Goal: Task Accomplishment & Management: Manage account settings

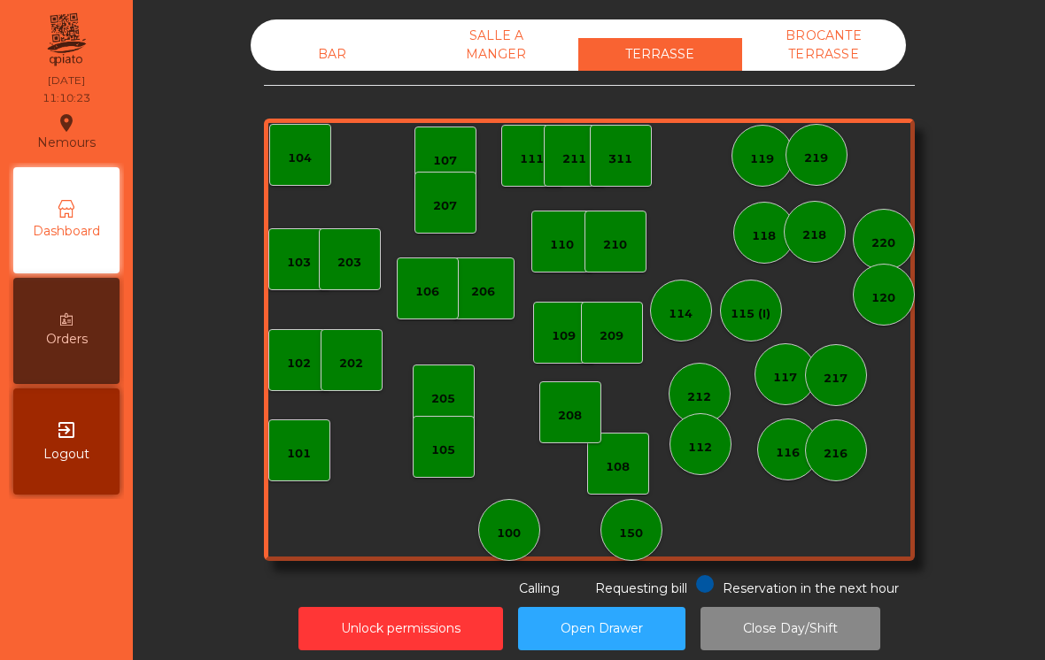
click at [655, 541] on div "150" at bounding box center [631, 530] width 62 height 62
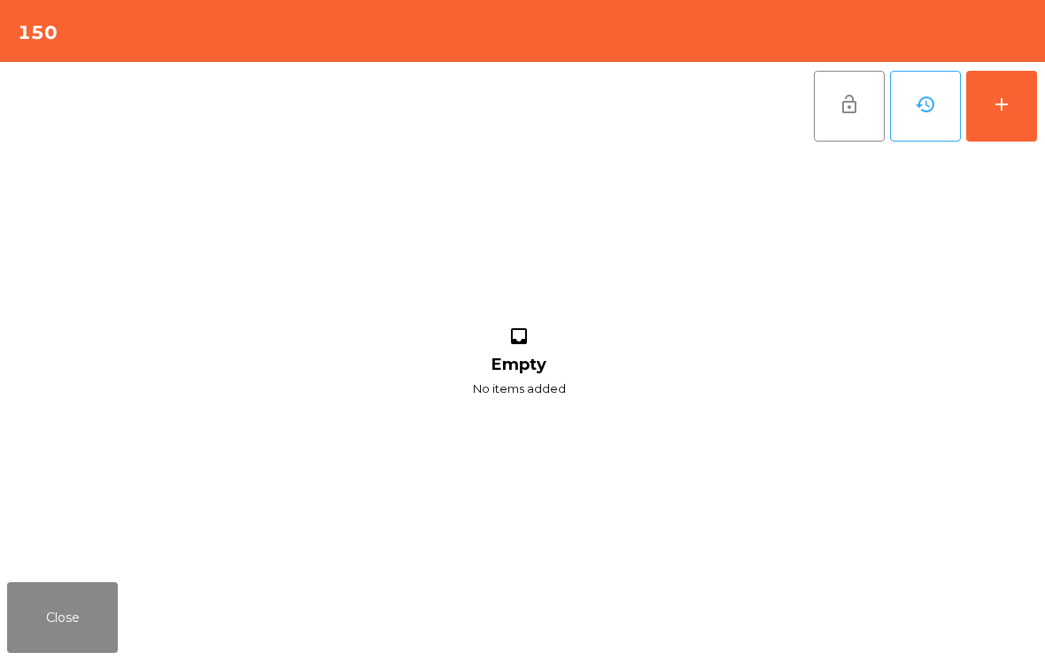
click at [1015, 130] on button "add" at bounding box center [1001, 106] width 71 height 71
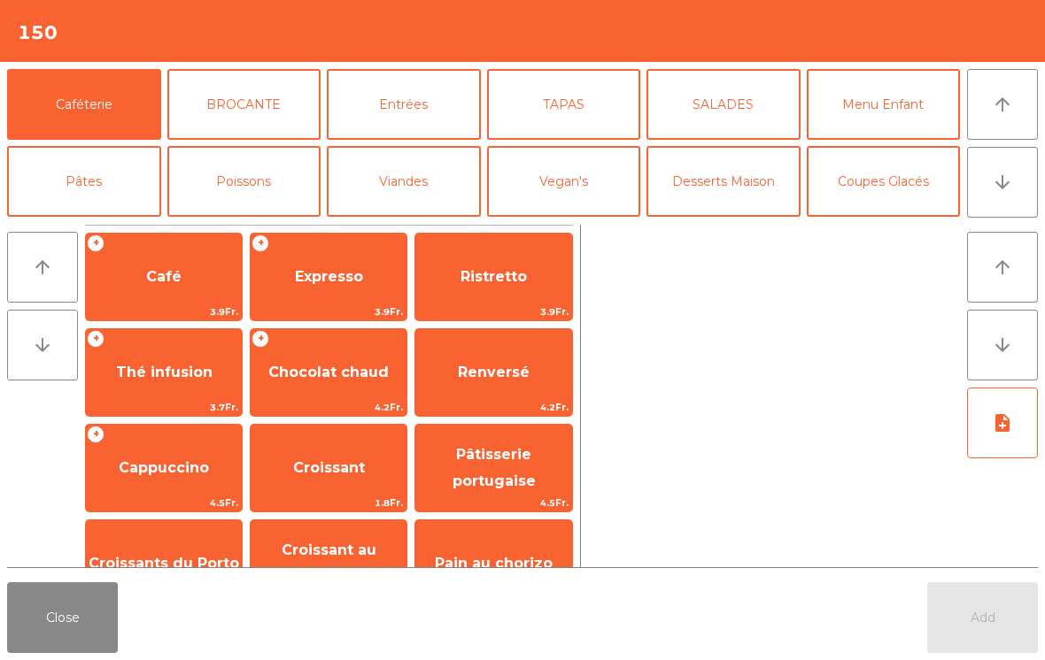
click at [152, 265] on span "Café" at bounding box center [164, 277] width 156 height 48
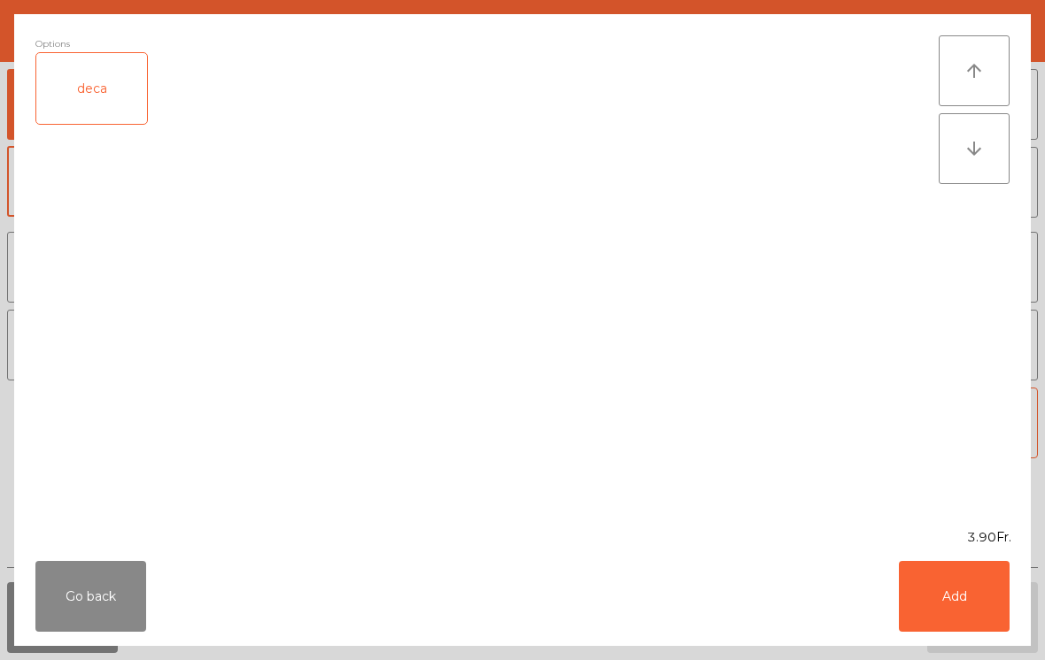
click at [938, 585] on button "Add" at bounding box center [953, 596] width 111 height 71
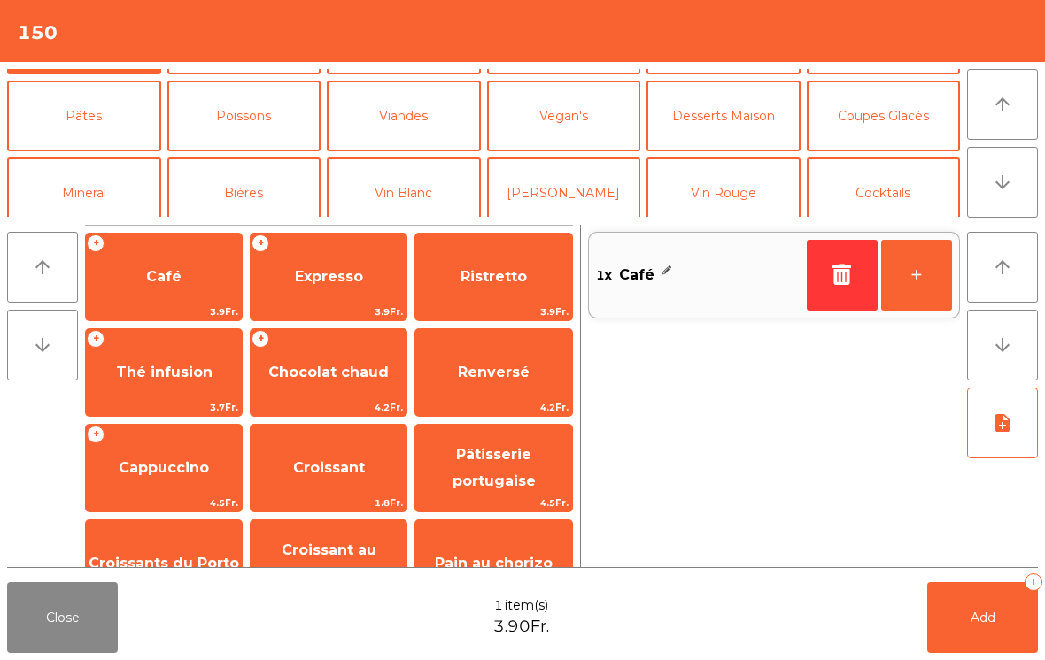
scroll to position [90, 0]
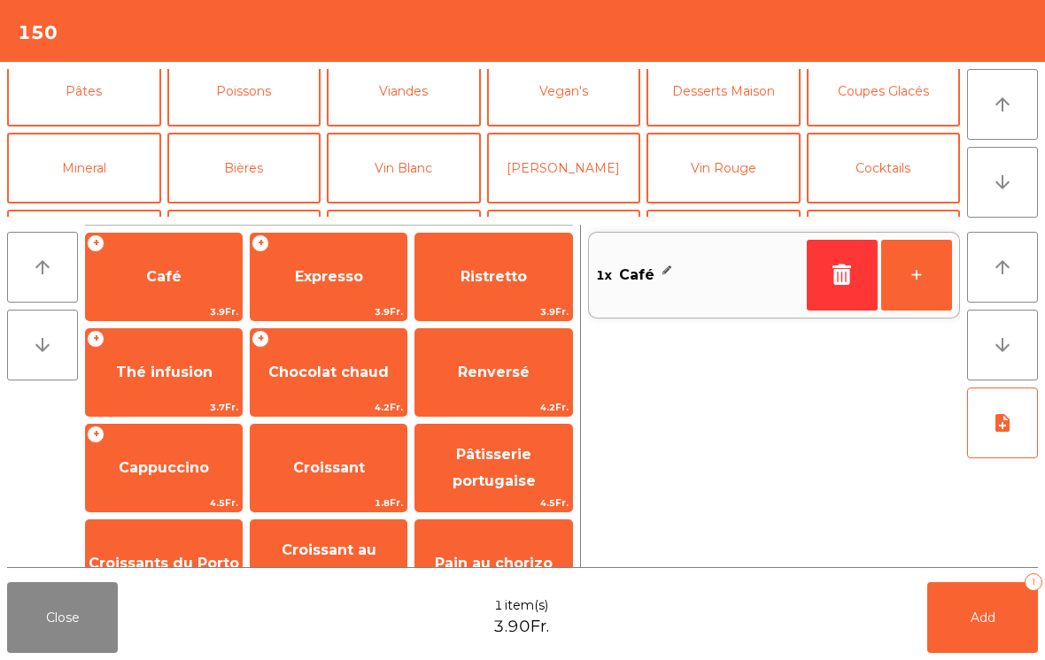
click at [121, 145] on button "Mineral" at bounding box center [84, 168] width 154 height 71
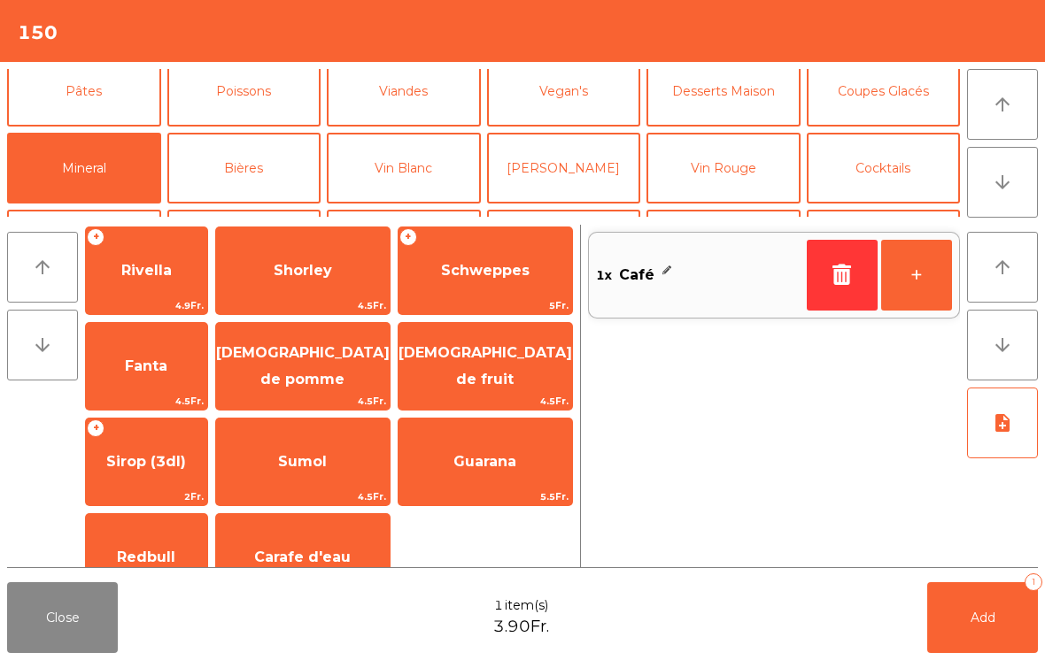
scroll to position [387, 0]
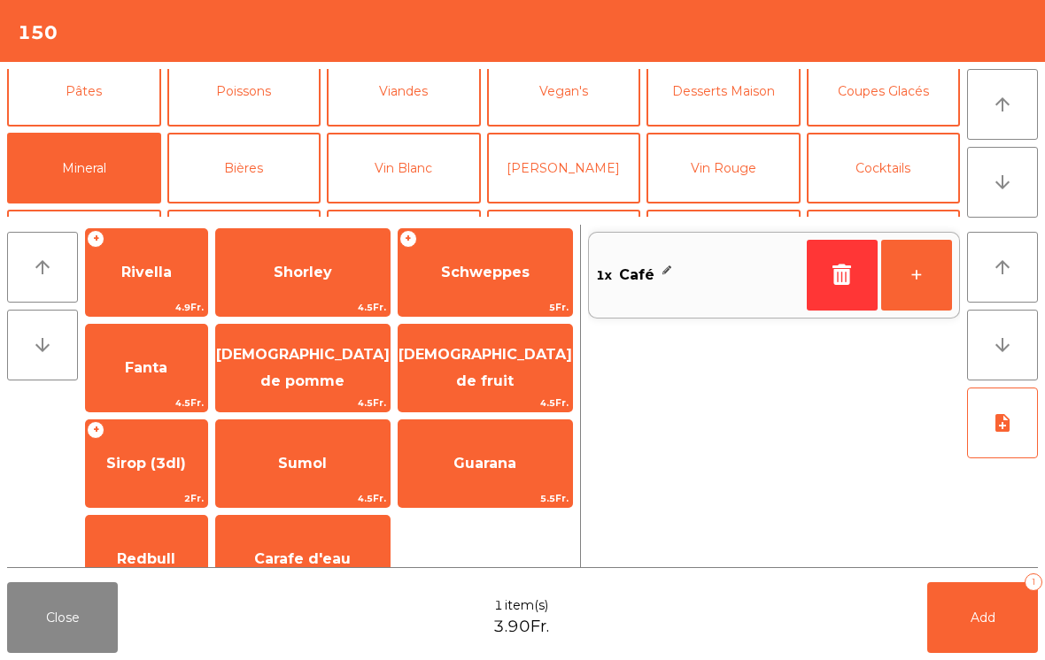
click at [505, 282] on span "Schweppes" at bounding box center [485, 273] width 174 height 48
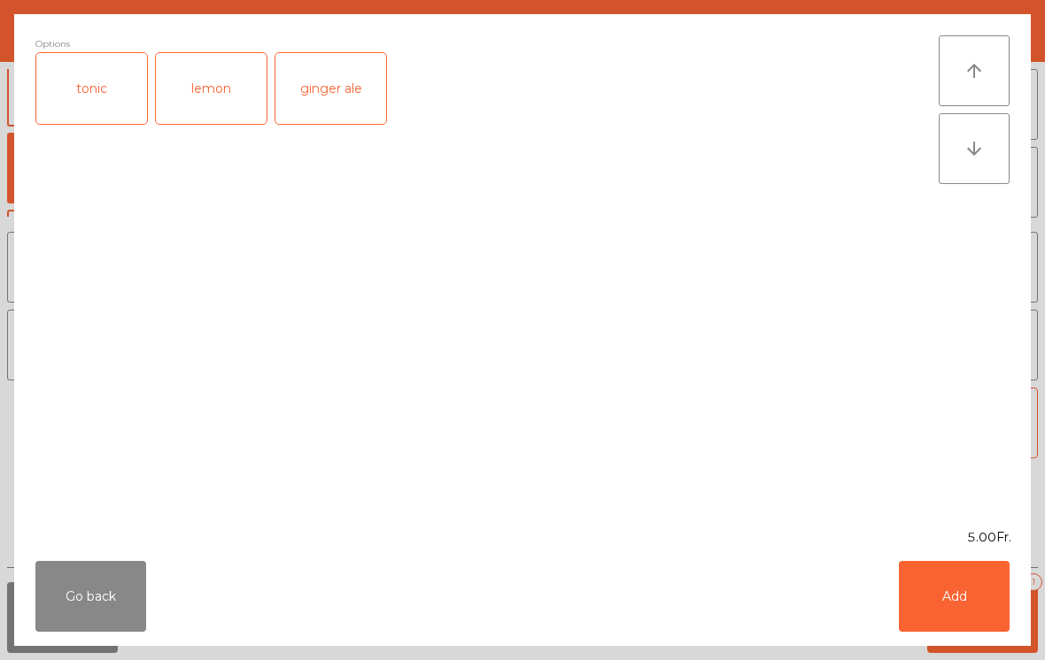
click at [983, 623] on button "Add" at bounding box center [953, 596] width 111 height 71
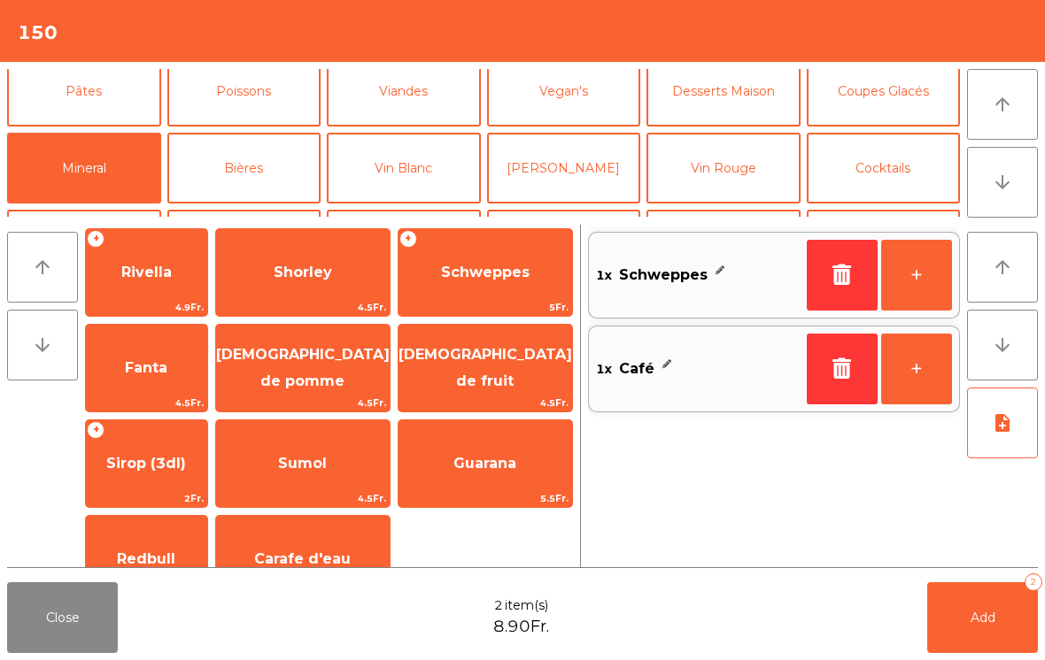
click at [982, 623] on span "Add" at bounding box center [982, 618] width 25 height 16
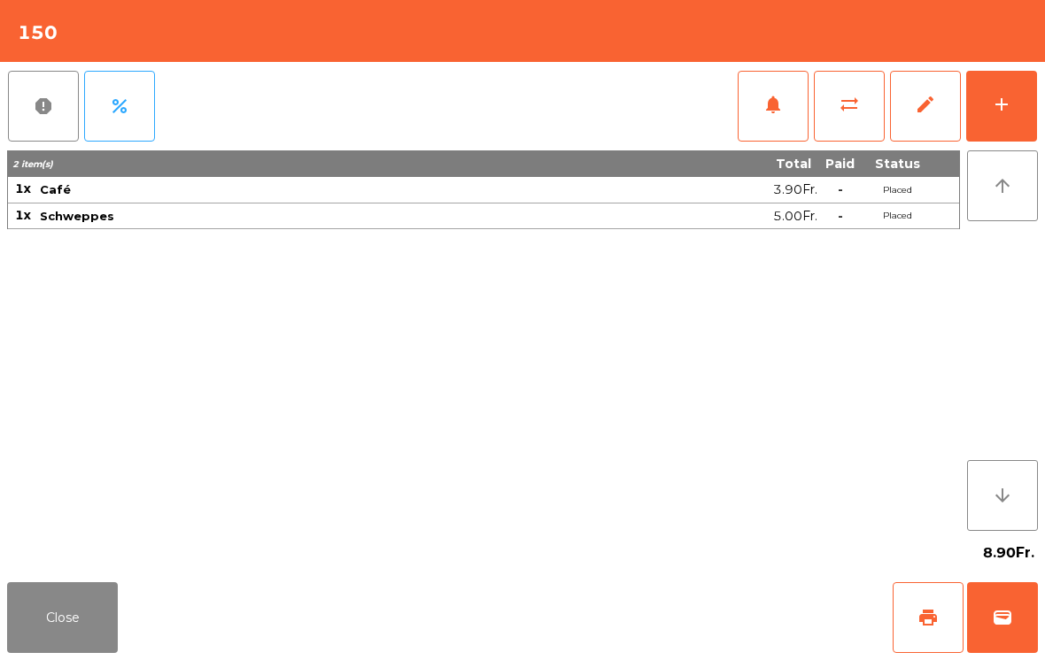
click at [49, 567] on div "8.90Fr." at bounding box center [522, 553] width 1030 height 44
click at [58, 618] on button "Close" at bounding box center [62, 617] width 111 height 71
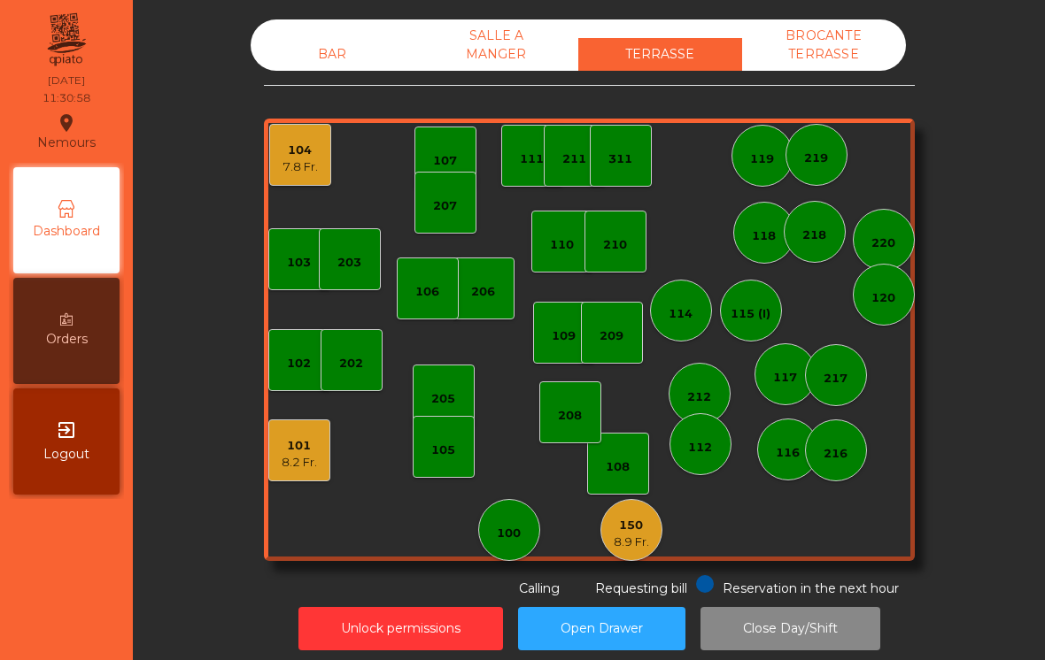
click at [351, 67] on div "BAR" at bounding box center [333, 54] width 164 height 33
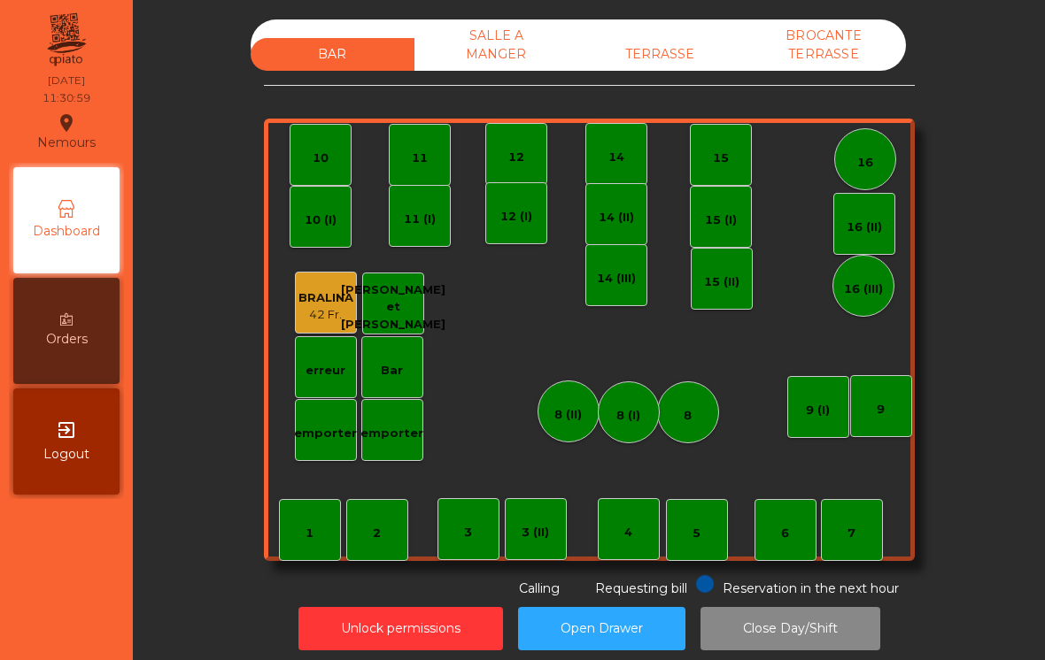
click at [329, 319] on div "42 Fr." at bounding box center [325, 315] width 55 height 18
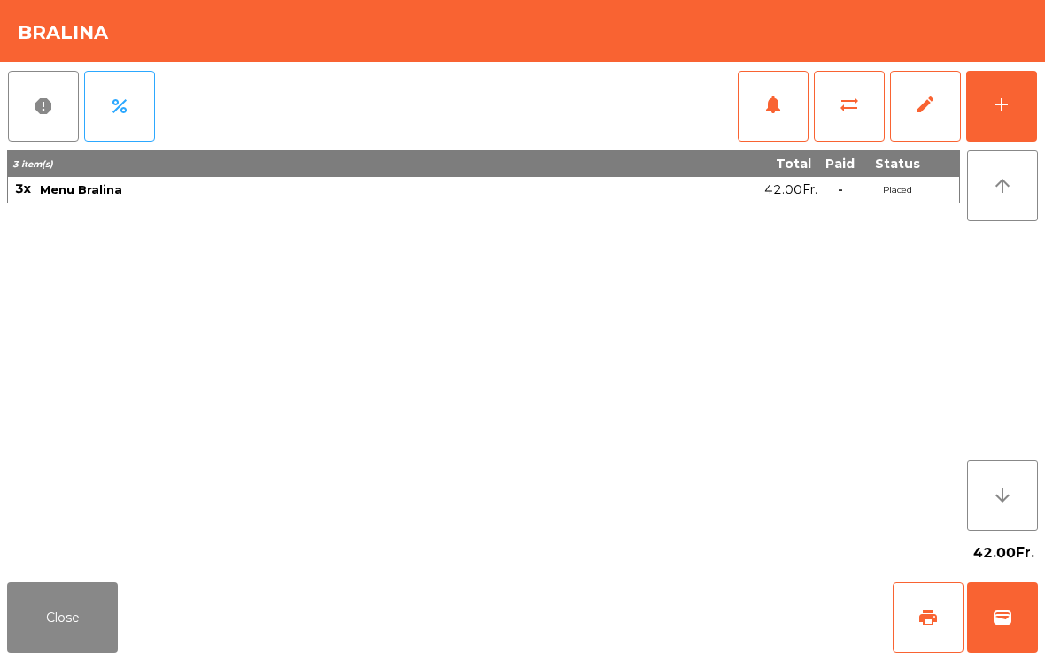
click at [1003, 101] on div "add" at bounding box center [1001, 104] width 21 height 21
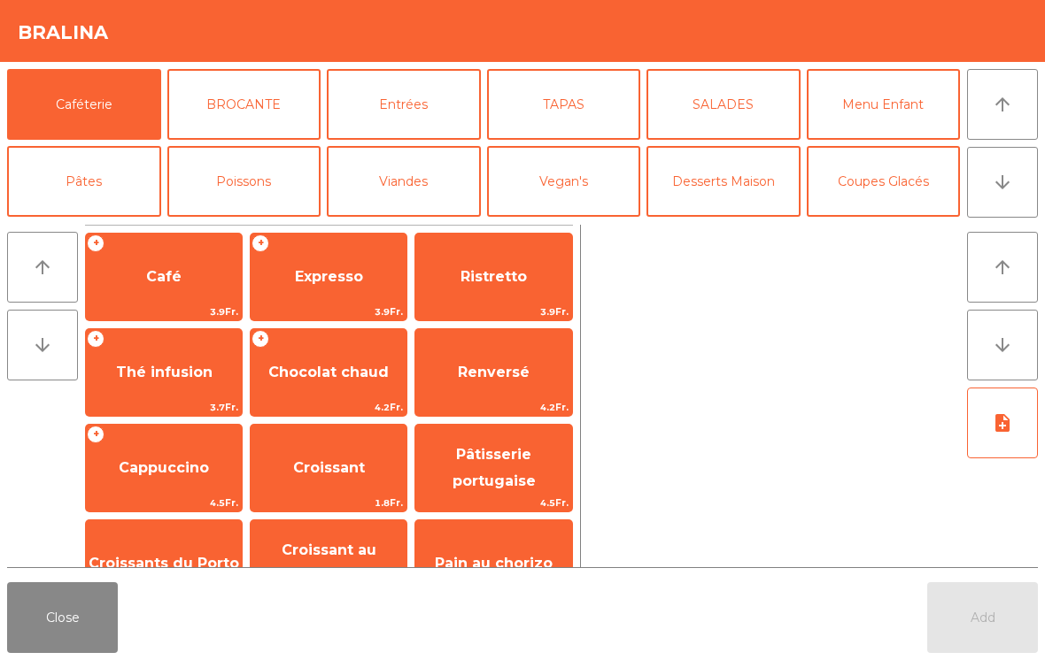
click at [1007, 184] on icon "arrow_downward" at bounding box center [1001, 182] width 21 height 21
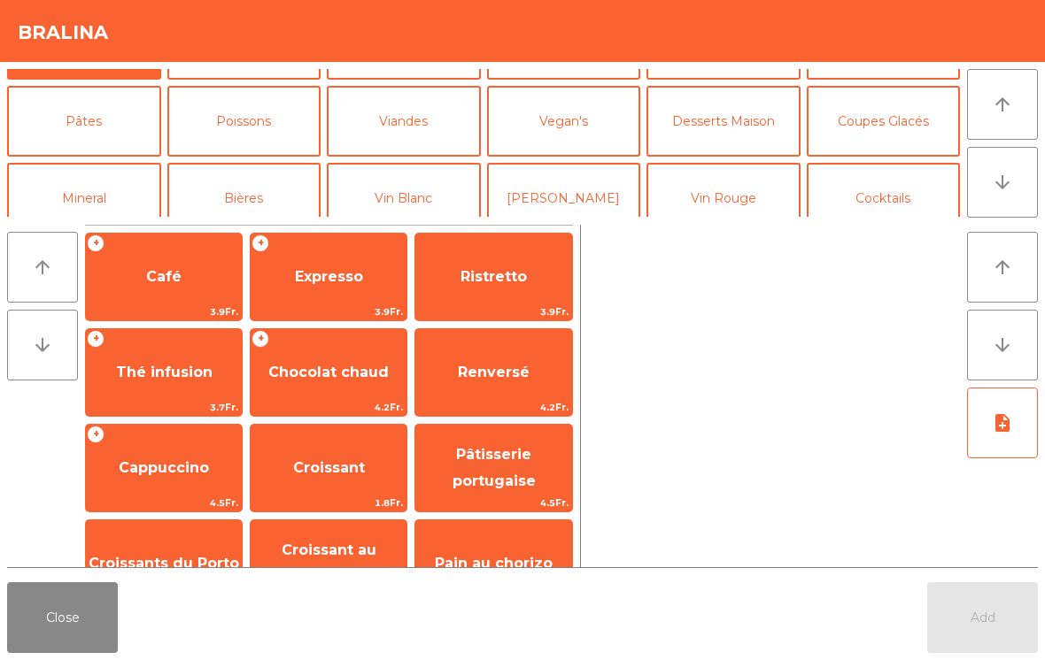
click at [1007, 183] on icon "arrow_downward" at bounding box center [1001, 182] width 21 height 21
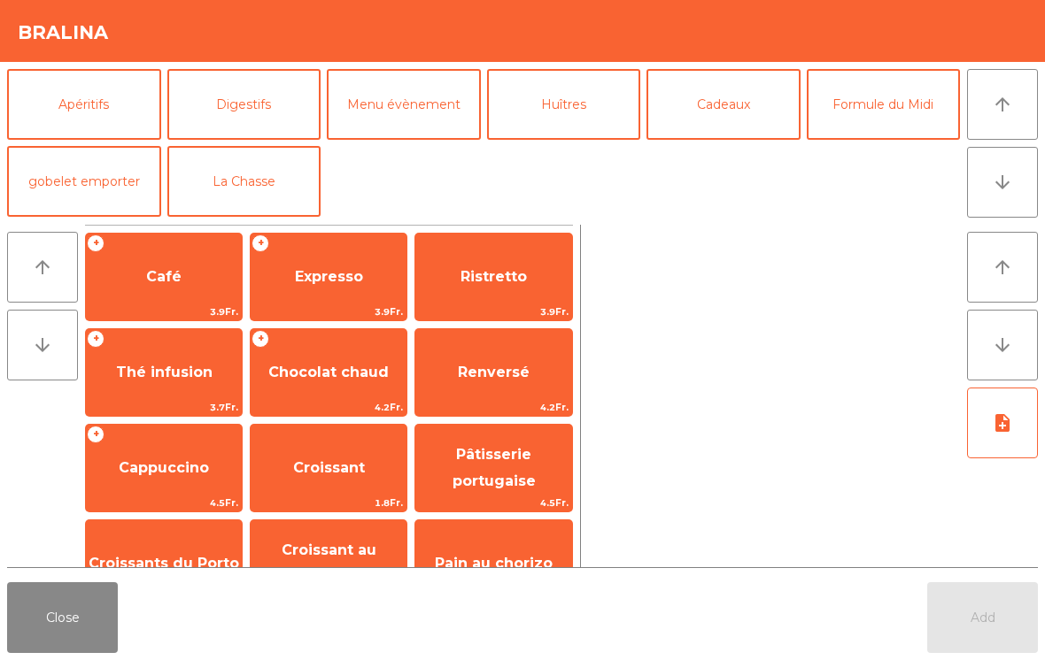
scroll to position [254, 0]
click at [899, 95] on button "Formule du Midi" at bounding box center [883, 104] width 154 height 71
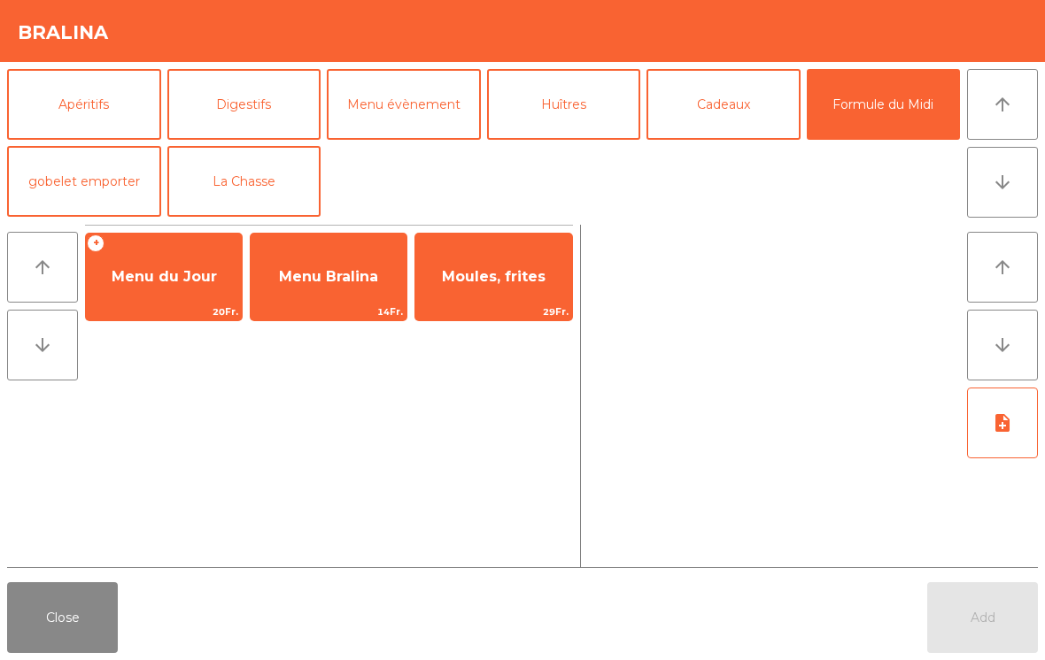
scroll to position [231, 0]
click at [344, 288] on span "Menu Bralina" at bounding box center [329, 277] width 156 height 48
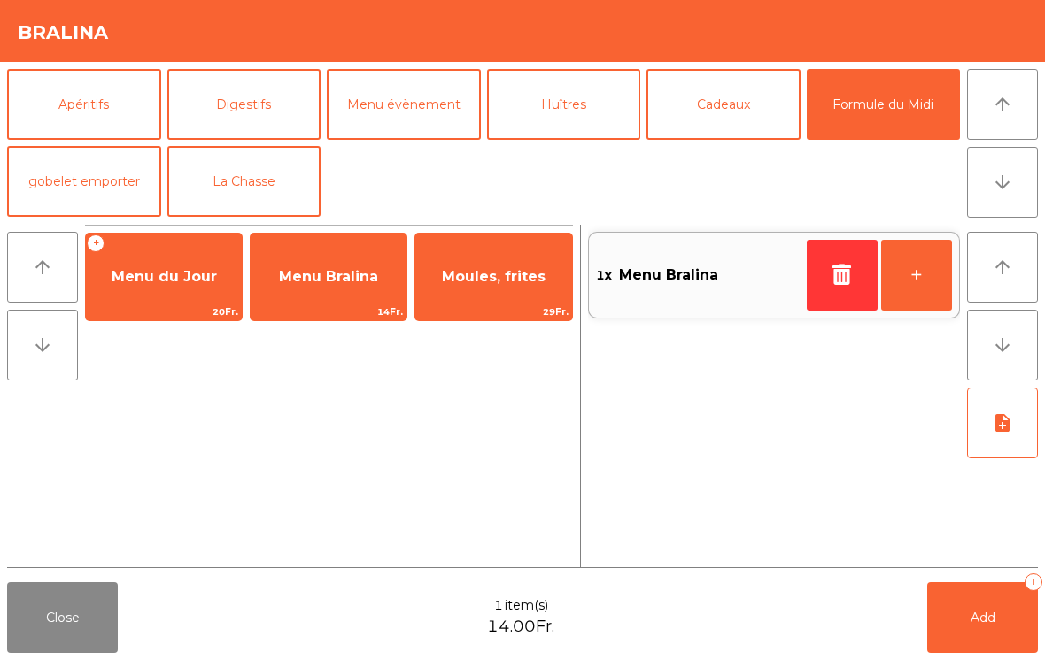
click at [896, 276] on button "+" at bounding box center [916, 275] width 71 height 71
click at [982, 633] on button "Add 2" at bounding box center [982, 617] width 111 height 71
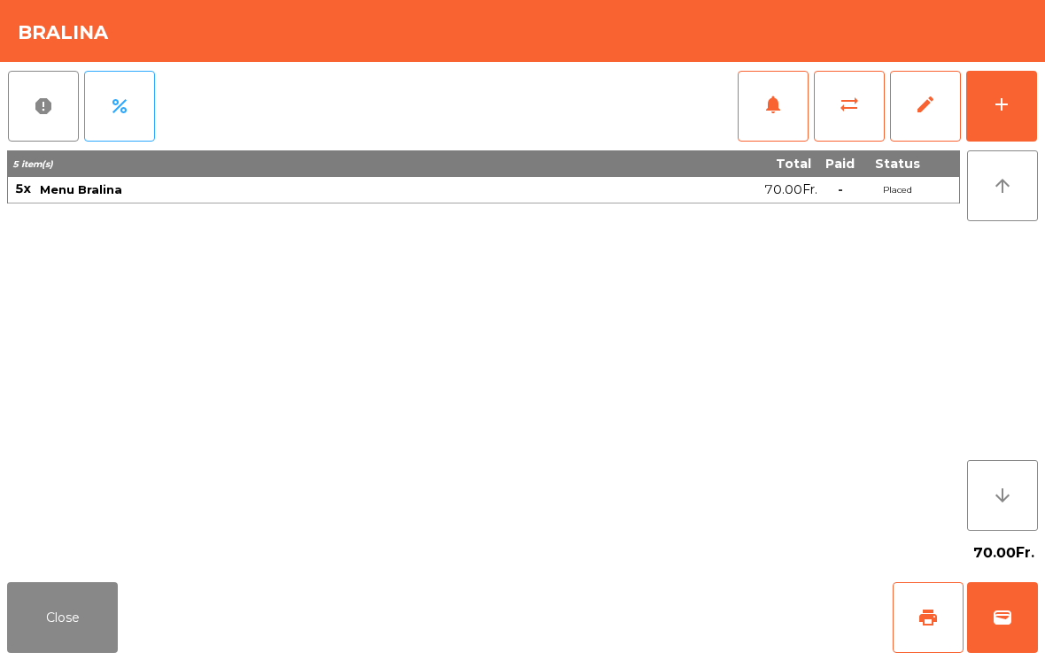
click at [59, 579] on div "Close print wallet" at bounding box center [522, 617] width 1045 height 85
click at [42, 639] on button "Close" at bounding box center [62, 617] width 111 height 71
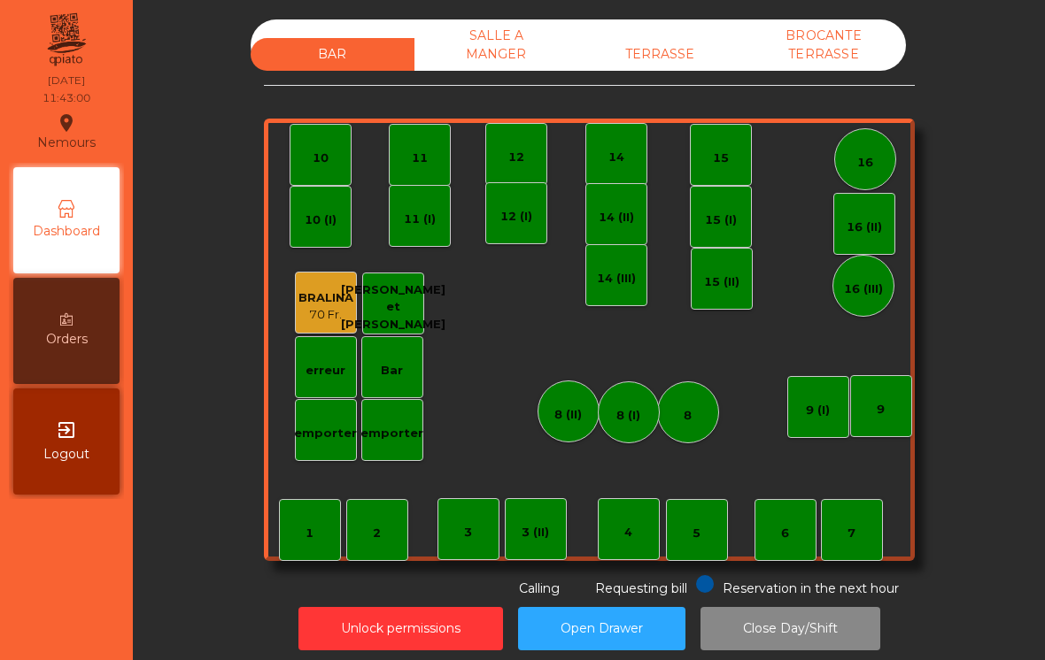
click at [632, 40] on div "TERRASSE" at bounding box center [660, 54] width 164 height 33
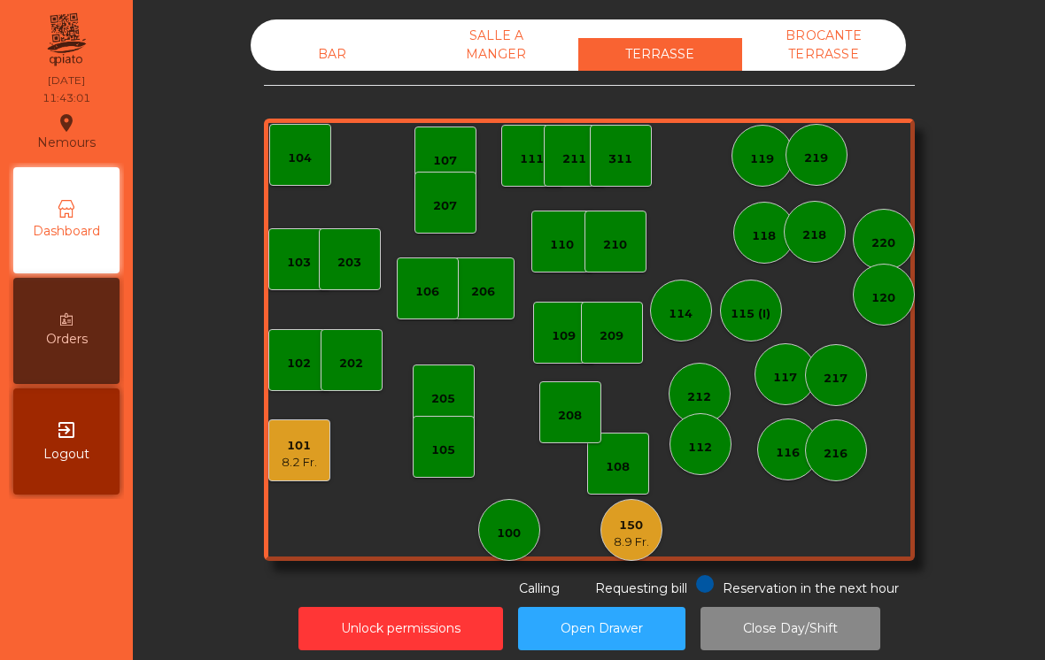
click at [315, 477] on div "101 8.2 Fr." at bounding box center [299, 451] width 62 height 62
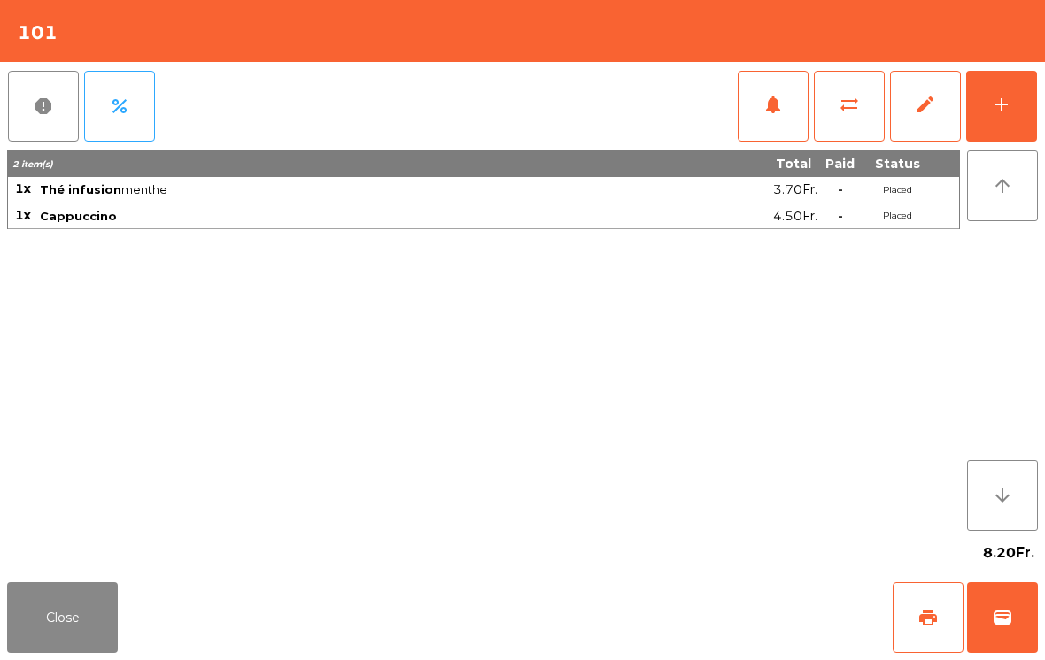
click at [910, 645] on button "print" at bounding box center [927, 617] width 71 height 71
click at [1008, 628] on span "wallet" at bounding box center [1001, 617] width 21 height 21
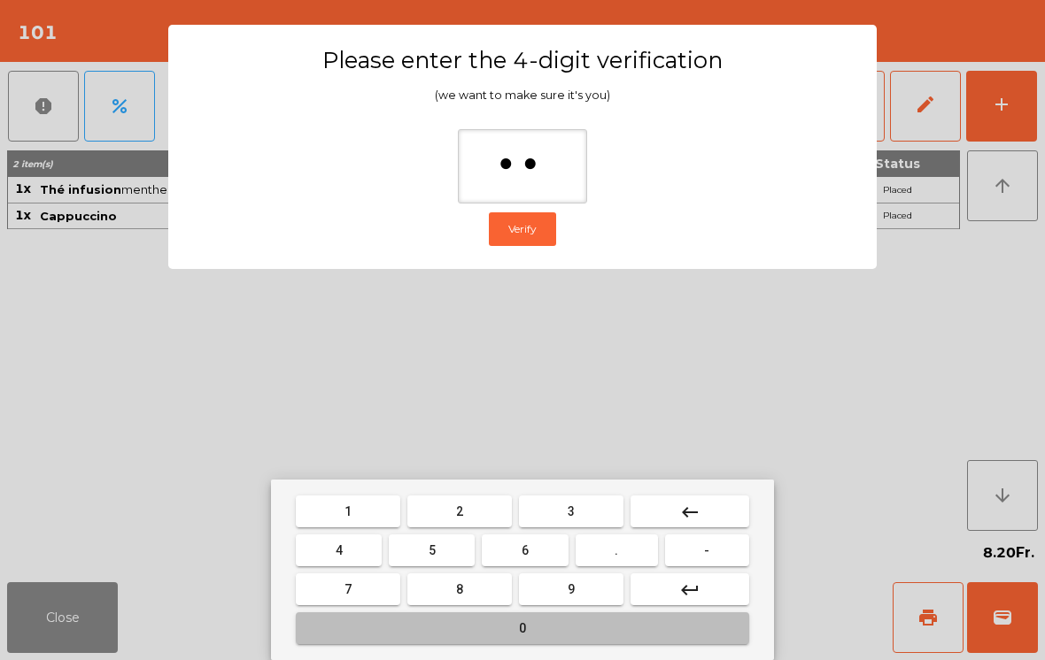
type input "***"
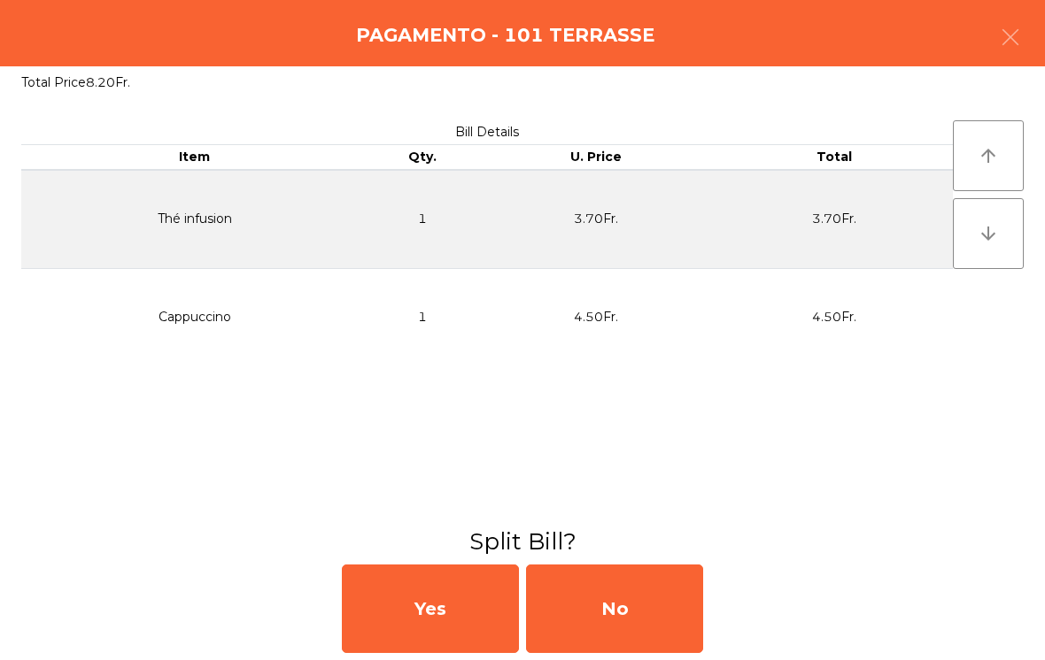
click at [638, 616] on div "No" at bounding box center [614, 609] width 177 height 89
click at [637, 615] on div "MB" at bounding box center [614, 609] width 177 height 89
click at [629, 599] on div "No" at bounding box center [614, 609] width 177 height 89
click at [648, 597] on div "No" at bounding box center [614, 609] width 177 height 89
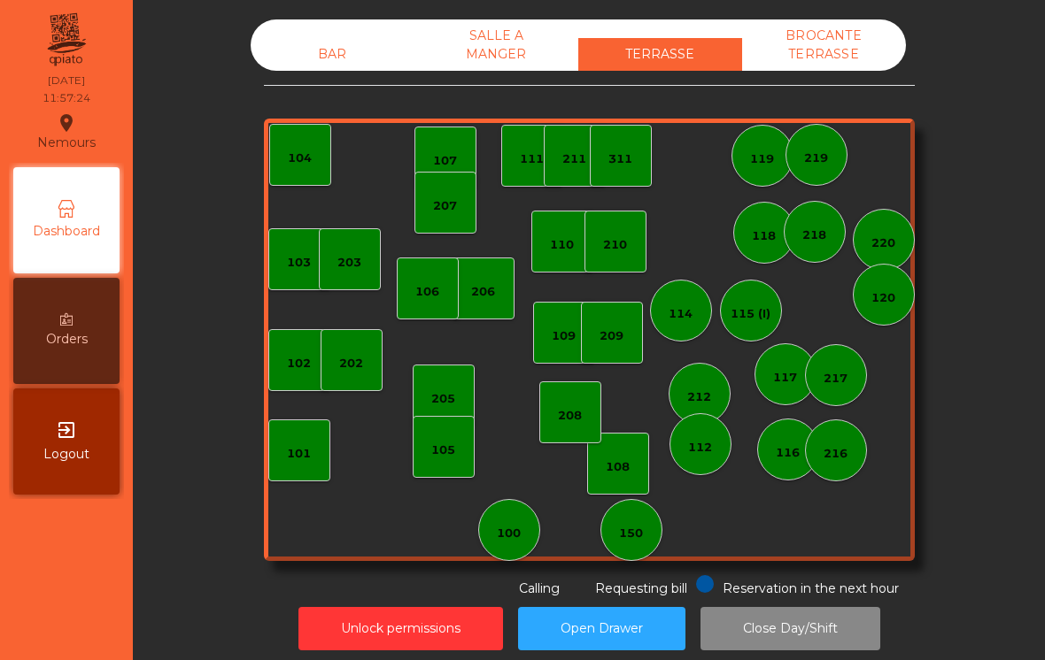
click at [312, 56] on div "BAR" at bounding box center [333, 54] width 164 height 33
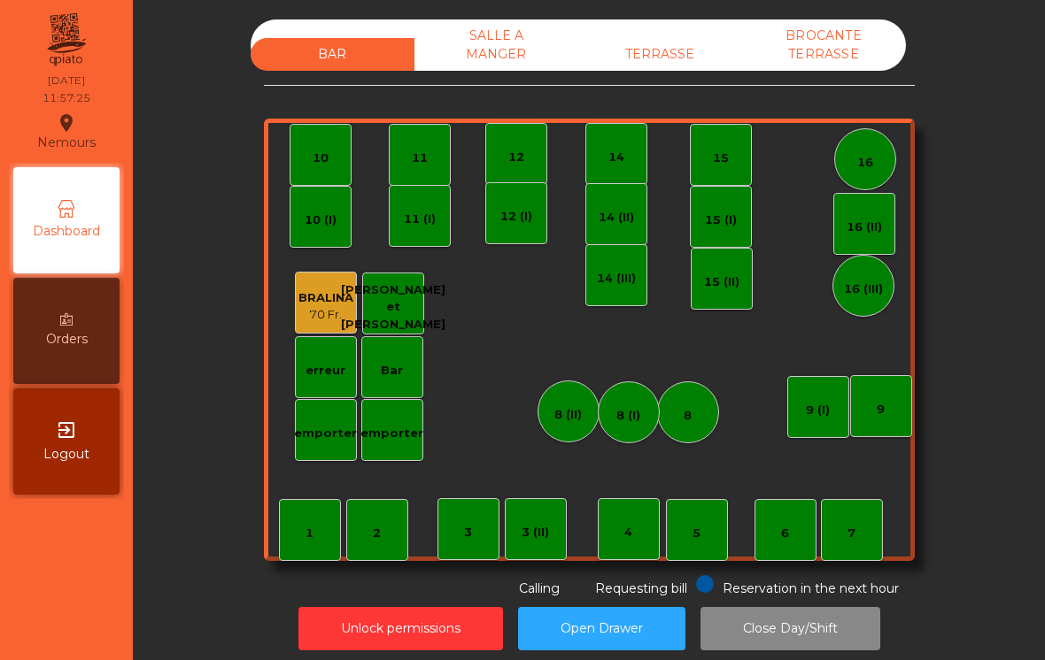
click at [314, 317] on div "70 Fr." at bounding box center [325, 315] width 55 height 18
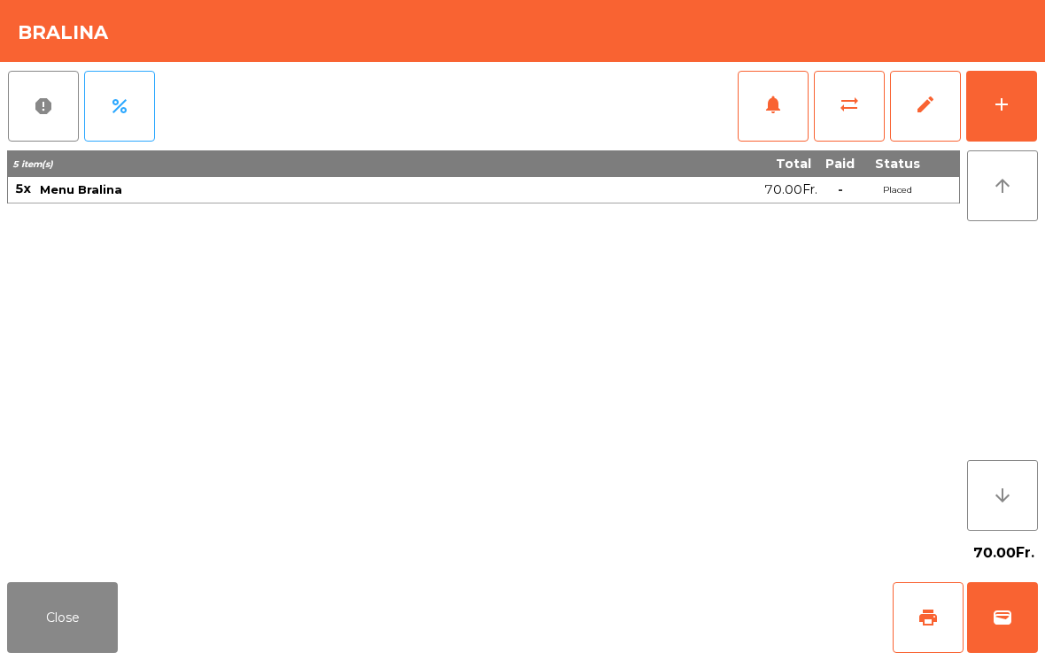
click at [753, 112] on button "notifications" at bounding box center [772, 106] width 71 height 71
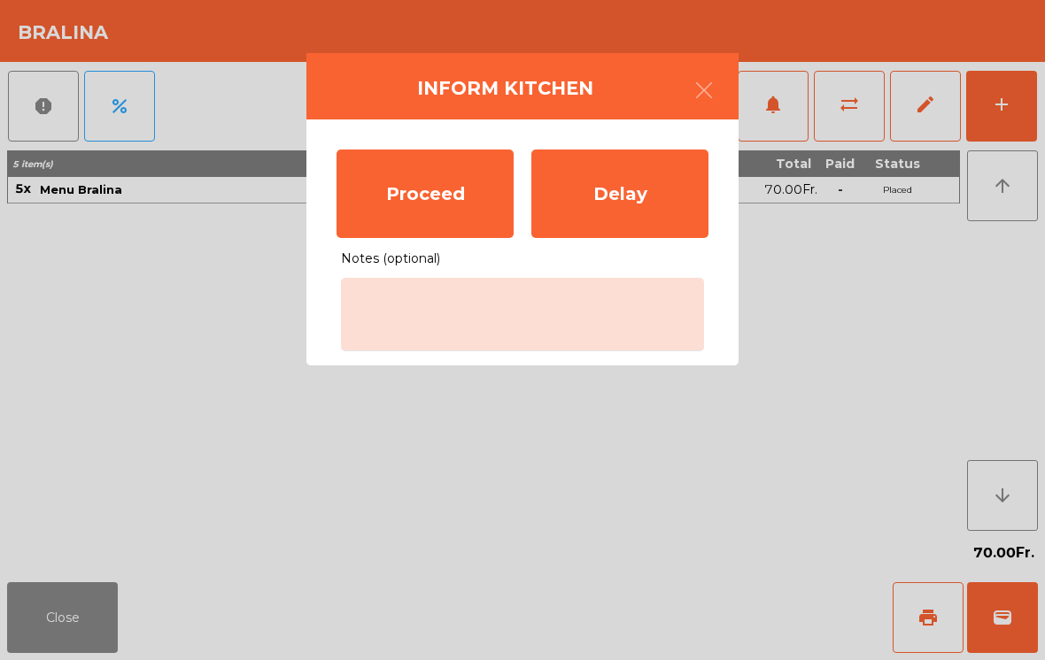
click at [384, 197] on div "Proceed" at bounding box center [424, 194] width 177 height 89
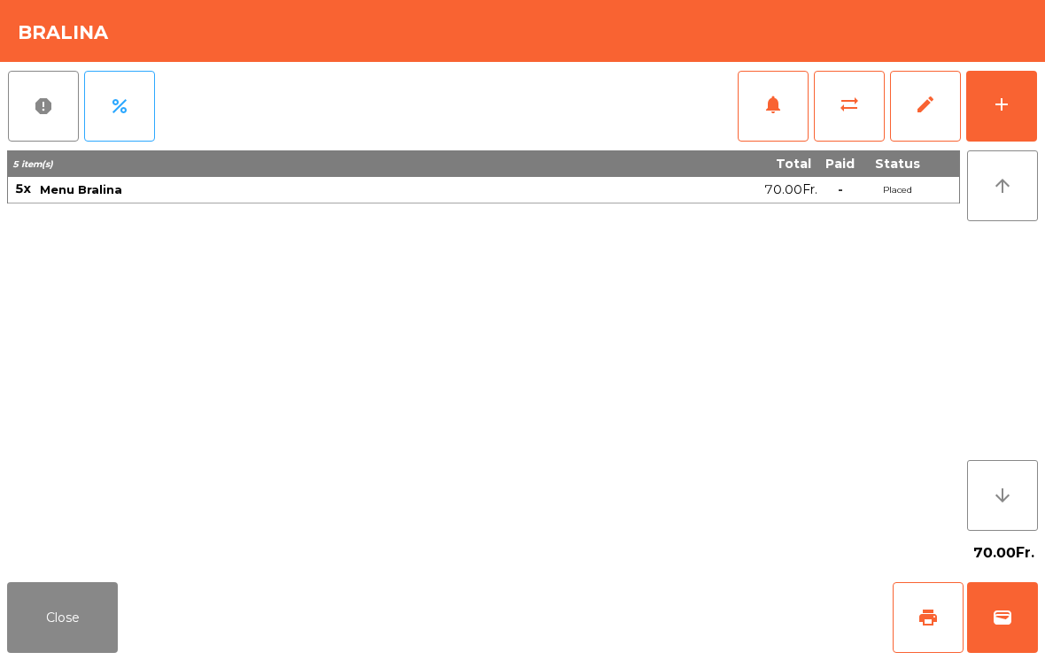
click at [79, 620] on button "Close" at bounding box center [62, 617] width 111 height 71
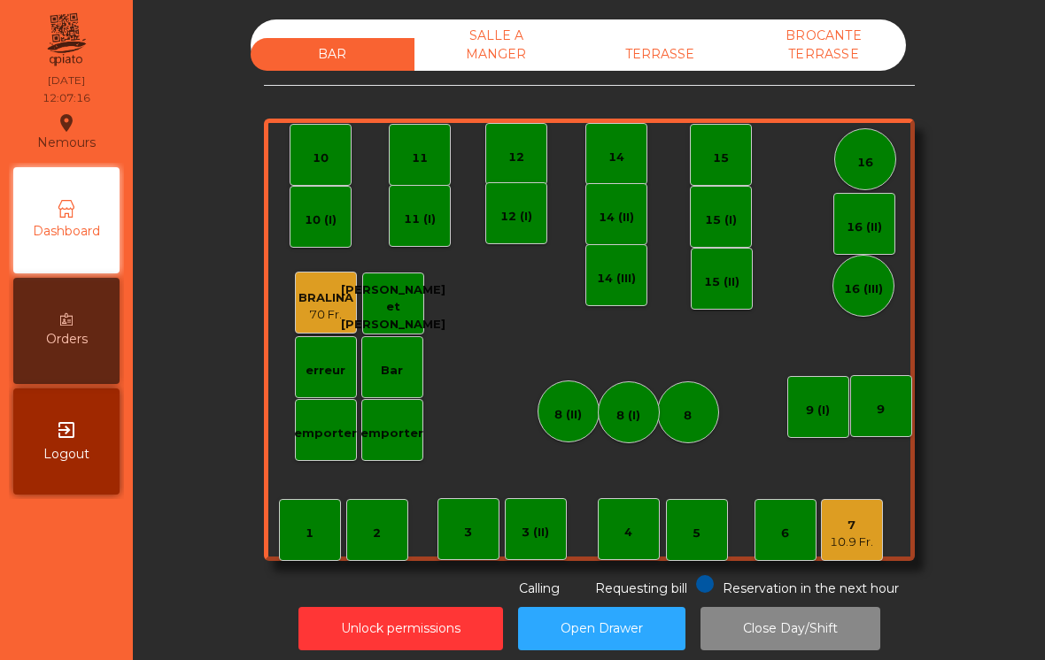
click at [866, 540] on div "10.9 Fr." at bounding box center [850, 543] width 43 height 18
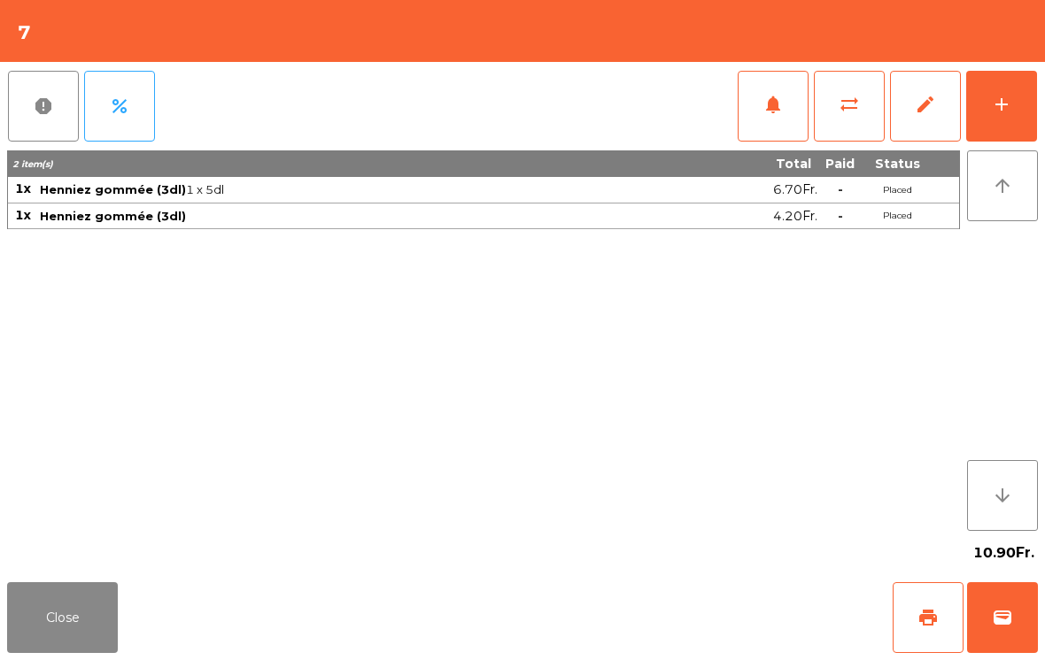
click at [1005, 108] on div "add" at bounding box center [1001, 104] width 21 height 21
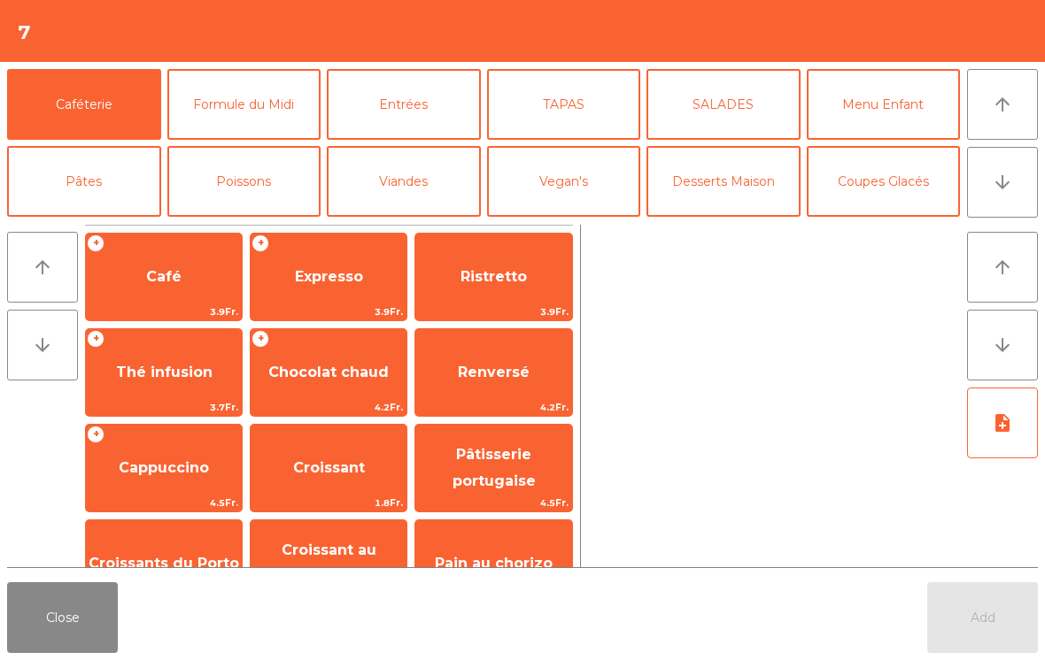
click at [238, 121] on button "Formule du Midi" at bounding box center [244, 104] width 154 height 71
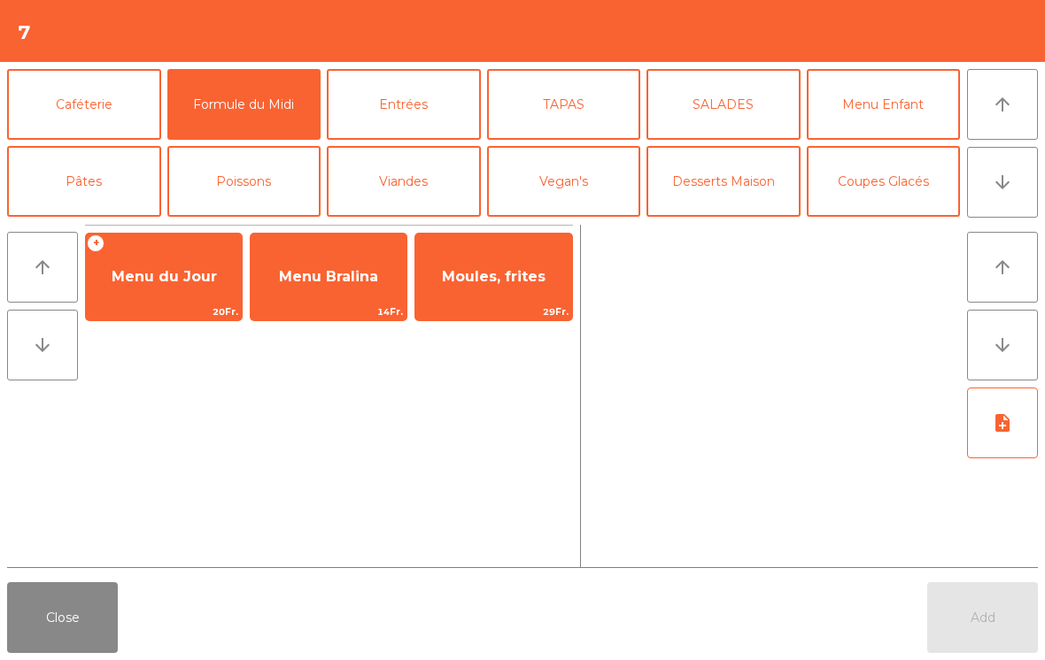
click at [155, 298] on span "Menu du Jour" at bounding box center [164, 277] width 156 height 48
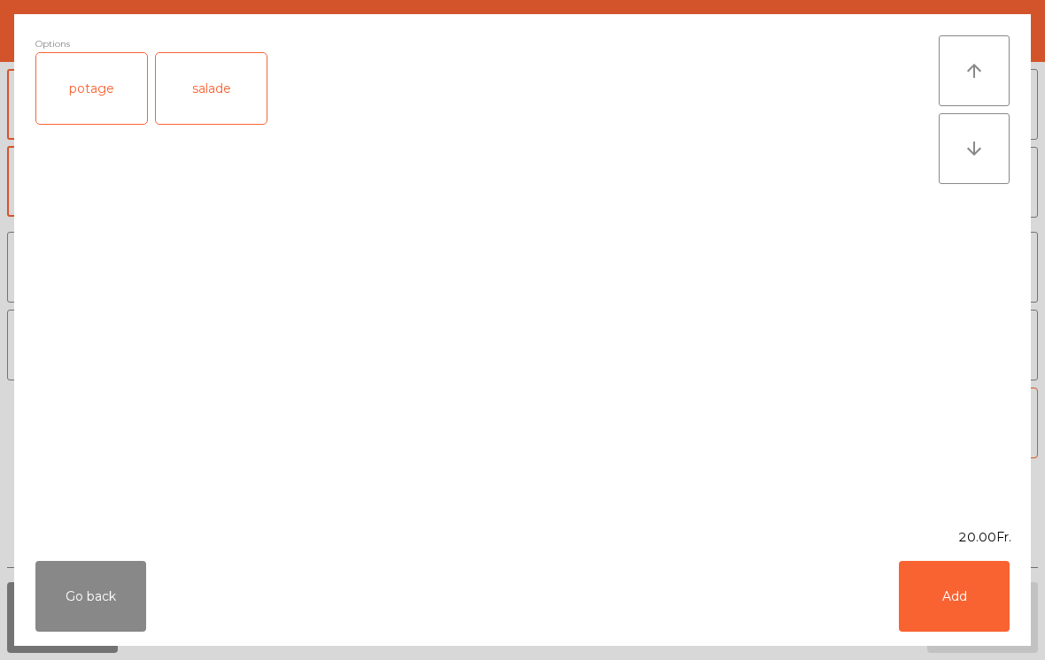
click at [100, 104] on div "potage" at bounding box center [91, 88] width 111 height 71
click at [990, 594] on button "Add" at bounding box center [953, 596] width 111 height 71
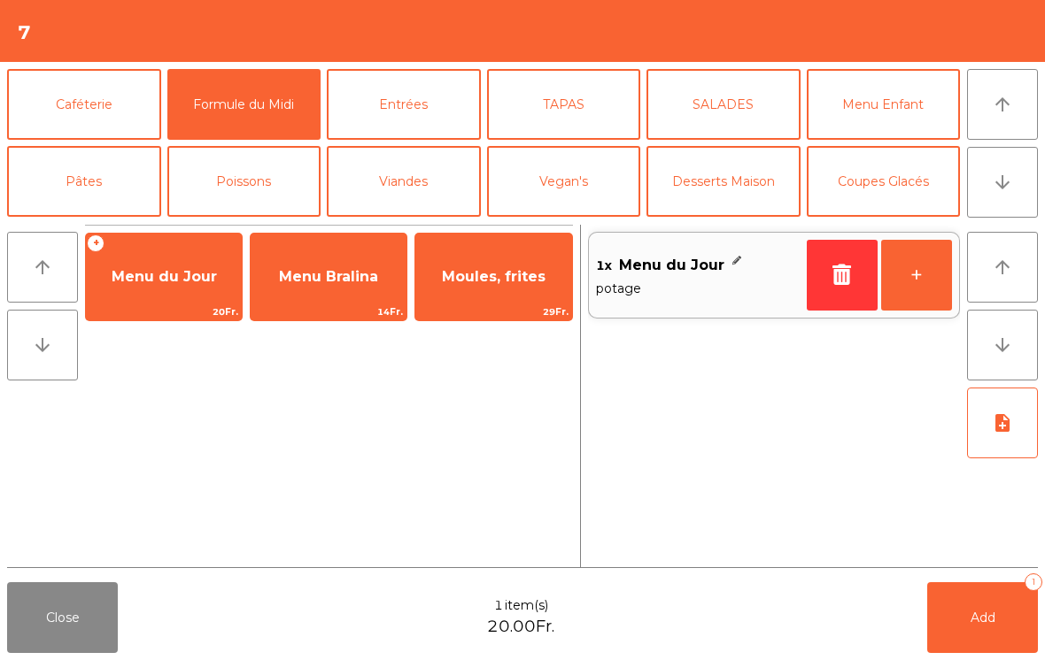
click at [912, 292] on button "+" at bounding box center [916, 275] width 71 height 71
click at [982, 630] on button "Add 2" at bounding box center [982, 617] width 111 height 71
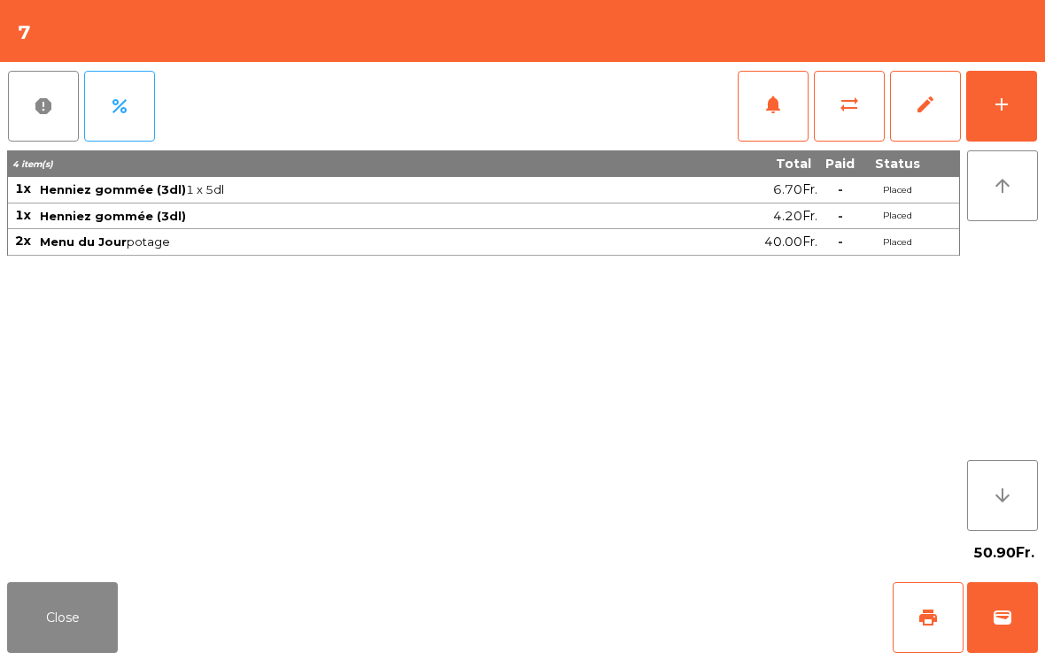
click at [69, 605] on button "Close" at bounding box center [62, 617] width 111 height 71
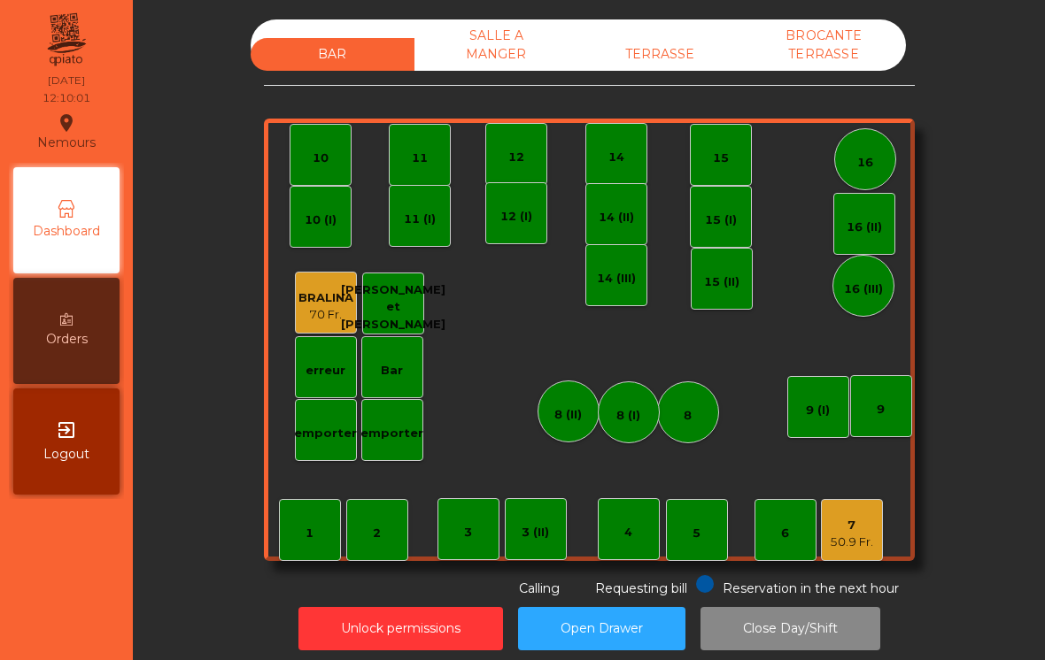
click at [324, 395] on div "erreur" at bounding box center [326, 367] width 62 height 62
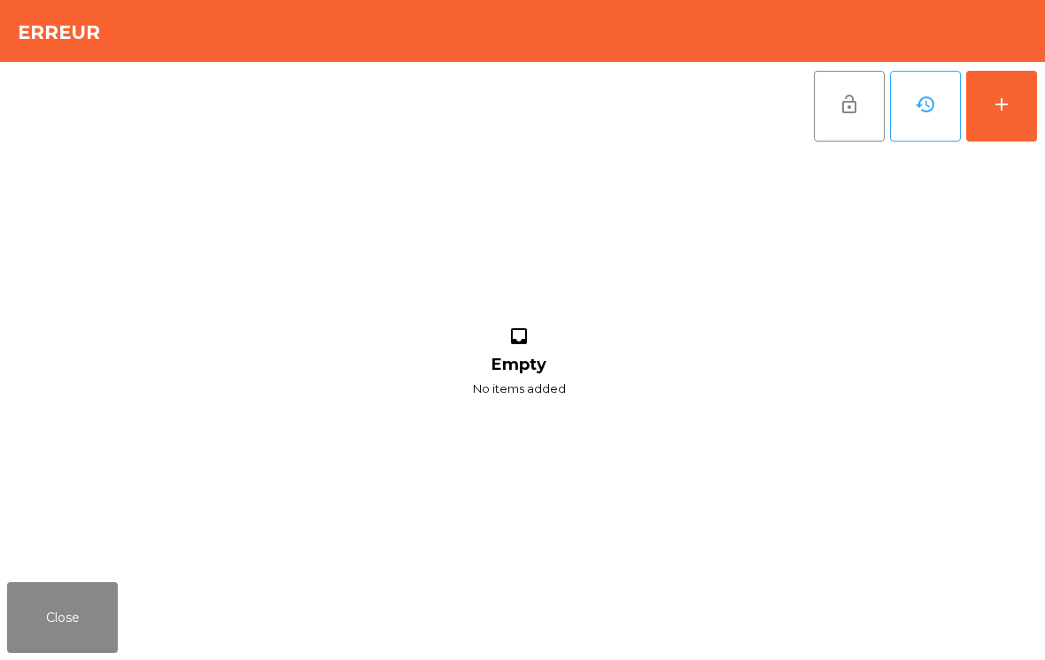
click at [1009, 113] on div "add" at bounding box center [1001, 104] width 21 height 21
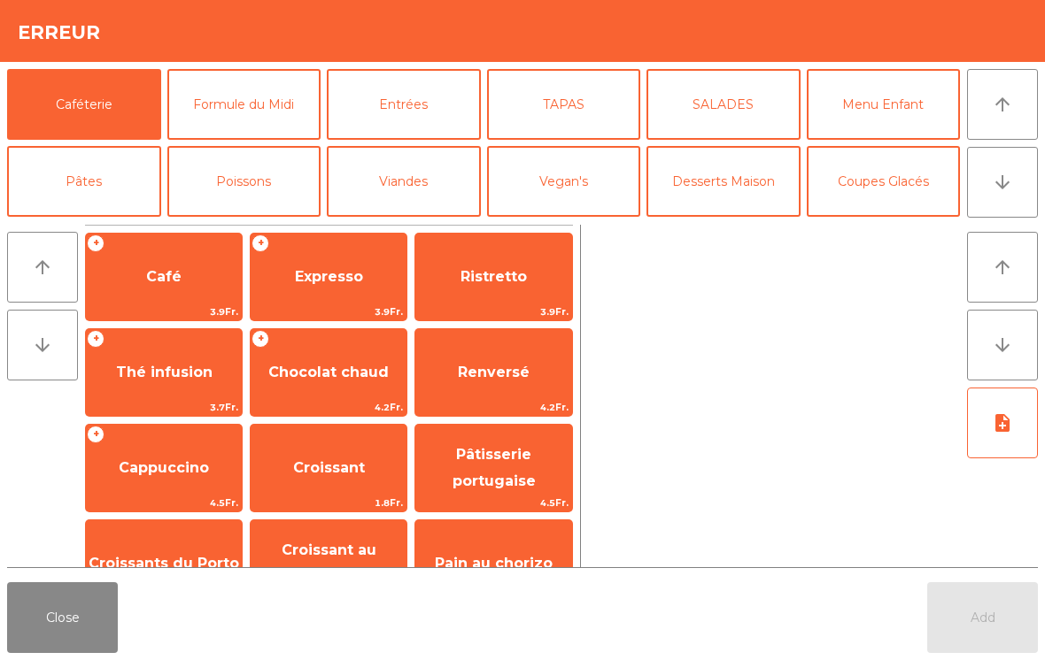
click at [389, 109] on button "Entrées" at bounding box center [404, 104] width 154 height 71
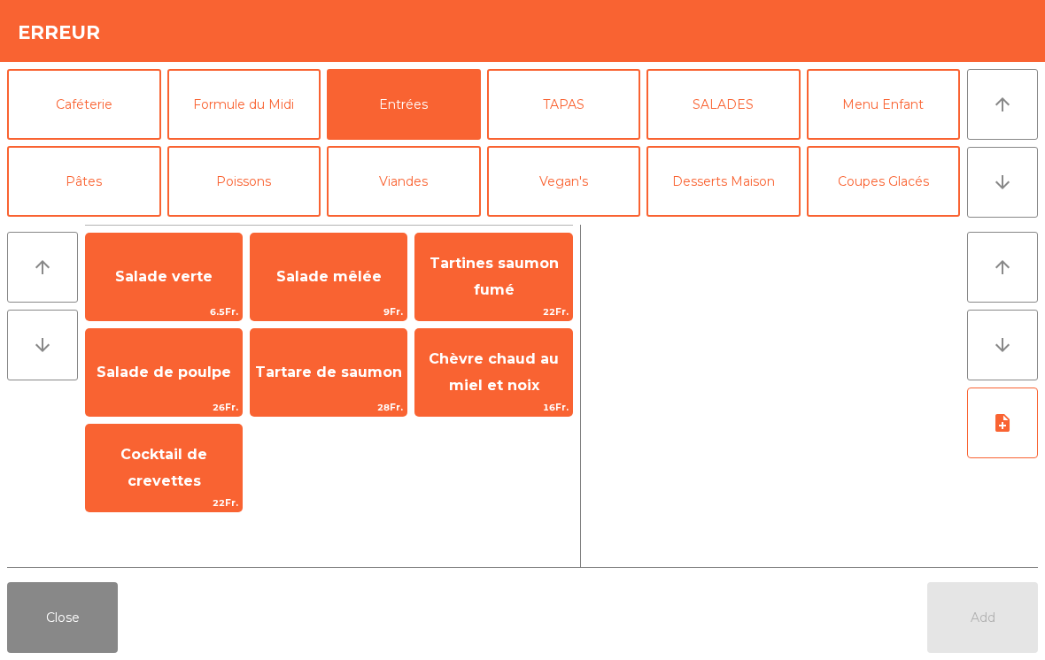
click at [147, 288] on span "Salade verte" at bounding box center [164, 277] width 156 height 48
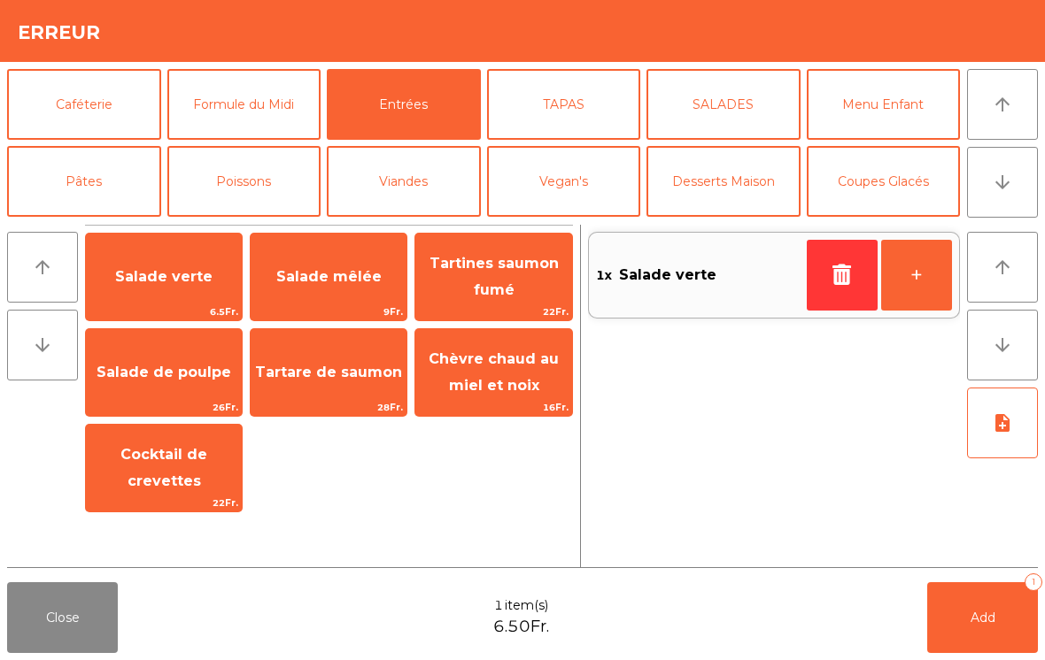
click at [993, 620] on span "Add" at bounding box center [982, 618] width 25 height 16
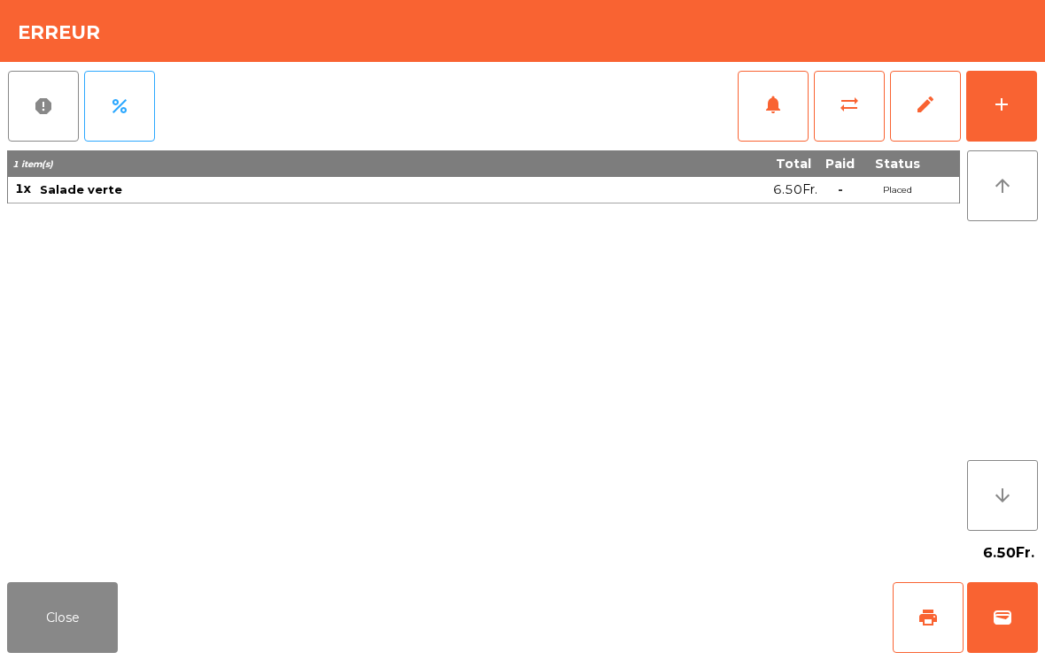
click at [76, 615] on button "Close" at bounding box center [62, 617] width 111 height 71
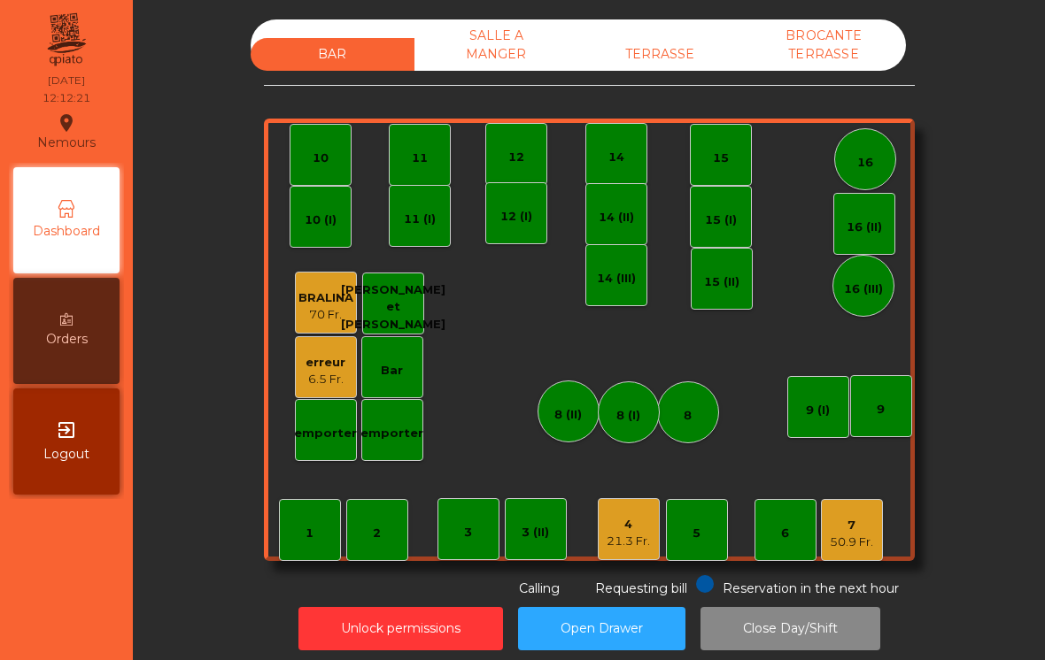
click at [329, 623] on button "Unlock permissions" at bounding box center [400, 628] width 204 height 43
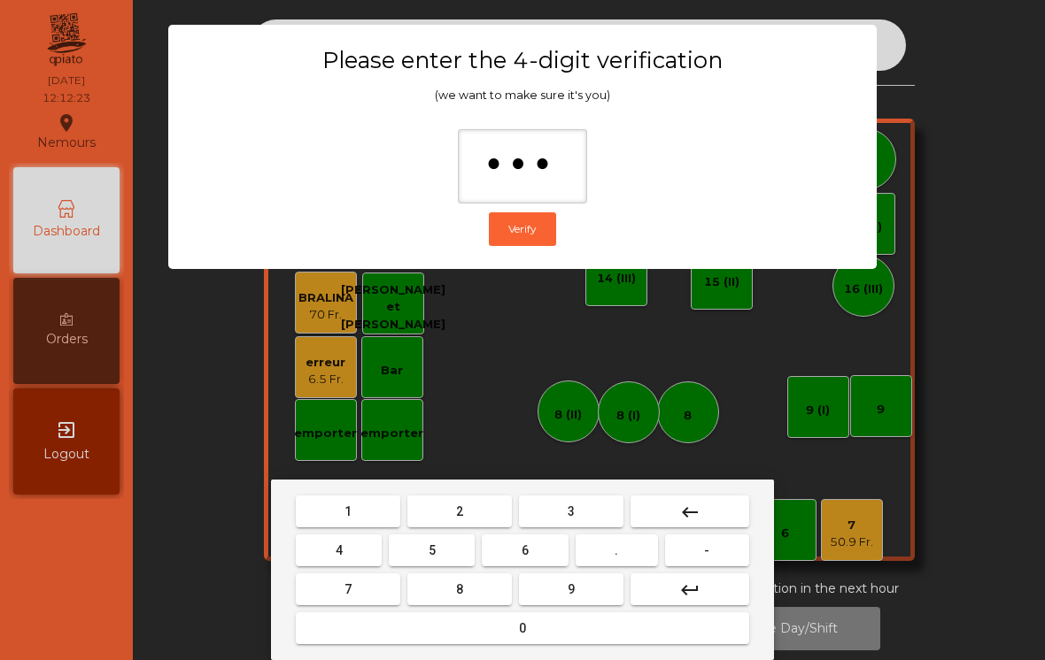
type input "****"
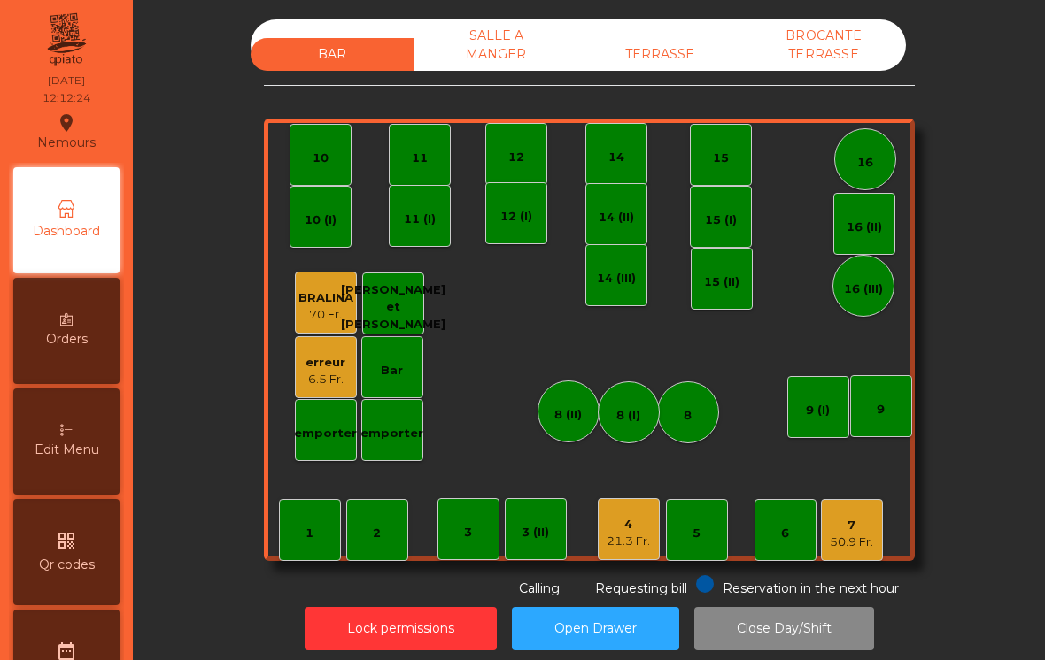
click at [331, 383] on div "6.5 Fr." at bounding box center [325, 380] width 40 height 18
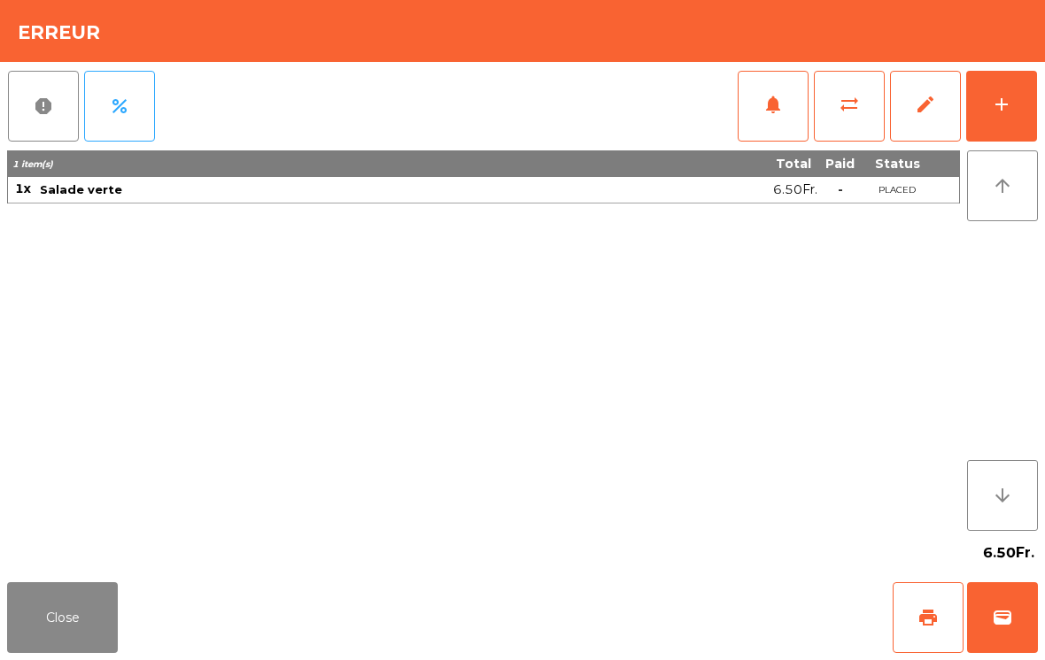
click at [937, 120] on button "edit" at bounding box center [925, 106] width 71 height 71
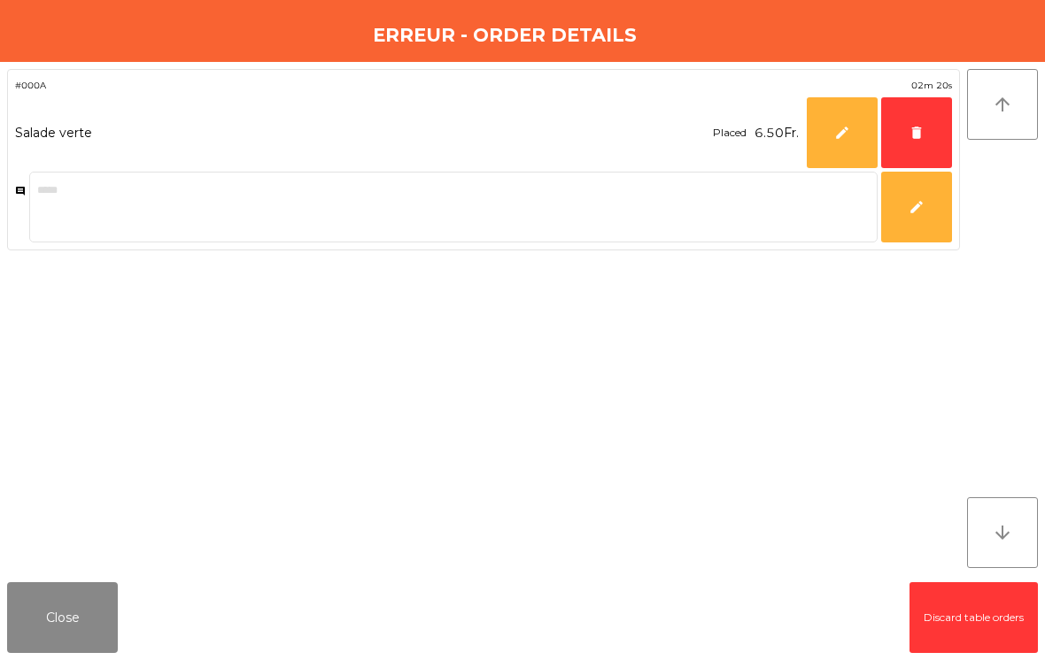
click at [918, 150] on button "delete" at bounding box center [916, 132] width 71 height 71
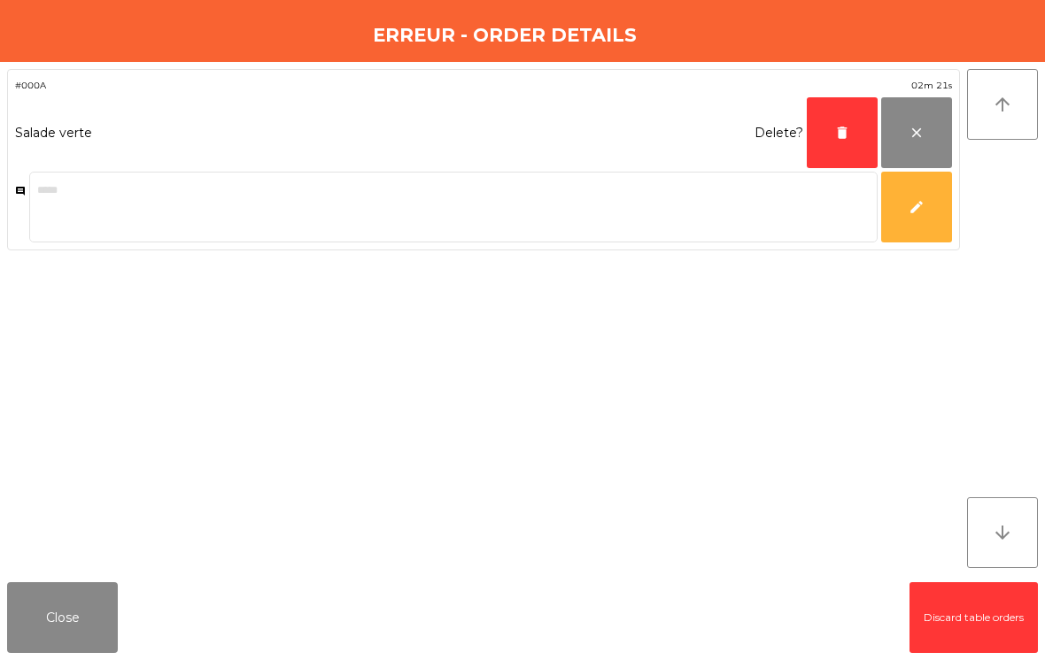
click at [843, 151] on button "delete" at bounding box center [841, 132] width 71 height 71
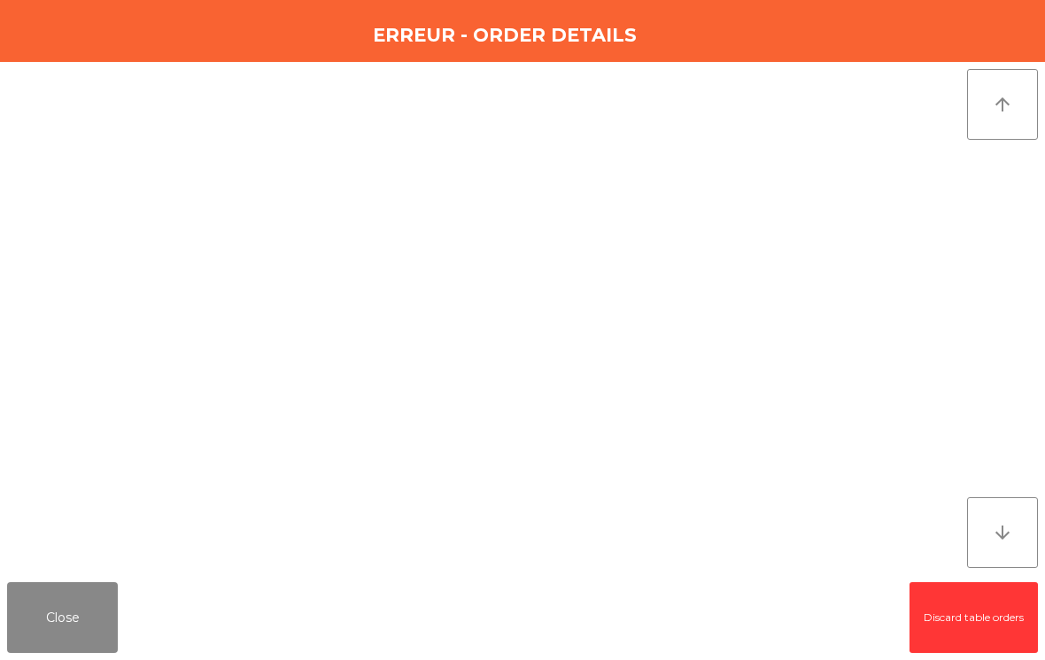
click at [56, 617] on button "Close" at bounding box center [62, 617] width 111 height 71
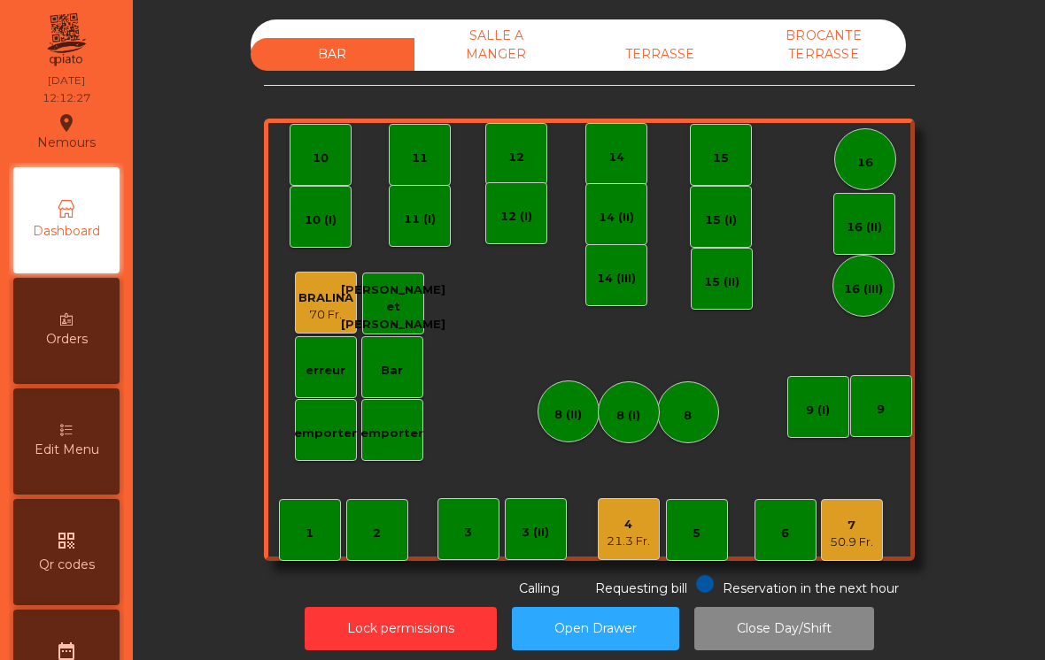
click at [350, 625] on button "Lock permissions" at bounding box center [401, 628] width 192 height 43
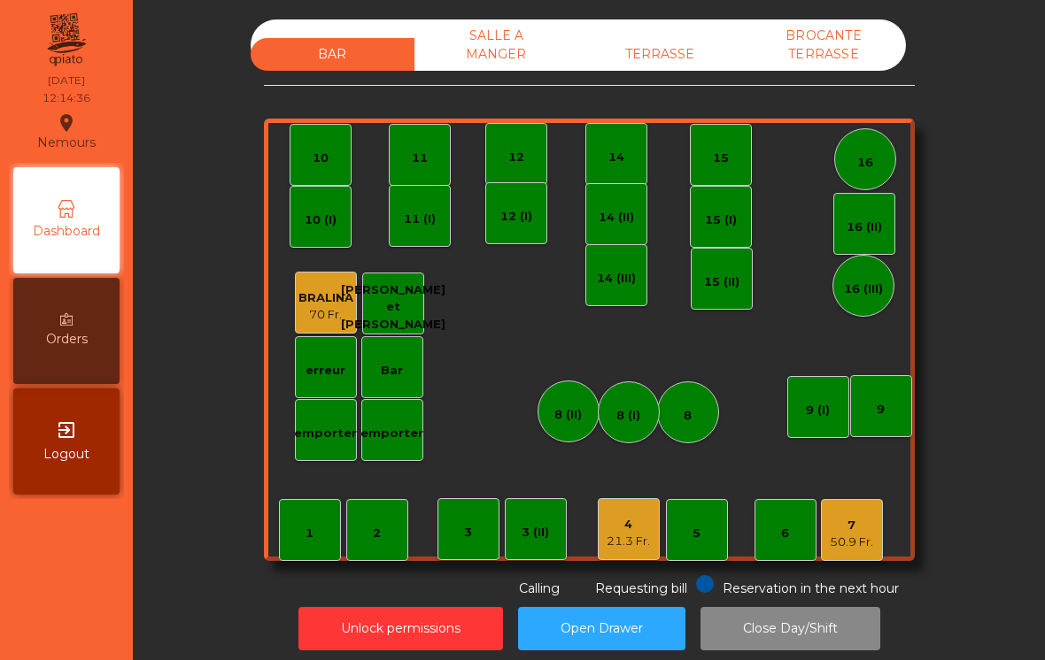
click at [606, 531] on div "4" at bounding box center [627, 525] width 43 height 18
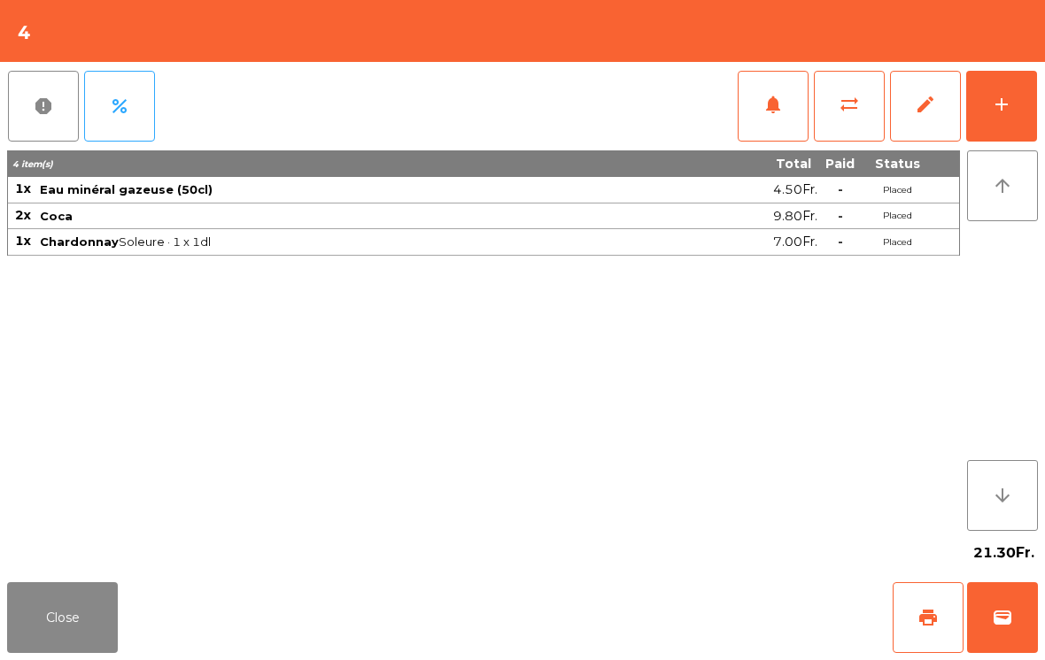
click at [994, 112] on div "add" at bounding box center [1001, 104] width 21 height 21
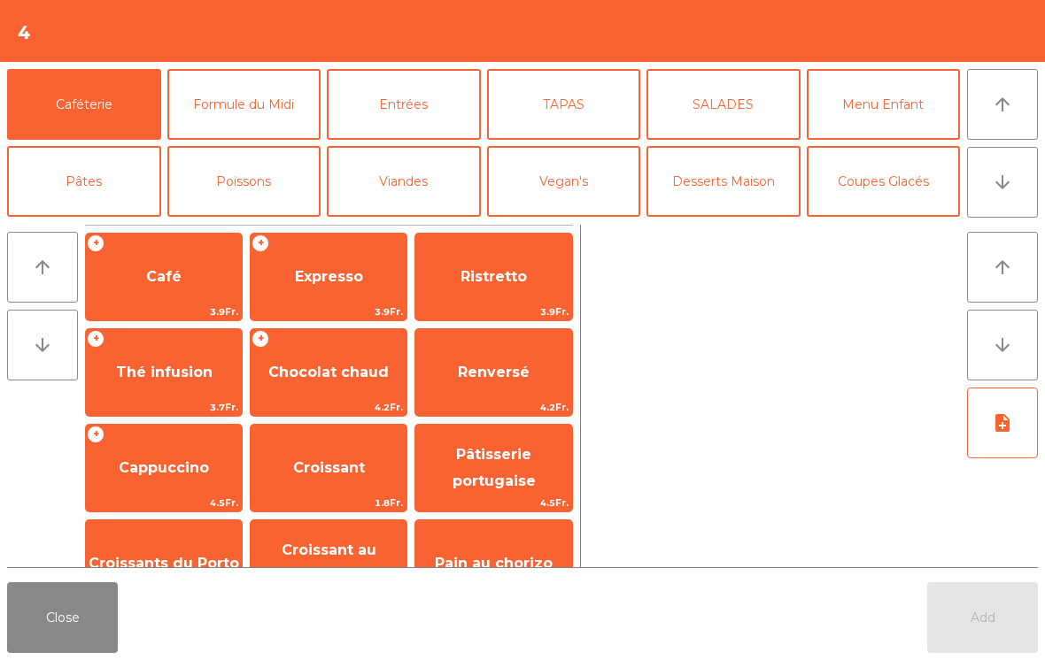
click at [263, 84] on button "Formule du Midi" at bounding box center [244, 104] width 154 height 71
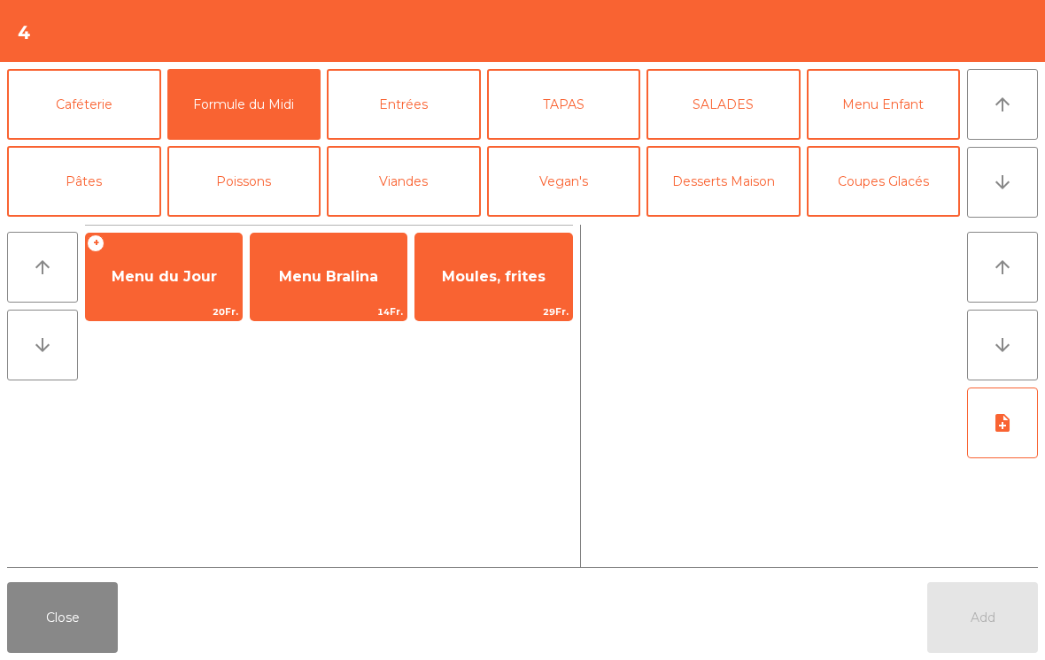
click at [167, 257] on span "Menu du Jour" at bounding box center [164, 277] width 156 height 48
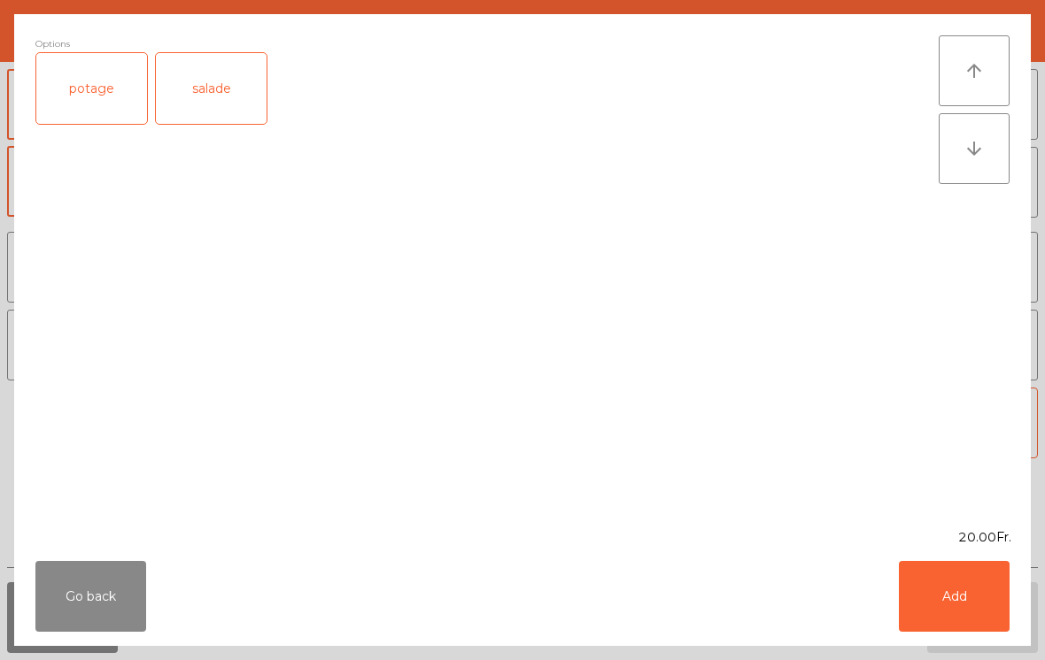
click at [197, 89] on div "salade" at bounding box center [211, 88] width 111 height 71
click at [939, 579] on button "Add" at bounding box center [953, 596] width 111 height 71
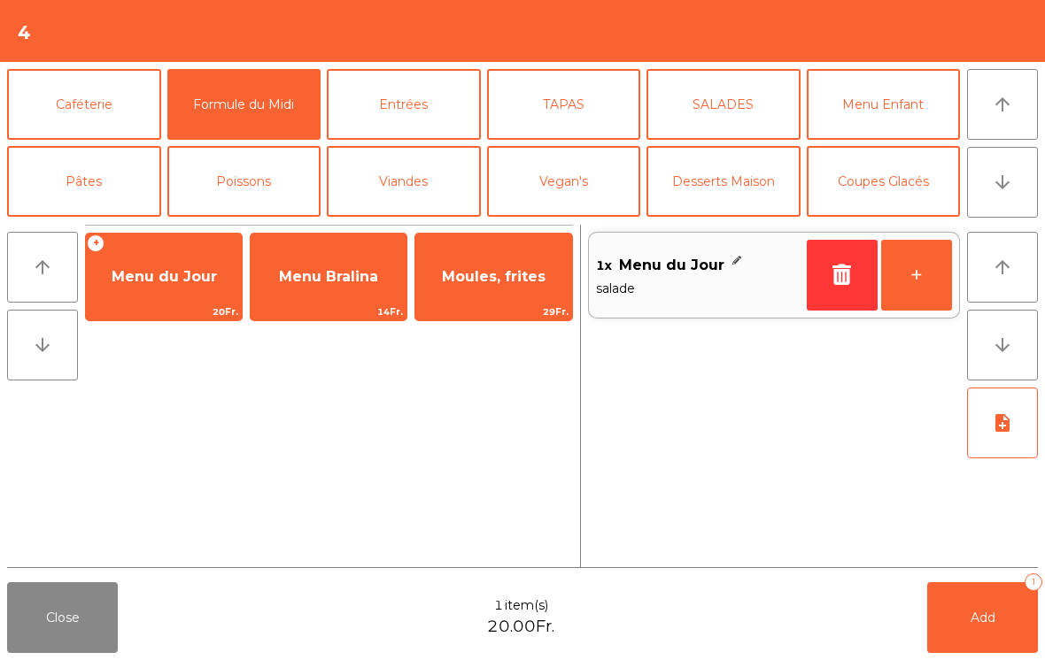
click at [169, 265] on span "Menu du Jour" at bounding box center [164, 277] width 156 height 48
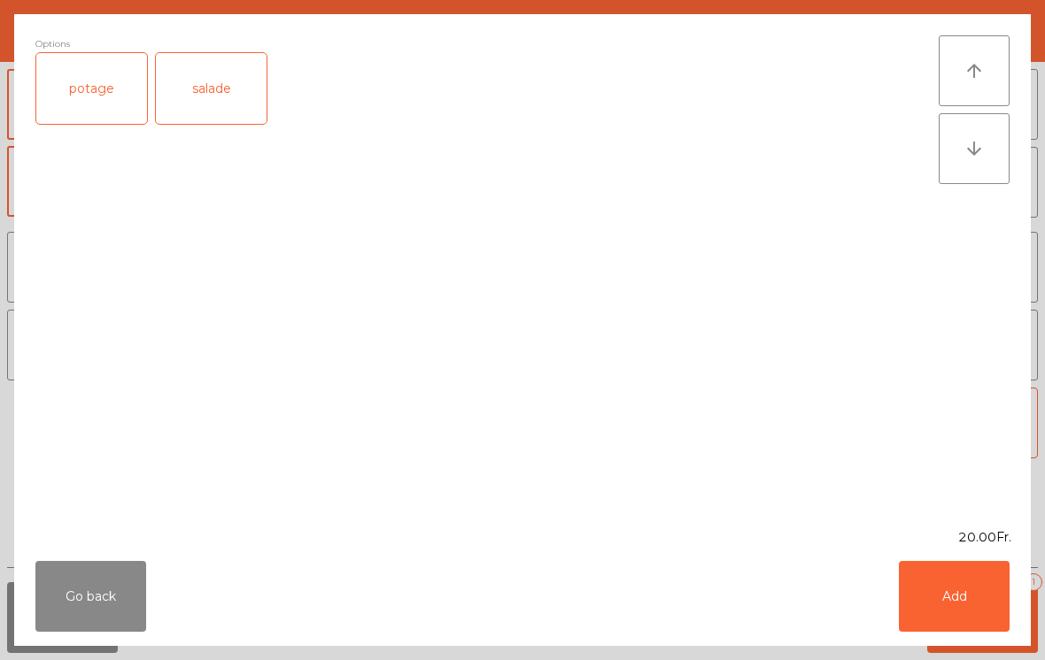
click at [82, 83] on div "potage" at bounding box center [91, 88] width 111 height 71
click at [966, 618] on button "Add" at bounding box center [953, 596] width 111 height 71
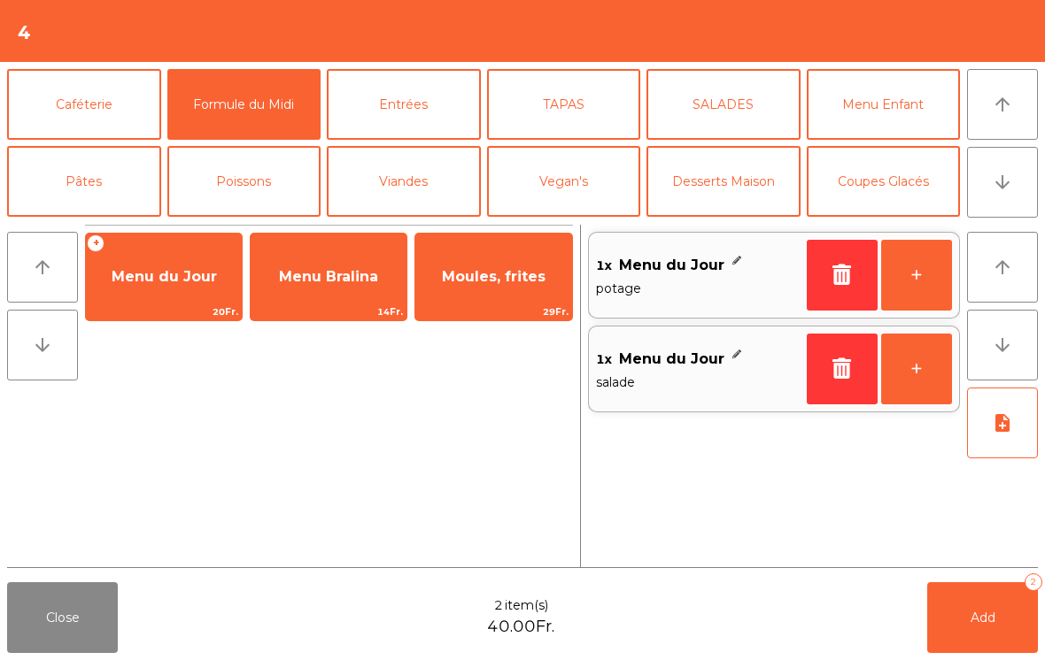
click at [933, 286] on button "+" at bounding box center [916, 275] width 71 height 71
click at [957, 619] on button "Add 3" at bounding box center [982, 617] width 111 height 71
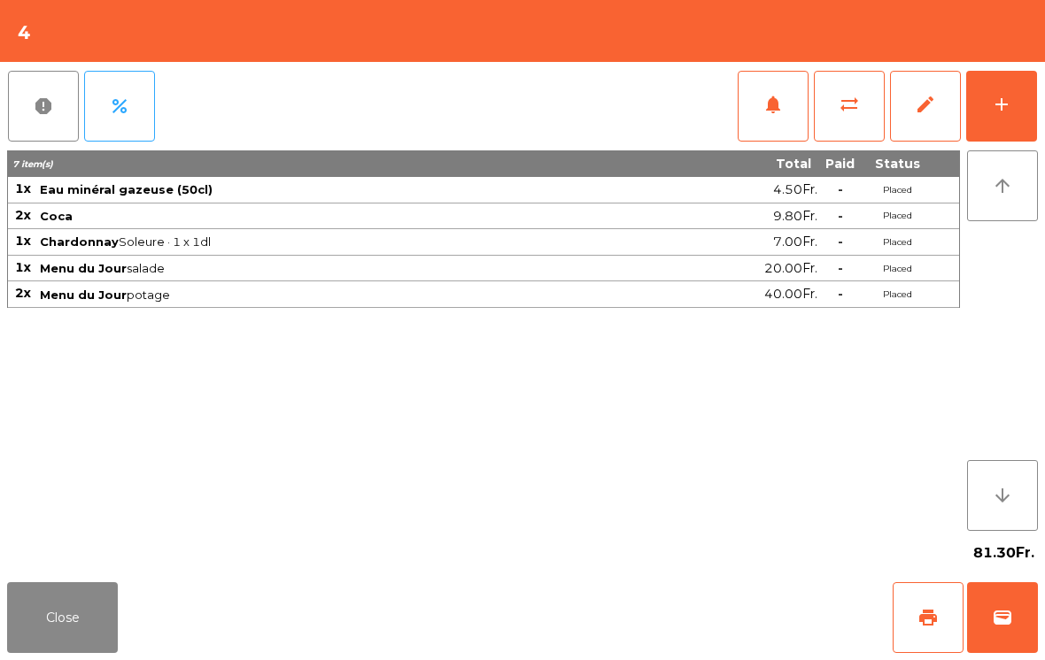
click at [73, 598] on button "Close" at bounding box center [62, 617] width 111 height 71
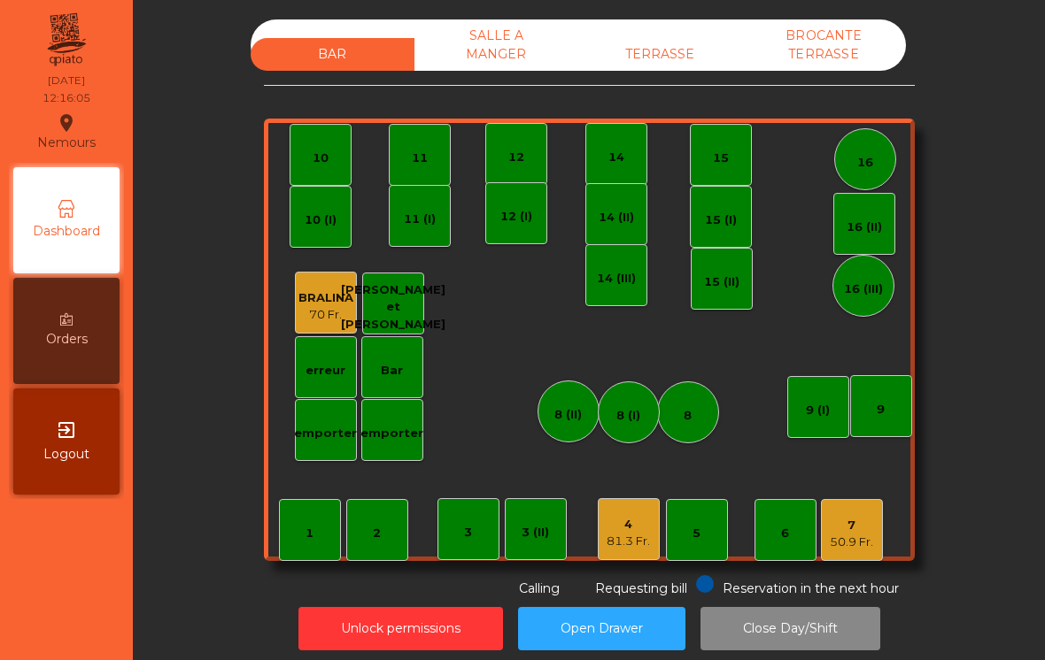
click at [308, 528] on div "1" at bounding box center [309, 534] width 8 height 18
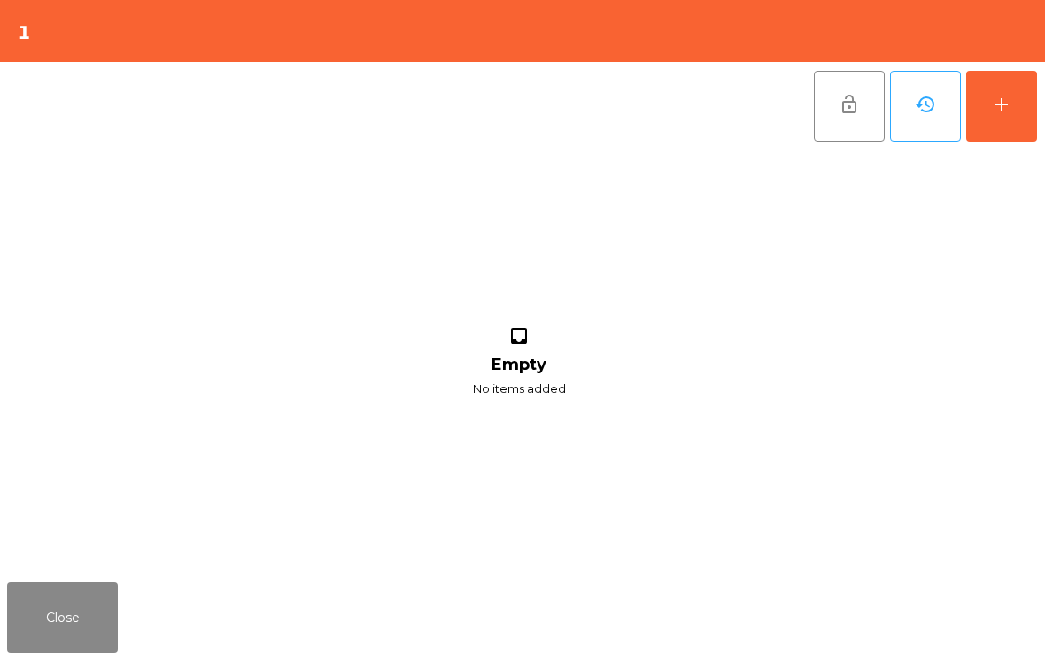
click at [978, 100] on button "add" at bounding box center [1001, 106] width 71 height 71
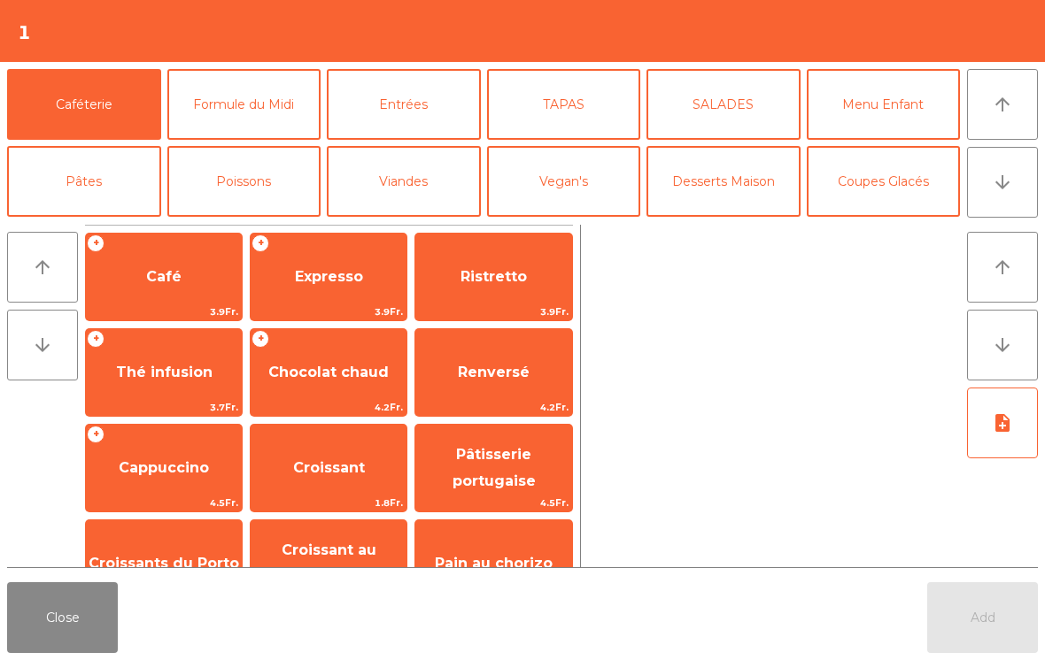
click at [254, 110] on button "Formule du Midi" at bounding box center [244, 104] width 154 height 71
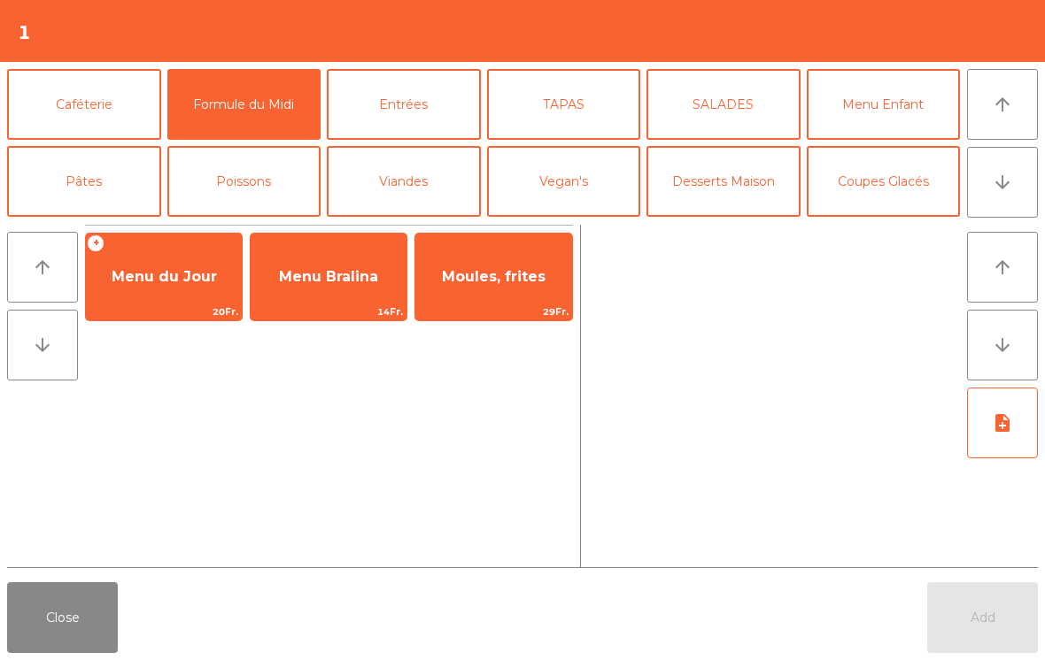
click at [195, 280] on span "Menu du Jour" at bounding box center [164, 276] width 105 height 17
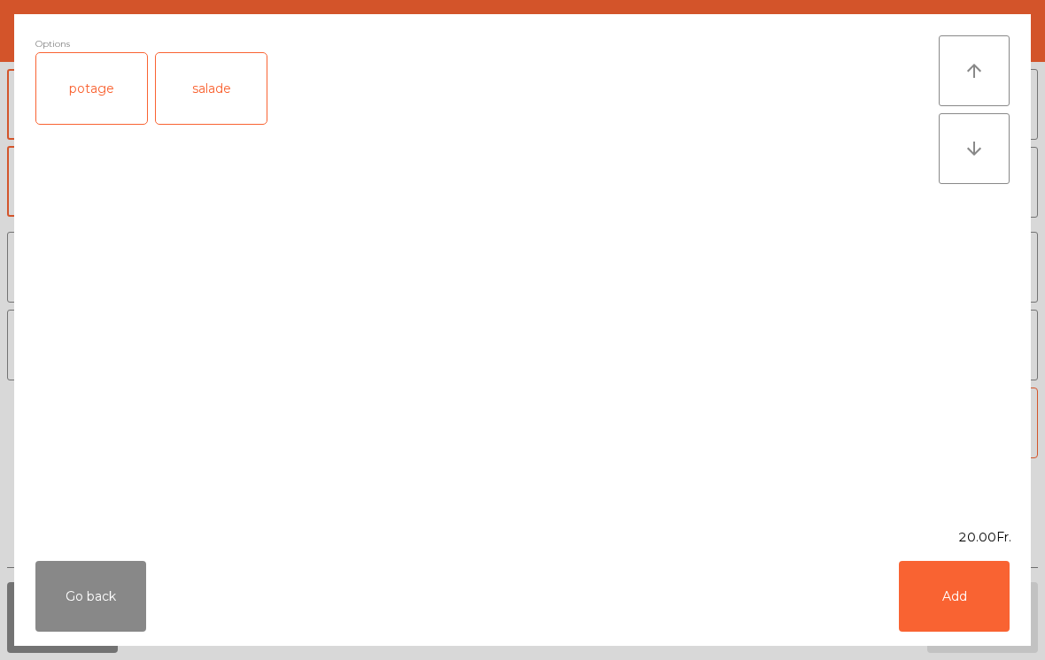
click at [953, 590] on button "Add" at bounding box center [953, 596] width 111 height 71
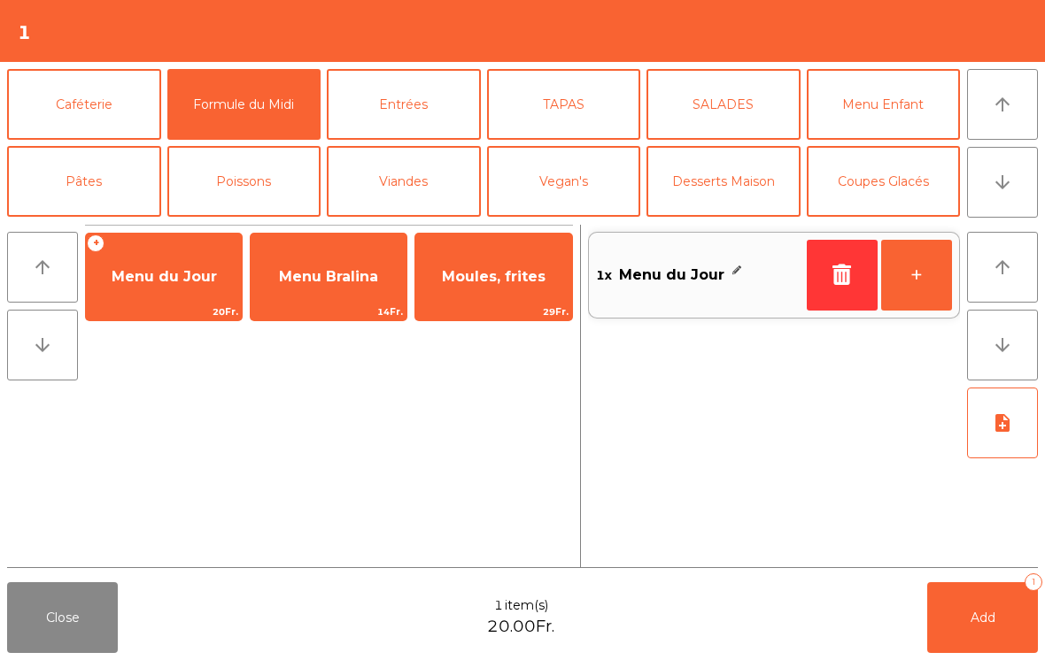
click at [1008, 438] on button "note_add" at bounding box center [1002, 423] width 71 height 71
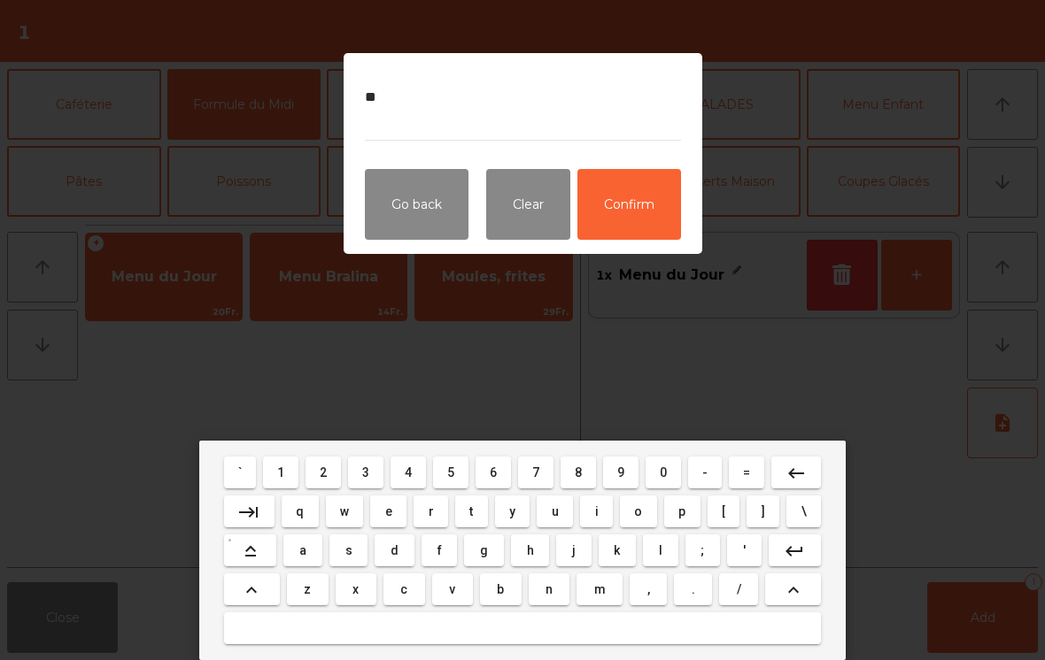
type textarea "*"
click at [402, 132] on textarea "**********" at bounding box center [523, 107] width 316 height 66
type textarea "**********"
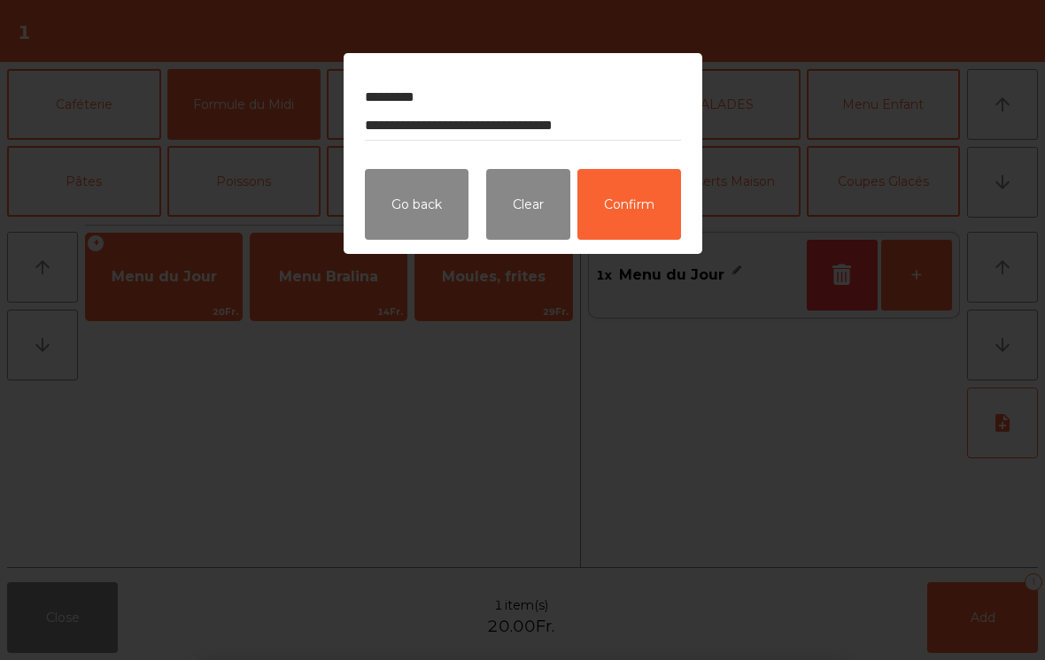
click at [641, 212] on button "Confirm" at bounding box center [629, 204] width 104 height 71
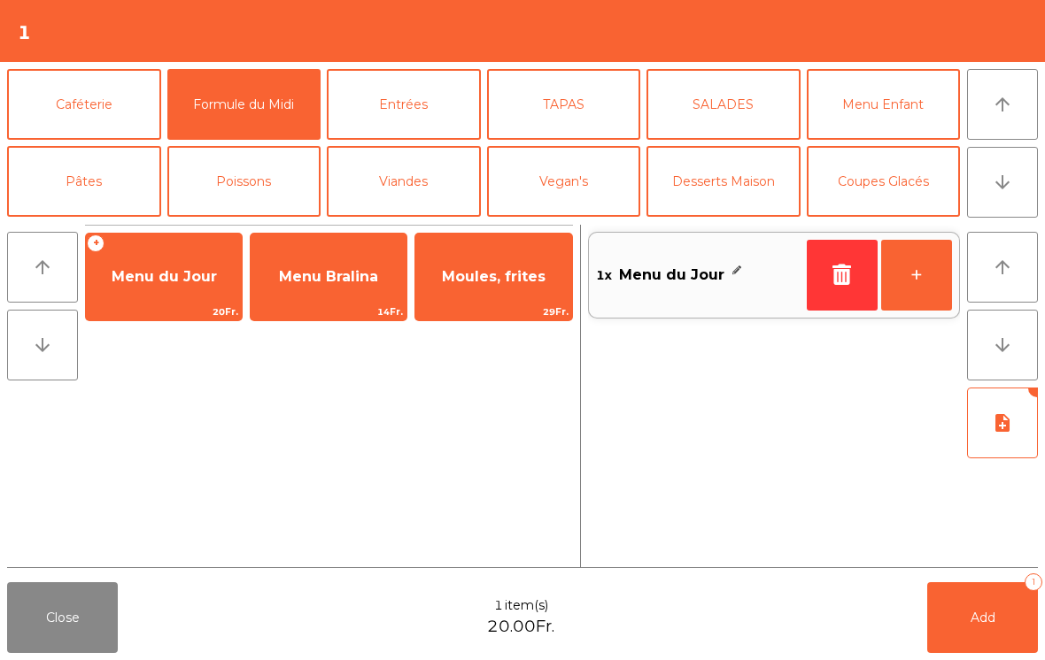
click at [985, 628] on button "Add 1" at bounding box center [982, 617] width 111 height 71
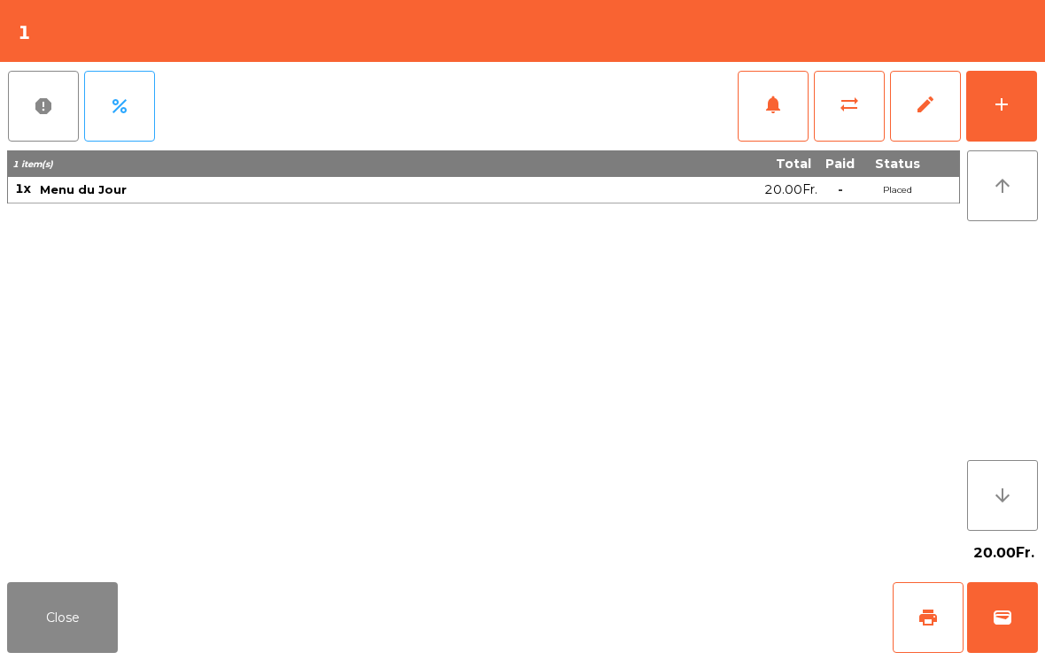
click at [1005, 139] on button "add" at bounding box center [1001, 106] width 71 height 71
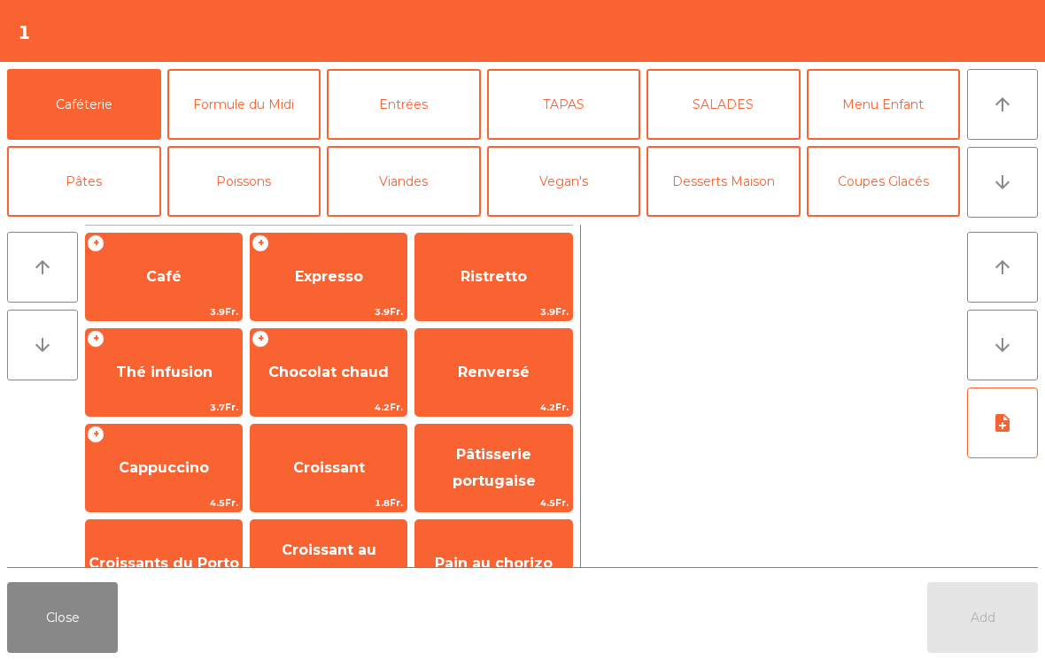
click at [1005, 204] on button "arrow_downward" at bounding box center [1002, 182] width 71 height 71
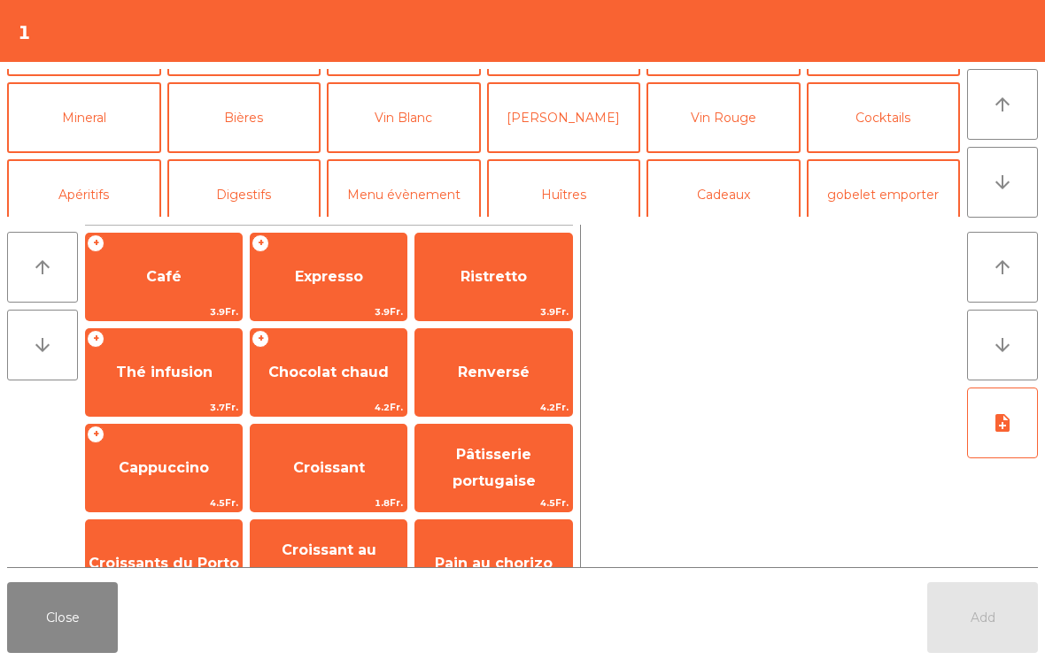
scroll to position [154, 0]
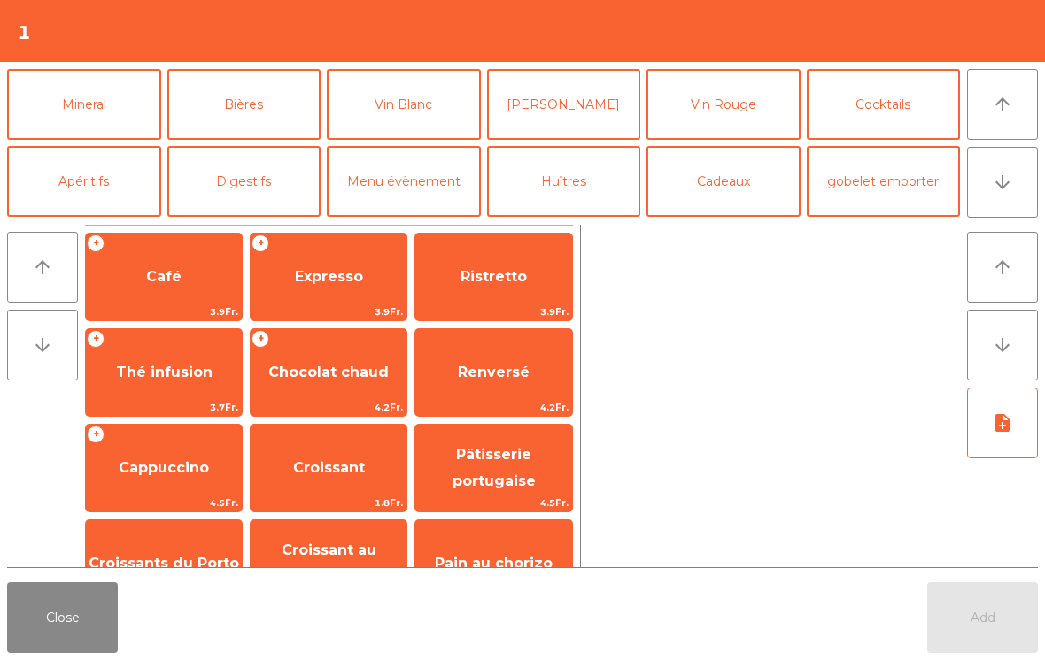
click at [81, 104] on button "Mineral" at bounding box center [84, 104] width 154 height 71
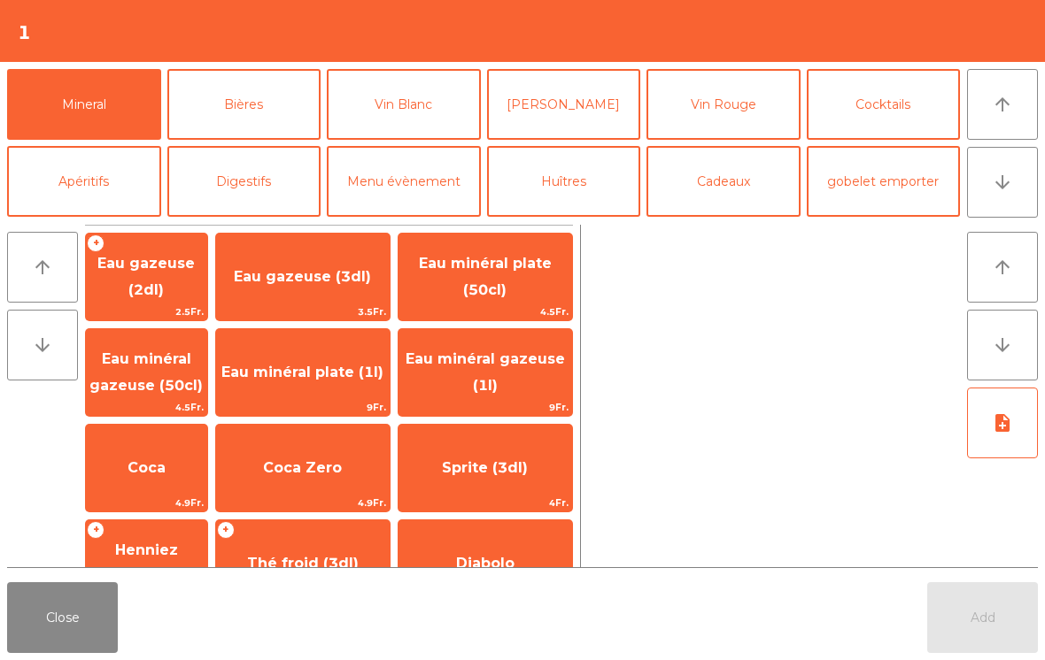
click at [994, 618] on div "Add" at bounding box center [982, 617] width 111 height 71
click at [147, 388] on span "Eau minéral gazeuse (50cl)" at bounding box center [145, 372] width 113 height 43
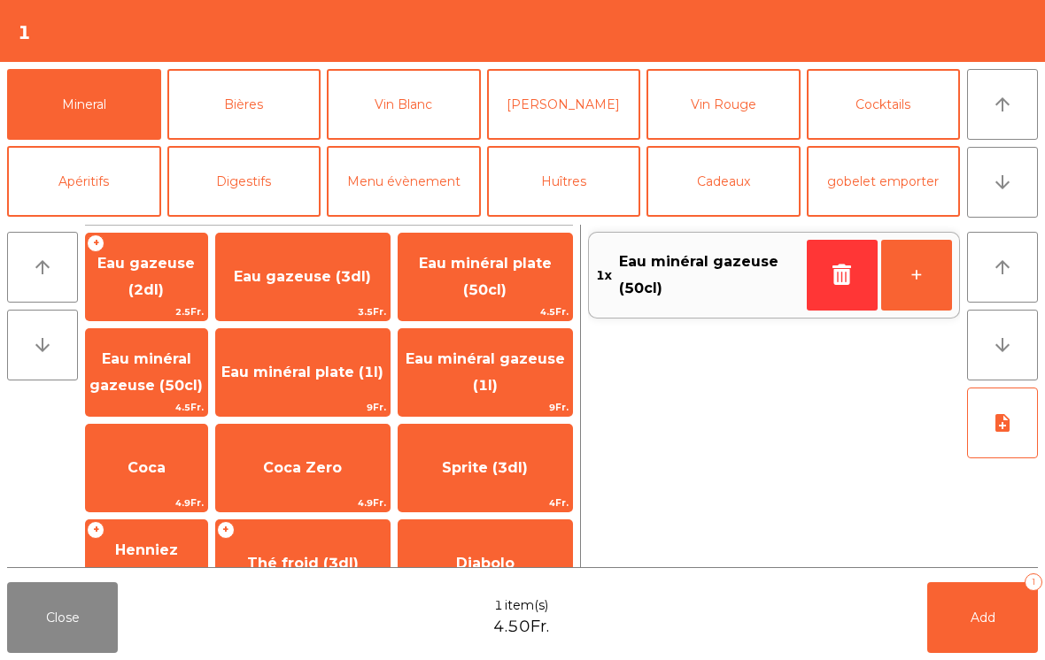
click at [1007, 628] on button "Add 1" at bounding box center [982, 617] width 111 height 71
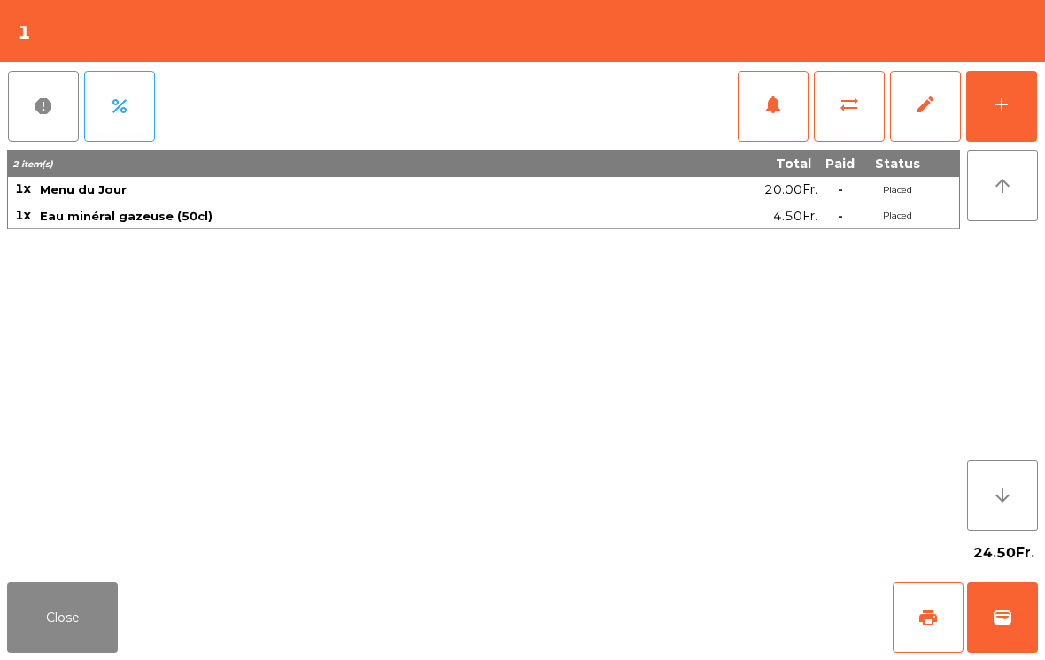
click at [79, 624] on button "Close" at bounding box center [62, 617] width 111 height 71
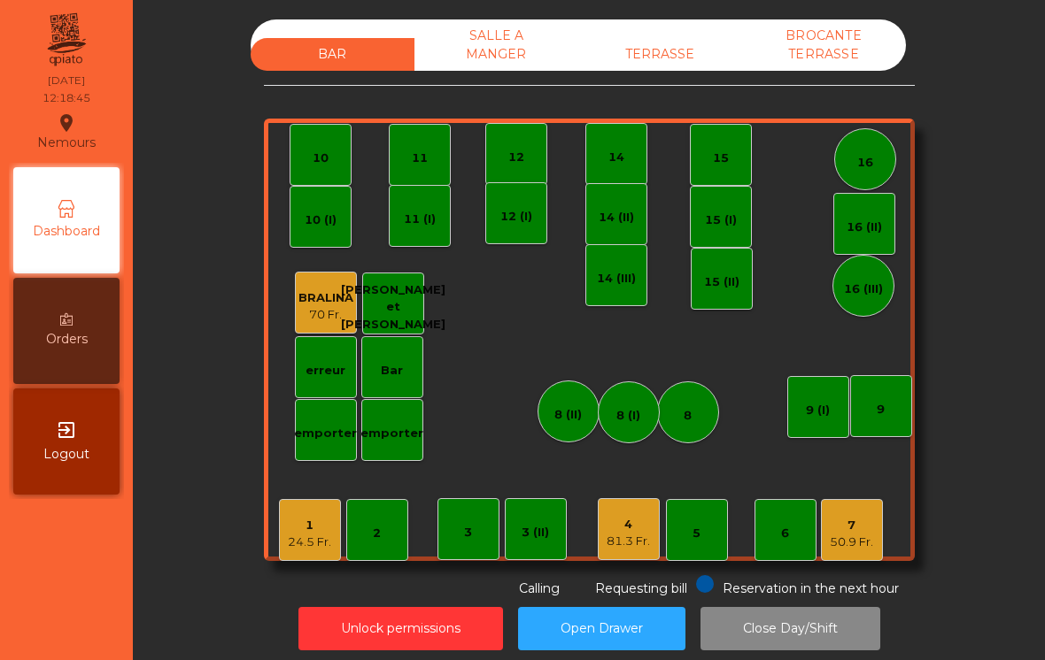
click at [625, 529] on div "4" at bounding box center [627, 525] width 43 height 18
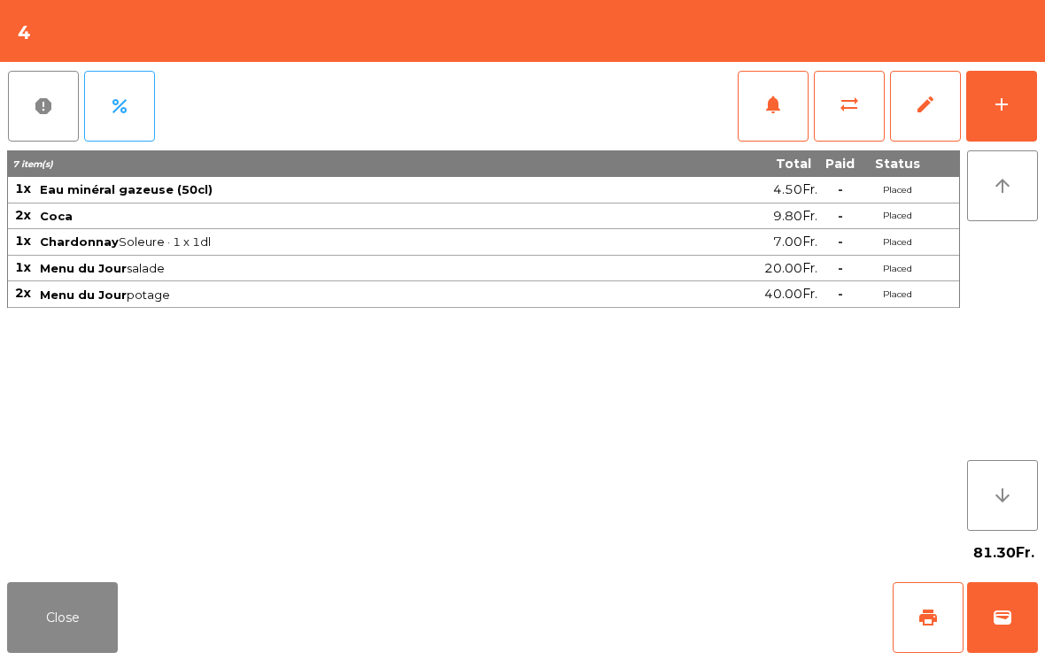
click at [1023, 93] on button "add" at bounding box center [1001, 106] width 71 height 71
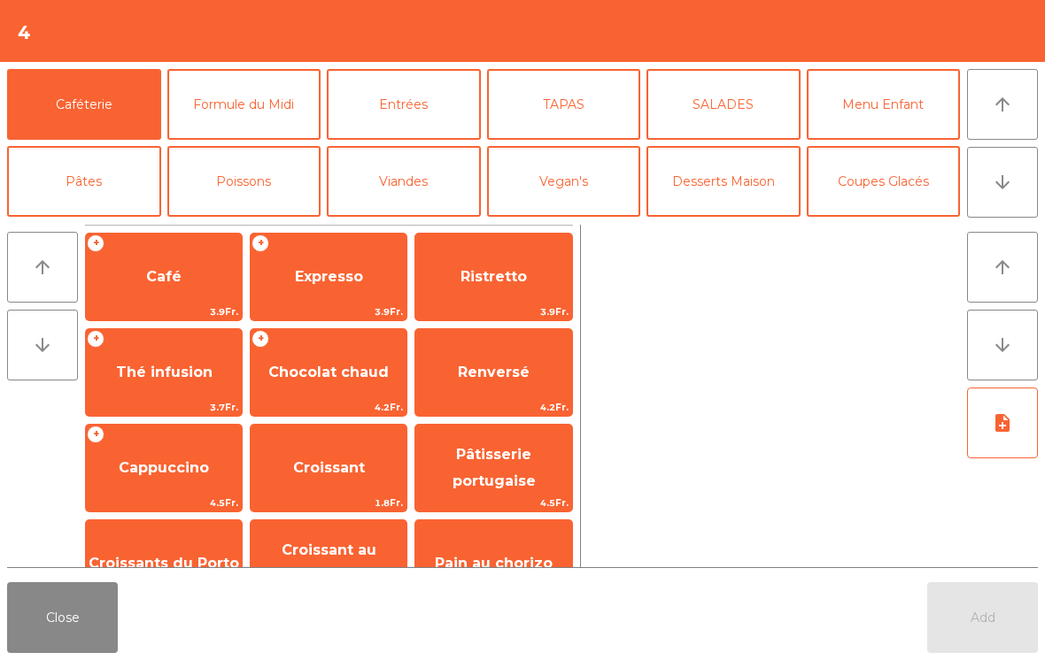
click at [1001, 183] on icon "arrow_downward" at bounding box center [1001, 182] width 21 height 21
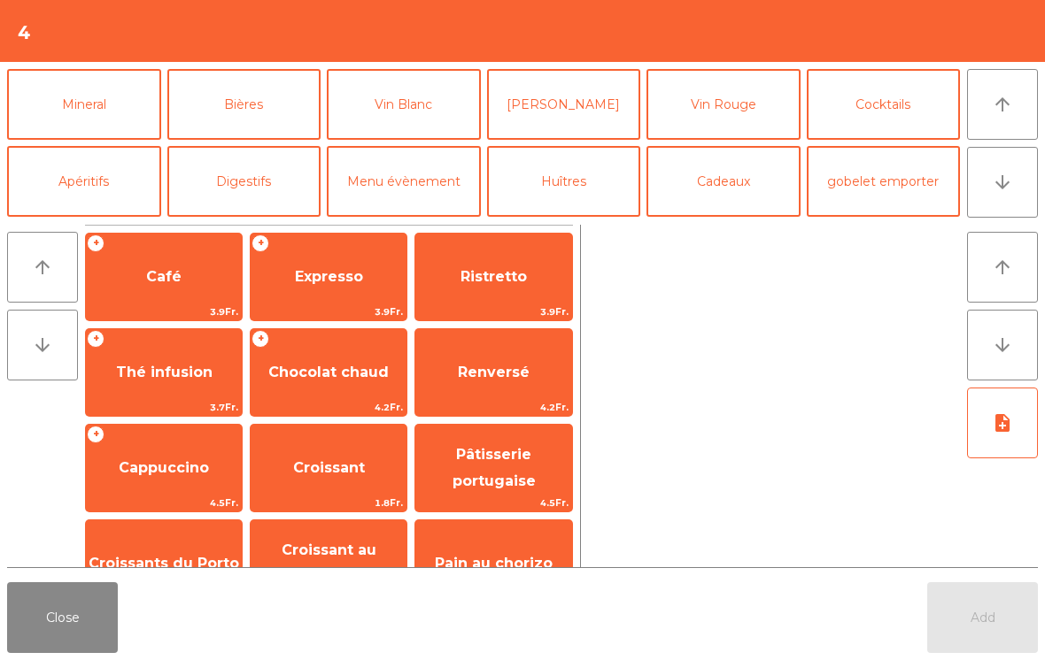
click at [762, 109] on button "Vin Rouge" at bounding box center [723, 104] width 154 height 71
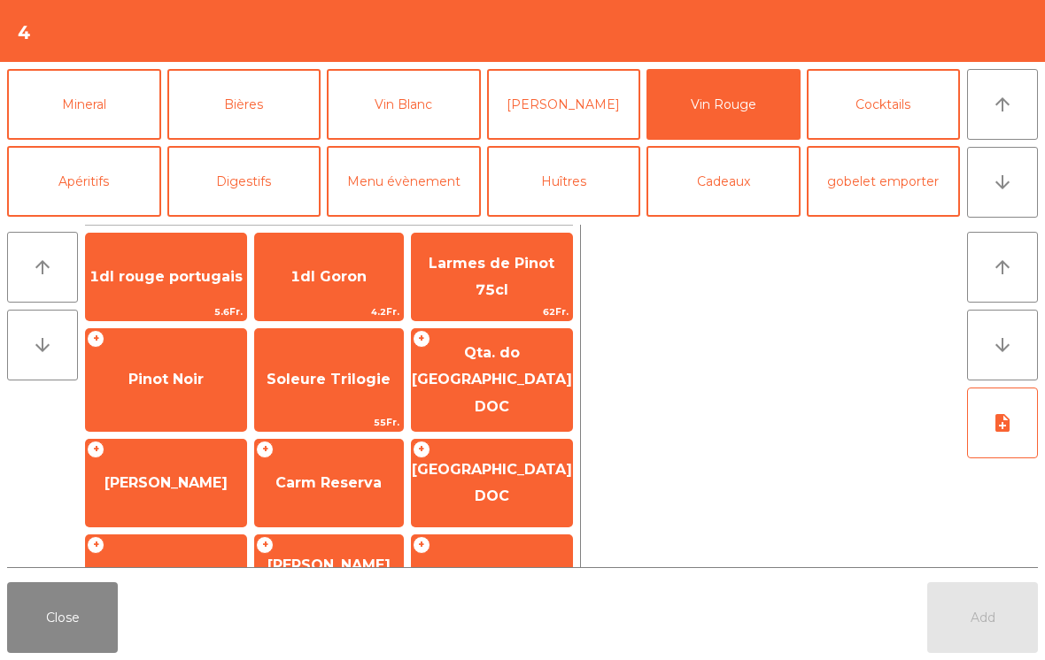
click at [343, 459] on span "Carm Reserva" at bounding box center [329, 483] width 148 height 48
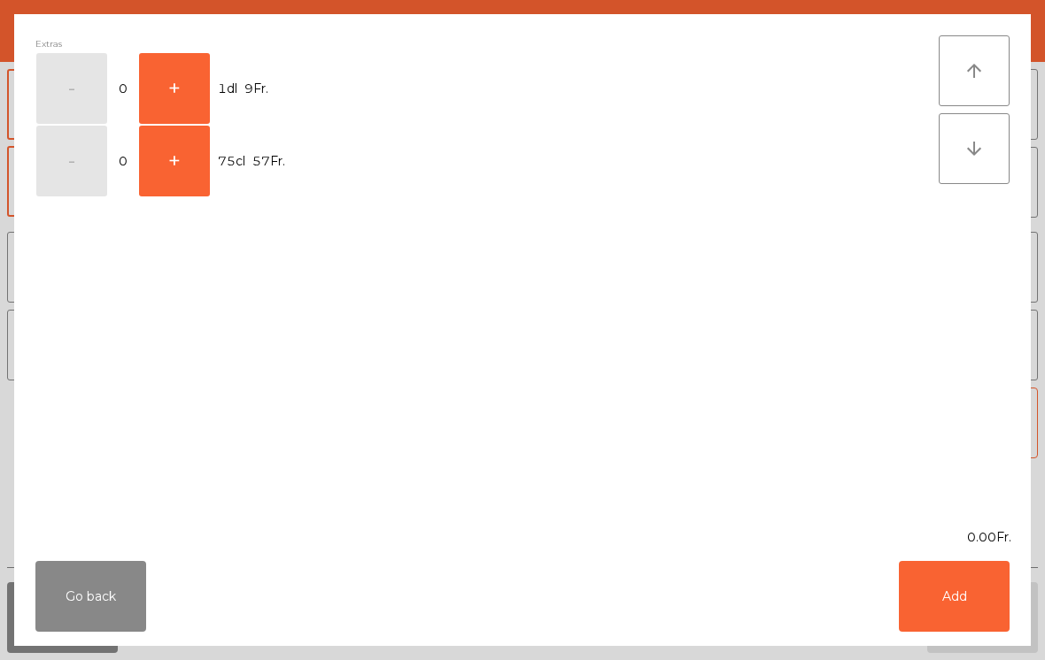
click at [182, 92] on button "+" at bounding box center [174, 88] width 71 height 71
click at [964, 597] on button "Add" at bounding box center [953, 596] width 111 height 71
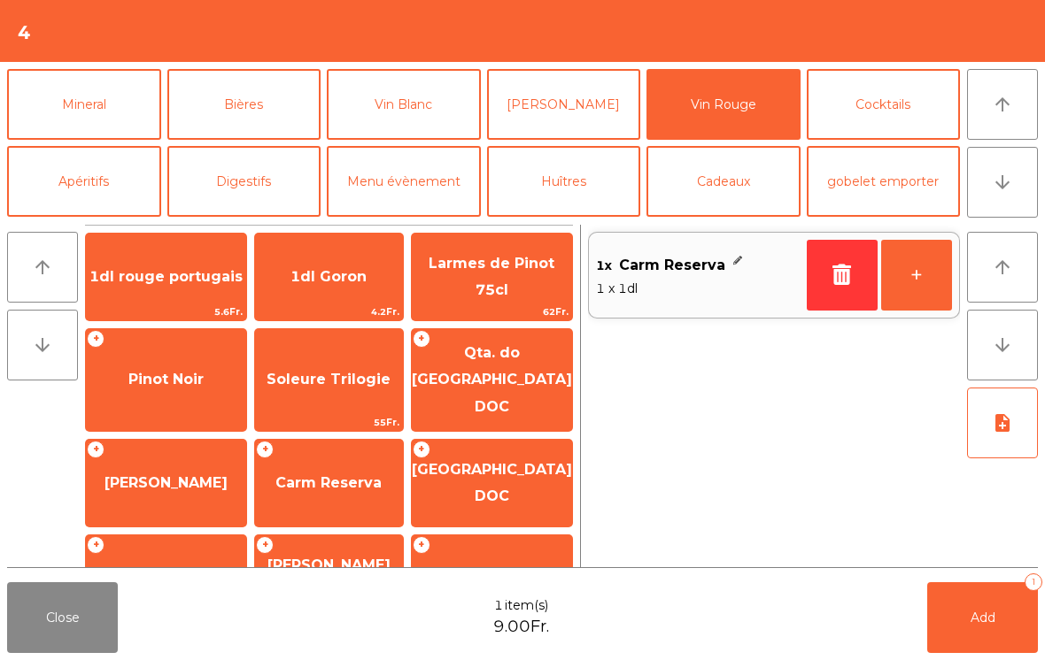
click at [927, 289] on button "+" at bounding box center [916, 275] width 71 height 71
click at [926, 289] on button "+" at bounding box center [916, 275] width 71 height 71
click at [837, 286] on button "-" at bounding box center [841, 275] width 71 height 71
click at [837, 285] on button "-" at bounding box center [841, 275] width 71 height 71
click at [841, 282] on icon "button" at bounding box center [842, 274] width 27 height 21
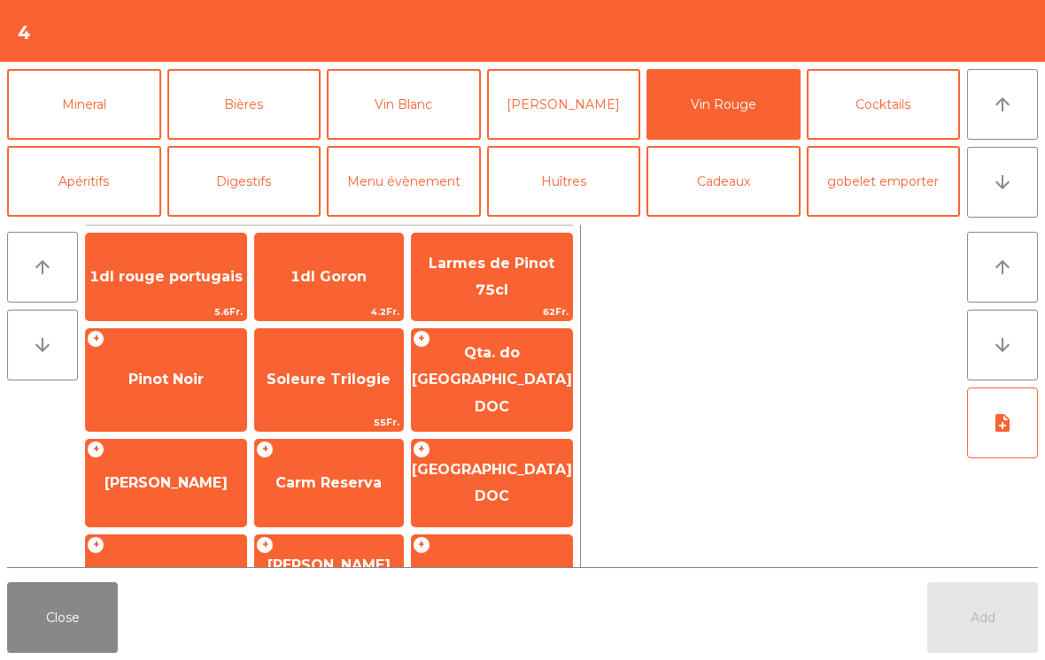
click at [328, 474] on span "Carm Reserva" at bounding box center [328, 482] width 106 height 17
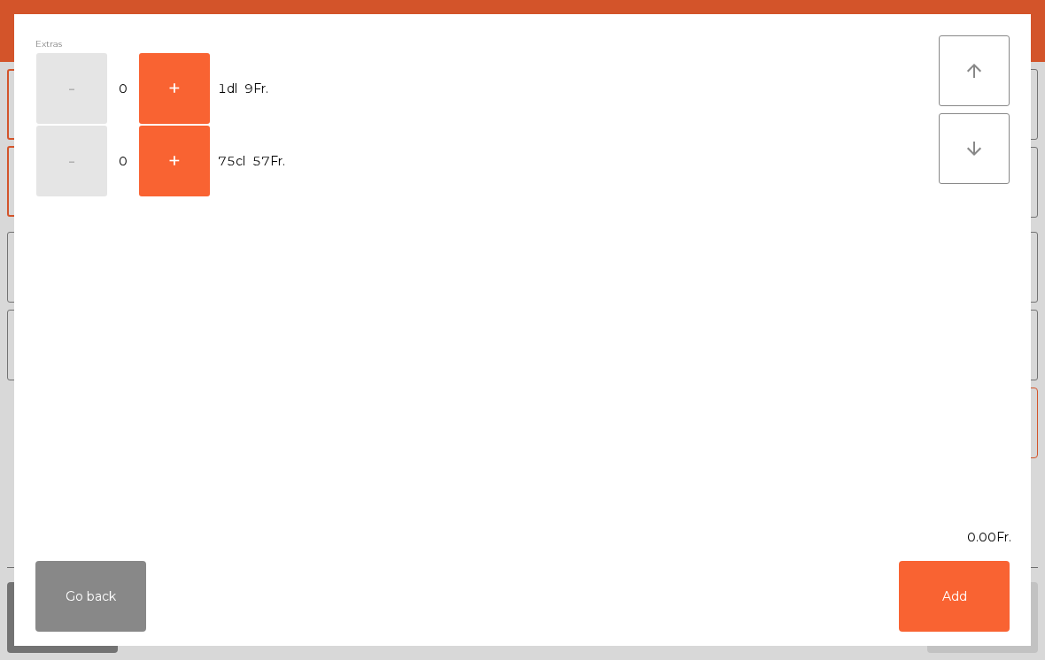
click at [164, 91] on button "+" at bounding box center [174, 88] width 71 height 71
click at [976, 621] on button "Add" at bounding box center [953, 596] width 111 height 71
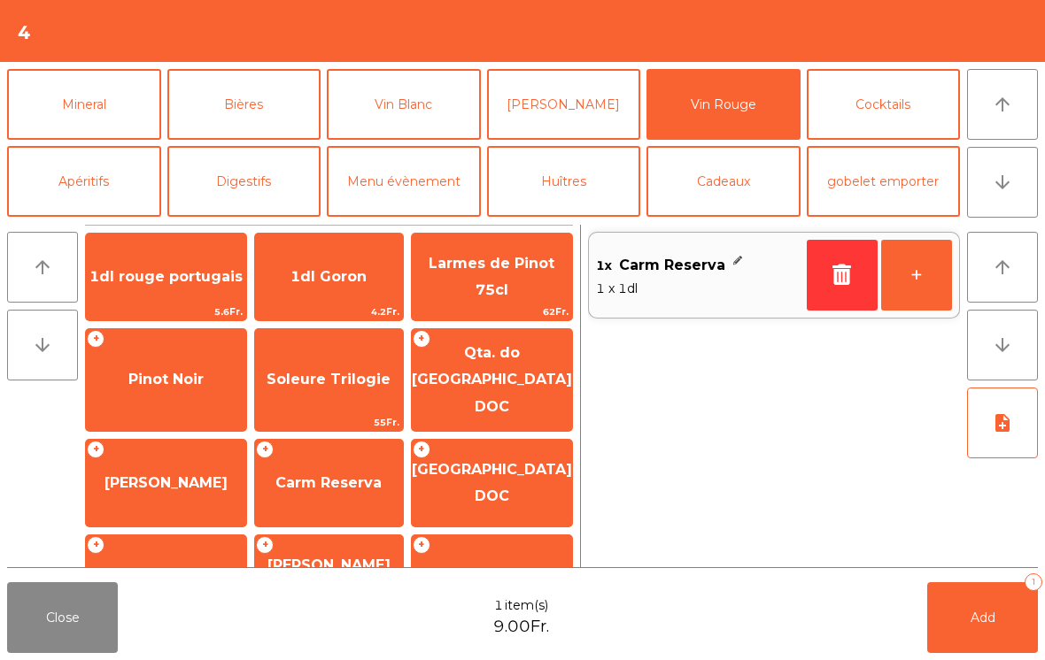
click at [941, 282] on button "+" at bounding box center [916, 275] width 71 height 71
click at [933, 297] on button "+" at bounding box center [916, 275] width 71 height 71
click at [966, 652] on button "Add 3" at bounding box center [982, 617] width 111 height 71
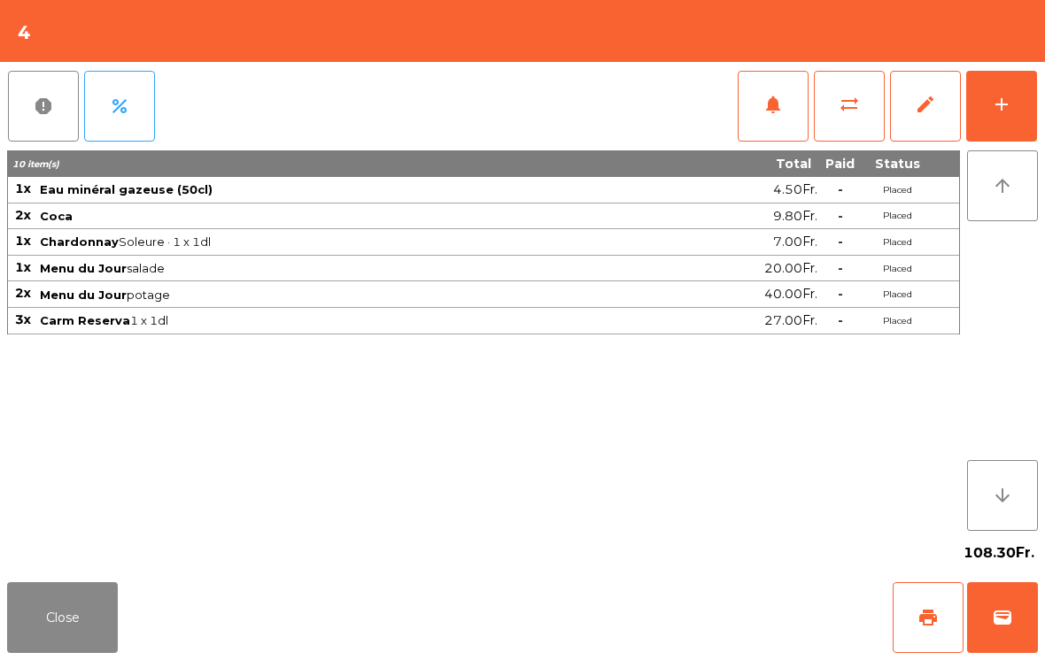
click at [34, 622] on button "Close" at bounding box center [62, 617] width 111 height 71
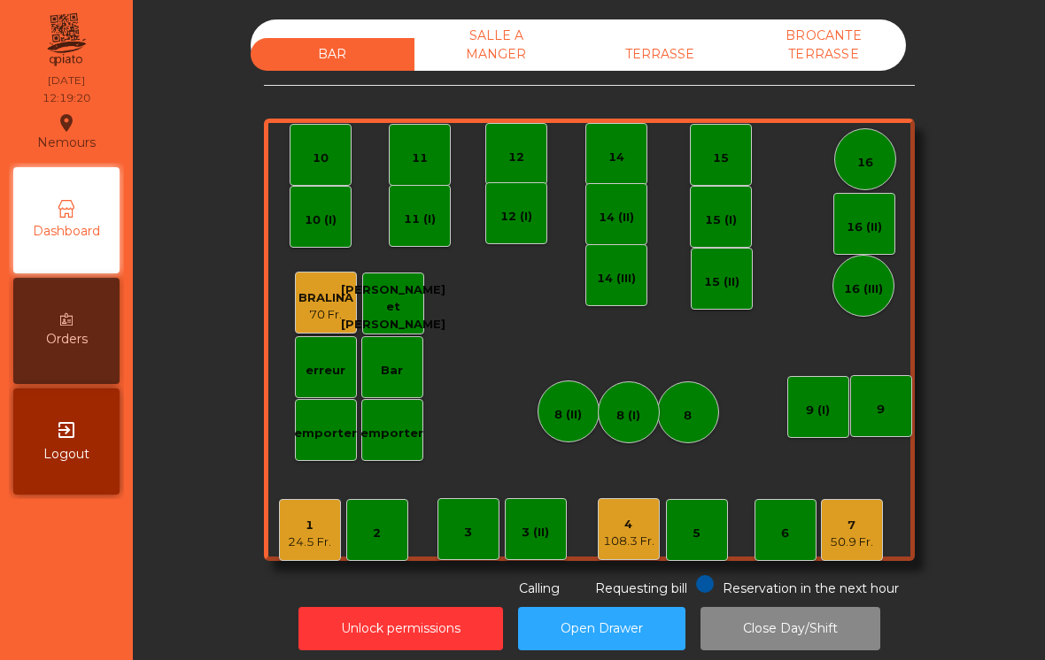
click at [868, 214] on div "16 (II)" at bounding box center [863, 224] width 35 height 25
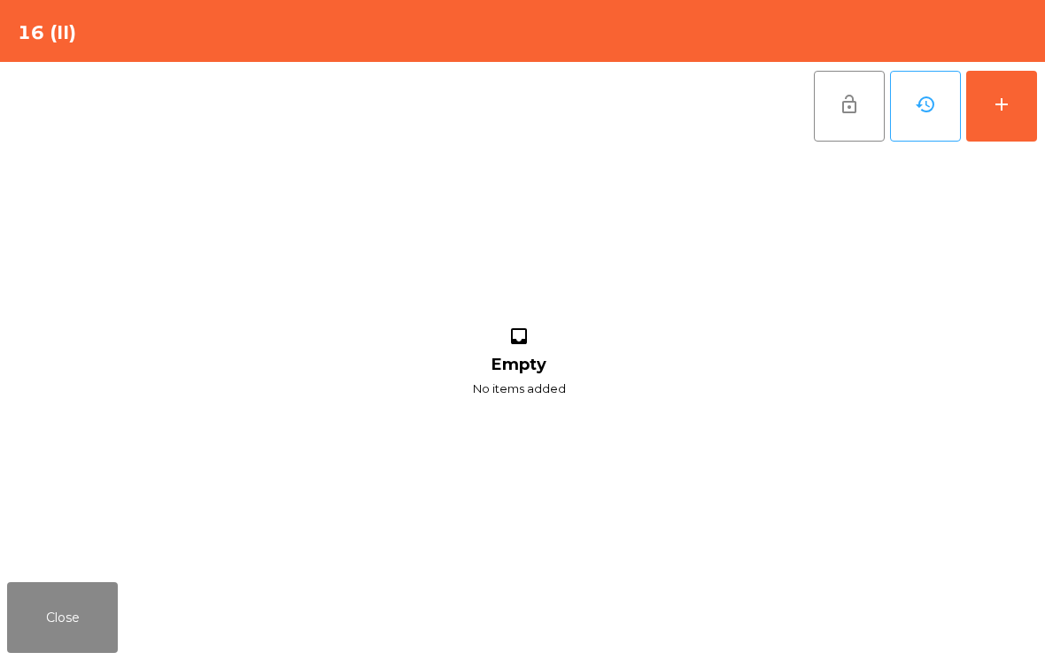
click at [978, 108] on button "add" at bounding box center [1001, 106] width 71 height 71
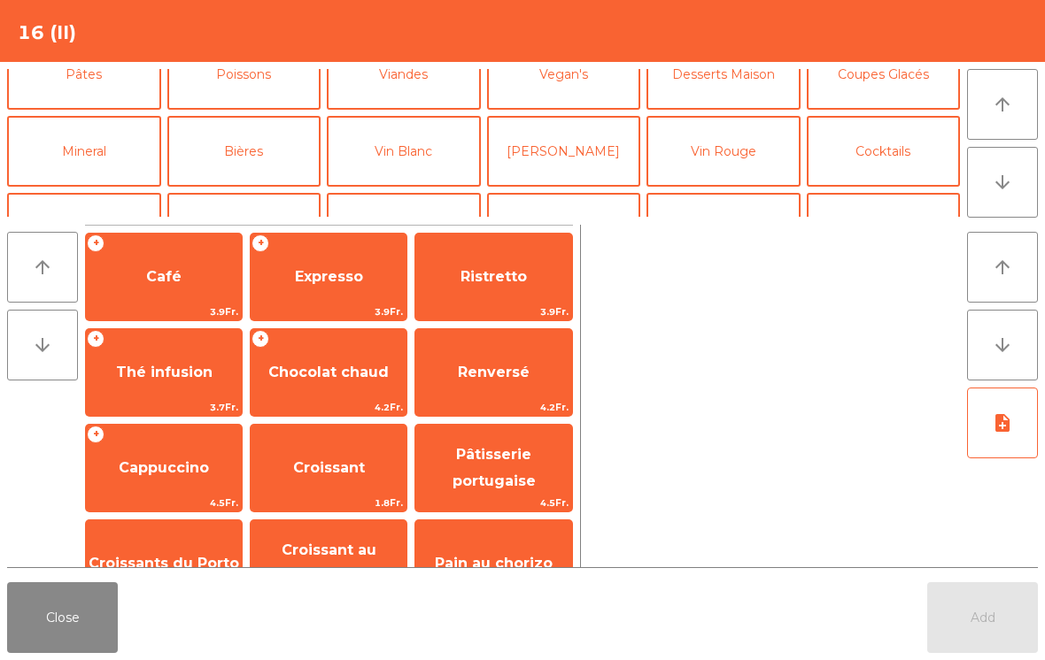
scroll to position [120, 0]
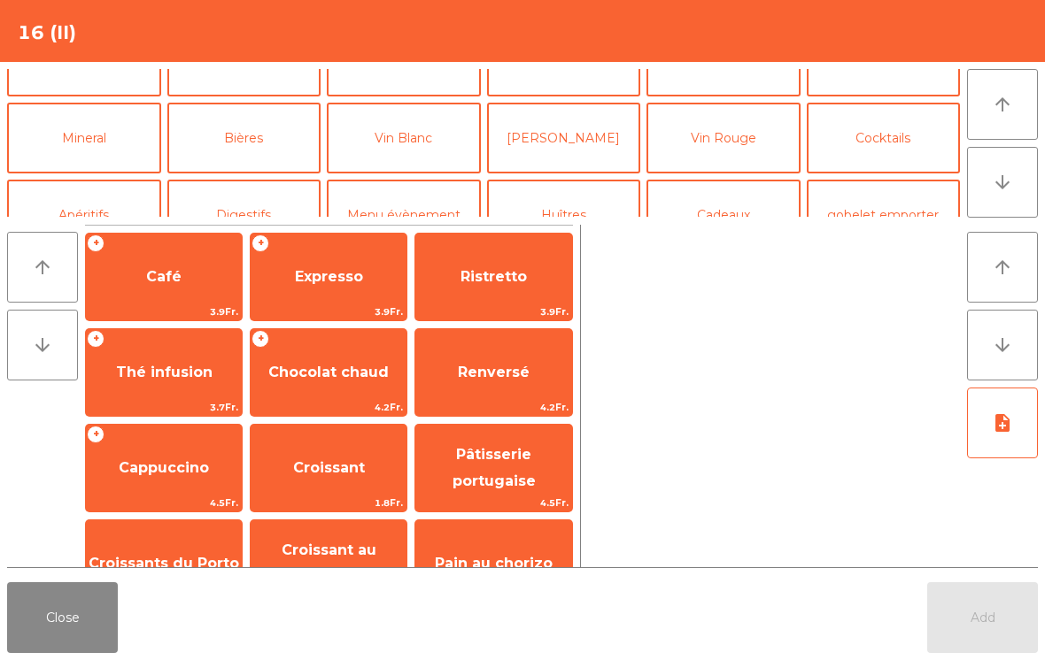
click at [109, 135] on button "Mineral" at bounding box center [84, 138] width 154 height 71
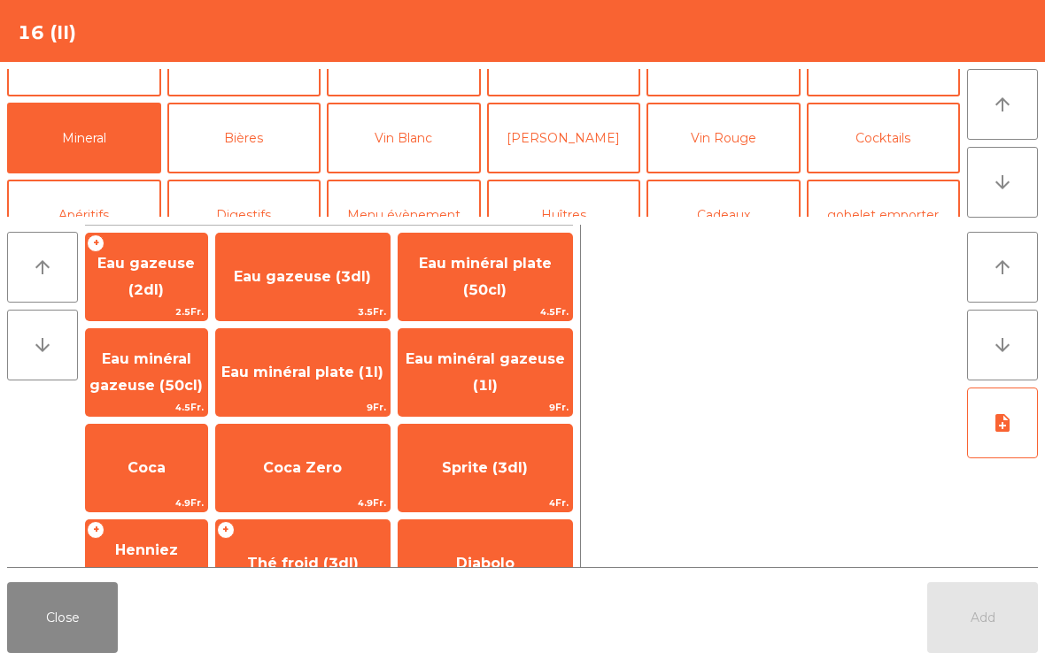
click at [181, 366] on span "Eau minéral gazeuse (50cl)" at bounding box center [145, 372] width 113 height 43
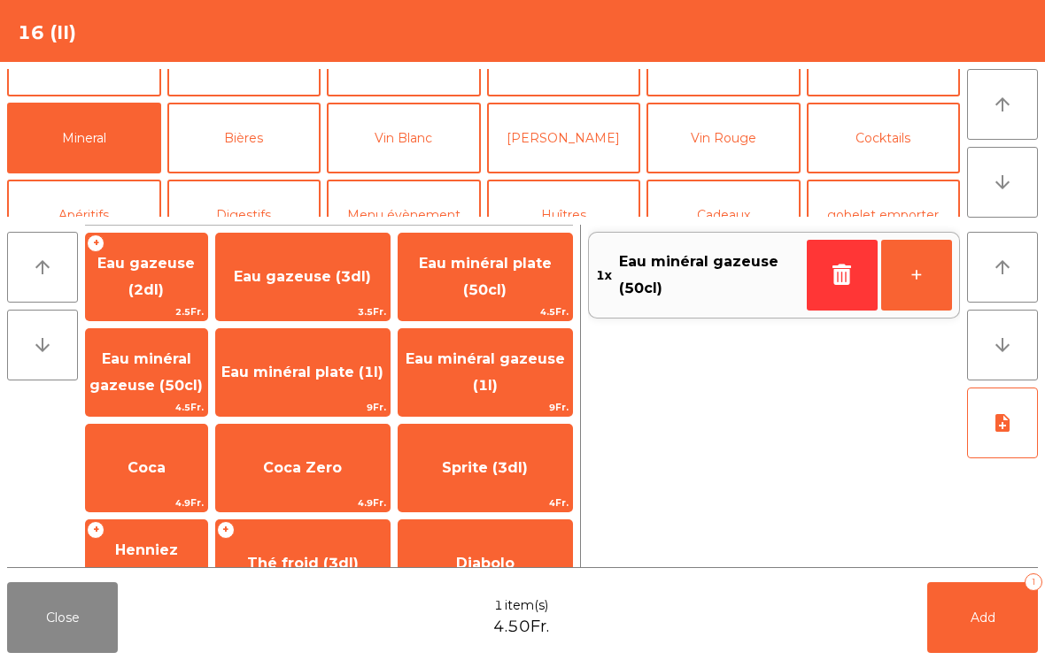
click at [337, 366] on span "Eau minéral plate (1l)" at bounding box center [302, 372] width 162 height 17
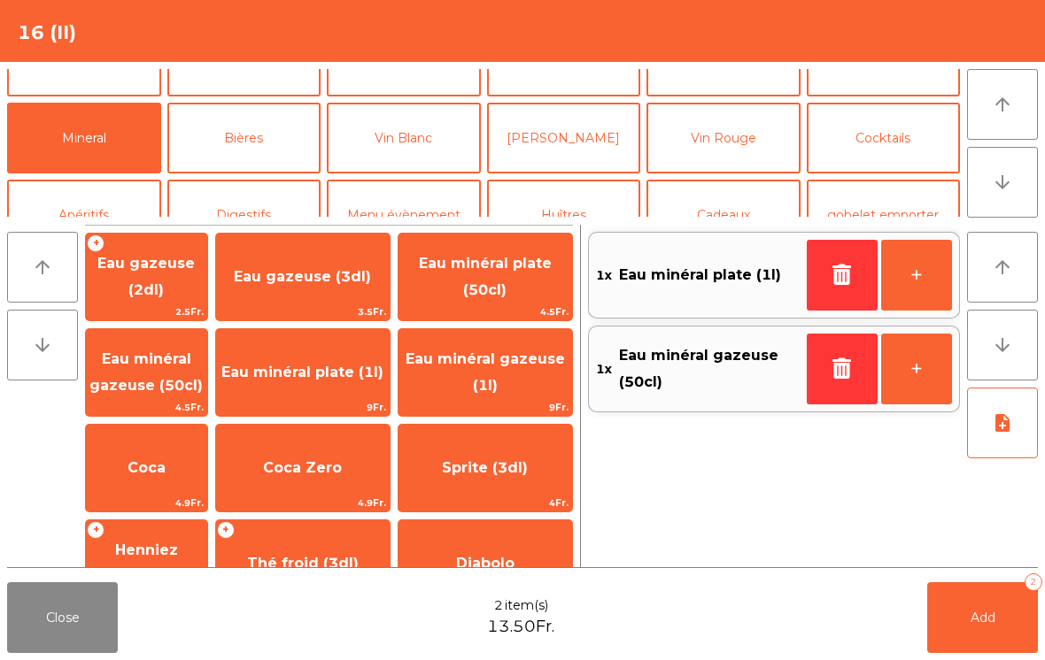
click at [364, 455] on span "Coca Zero" at bounding box center [303, 468] width 174 height 48
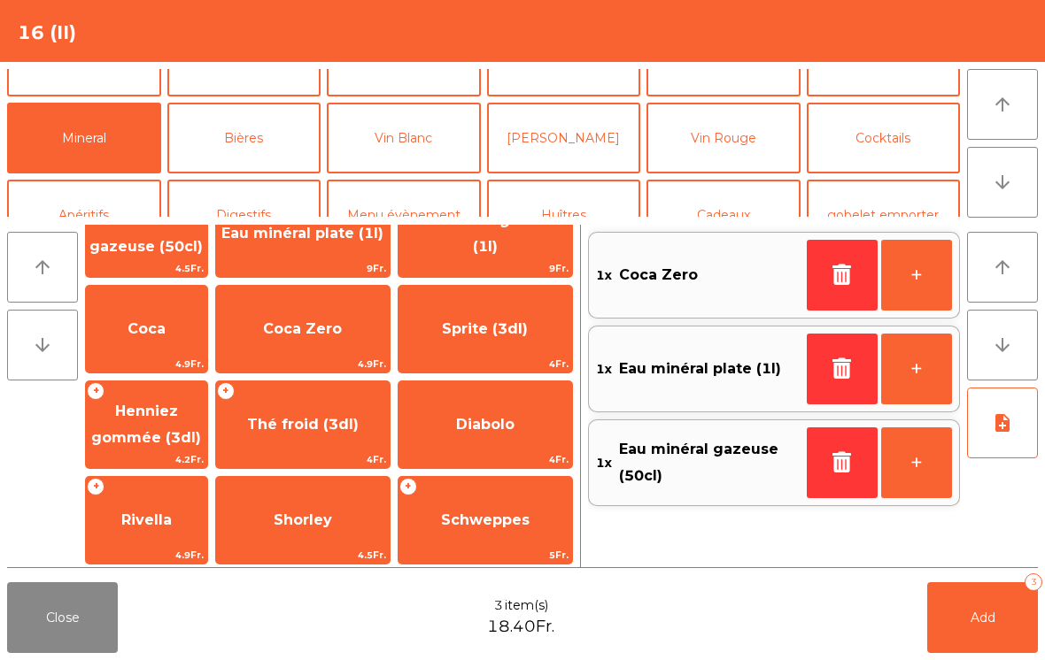
scroll to position [177, 0]
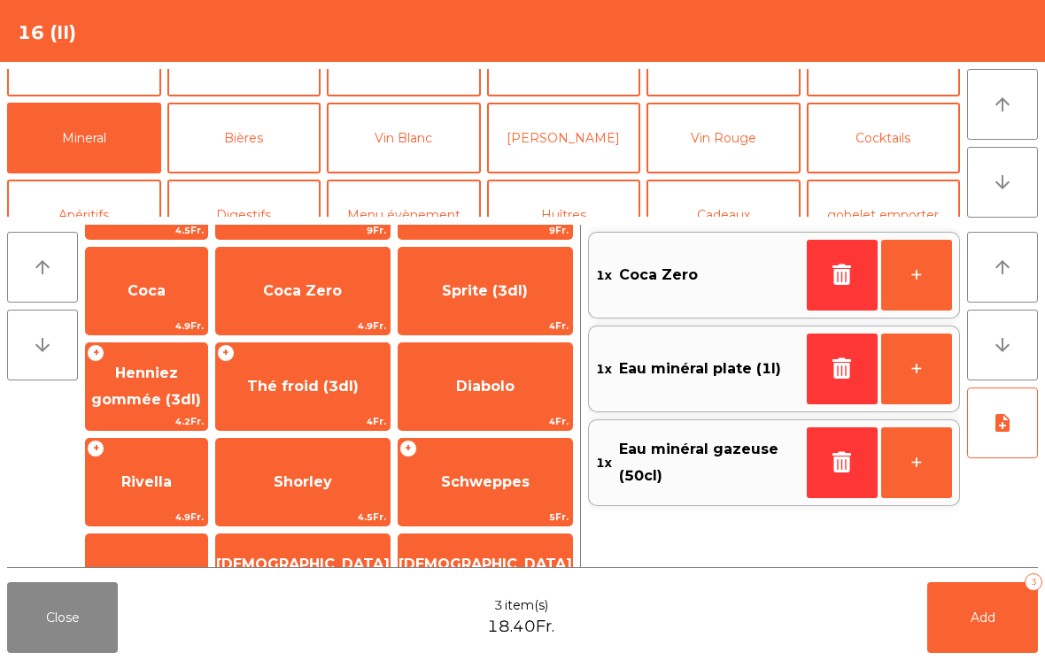
click at [341, 395] on span "Thé froid (3dl)" at bounding box center [303, 386] width 112 height 17
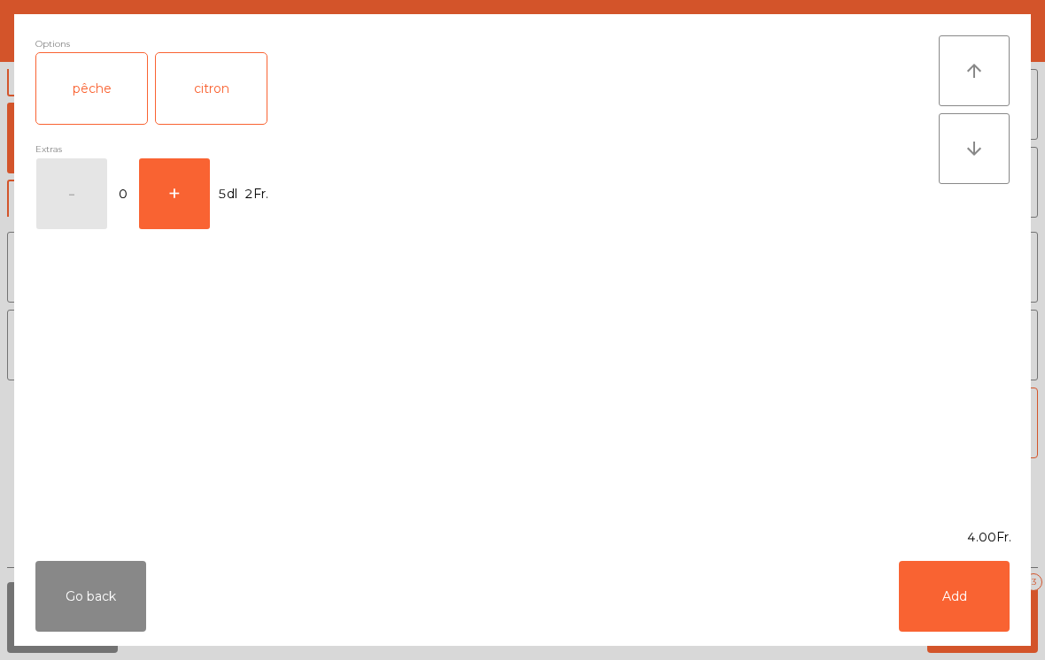
click at [74, 88] on div "pêche" at bounding box center [91, 88] width 111 height 71
click at [953, 585] on button "Add" at bounding box center [953, 596] width 111 height 71
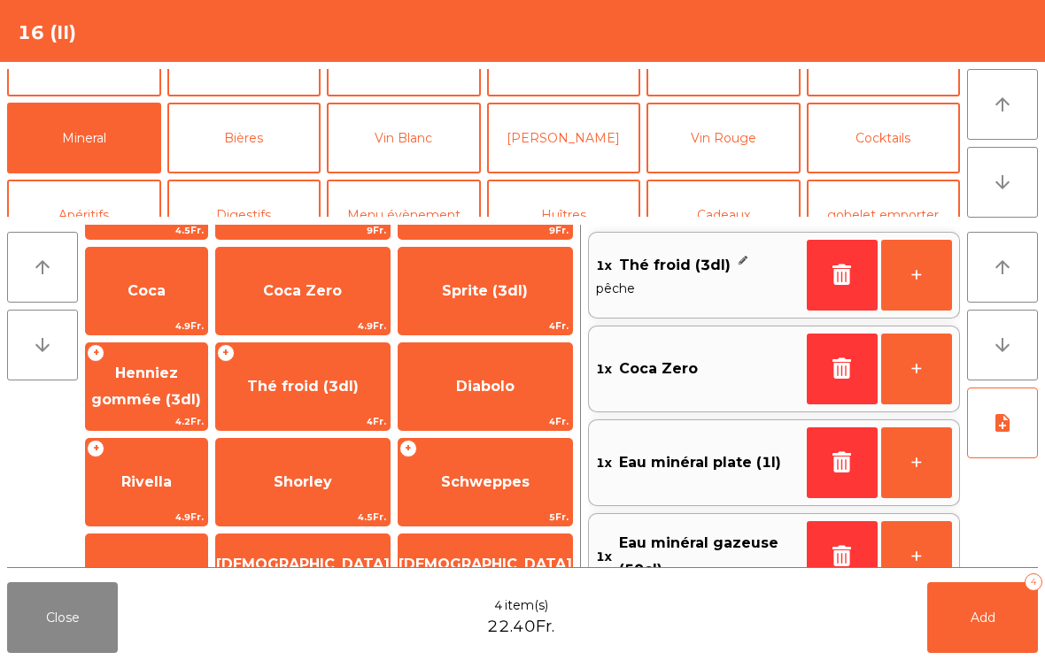
click at [258, 133] on button "Bières" at bounding box center [244, 138] width 154 height 71
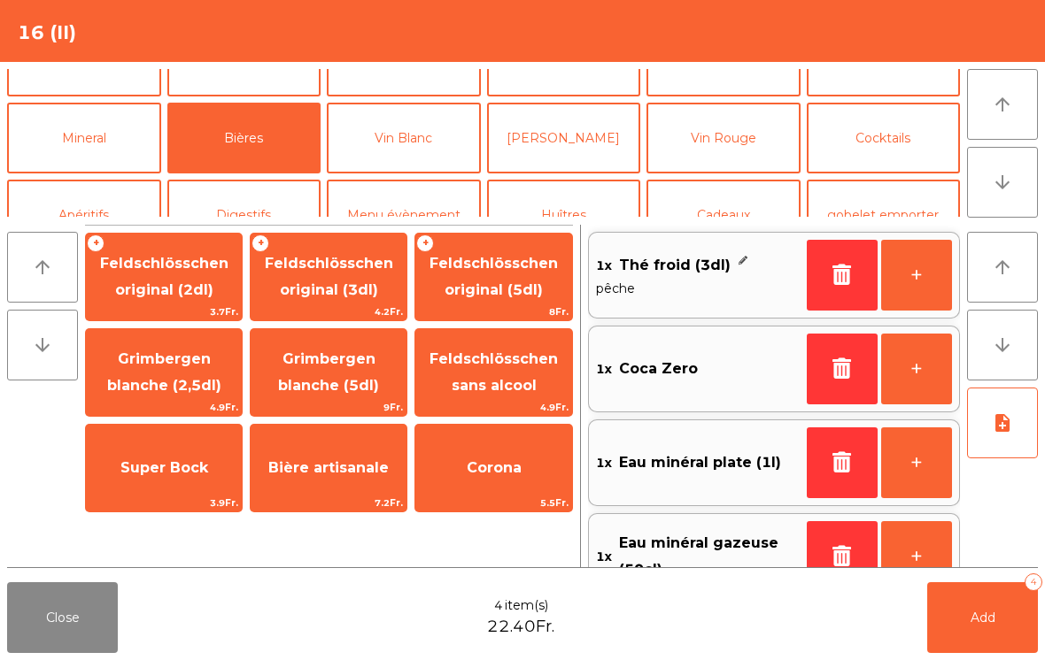
click at [307, 297] on span "Feldschlösschen original (3dl)" at bounding box center [329, 276] width 128 height 43
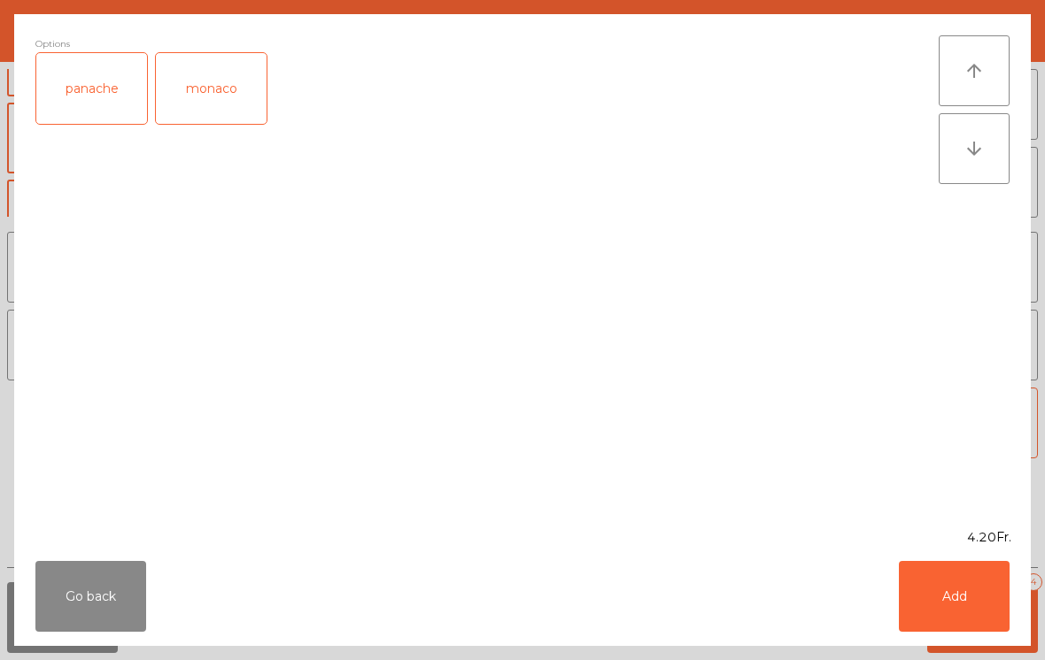
click at [87, 97] on div "panache" at bounding box center [91, 88] width 111 height 71
click at [960, 616] on button "Add" at bounding box center [953, 596] width 111 height 71
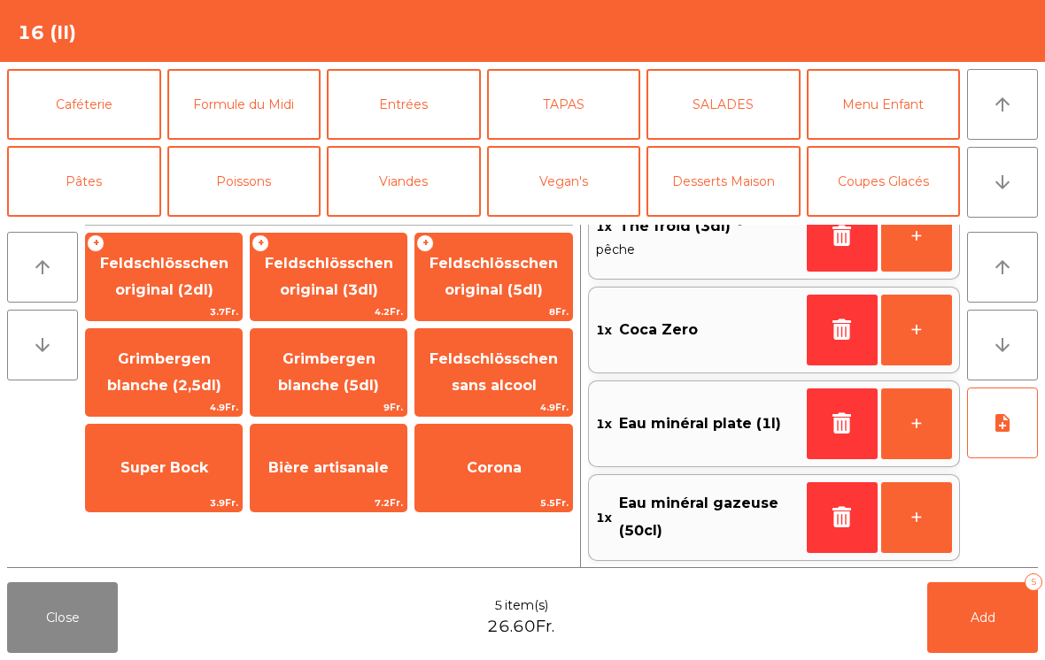
click at [254, 103] on button "Formule du Midi" at bounding box center [244, 104] width 154 height 71
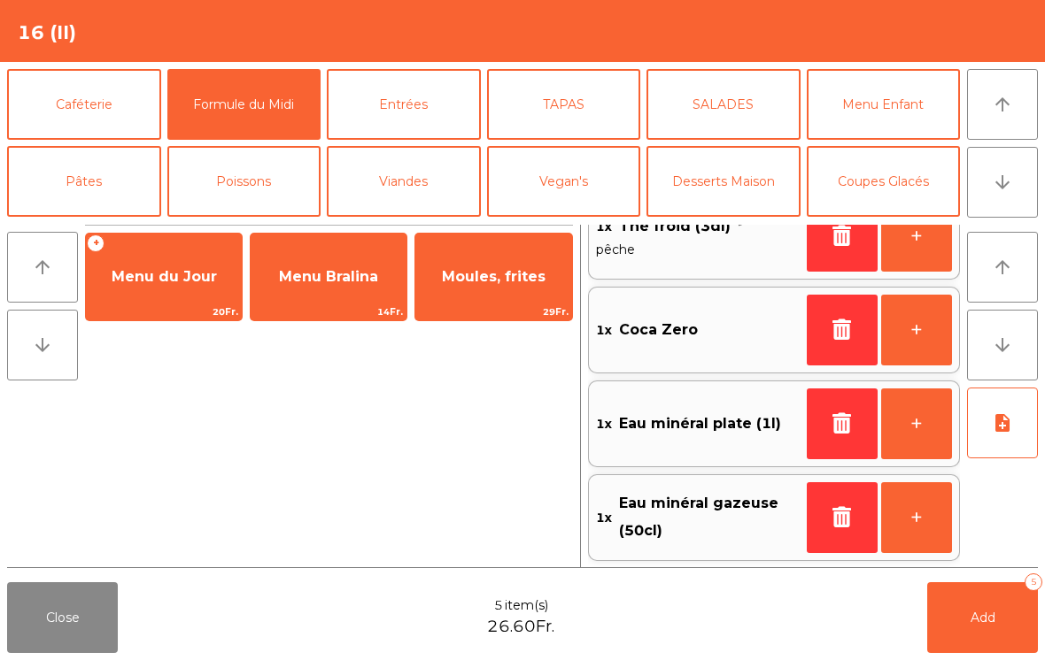
click at [165, 268] on span "Menu du Jour" at bounding box center [164, 276] width 105 height 17
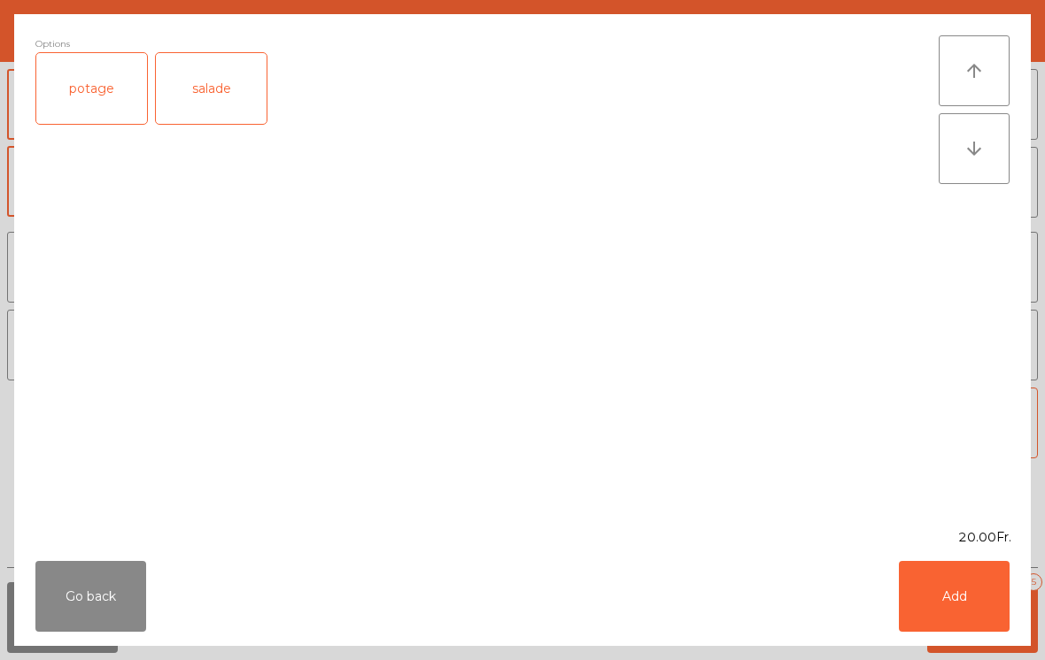
click at [89, 81] on div "potage" at bounding box center [91, 88] width 111 height 71
click at [961, 597] on button "Add" at bounding box center [953, 596] width 111 height 71
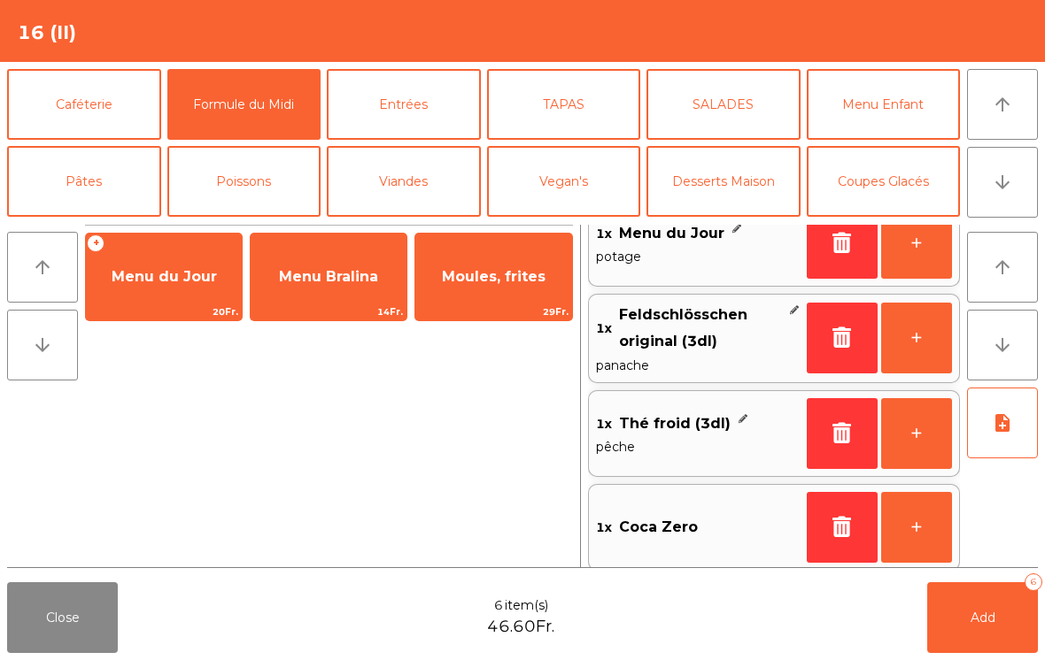
scroll to position [7, 0]
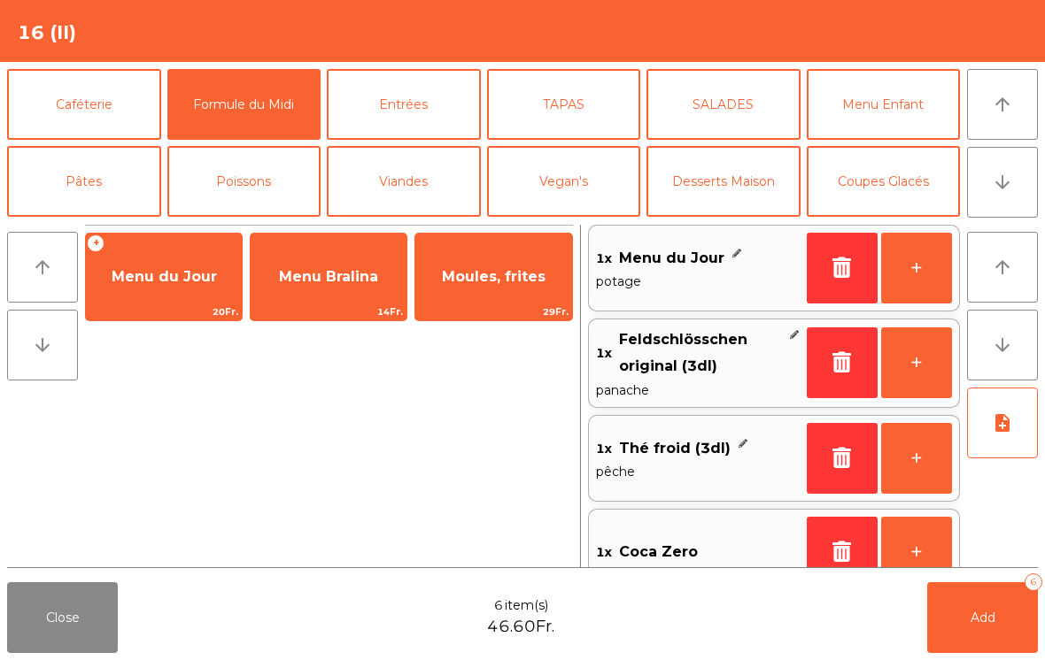
click at [914, 266] on button "+" at bounding box center [916, 268] width 71 height 71
click at [919, 261] on button "+" at bounding box center [916, 268] width 71 height 71
click at [397, 103] on button "Entrées" at bounding box center [404, 104] width 154 height 71
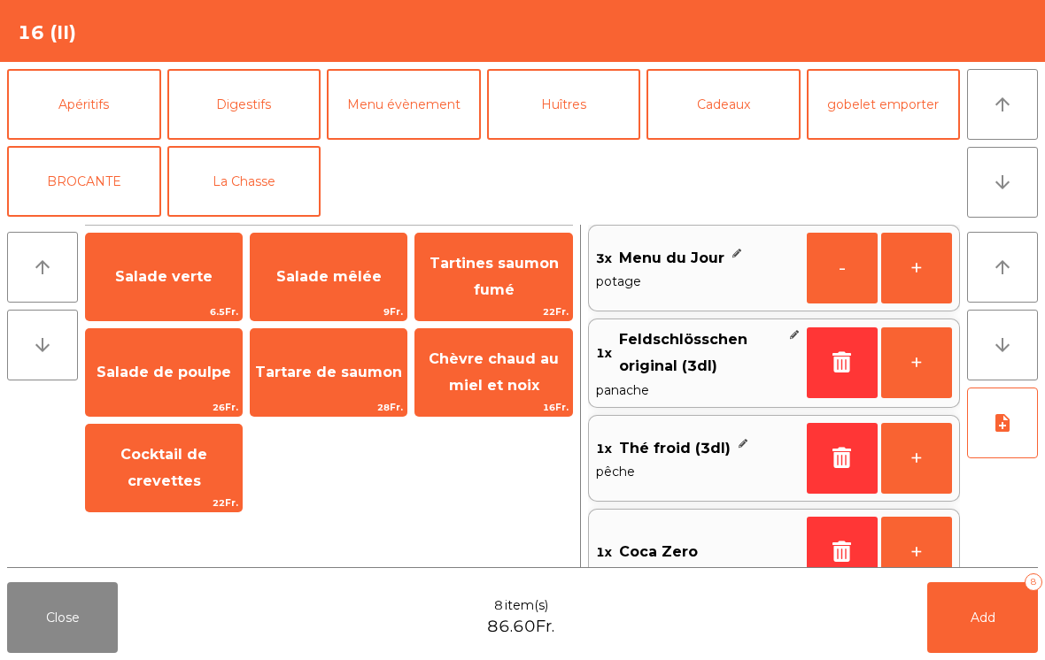
scroll to position [231, 0]
click at [260, 192] on button "La Chasse" at bounding box center [244, 181] width 154 height 71
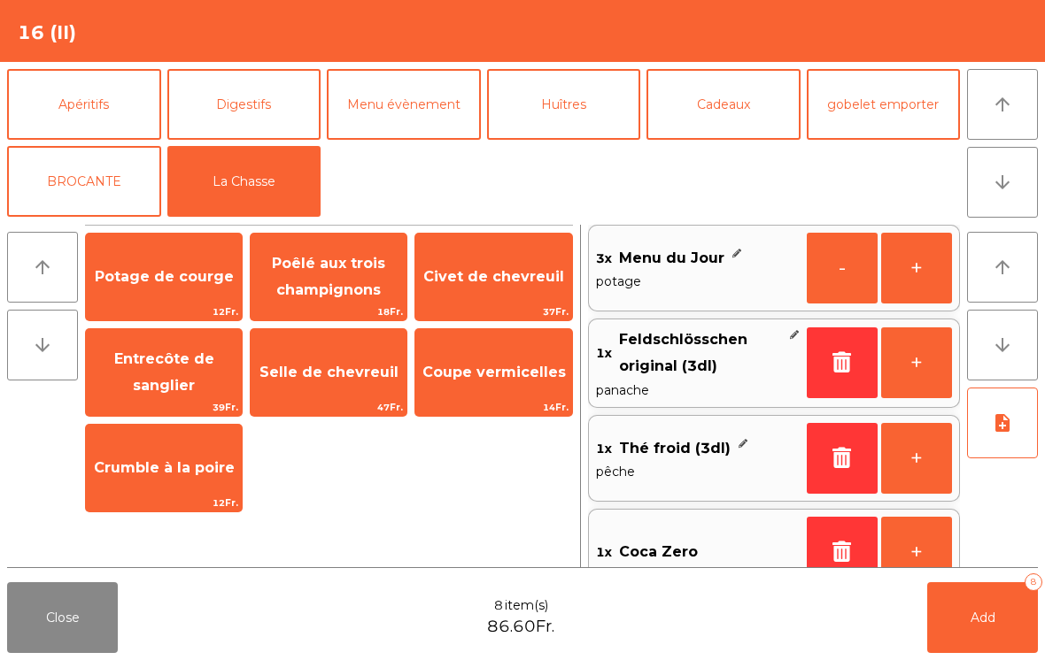
click at [118, 254] on span "Potage de courge" at bounding box center [164, 277] width 156 height 48
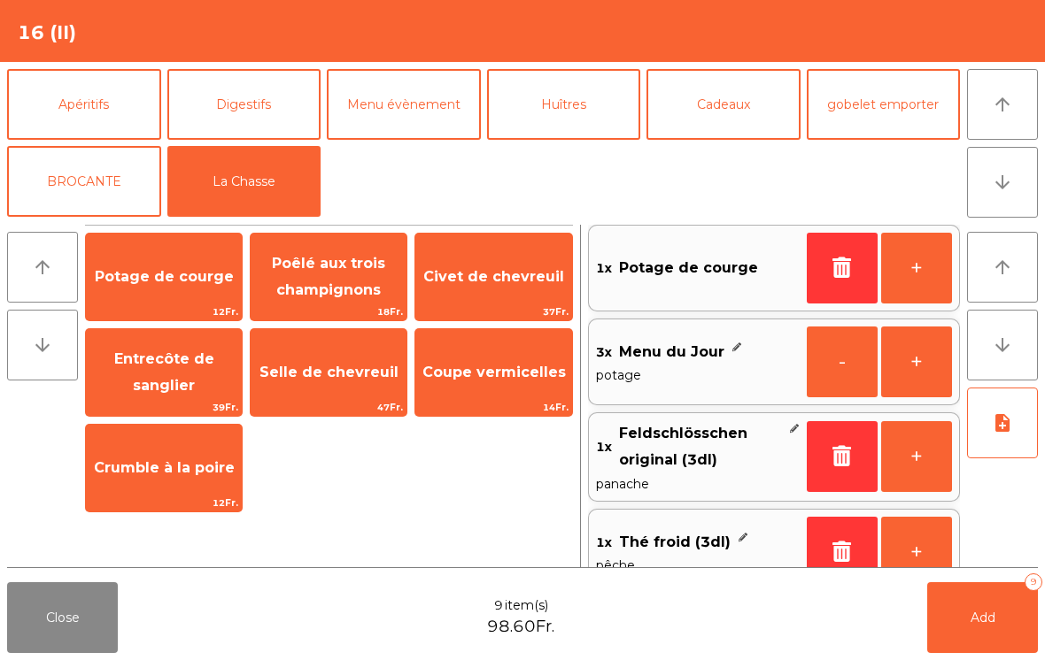
click at [930, 280] on button "+" at bounding box center [916, 268] width 71 height 71
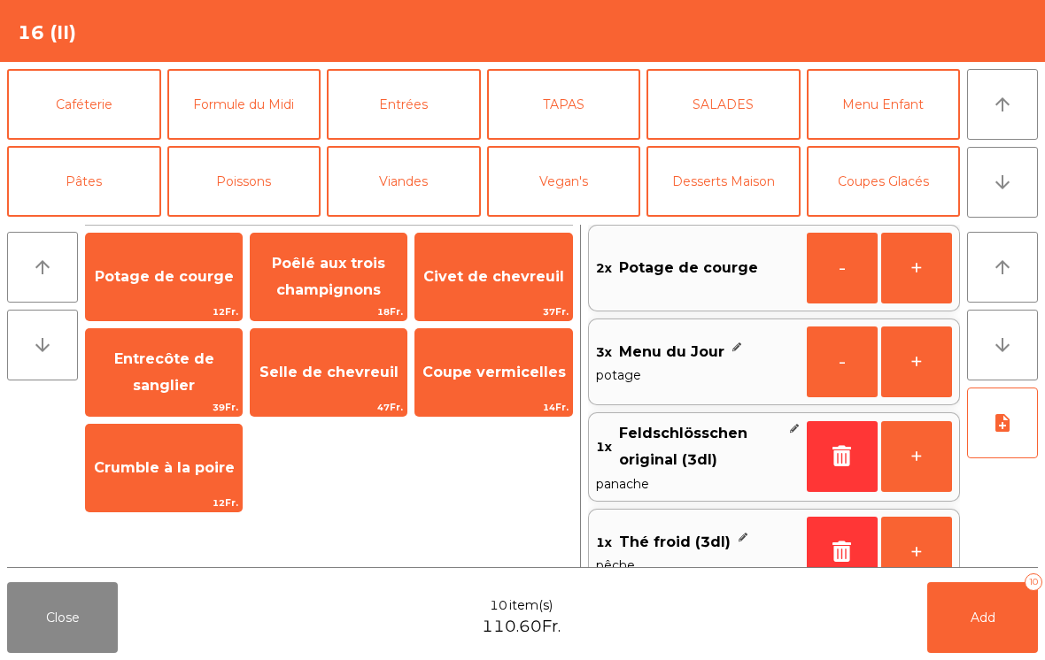
scroll to position [0, 0]
click at [264, 102] on button "Formule du Midi" at bounding box center [244, 104] width 154 height 71
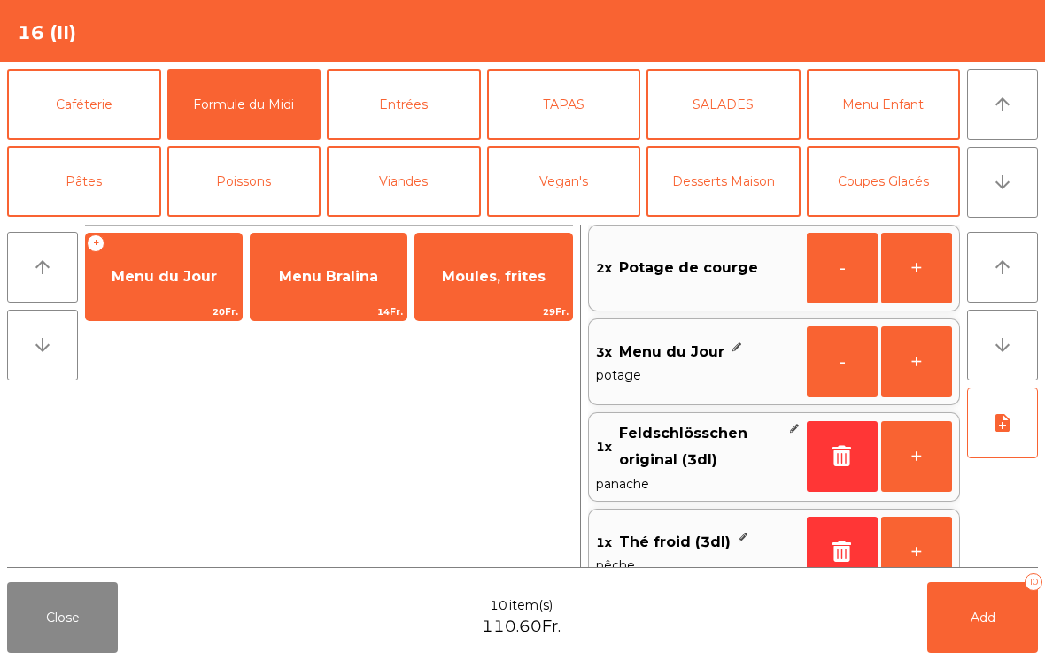
click at [402, 93] on button "Entrées" at bounding box center [404, 104] width 154 height 71
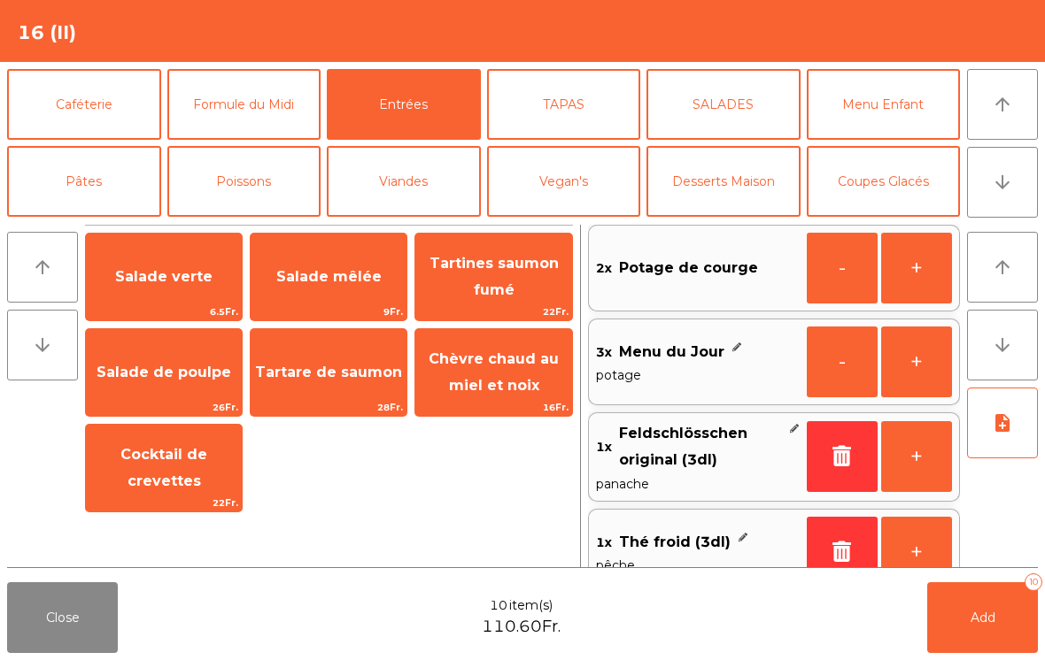
click at [544, 102] on button "TAPAS" at bounding box center [564, 104] width 154 height 71
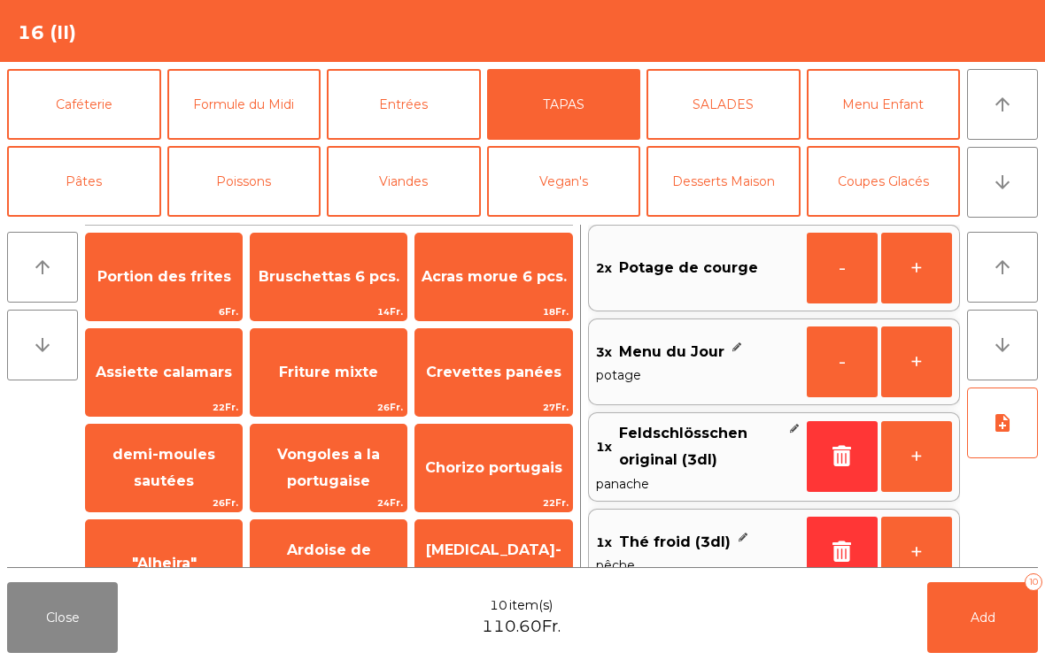
click at [679, 104] on button "SALADES" at bounding box center [723, 104] width 154 height 71
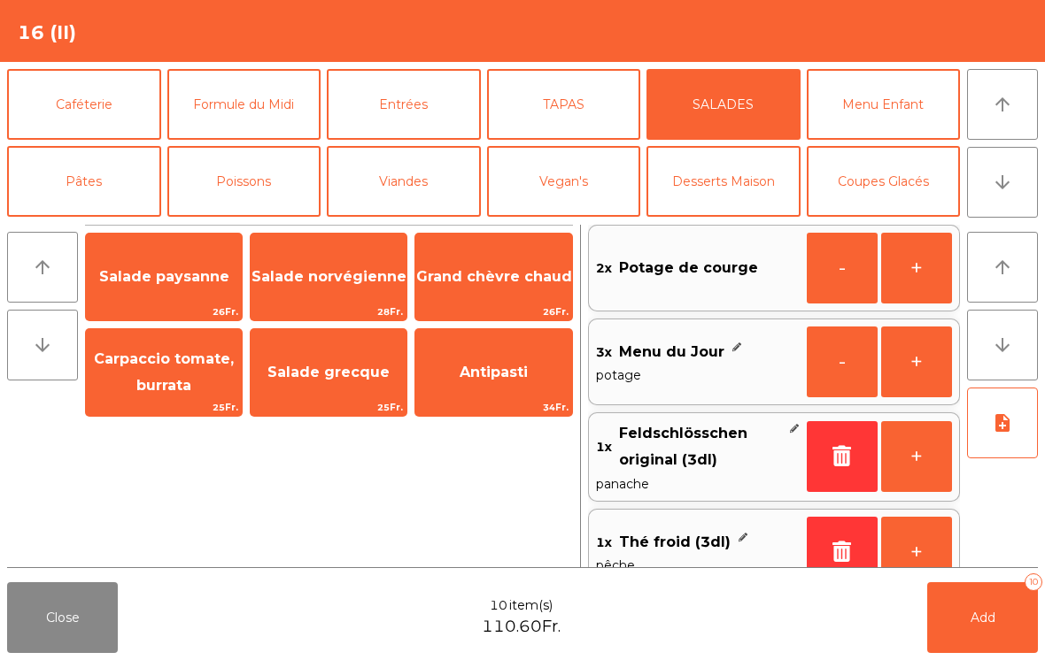
click at [539, 82] on button "TAPAS" at bounding box center [564, 104] width 154 height 71
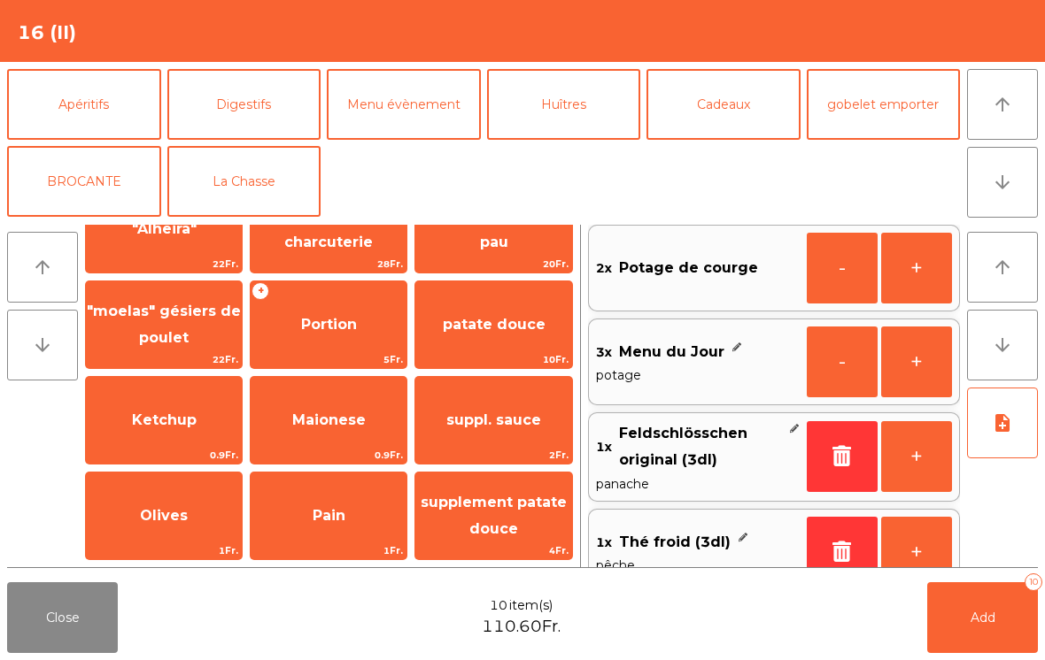
scroll to position [231, 0]
click at [73, 176] on button "BROCANTE" at bounding box center [84, 181] width 154 height 71
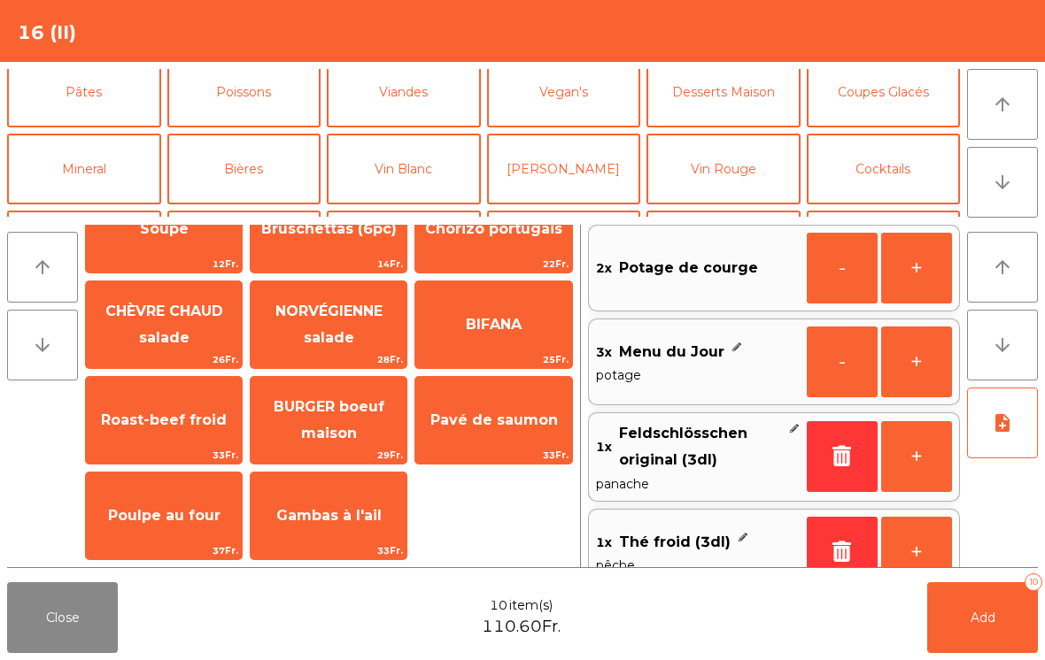
scroll to position [92, 0]
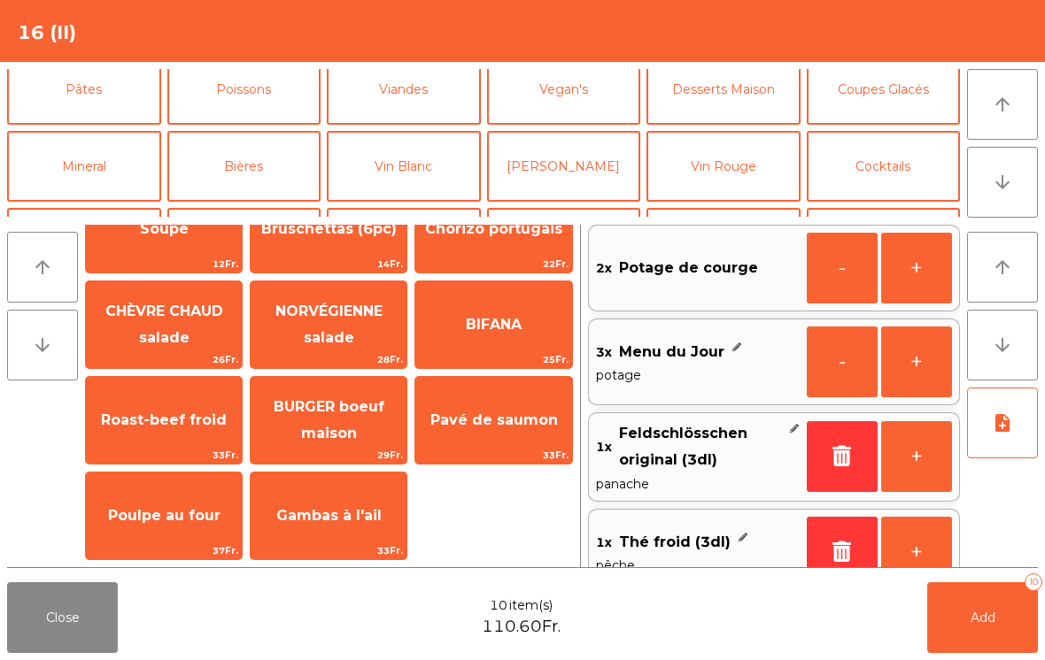
click at [420, 97] on button "Viandes" at bounding box center [404, 89] width 154 height 71
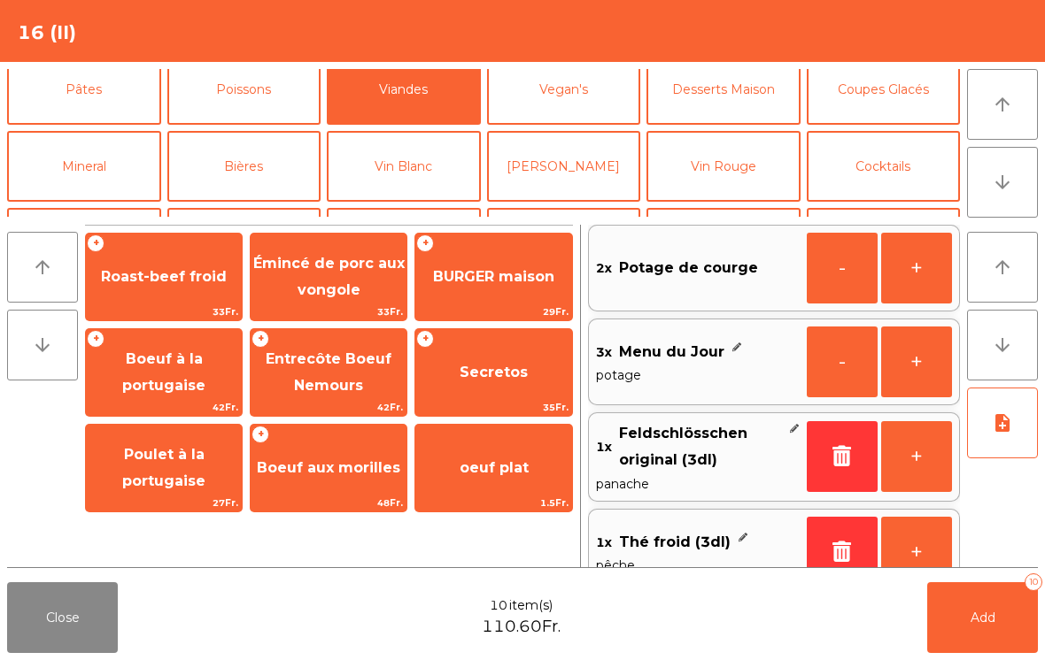
click at [483, 276] on span "BURGER maison" at bounding box center [493, 276] width 121 height 17
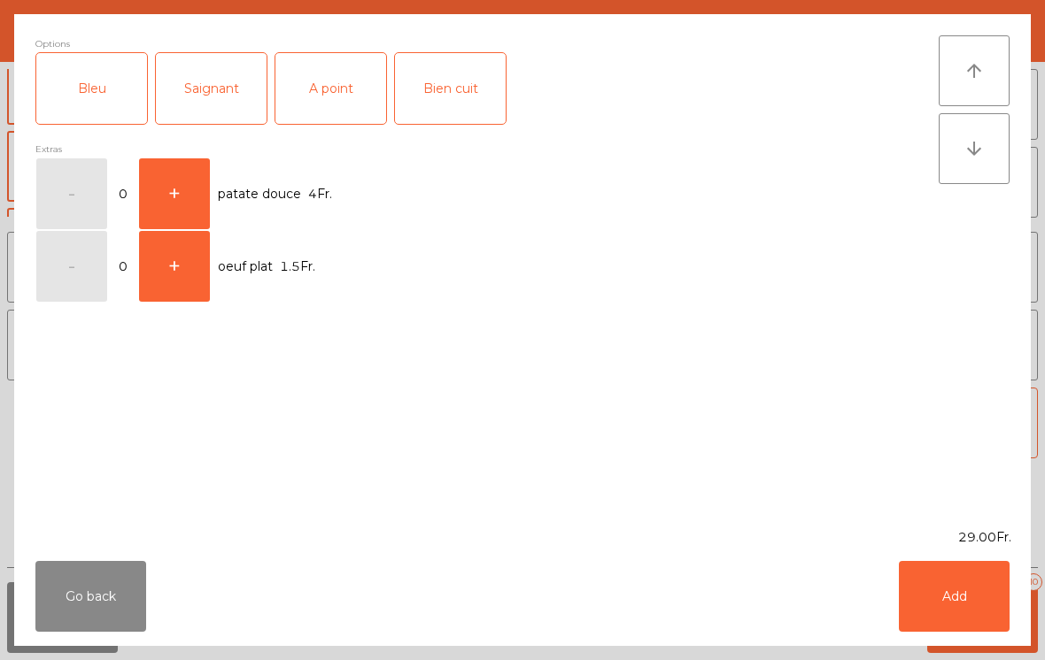
click at [202, 75] on div "Saignant" at bounding box center [211, 88] width 111 height 71
click at [960, 594] on button "Add" at bounding box center [953, 596] width 111 height 71
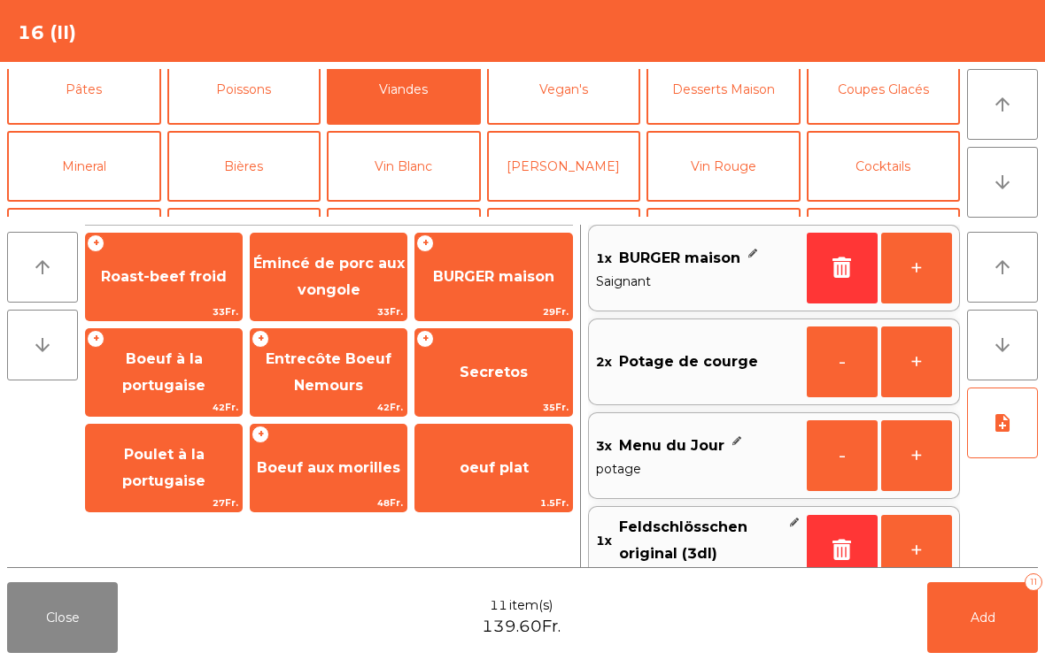
click at [906, 258] on button "+" at bounding box center [916, 268] width 71 height 71
click at [989, 616] on span "Add" at bounding box center [982, 618] width 25 height 16
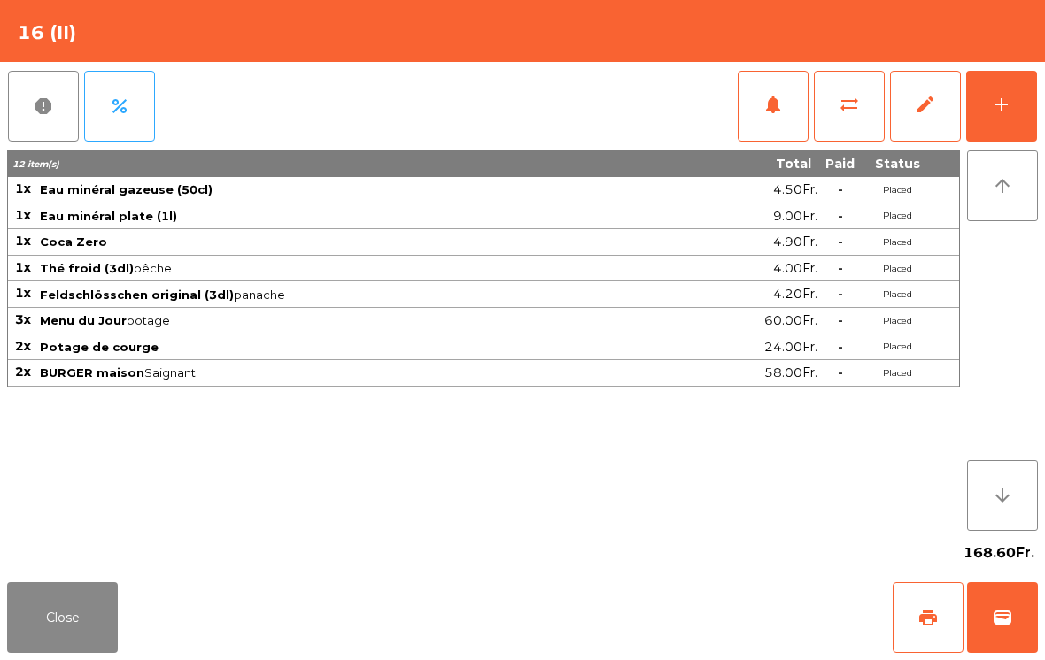
click at [77, 618] on button "Close" at bounding box center [62, 617] width 111 height 71
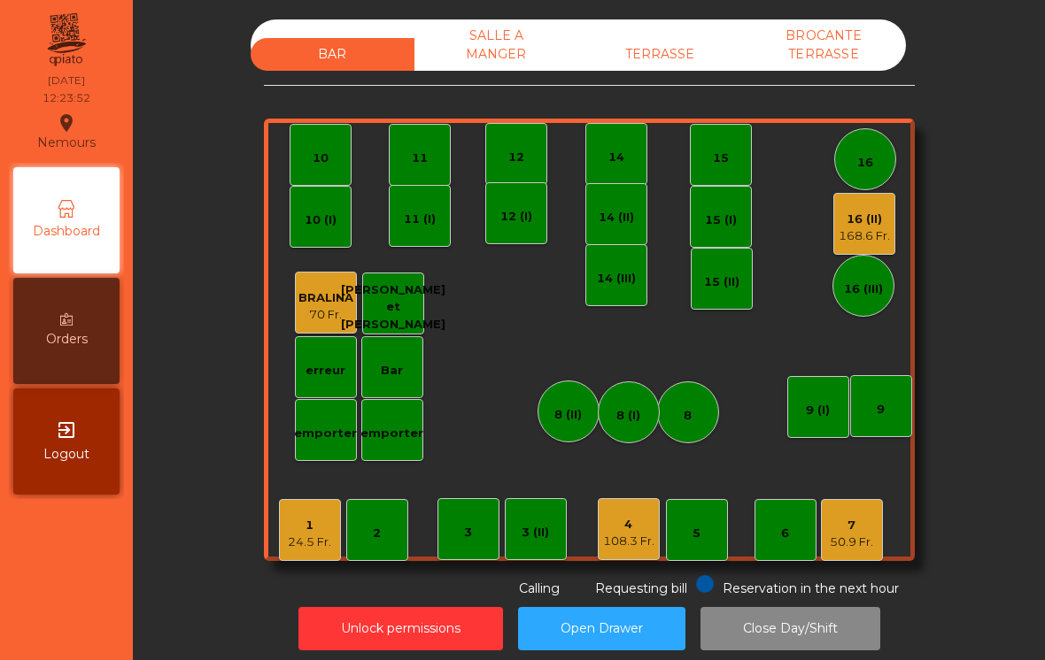
click at [871, 166] on div "16" at bounding box center [865, 163] width 16 height 18
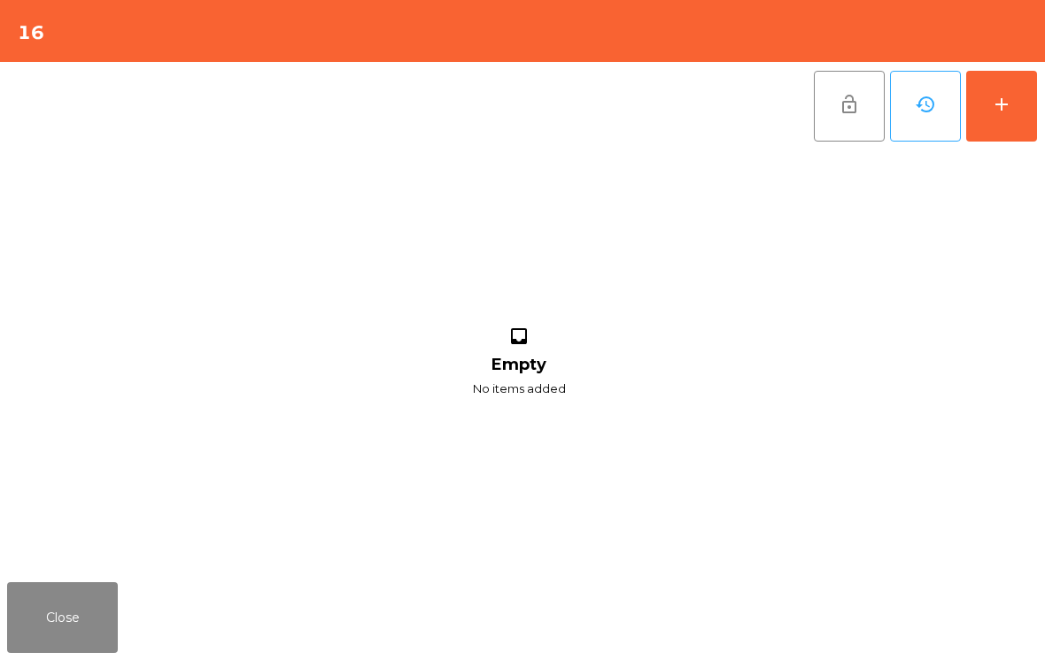
click at [983, 115] on button "add" at bounding box center [1001, 106] width 71 height 71
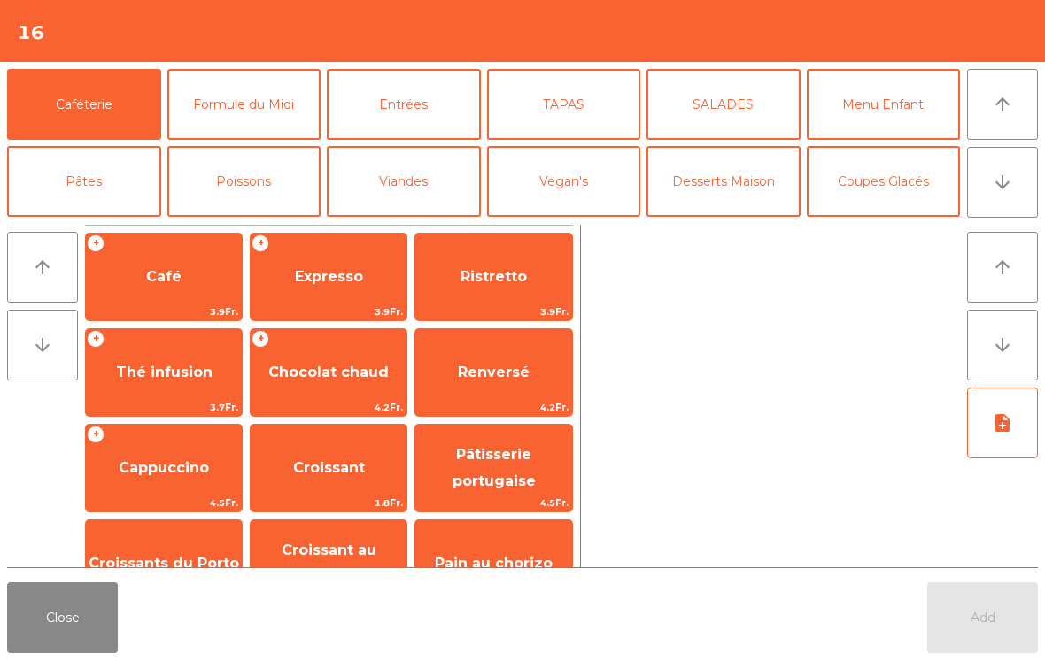
click at [107, 181] on button "Pâtes" at bounding box center [84, 181] width 154 height 71
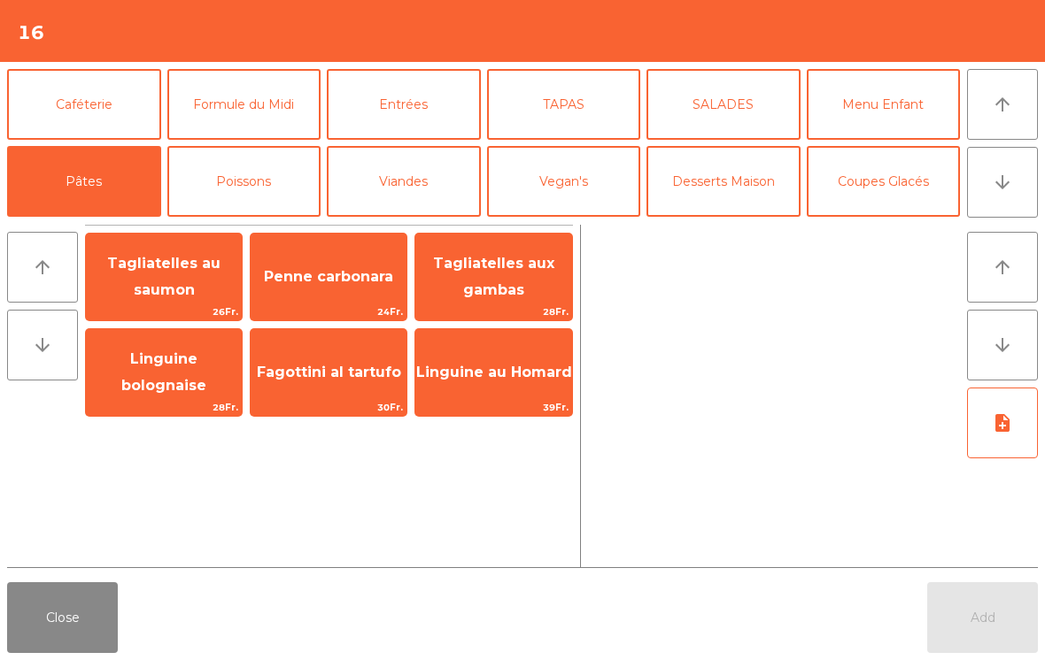
click at [430, 178] on button "Viandes" at bounding box center [404, 181] width 154 height 71
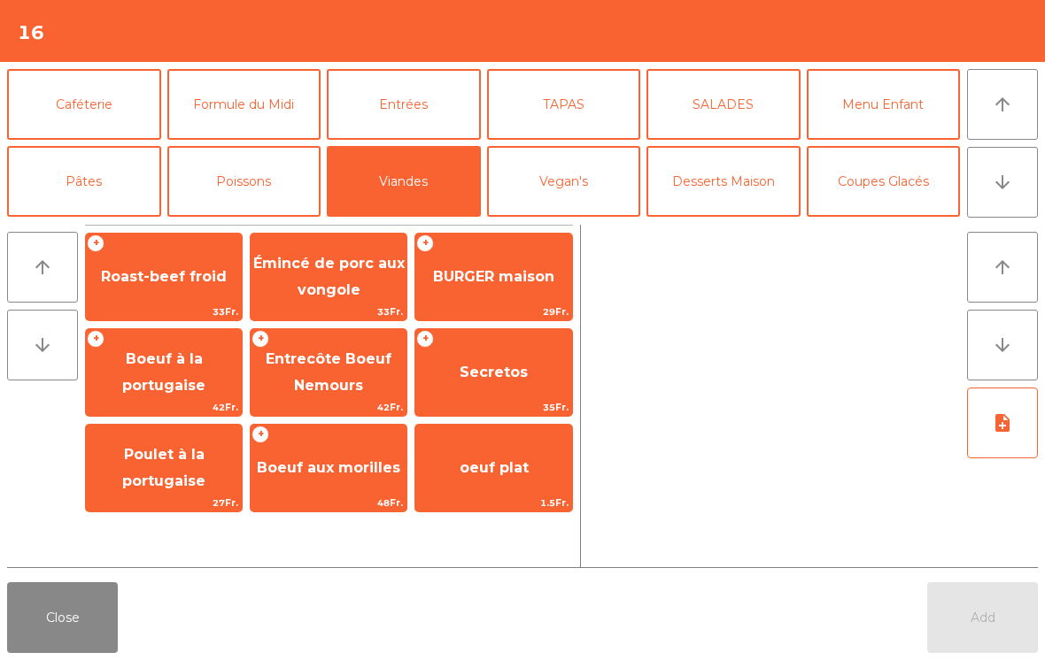
click at [507, 366] on span "Secretos" at bounding box center [493, 372] width 68 height 17
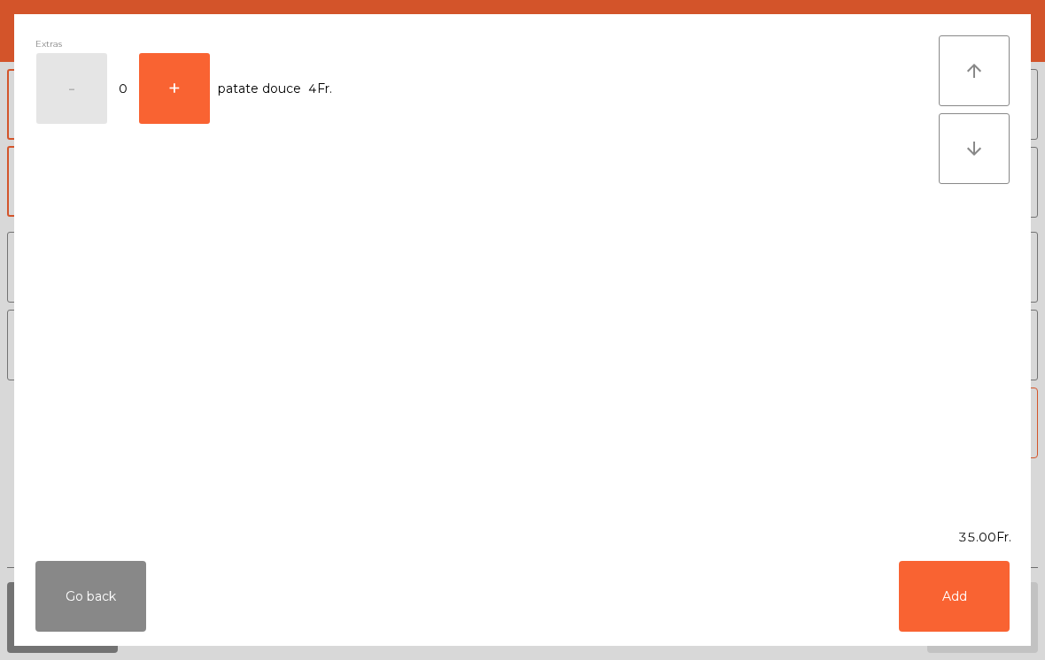
click at [81, 623] on button "Go back" at bounding box center [90, 596] width 111 height 71
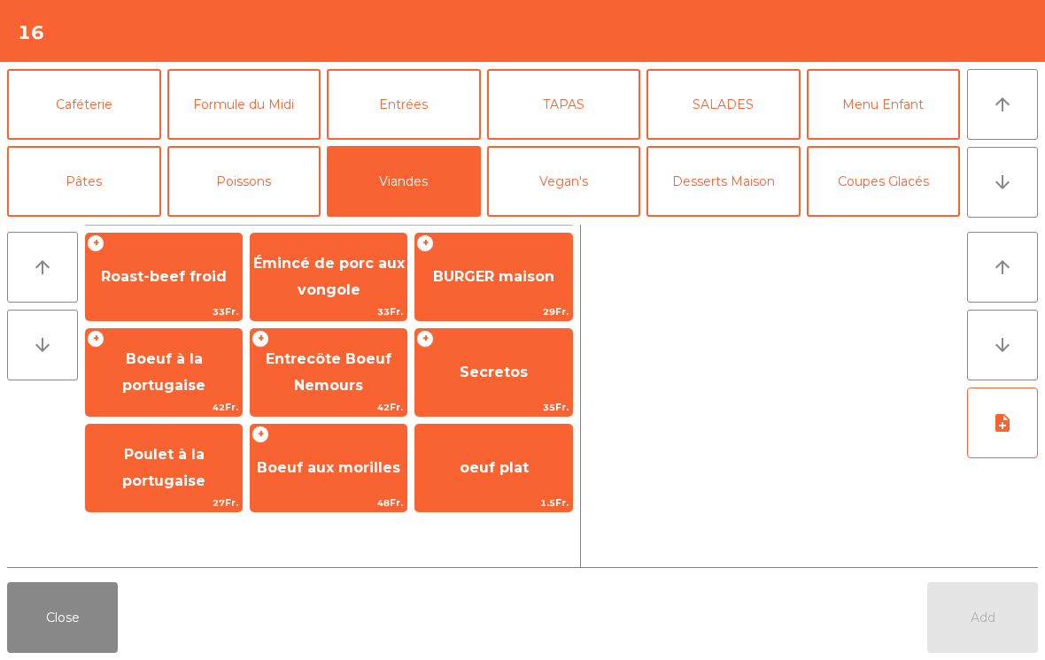
click at [327, 389] on span "Entrecôte Boeuf Nemours" at bounding box center [329, 372] width 126 height 43
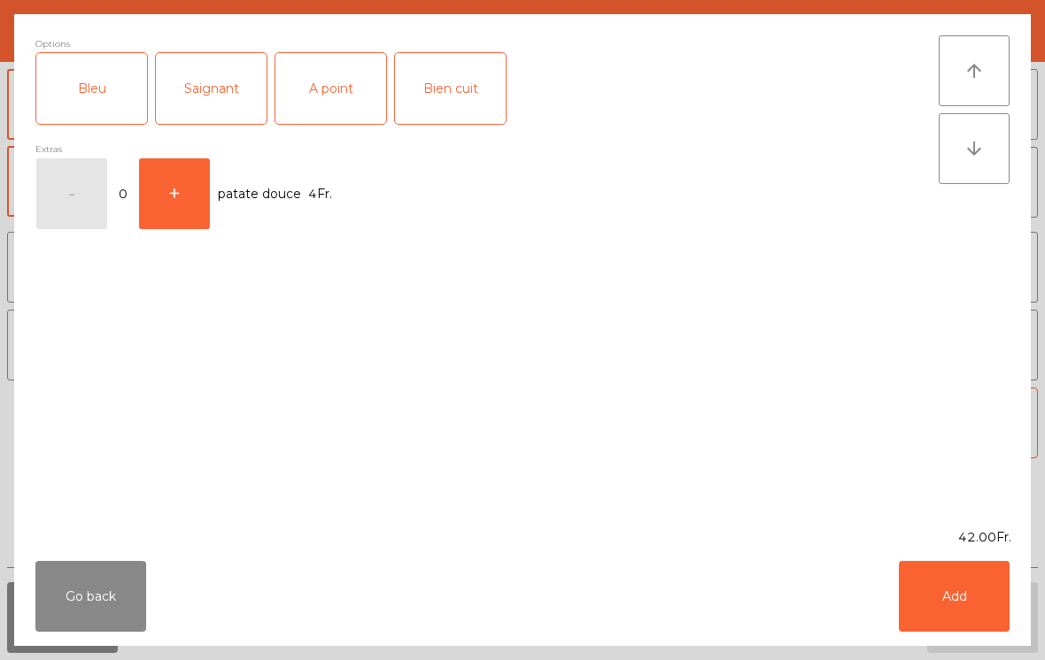
click at [82, 611] on button "Go back" at bounding box center [90, 596] width 111 height 71
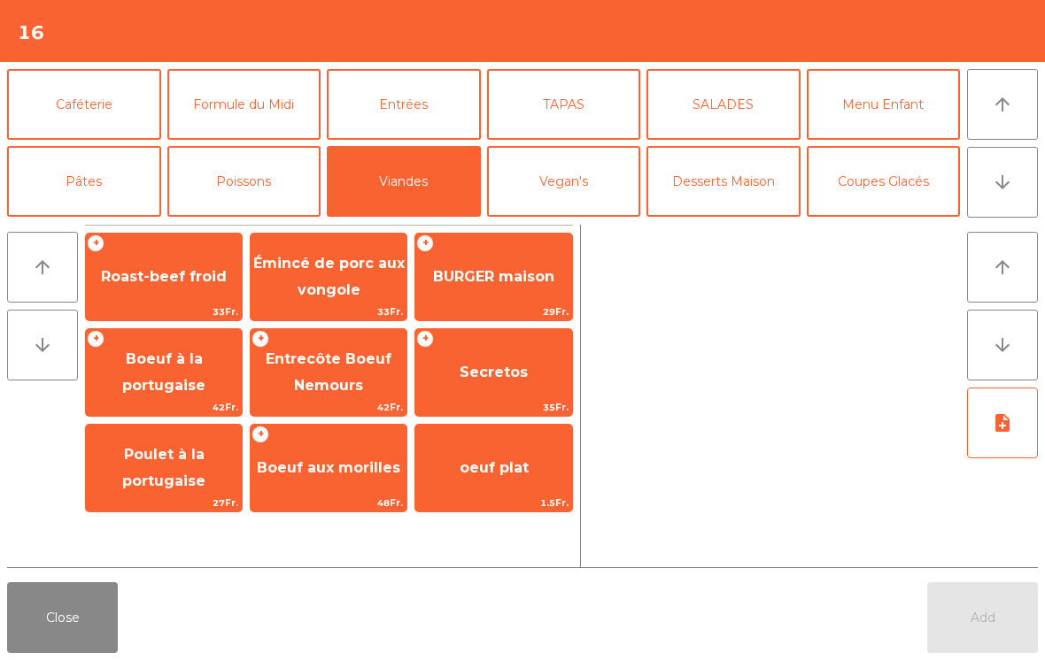
click at [271, 198] on button "Poissons" at bounding box center [244, 181] width 154 height 71
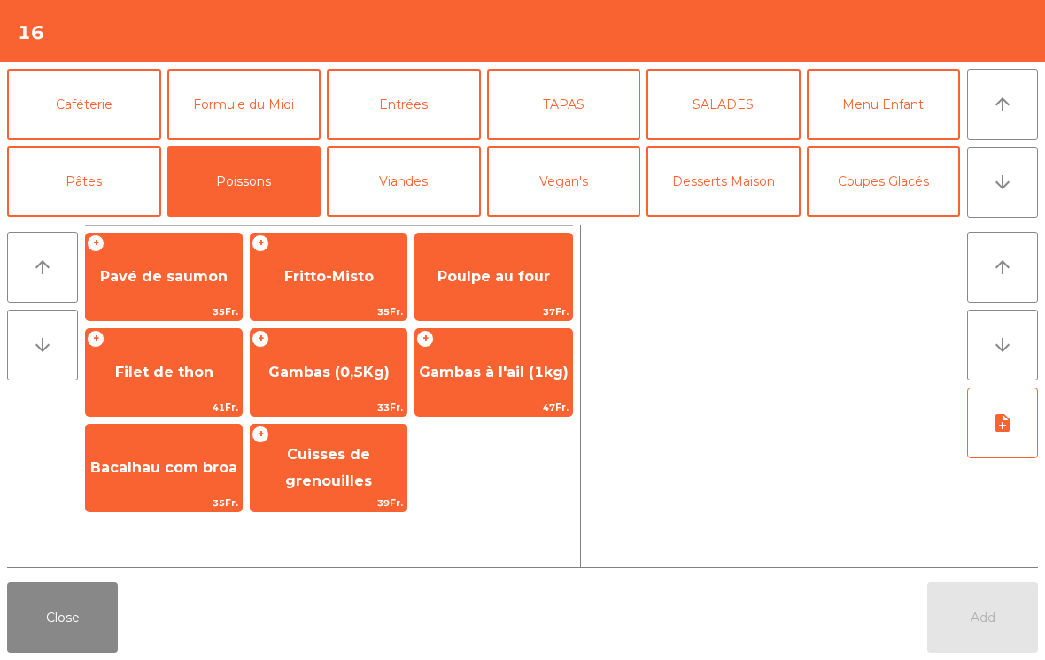
click at [177, 291] on span "Pavé de saumon" at bounding box center [164, 277] width 156 height 48
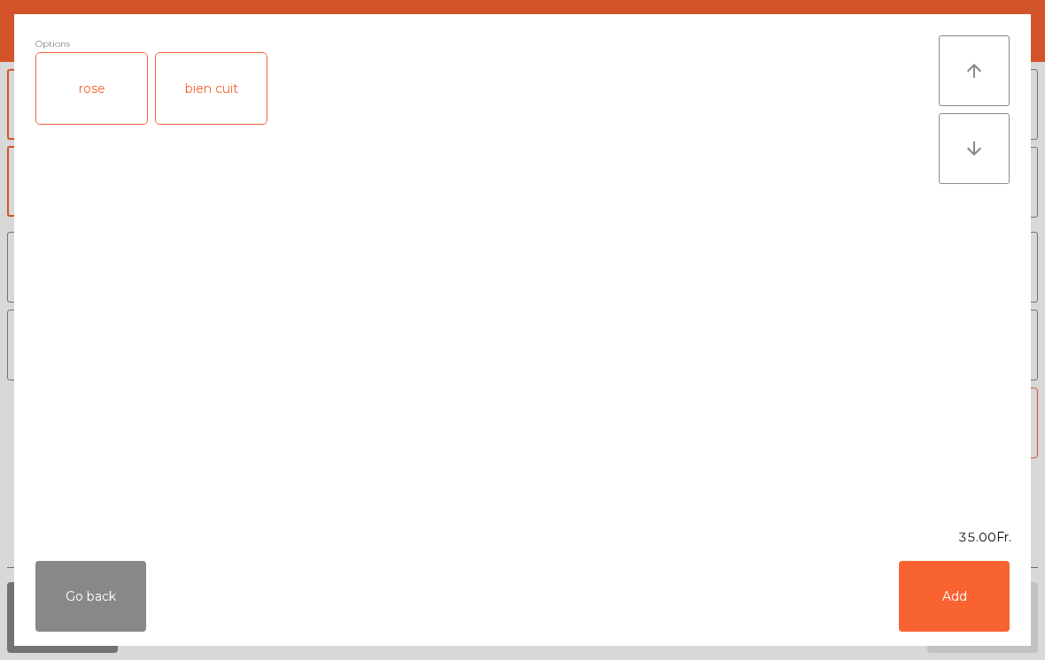
click at [67, 600] on button "Go back" at bounding box center [90, 596] width 111 height 71
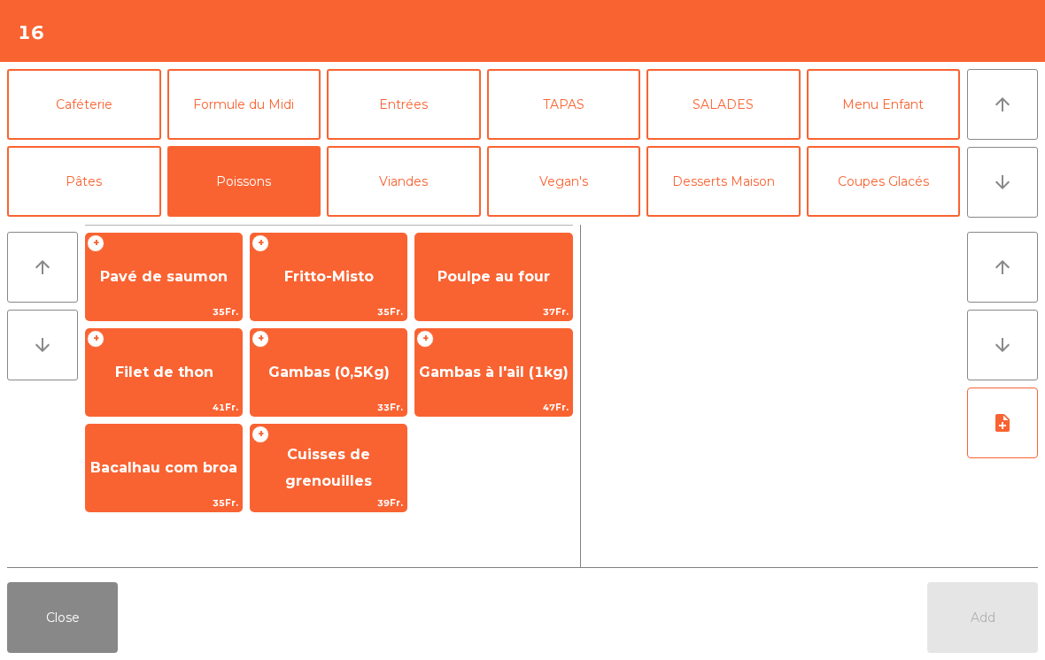
click at [169, 375] on span "Filet de thon" at bounding box center [164, 372] width 98 height 17
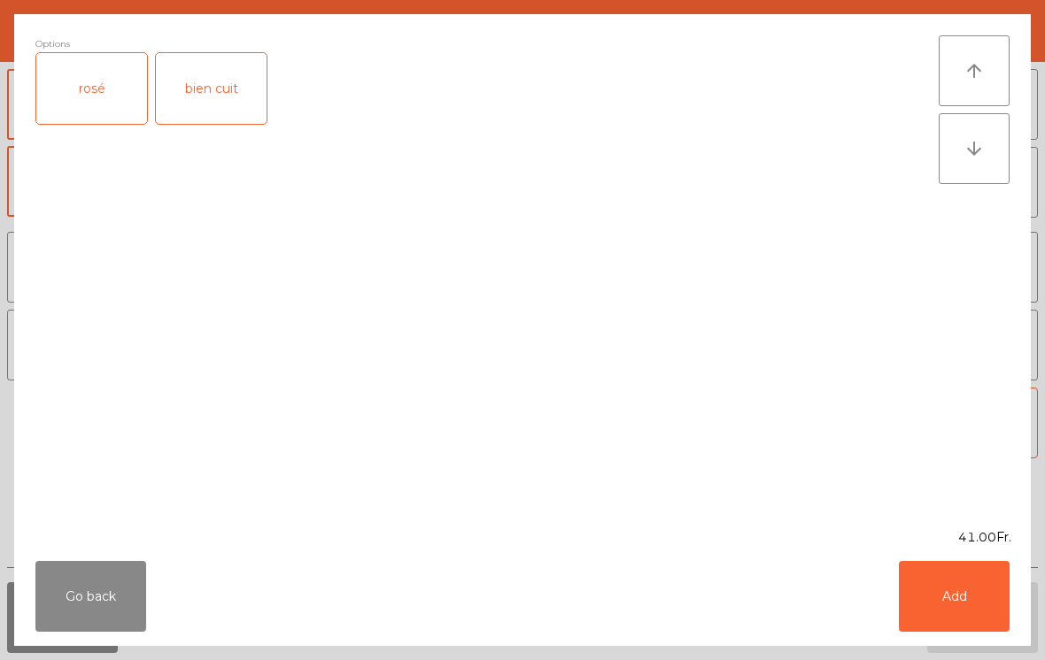
click at [108, 614] on button "Go back" at bounding box center [90, 596] width 111 height 71
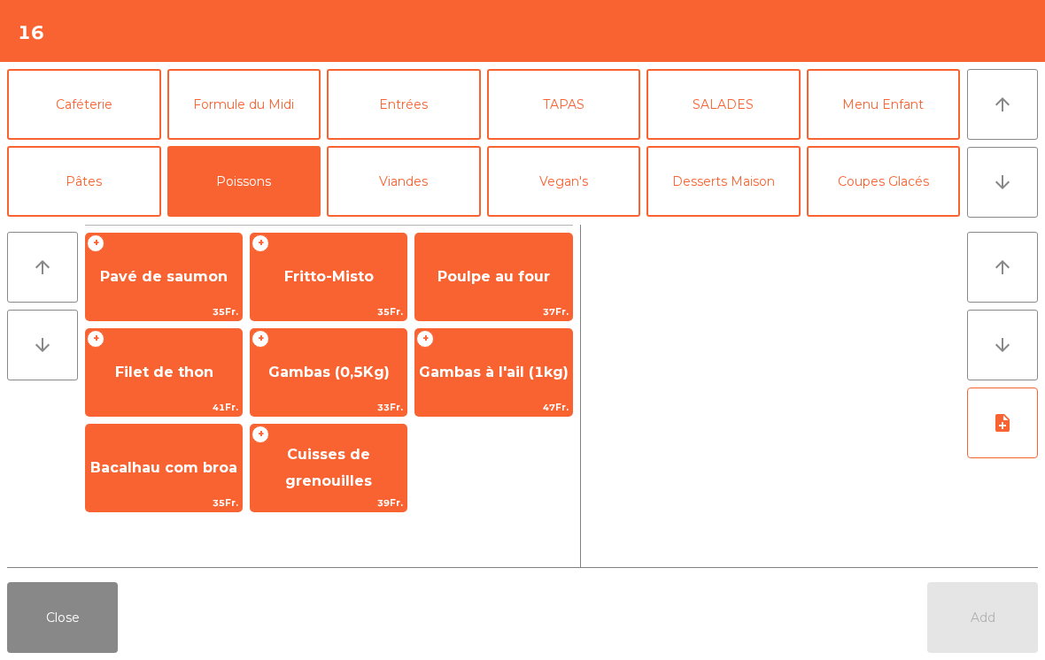
click at [320, 446] on span "Cuisses de grenouilles" at bounding box center [328, 467] width 87 height 43
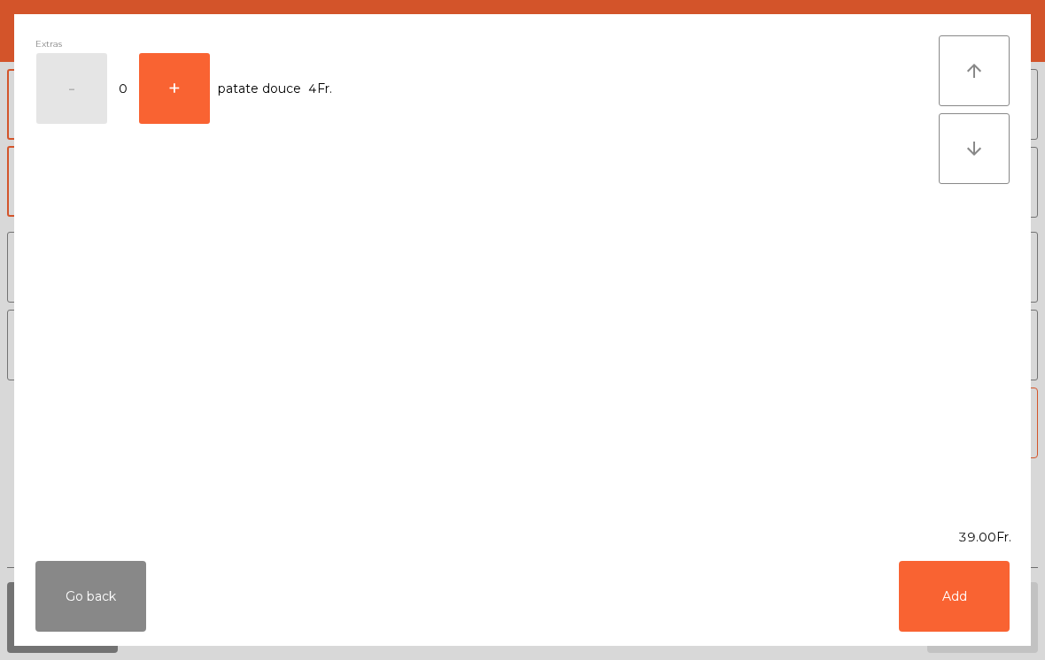
click at [100, 605] on button "Go back" at bounding box center [90, 596] width 111 height 71
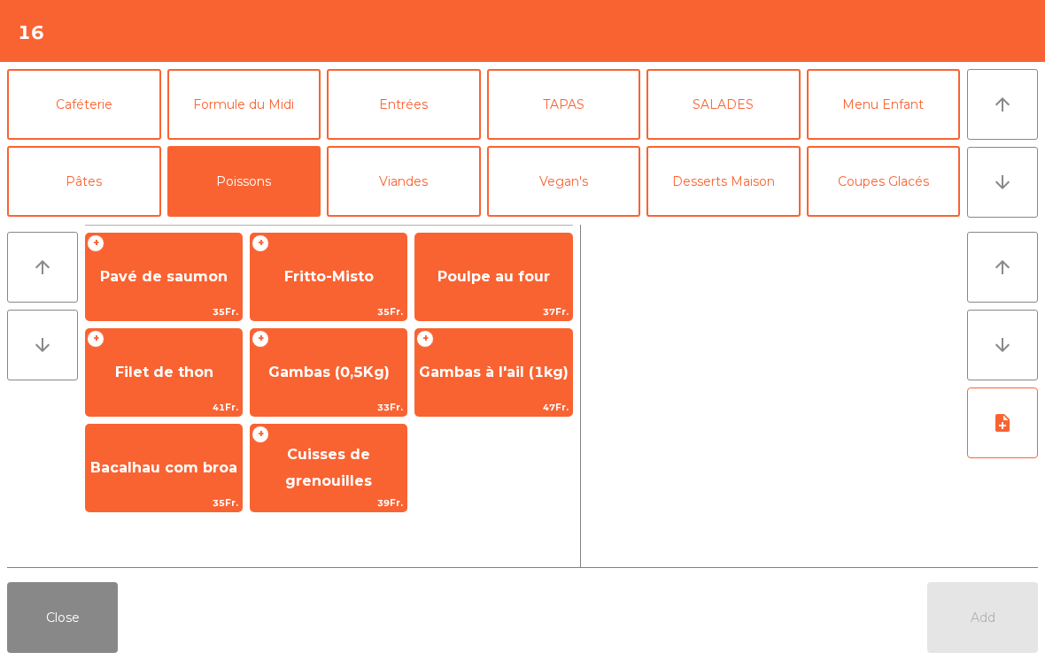
click at [71, 179] on button "Pâtes" at bounding box center [84, 181] width 154 height 71
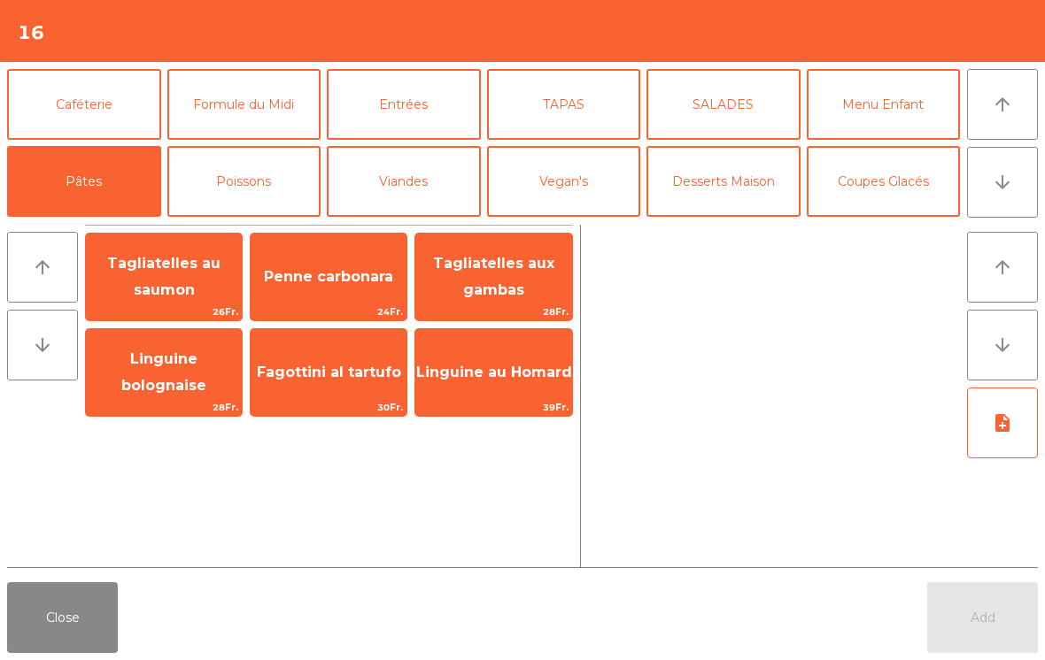
click at [243, 177] on button "Poissons" at bounding box center [244, 181] width 154 height 71
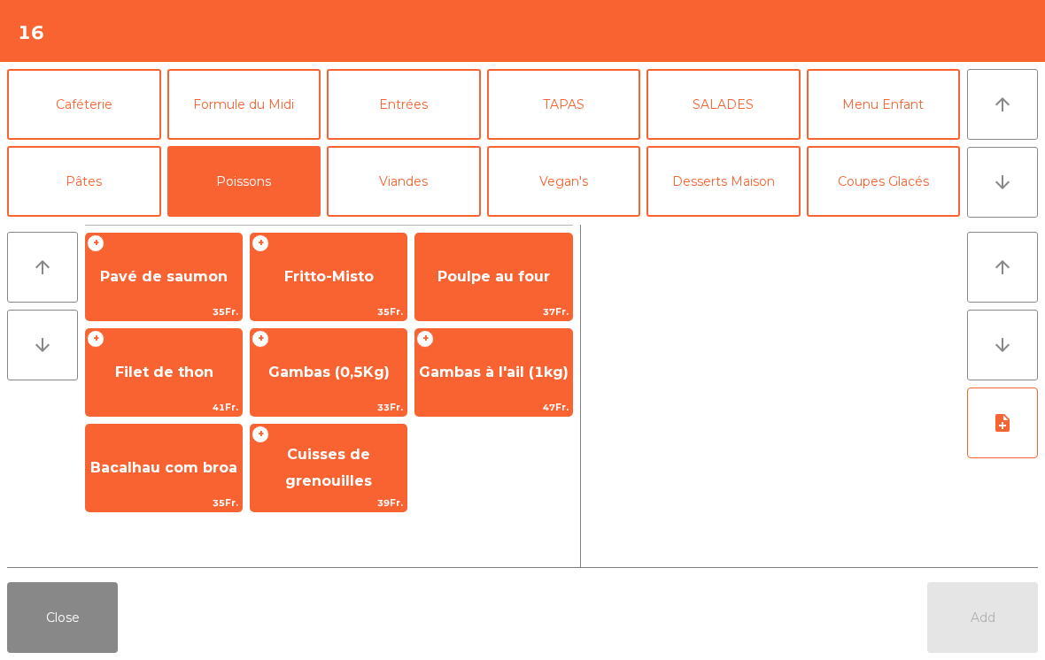
click at [406, 177] on button "Viandes" at bounding box center [404, 181] width 154 height 71
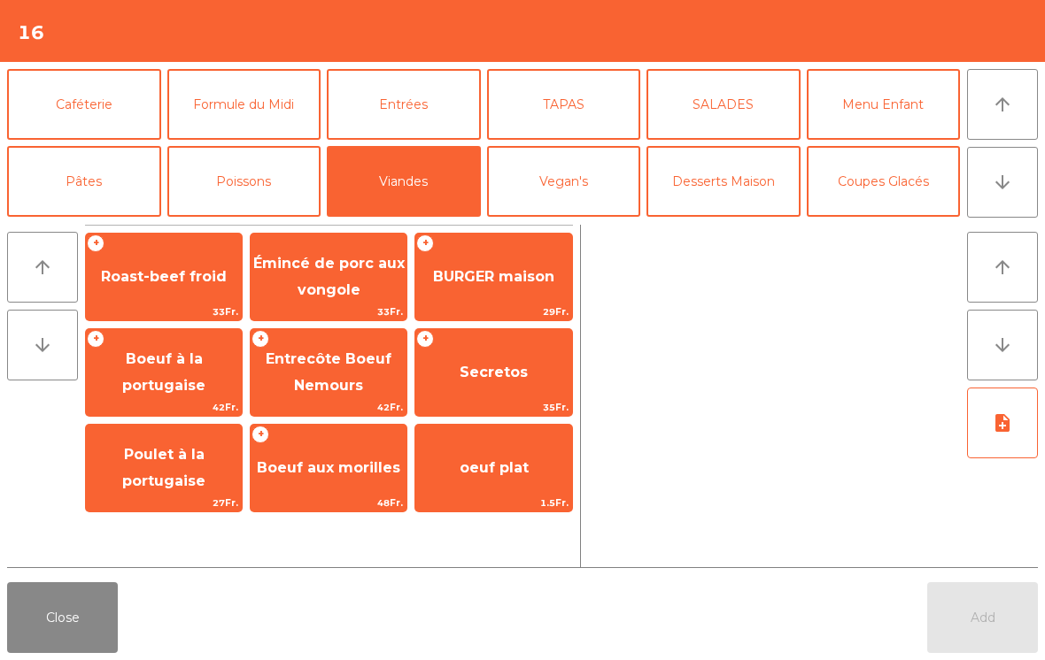
click at [569, 166] on button "Vegan's" at bounding box center [564, 181] width 154 height 71
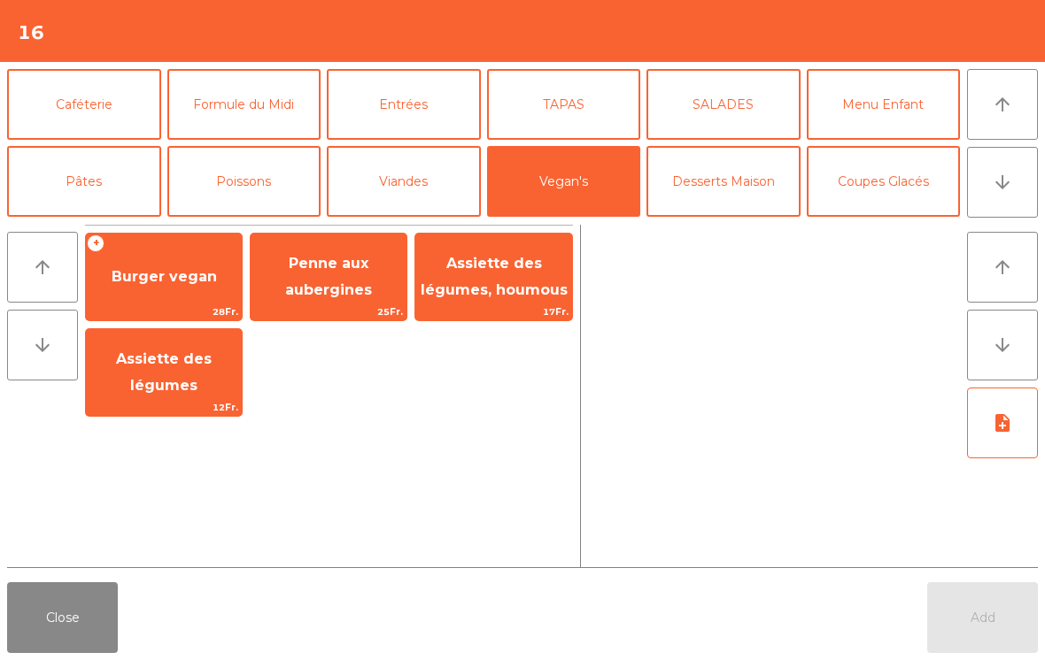
click at [551, 82] on button "TAPAS" at bounding box center [564, 104] width 154 height 71
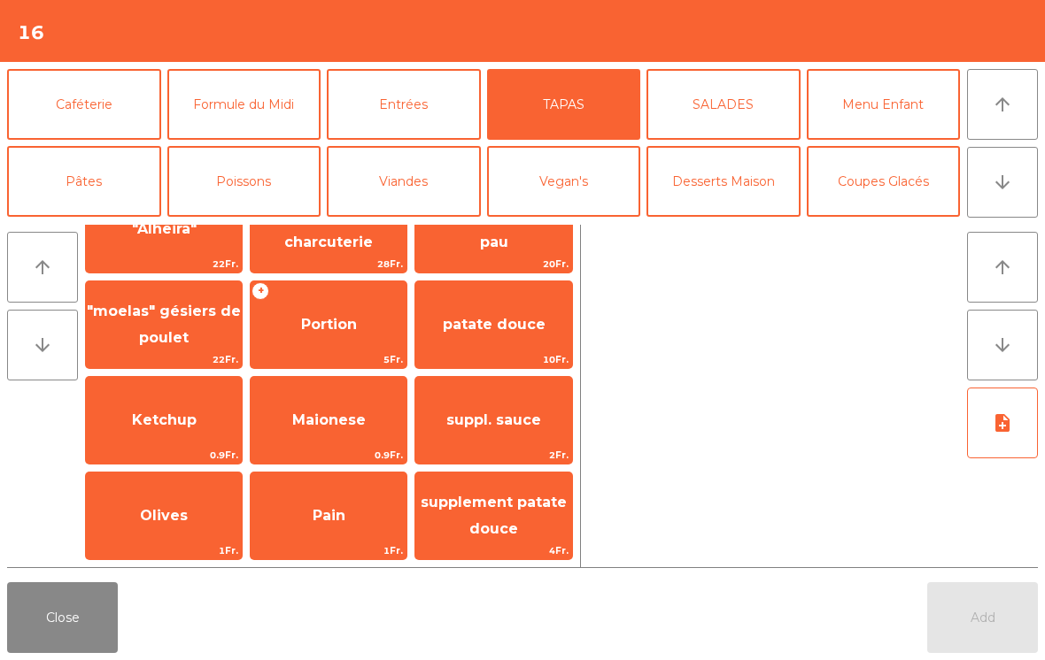
scroll to position [335, 0]
click at [749, 111] on button "SALADES" at bounding box center [723, 104] width 154 height 71
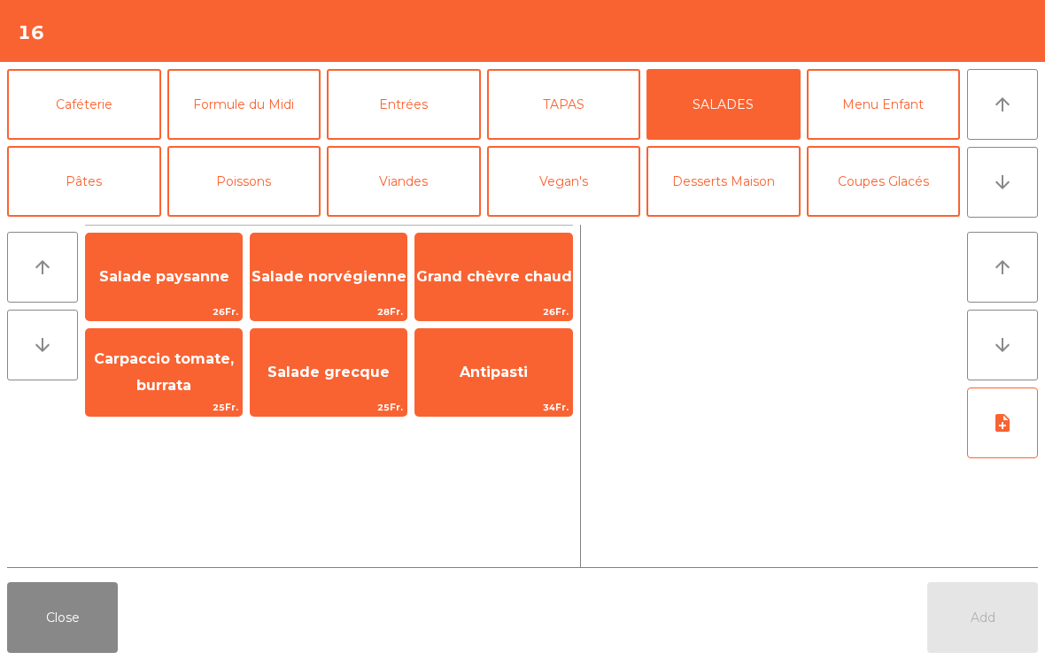
scroll to position [0, 0]
click at [694, 196] on button "Desserts Maison" at bounding box center [723, 181] width 154 height 71
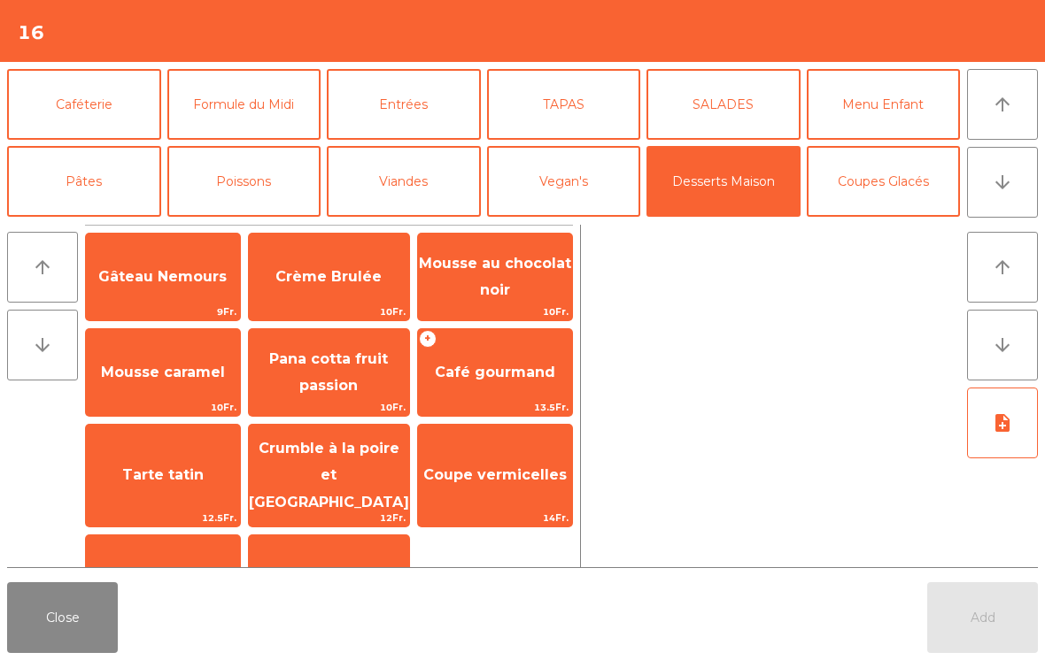
click at [895, 192] on button "Coupes Glacés" at bounding box center [883, 181] width 154 height 71
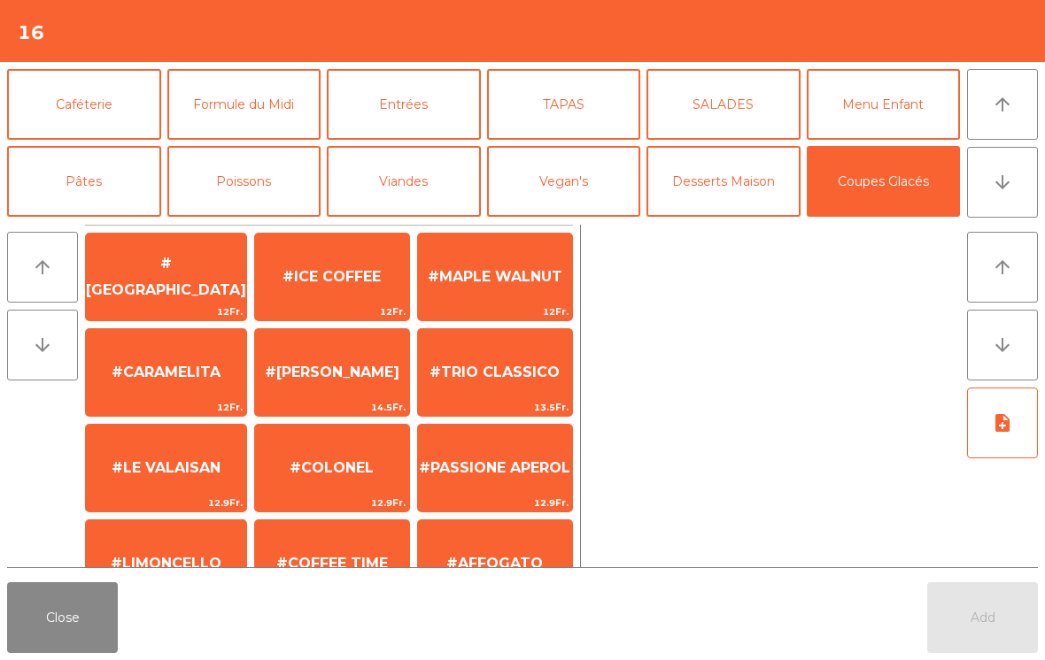
click at [903, 104] on button "Menu Enfant" at bounding box center [883, 104] width 154 height 71
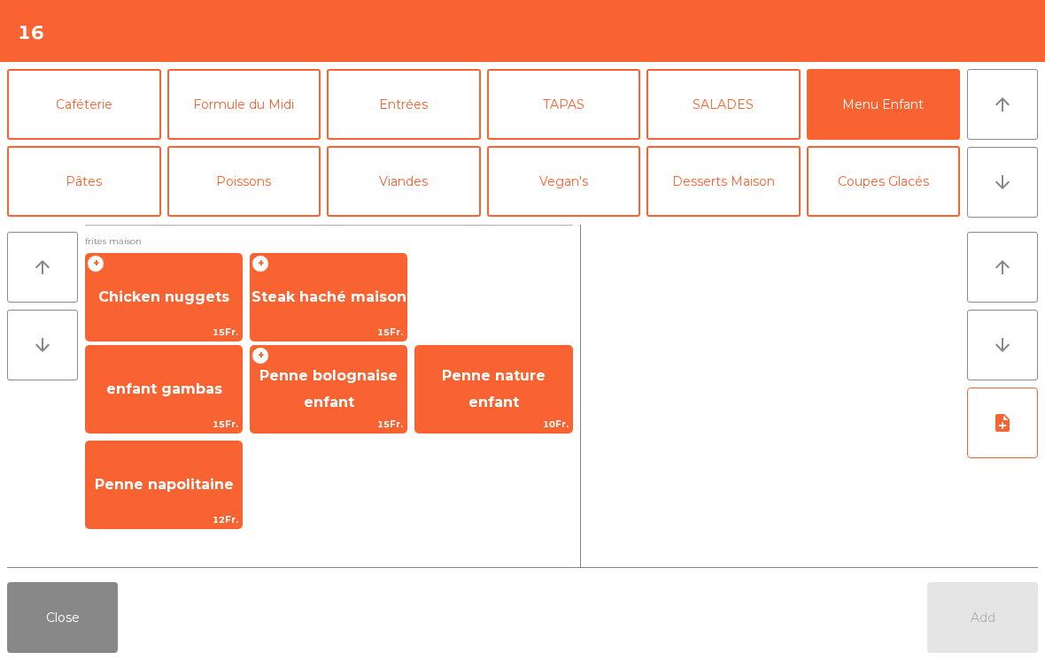
click at [996, 171] on button "arrow_downward" at bounding box center [1002, 182] width 71 height 71
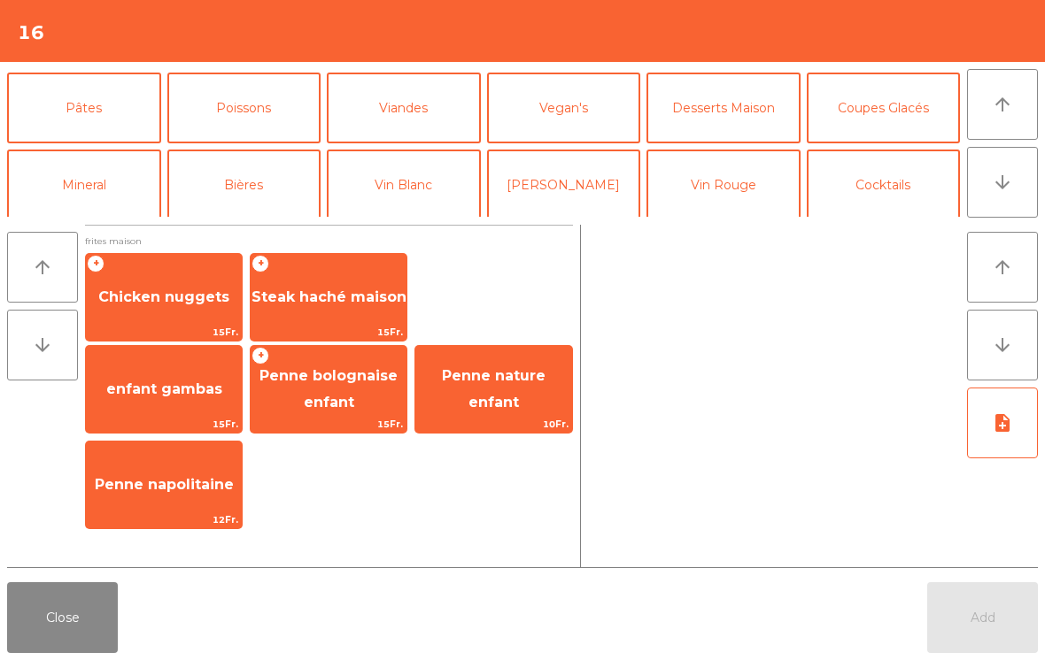
scroll to position [154, 0]
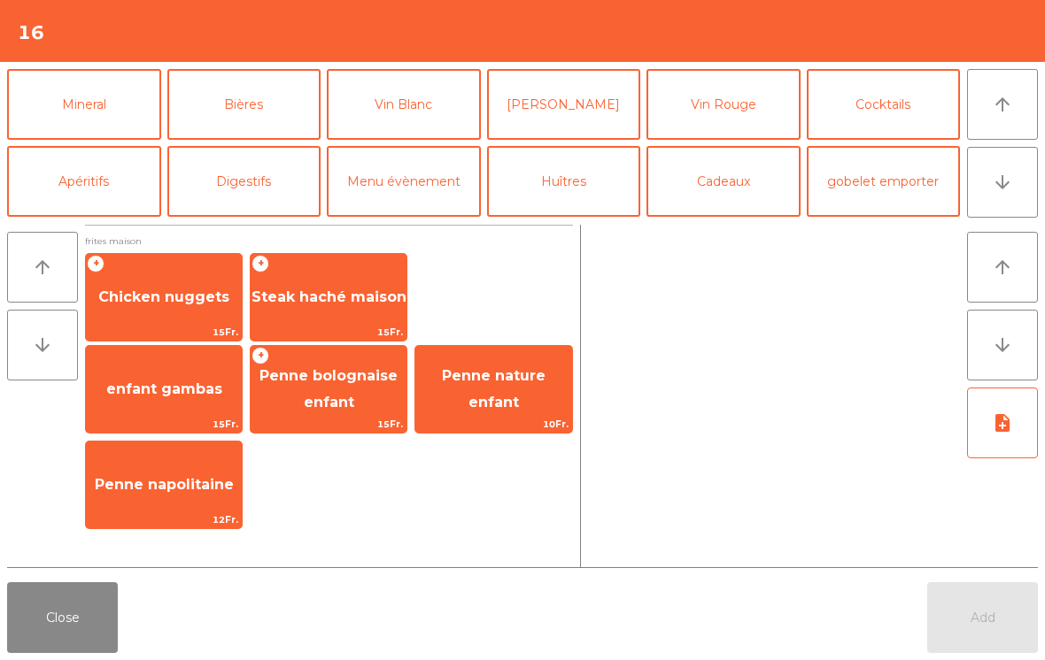
click at [1020, 177] on button "arrow_downward" at bounding box center [1002, 182] width 71 height 71
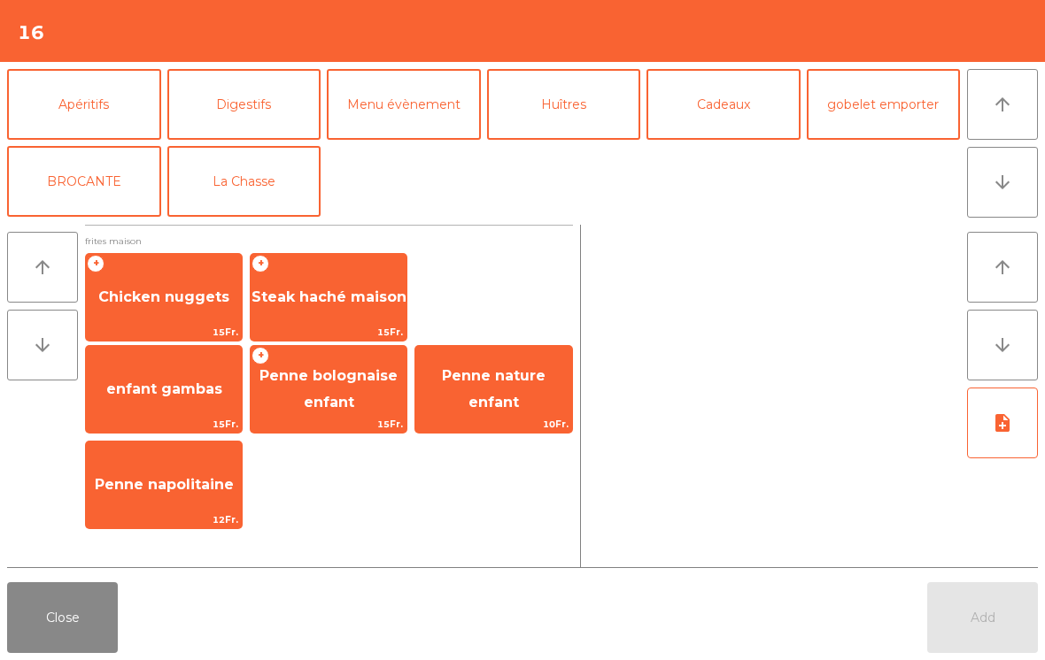
click at [990, 97] on button "arrow_upward" at bounding box center [1002, 104] width 71 height 71
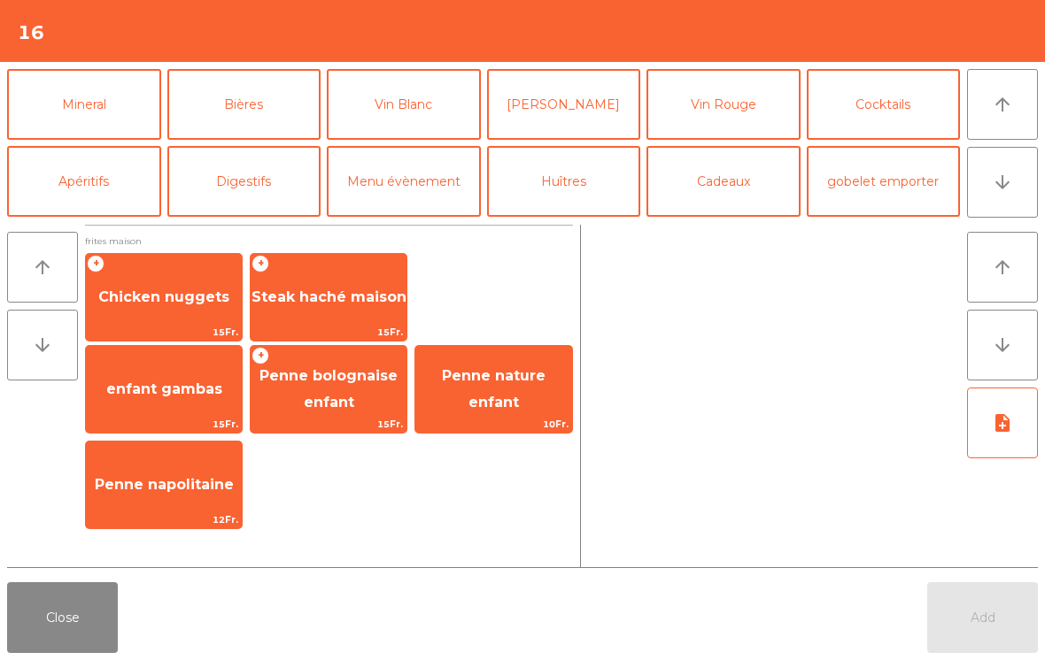
click at [852, 190] on button "gobelet emporter" at bounding box center [883, 181] width 154 height 71
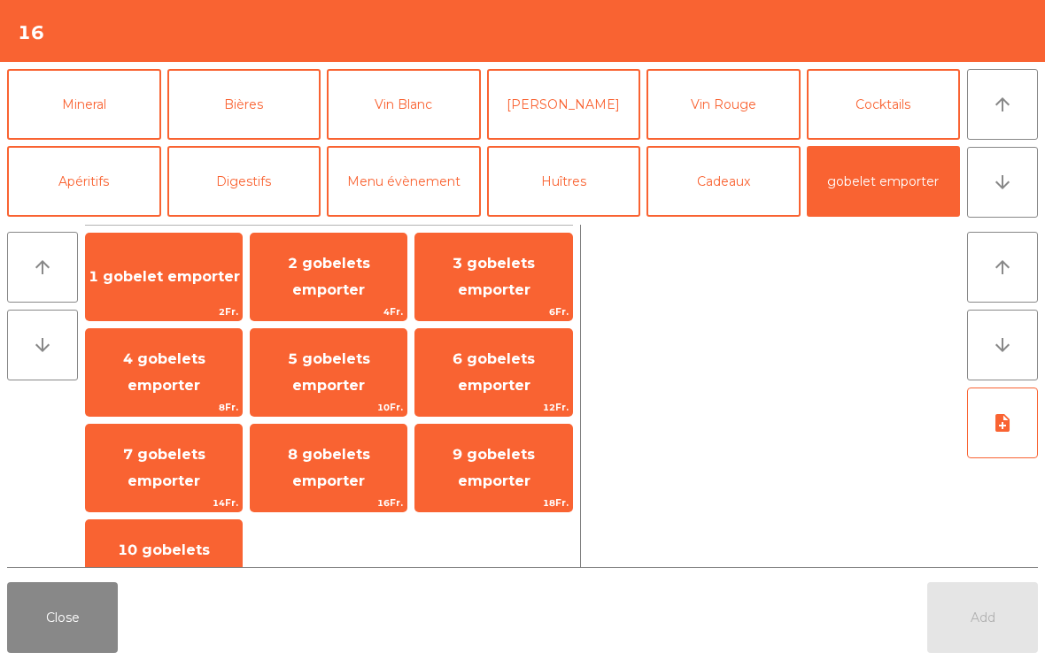
click at [46, 628] on button "Close" at bounding box center [62, 617] width 111 height 71
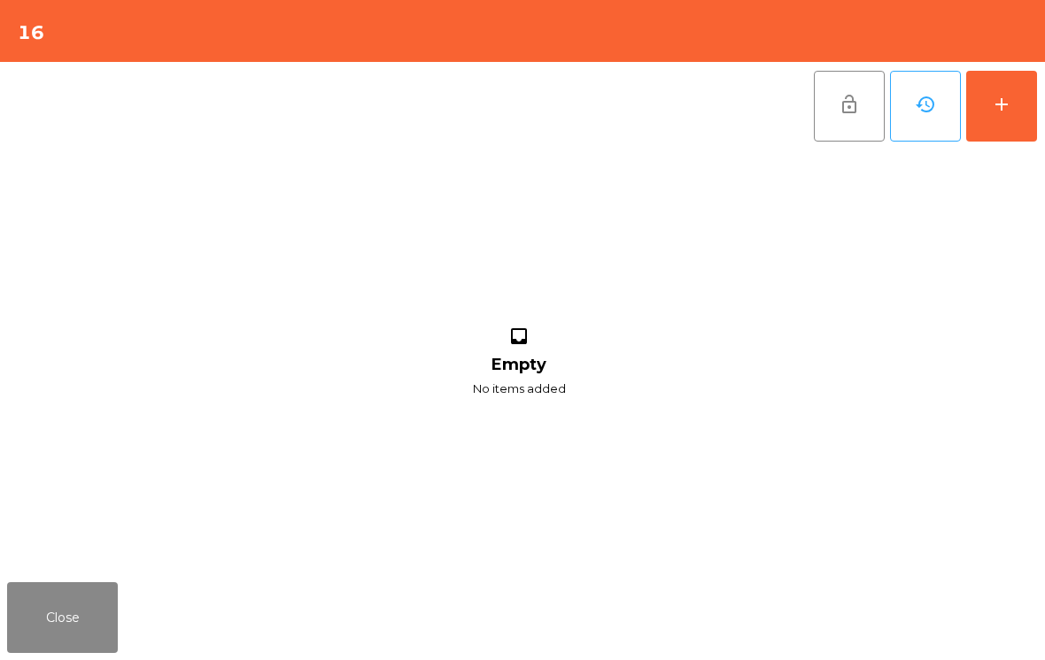
click at [31, 633] on button "Close" at bounding box center [62, 617] width 111 height 71
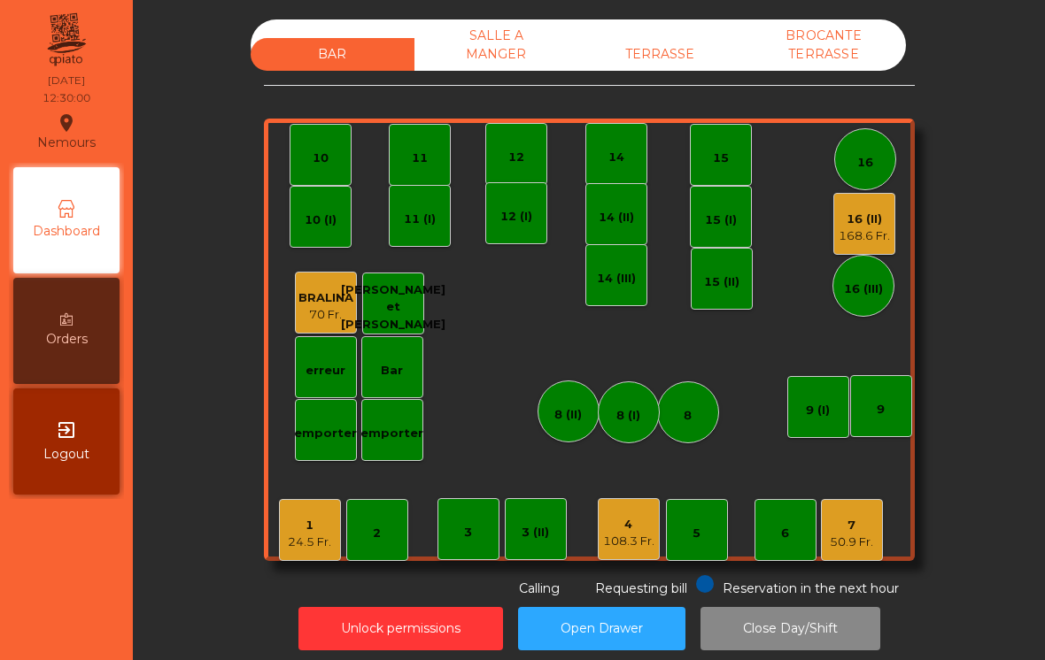
click at [875, 189] on div "16" at bounding box center [865, 159] width 62 height 62
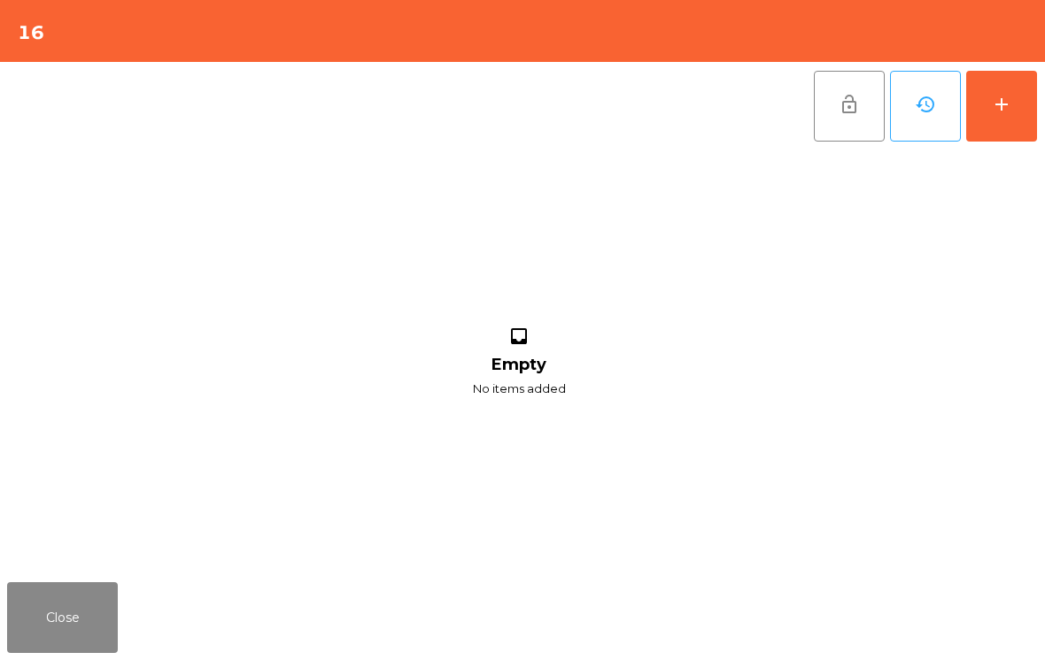
click at [31, 608] on button "Close" at bounding box center [62, 617] width 111 height 71
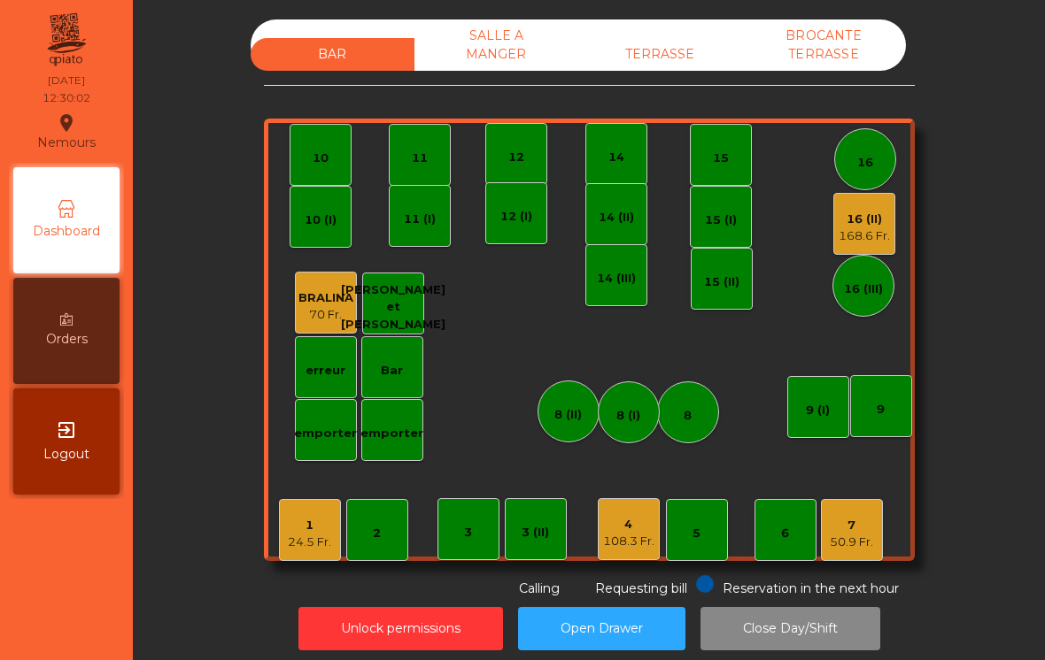
click at [622, 542] on div "108.3 Fr." at bounding box center [628, 542] width 51 height 18
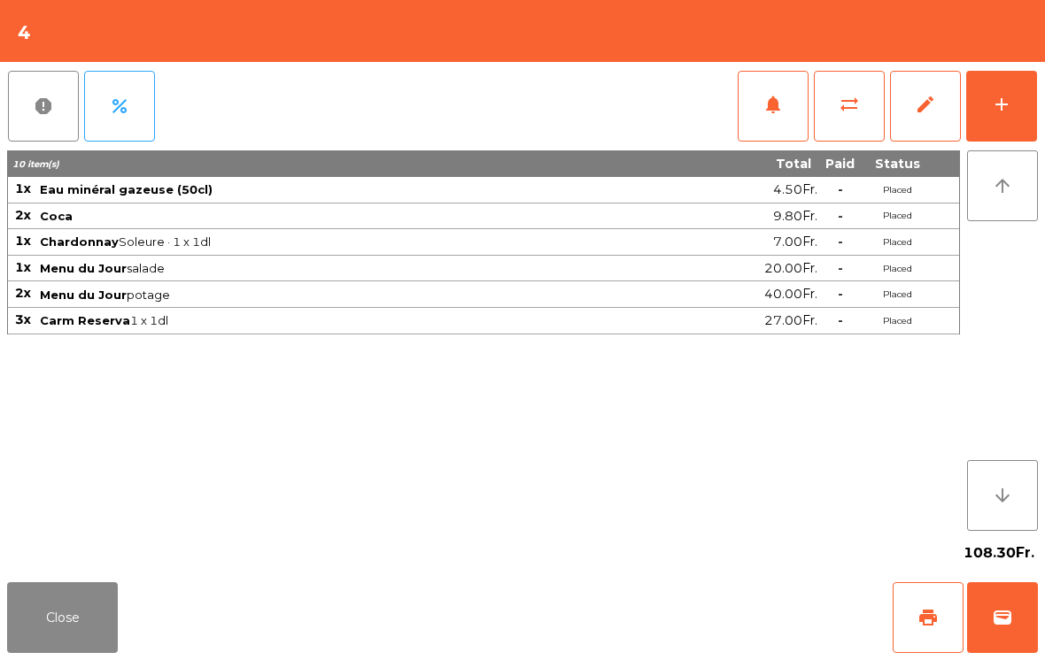
click at [767, 112] on span "notifications" at bounding box center [772, 104] width 21 height 21
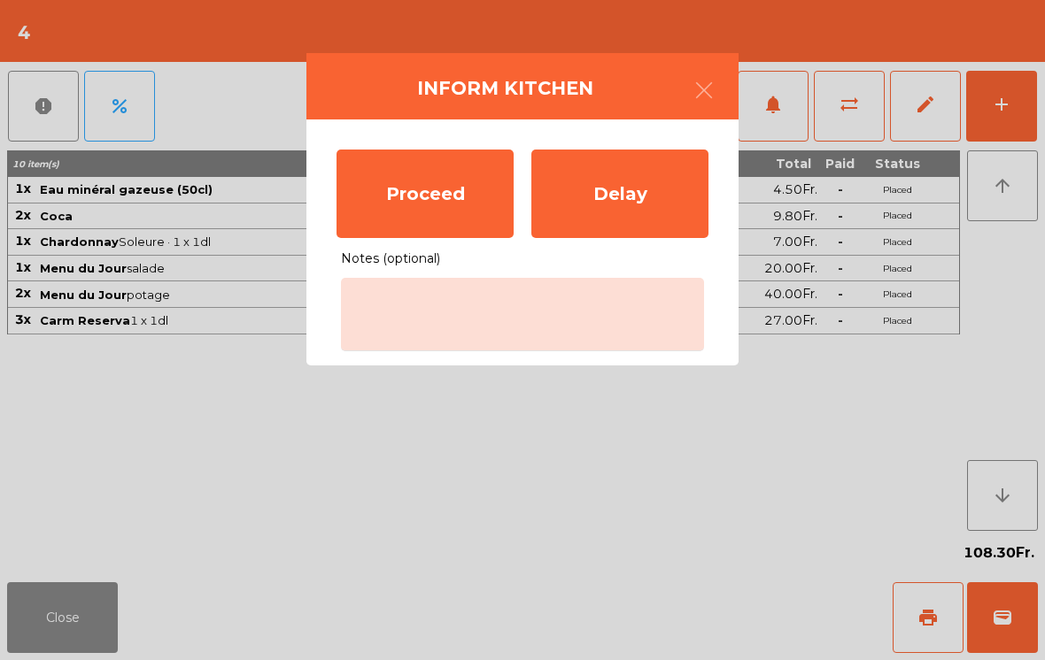
click at [438, 203] on div "Proceed" at bounding box center [424, 194] width 177 height 89
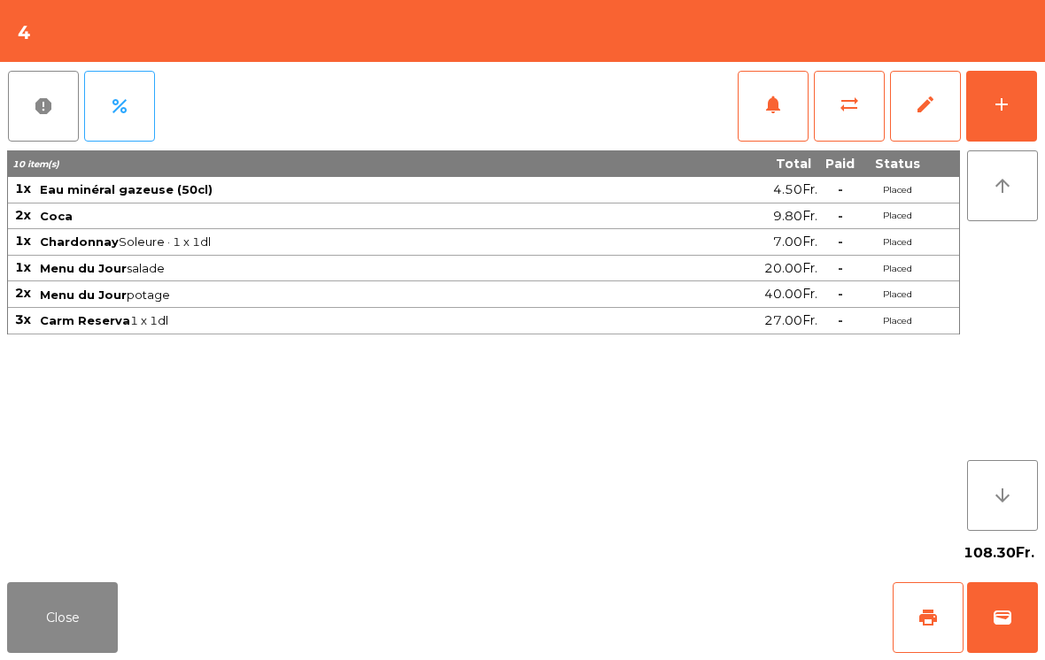
click at [31, 636] on button "Close" at bounding box center [62, 617] width 111 height 71
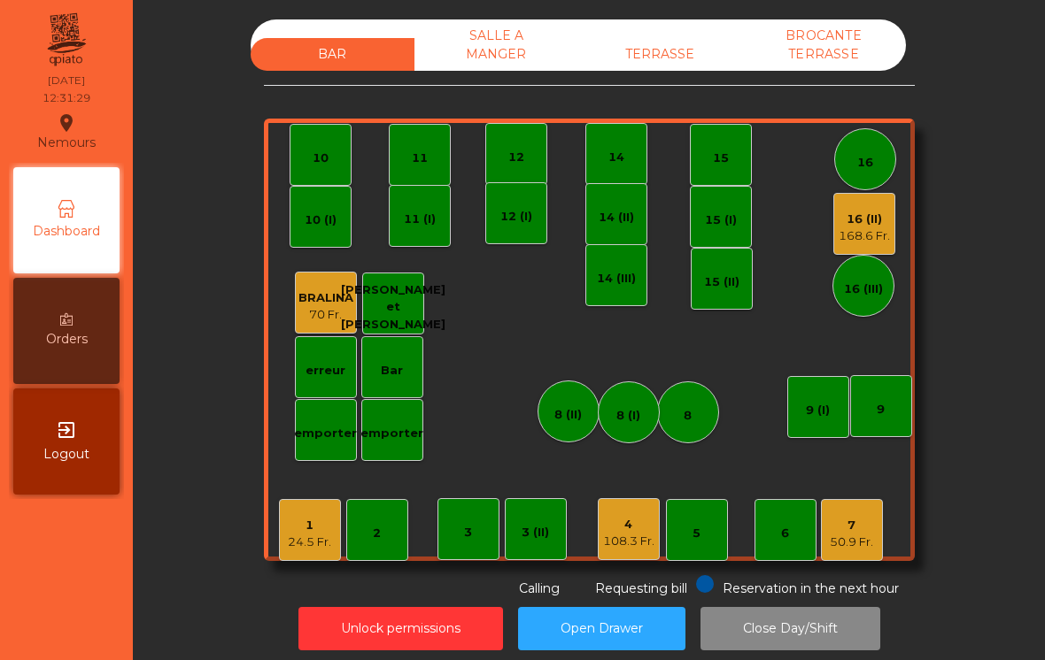
click at [656, 54] on div "TERRASSE" at bounding box center [660, 54] width 164 height 33
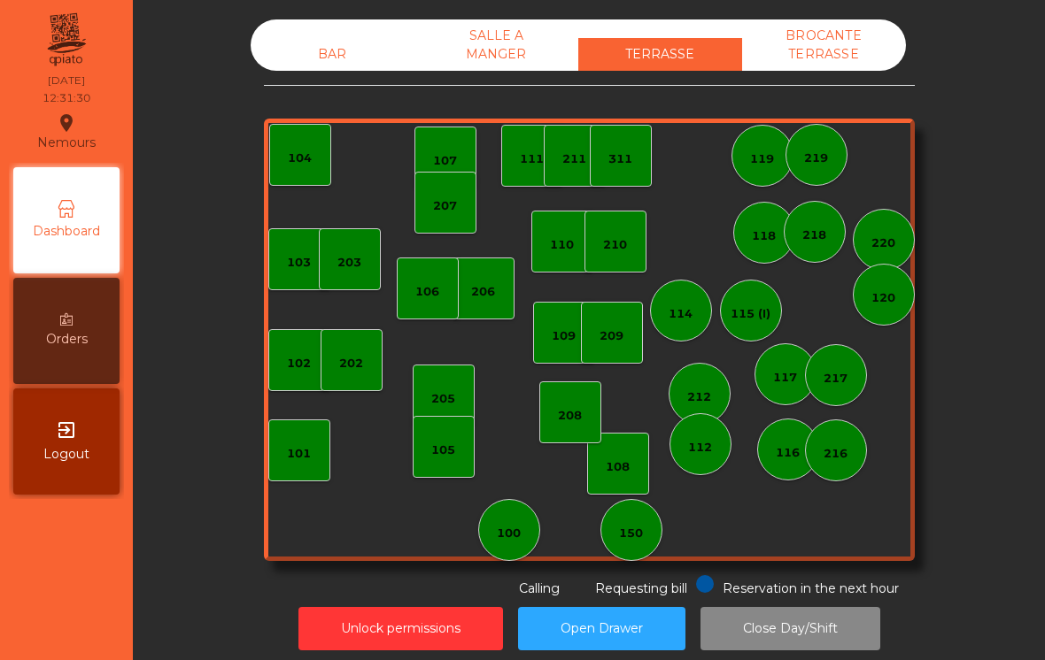
click at [654, 546] on div "150" at bounding box center [631, 530] width 62 height 62
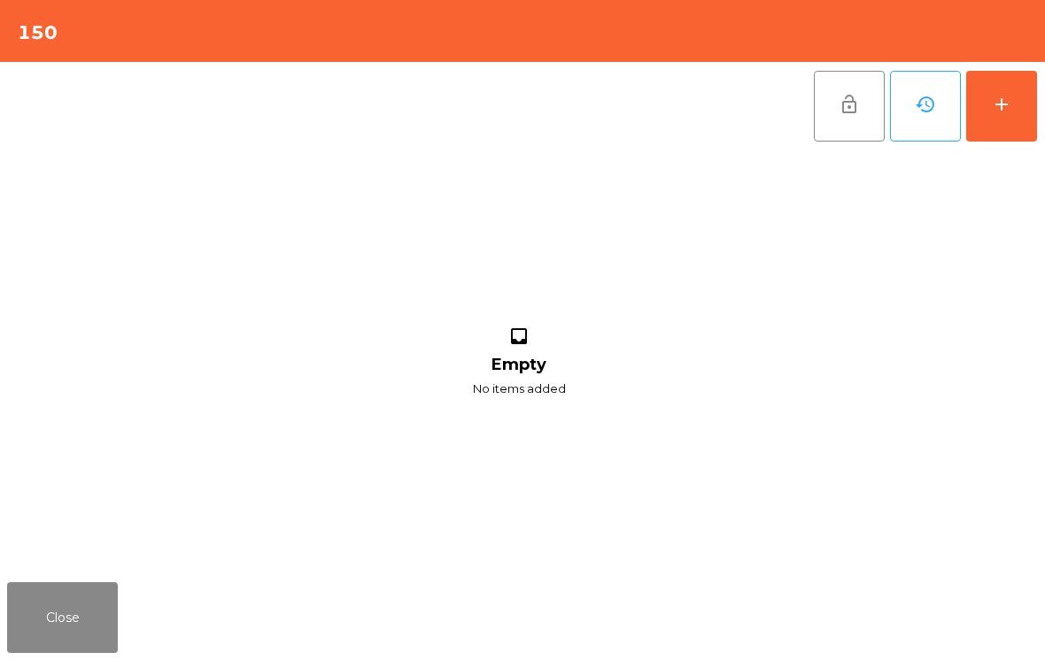
click at [1026, 107] on button "add" at bounding box center [1001, 106] width 71 height 71
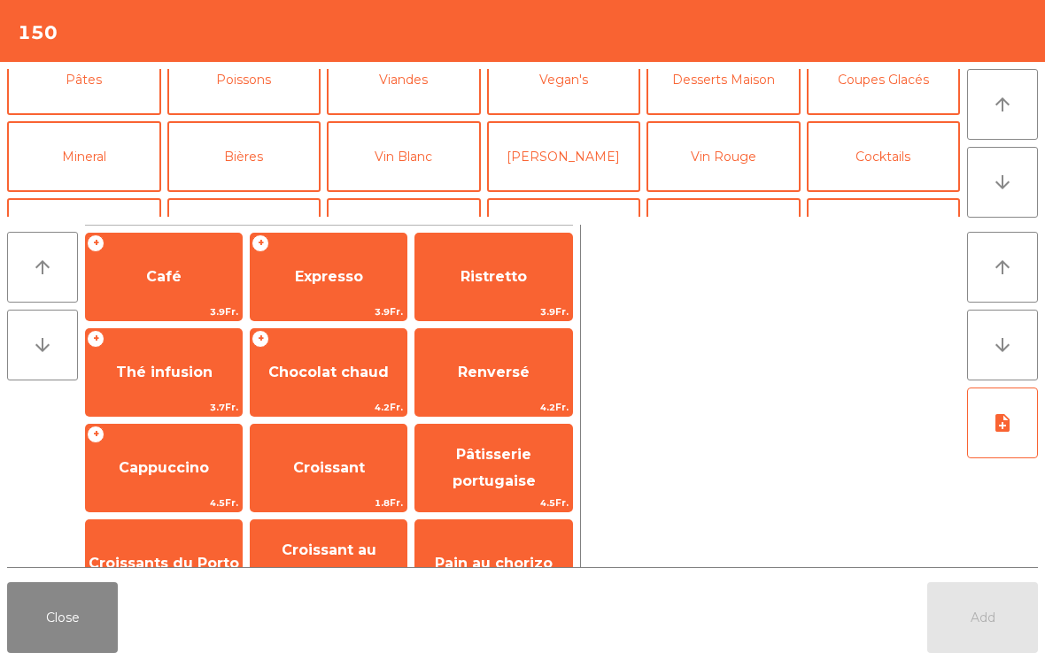
scroll to position [120, 0]
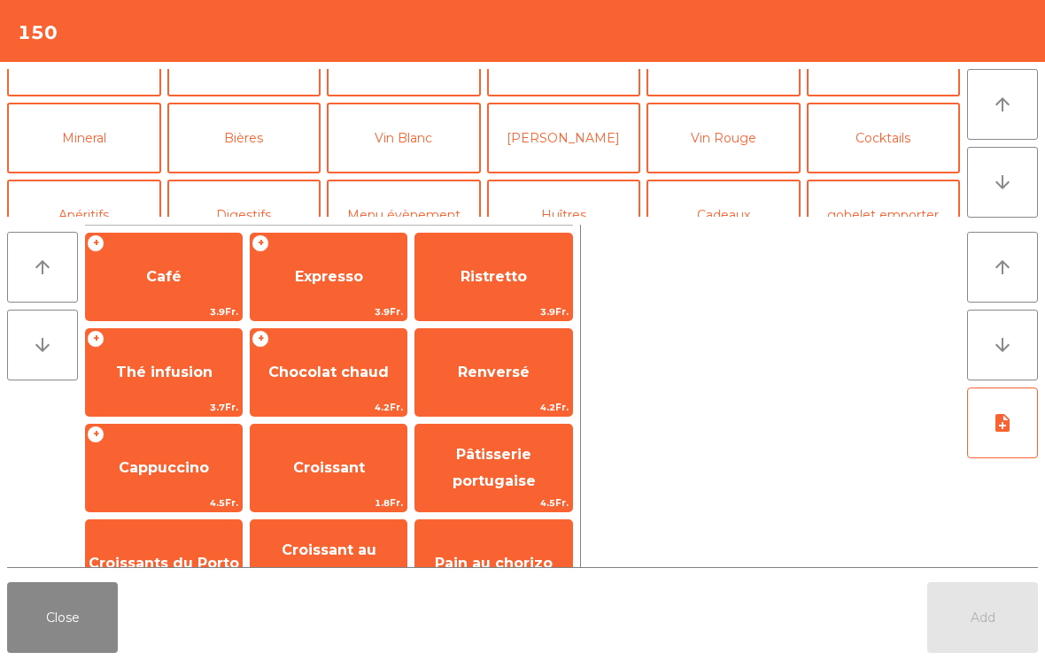
click at [398, 147] on button "Vin Blanc" at bounding box center [404, 138] width 154 height 71
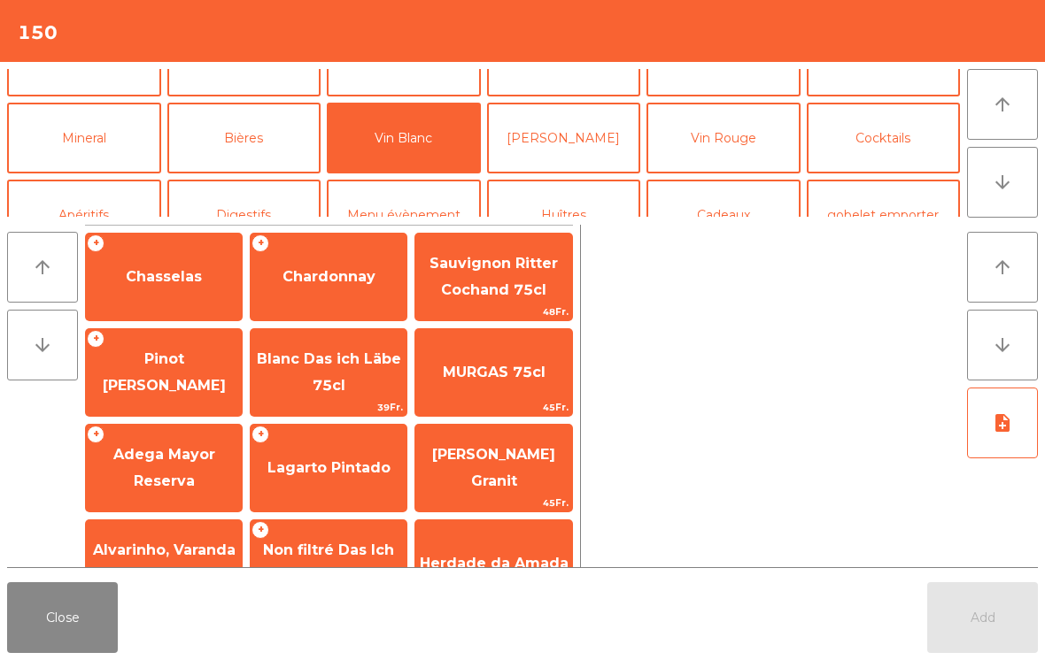
click at [160, 362] on span "Pinot [PERSON_NAME]" at bounding box center [164, 372] width 156 height 75
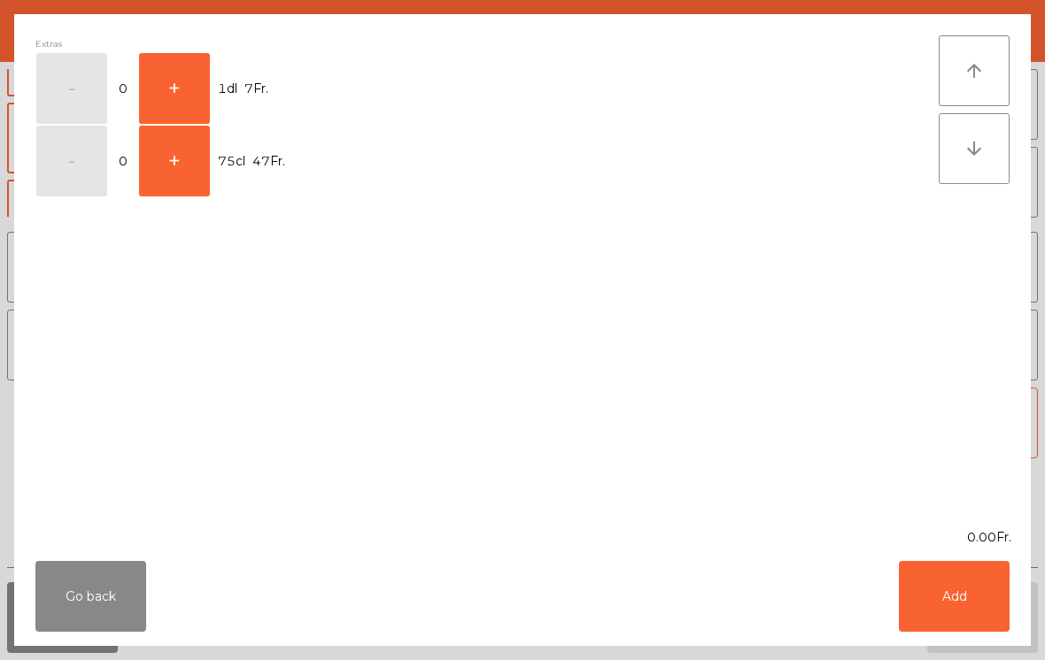
click at [176, 78] on button "+" at bounding box center [174, 88] width 71 height 71
click at [975, 624] on button "Add" at bounding box center [953, 596] width 111 height 71
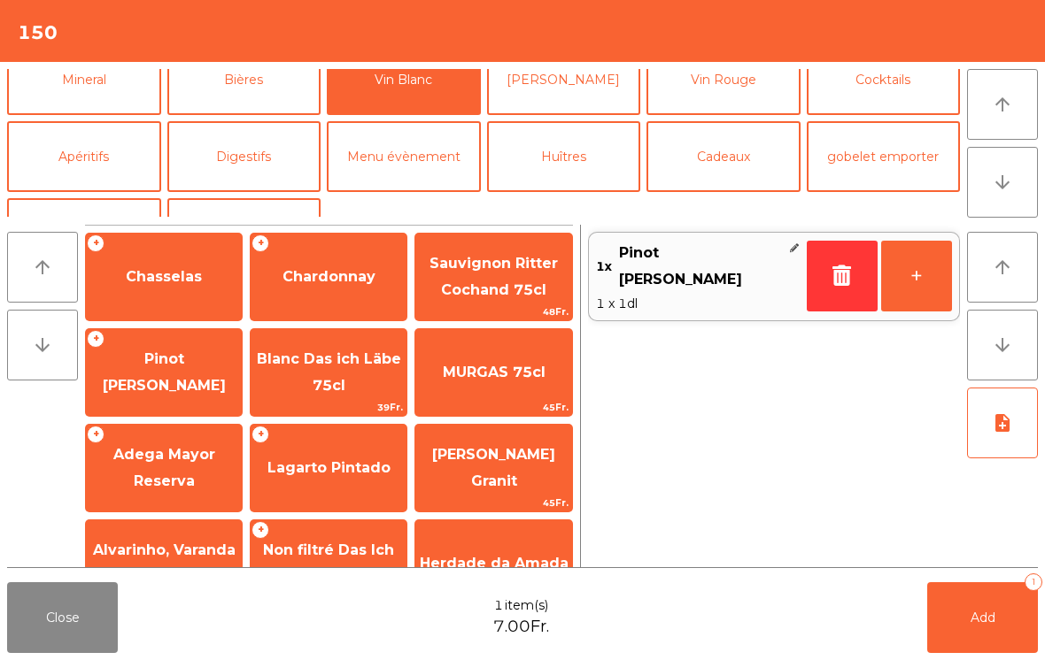
scroll to position [204, 0]
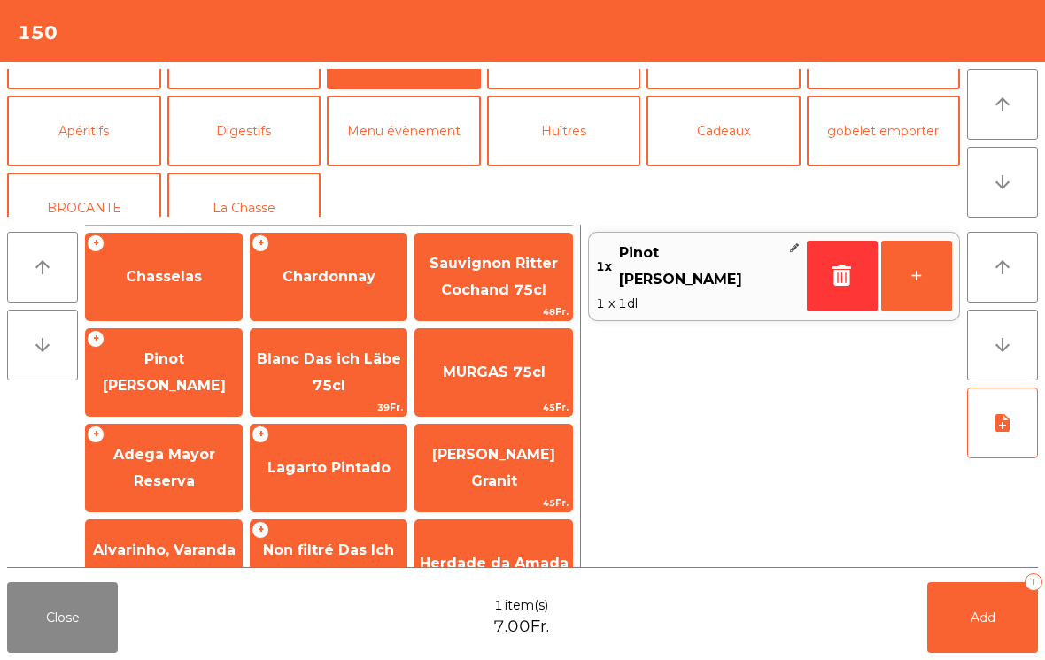
click at [91, 157] on button "Apéritifs" at bounding box center [84, 131] width 154 height 71
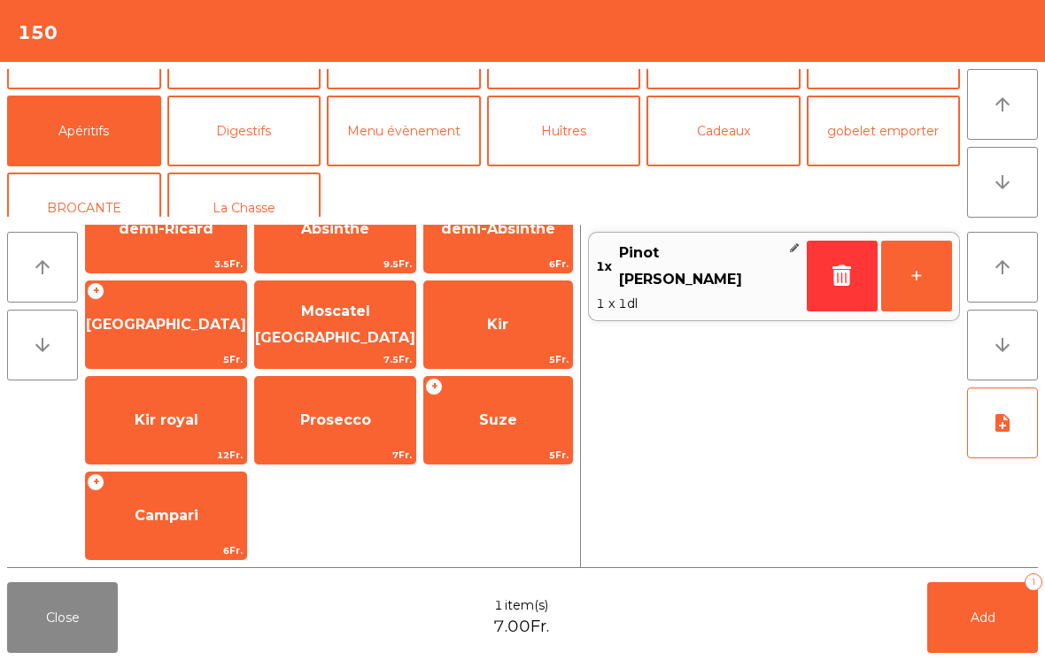
scroll to position [143, 0]
click at [335, 429] on span "Prosecco" at bounding box center [335, 421] width 160 height 48
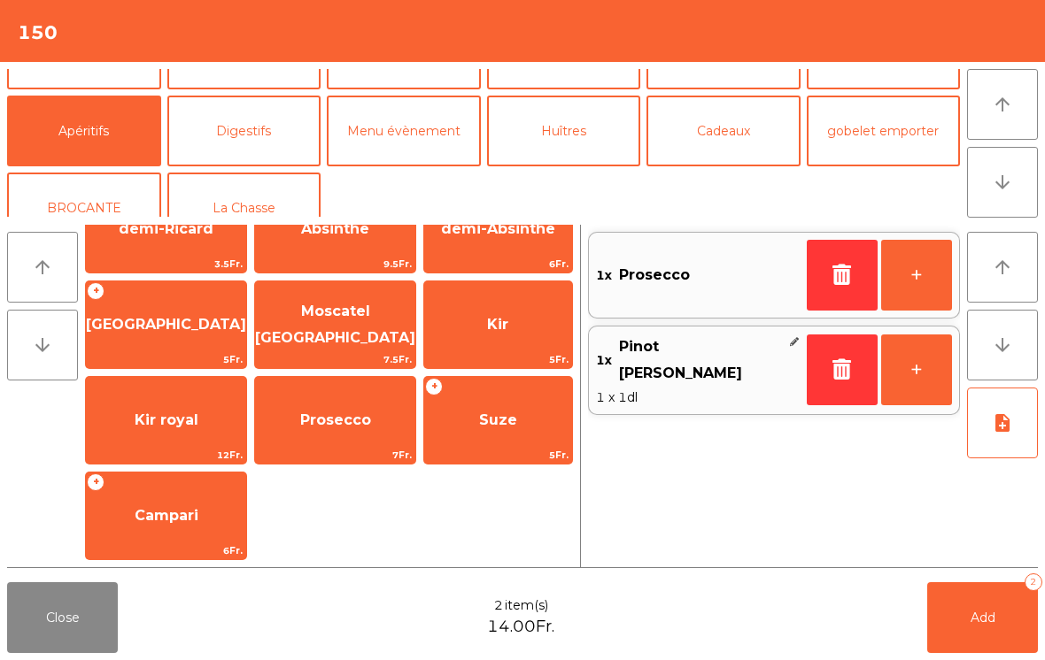
click at [970, 629] on button "Add 2" at bounding box center [982, 617] width 111 height 71
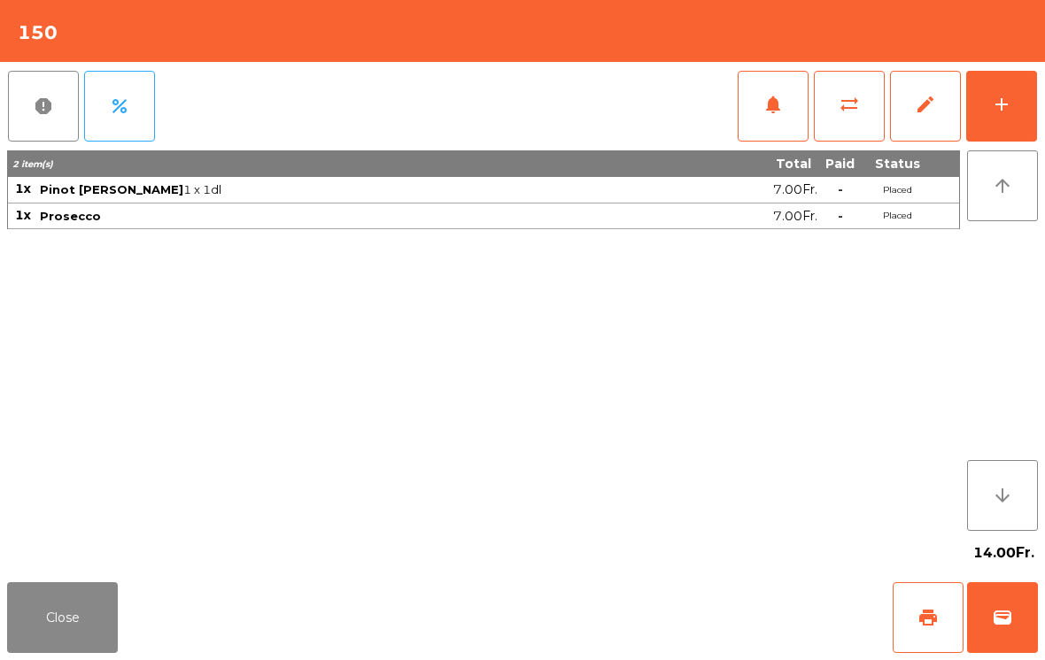
click at [114, 644] on button "Close" at bounding box center [62, 617] width 111 height 71
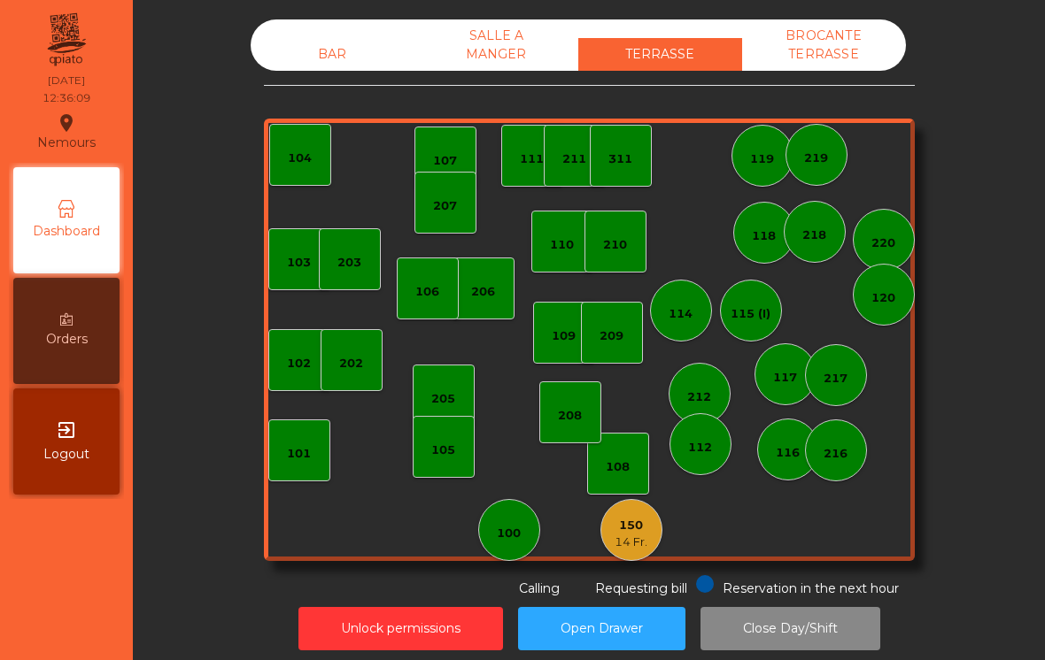
click at [338, 38] on div "BAR" at bounding box center [333, 54] width 164 height 33
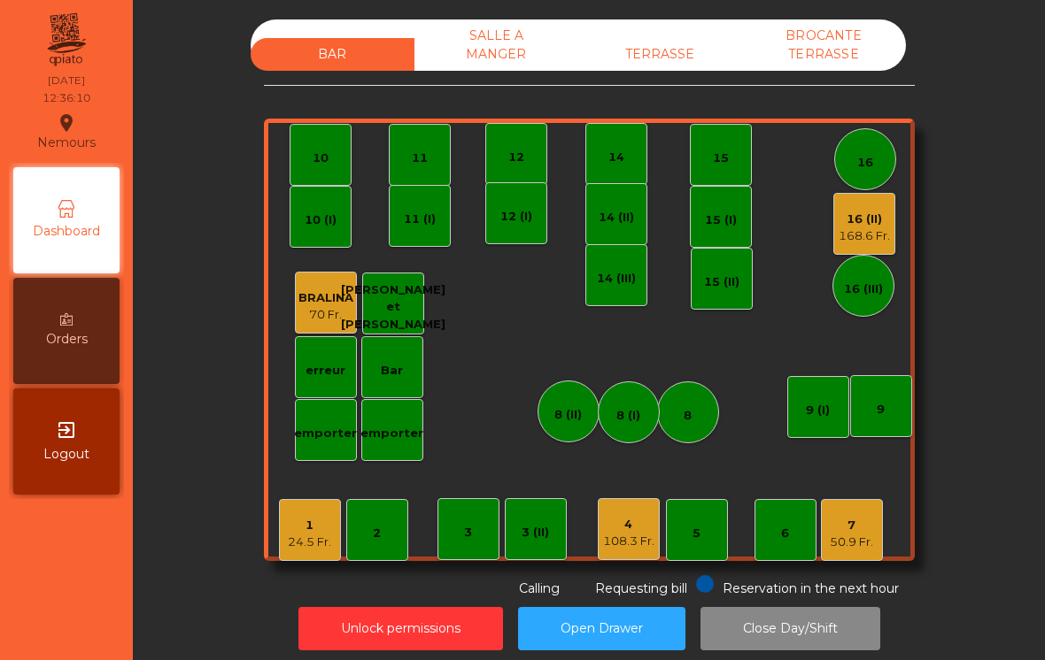
click at [511, 143] on div "12" at bounding box center [516, 154] width 16 height 25
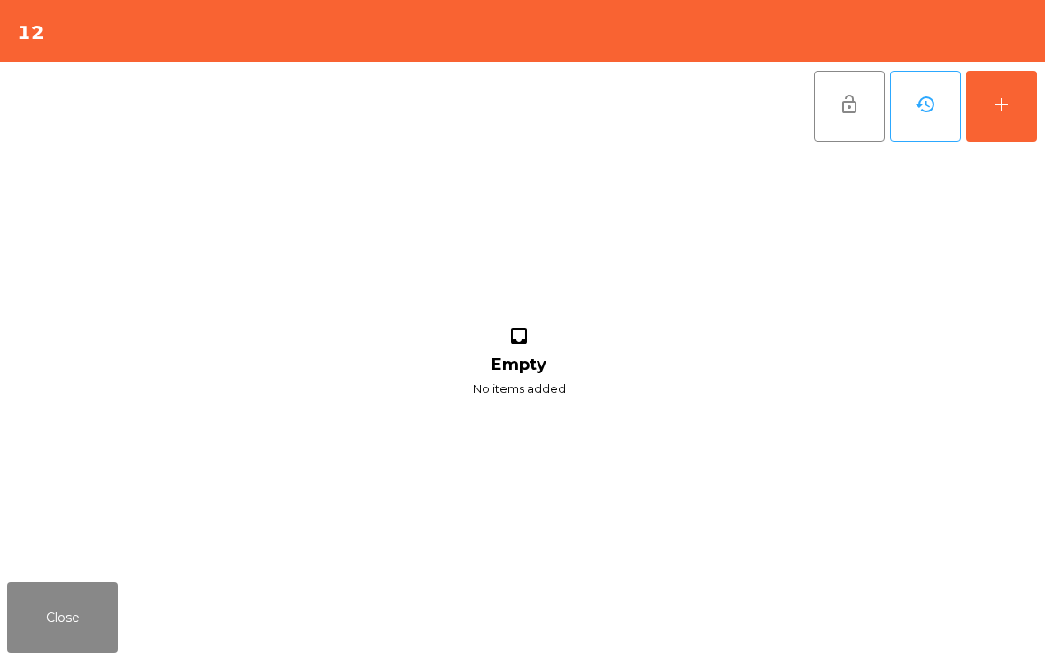
click at [1025, 98] on button "add" at bounding box center [1001, 106] width 71 height 71
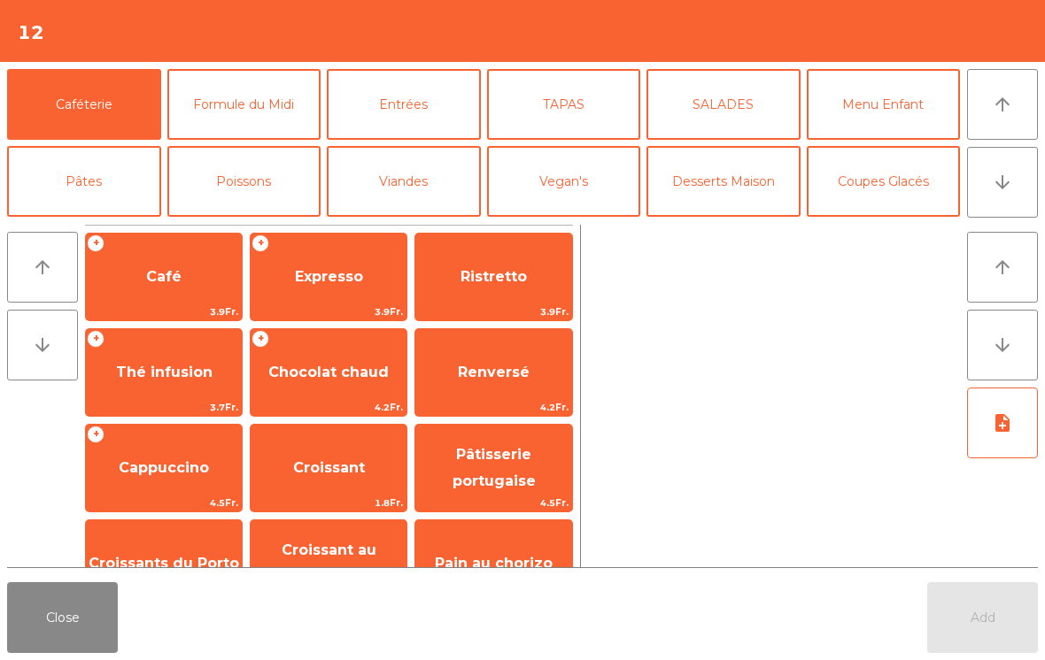
click at [979, 205] on button "arrow_downward" at bounding box center [1002, 182] width 71 height 71
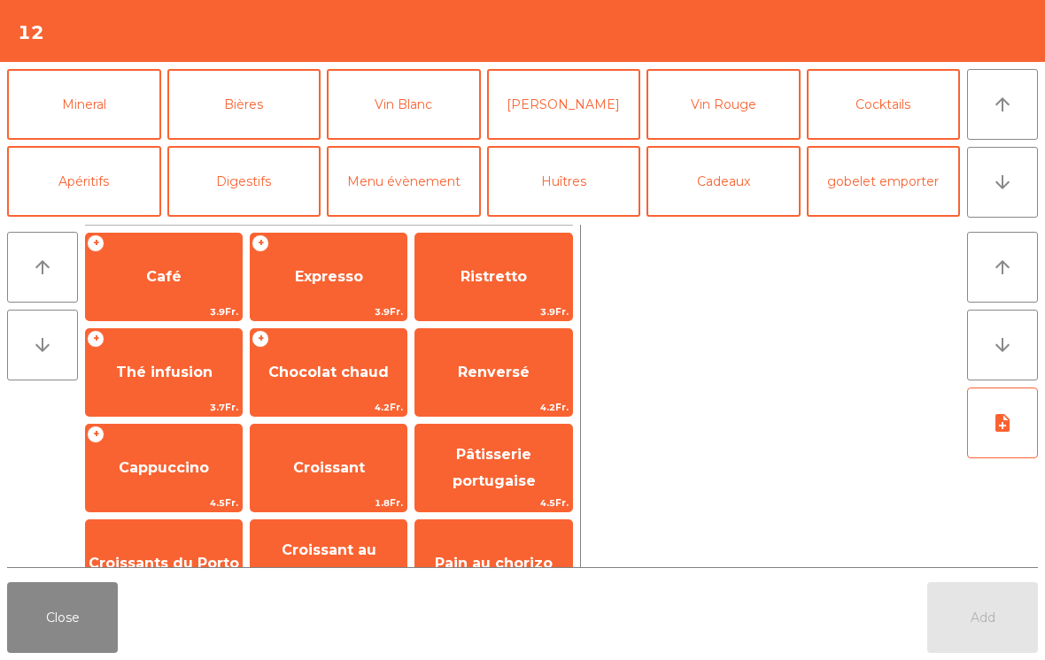
click at [97, 113] on button "Mineral" at bounding box center [84, 104] width 154 height 71
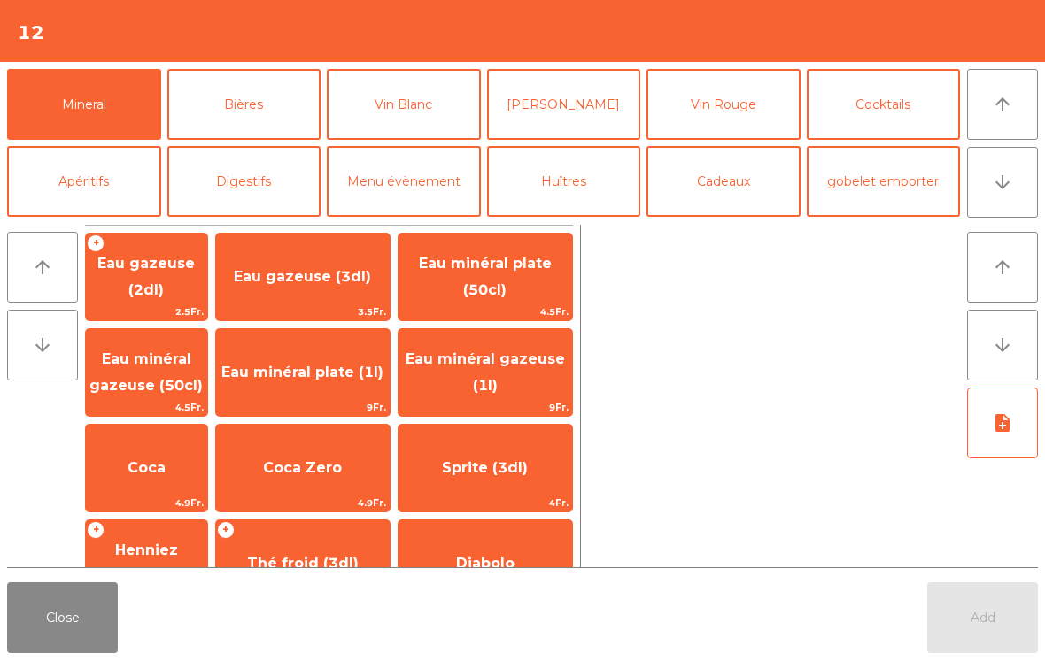
click at [520, 297] on span "Eau minéral plate (50cl)" at bounding box center [485, 277] width 174 height 75
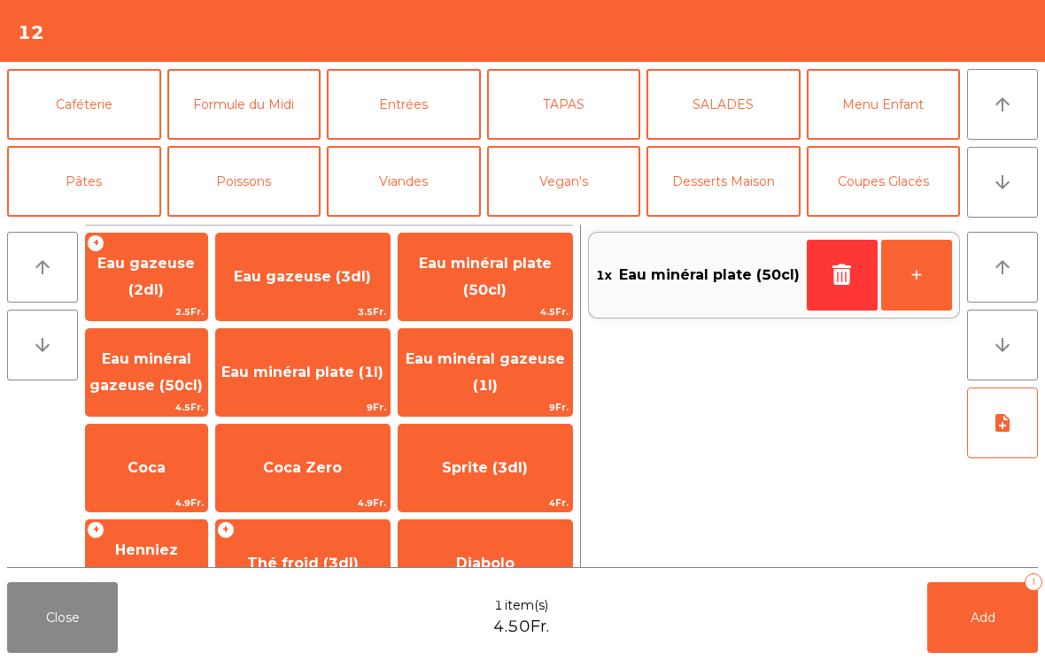
scroll to position [0, 0]
click at [232, 107] on button "Formule du Midi" at bounding box center [244, 104] width 154 height 71
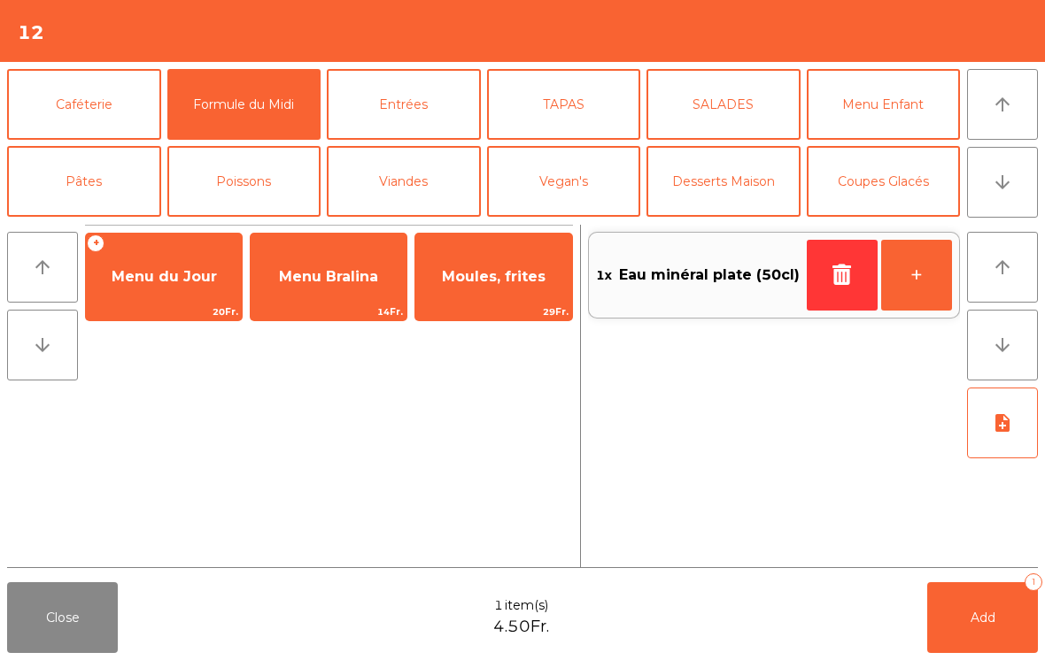
click at [153, 286] on span "Menu du Jour" at bounding box center [164, 277] width 156 height 48
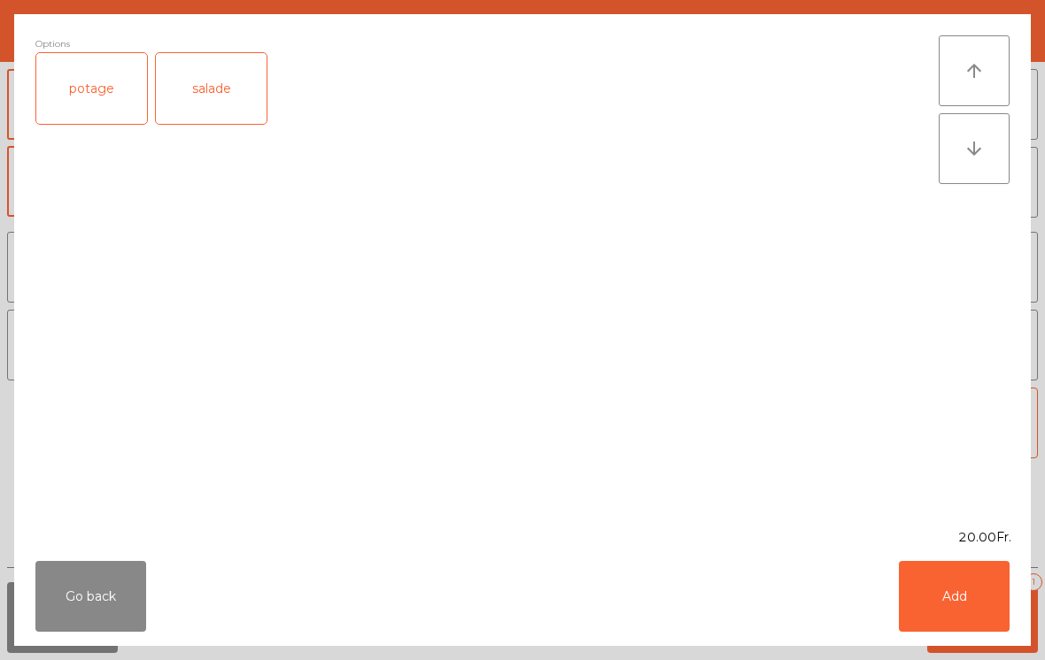
click at [105, 90] on div "potage" at bounding box center [91, 88] width 111 height 71
click at [971, 607] on button "Add" at bounding box center [953, 596] width 111 height 71
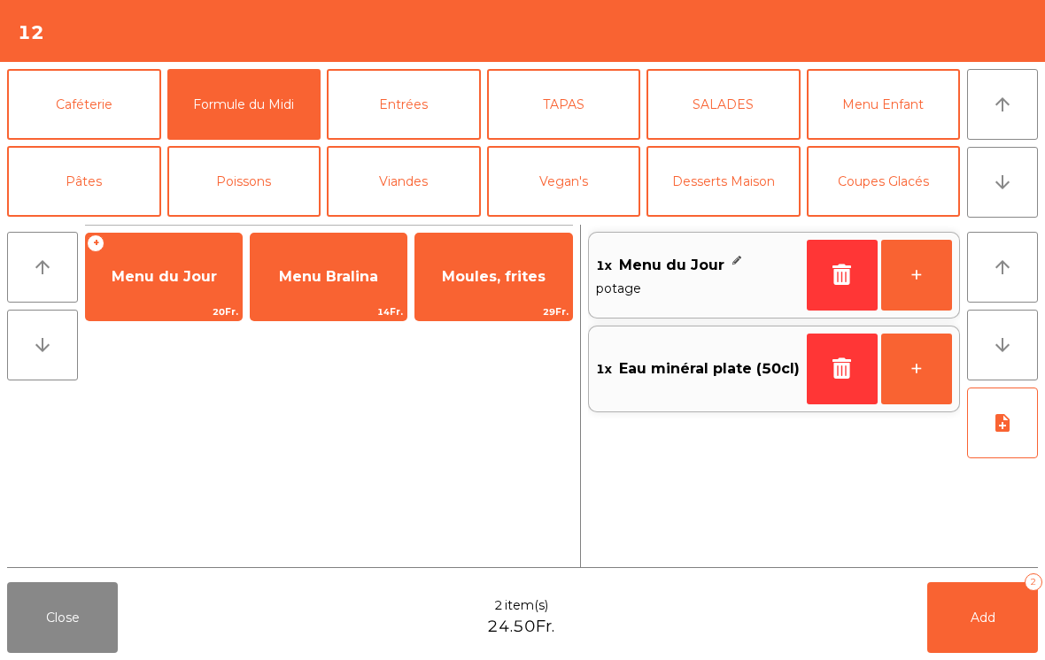
click at [973, 652] on button "Add 2" at bounding box center [982, 617] width 111 height 71
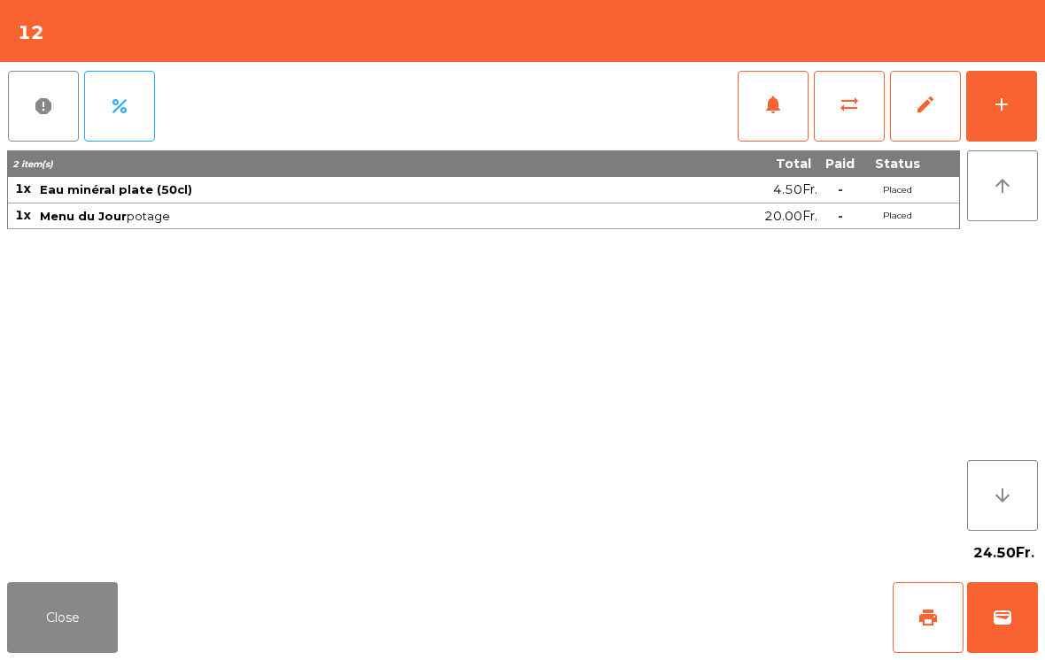
click at [75, 605] on button "Close" at bounding box center [62, 617] width 111 height 71
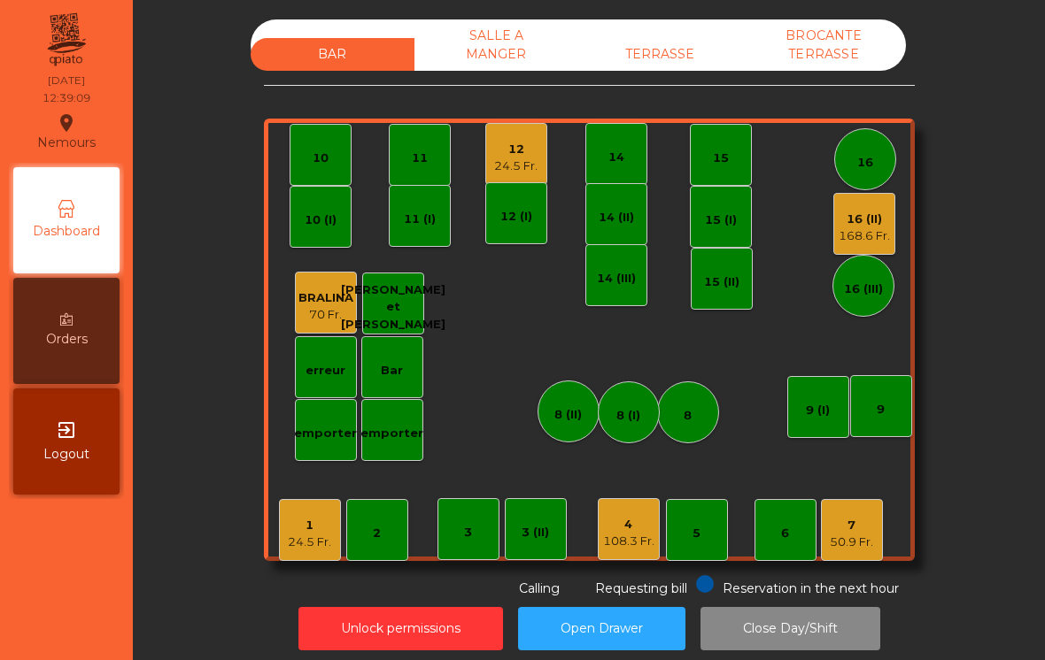
click at [880, 235] on div "168.6 Fr." at bounding box center [863, 236] width 51 height 18
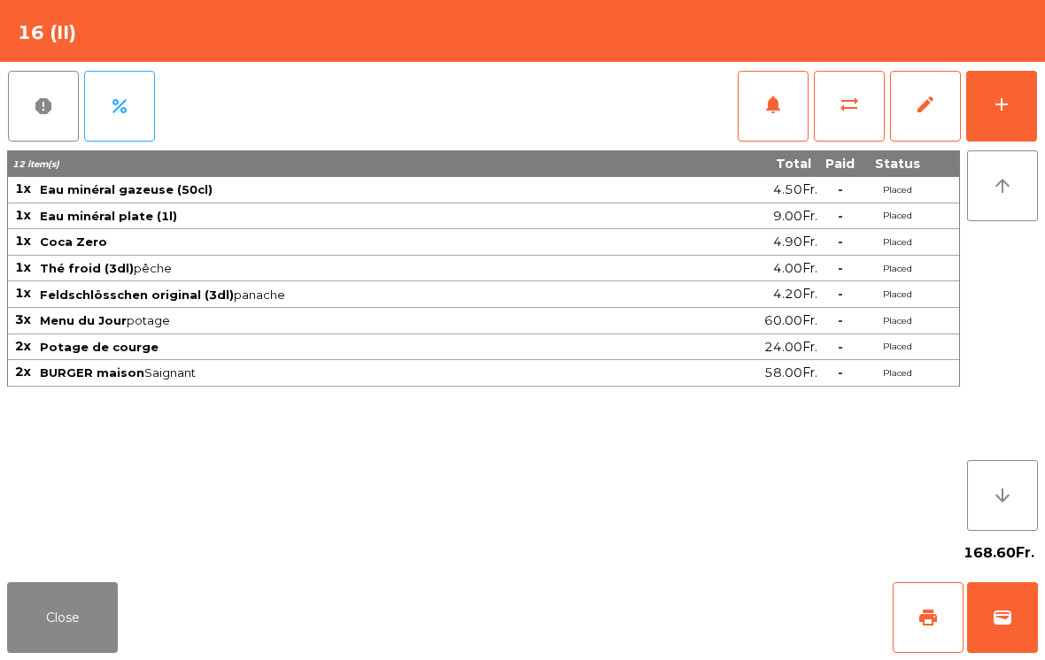
click at [789, 111] on button "notifications" at bounding box center [772, 106] width 71 height 71
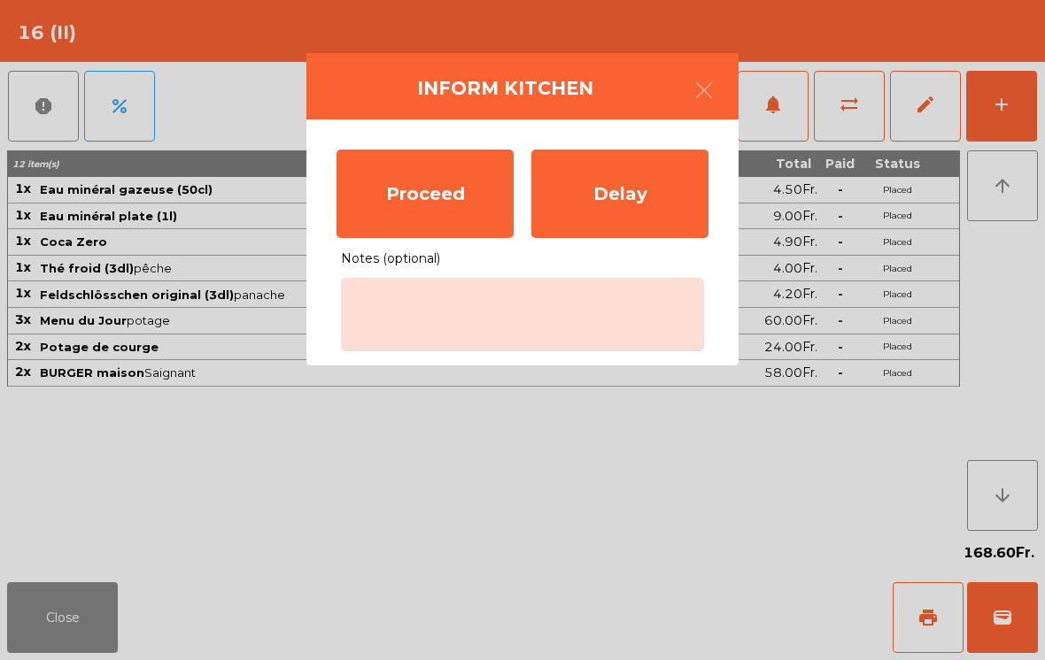
click at [442, 201] on div "Proceed" at bounding box center [424, 194] width 177 height 89
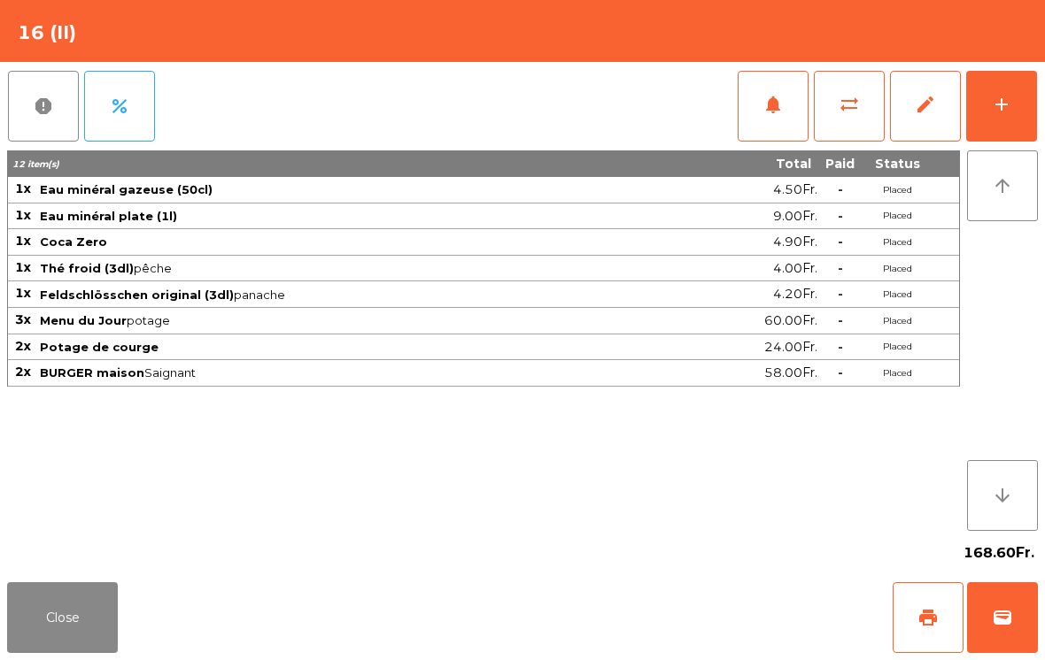
click at [102, 635] on button "Close" at bounding box center [62, 617] width 111 height 71
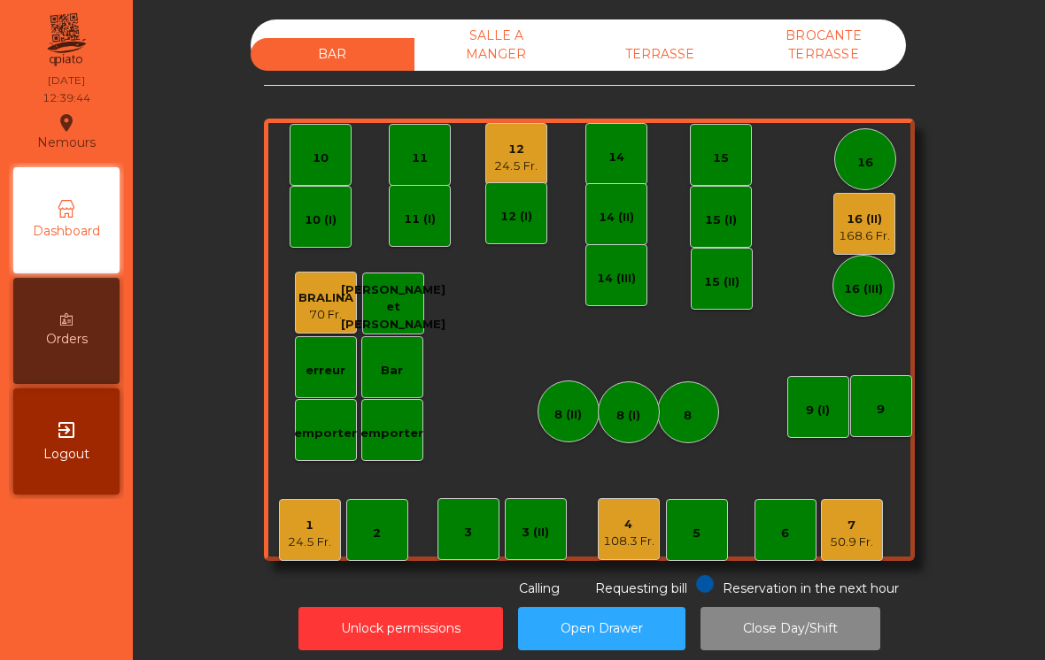
click at [666, 54] on div "TERRASSE" at bounding box center [660, 54] width 164 height 33
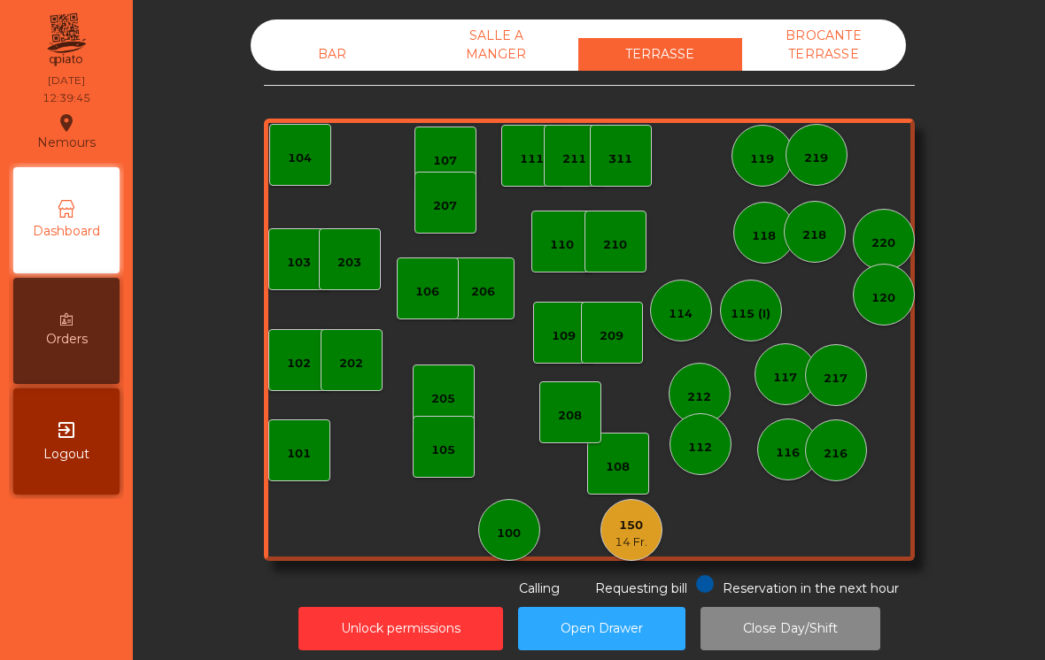
click at [637, 543] on div "14 Fr." at bounding box center [630, 543] width 33 height 18
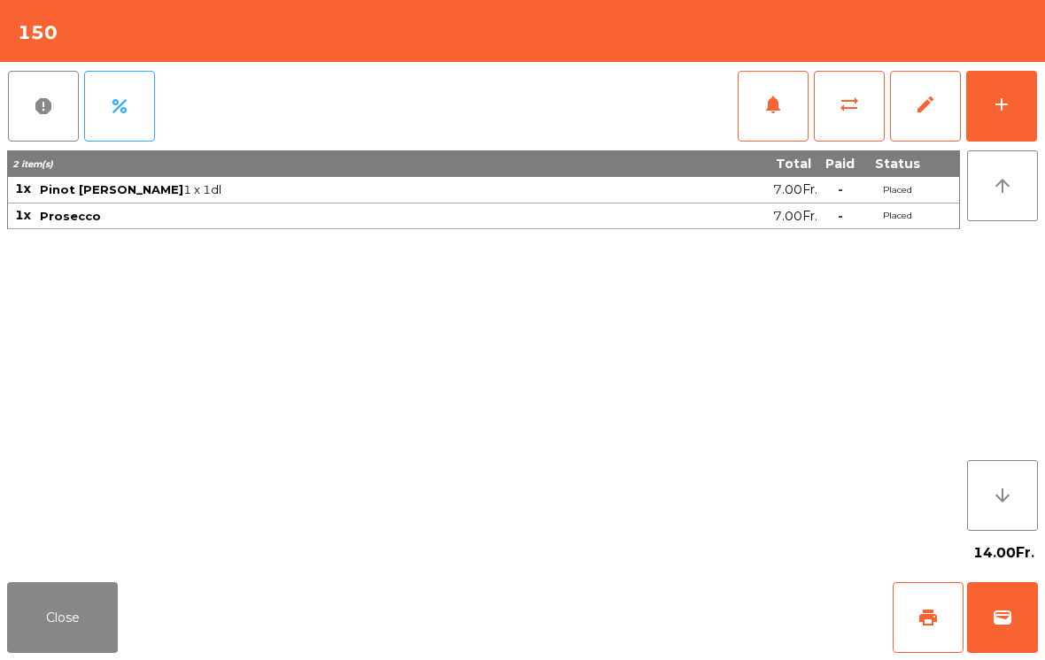
click at [999, 111] on div "add" at bounding box center [1001, 104] width 21 height 21
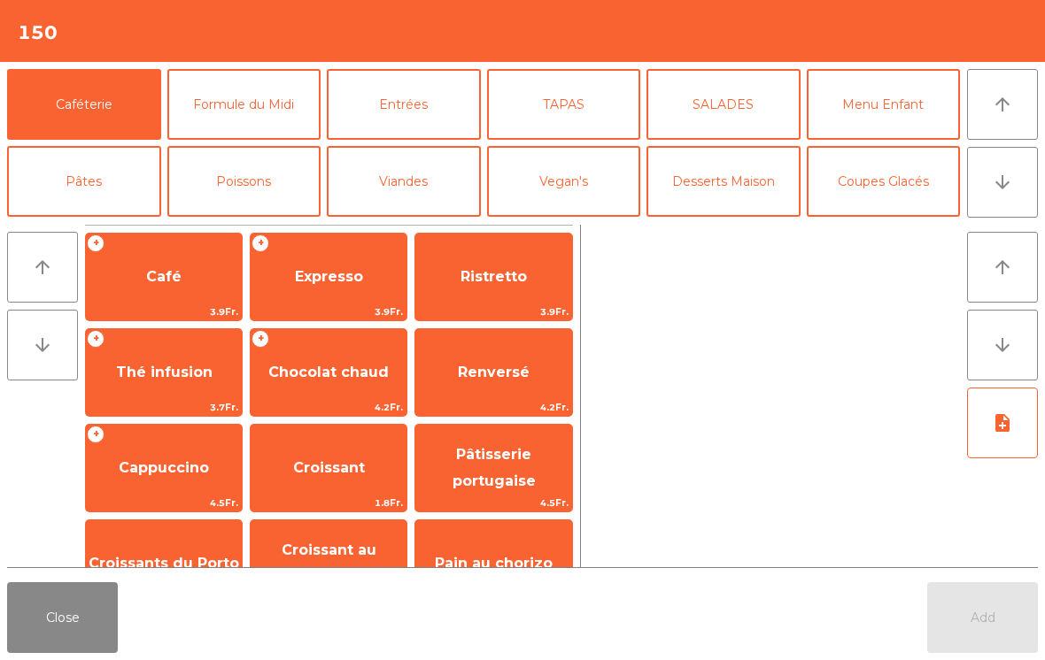
scroll to position [11, 0]
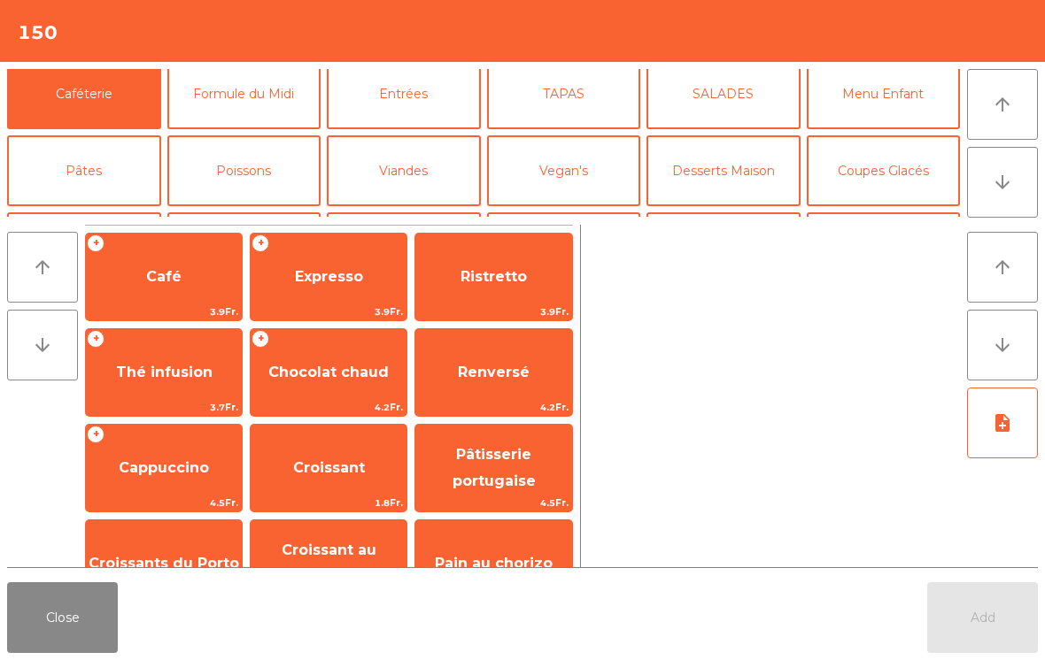
click at [78, 171] on button "Pâtes" at bounding box center [84, 170] width 154 height 71
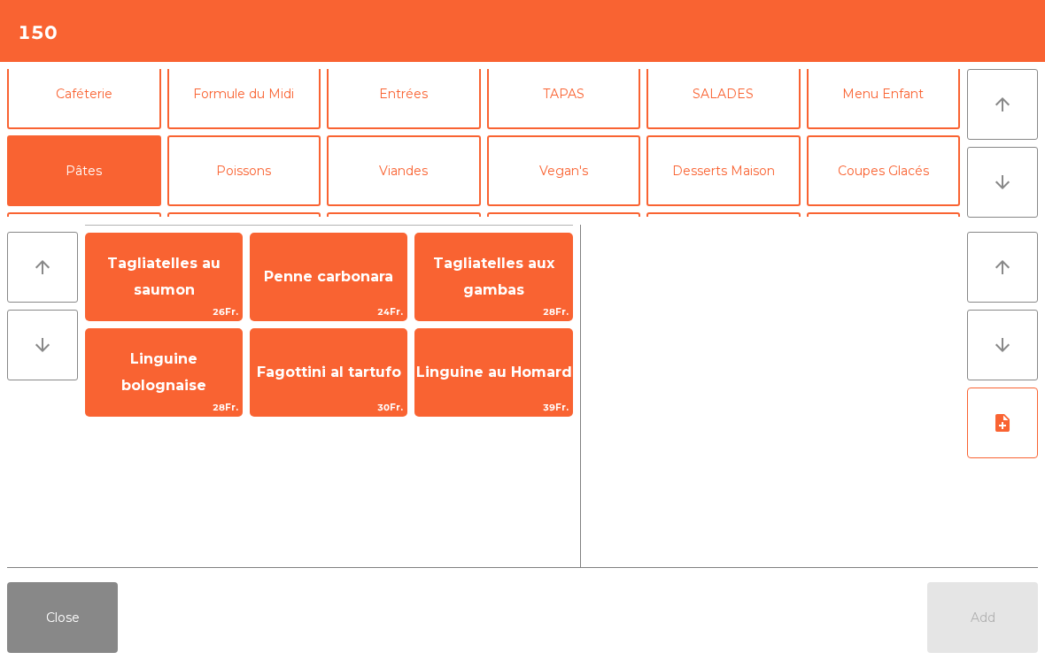
click at [343, 373] on span "Fagottini al tartufo" at bounding box center [329, 372] width 144 height 17
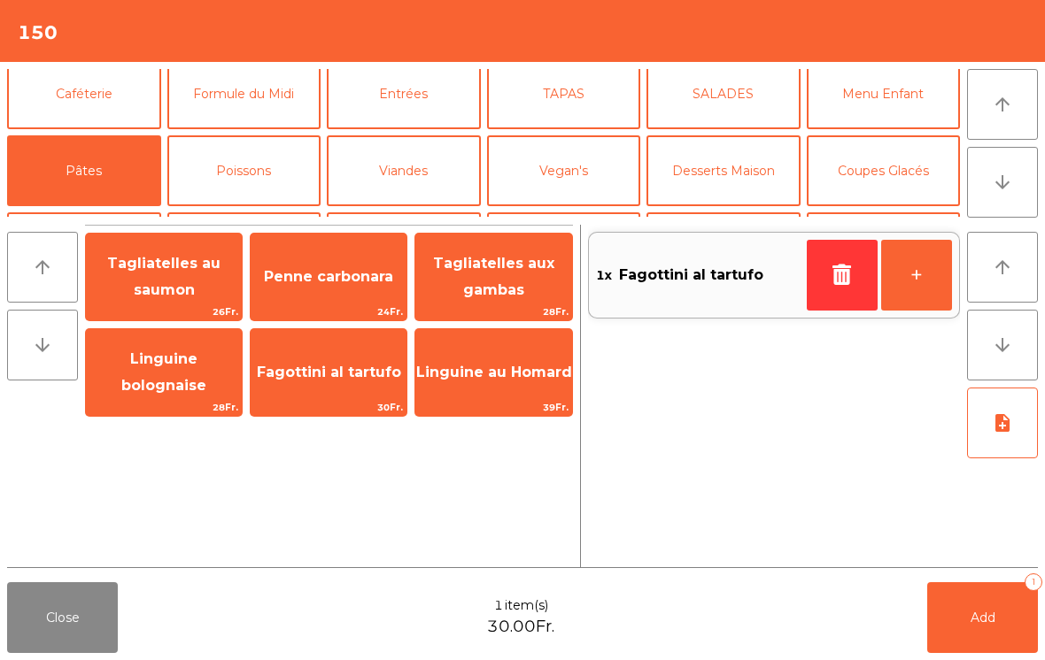
click at [604, 196] on button "Vegan's" at bounding box center [564, 170] width 154 height 71
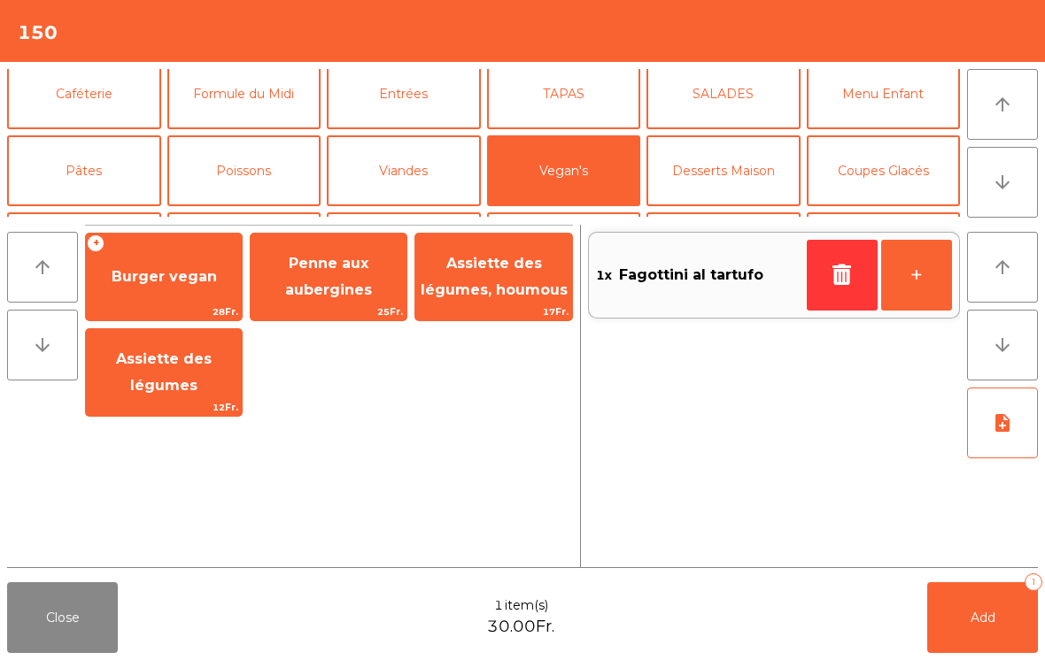
click at [341, 294] on span "Penne aux aubergines" at bounding box center [328, 276] width 87 height 43
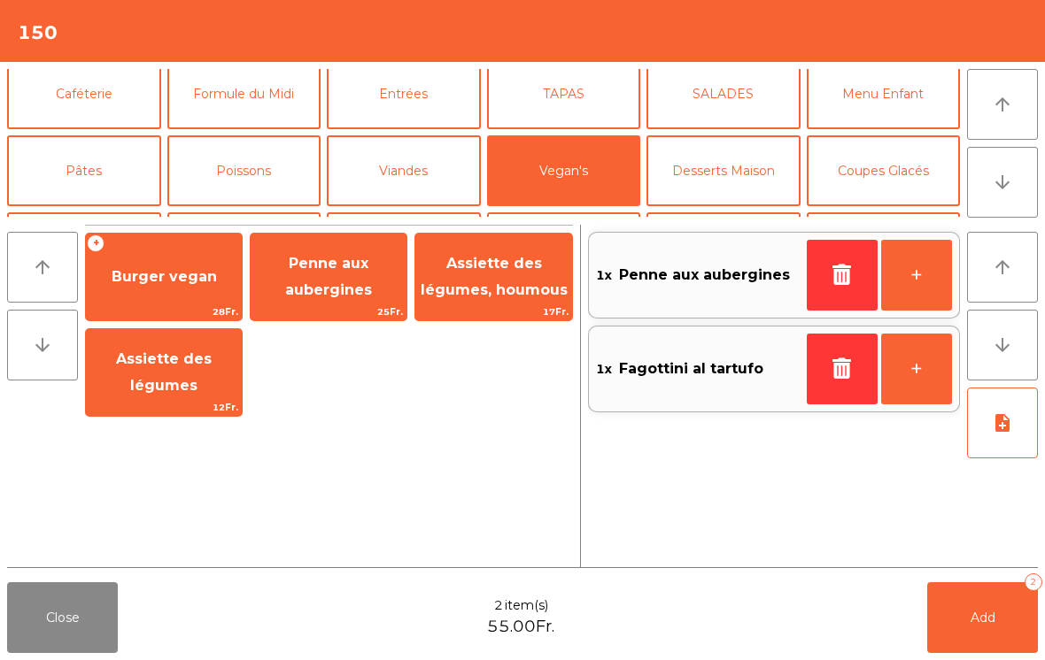
scroll to position [112, 0]
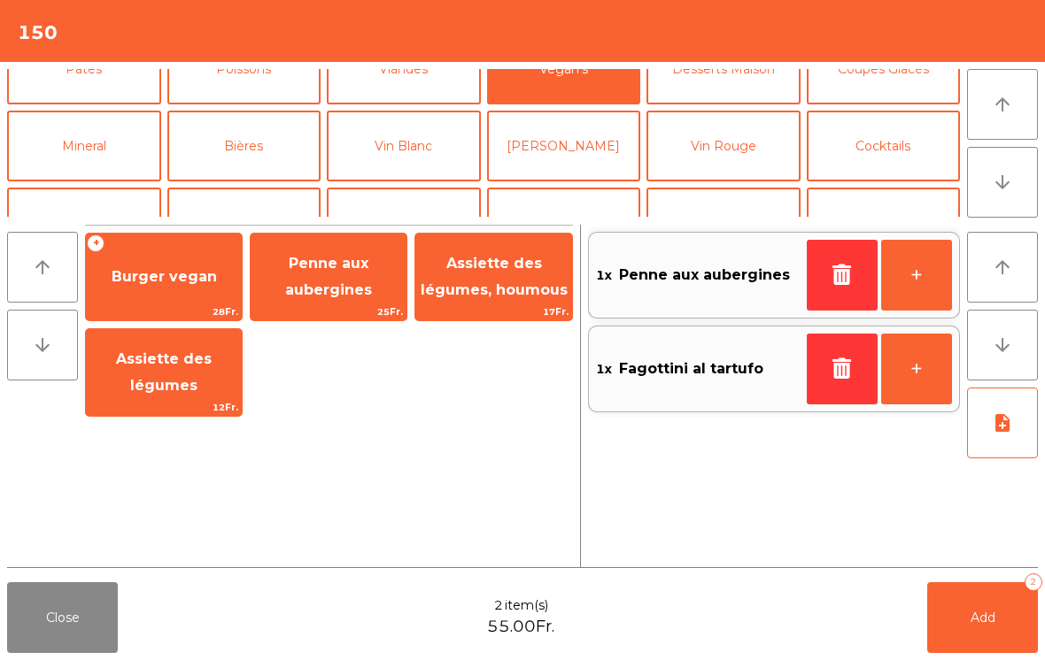
click at [103, 139] on button "Mineral" at bounding box center [84, 146] width 154 height 71
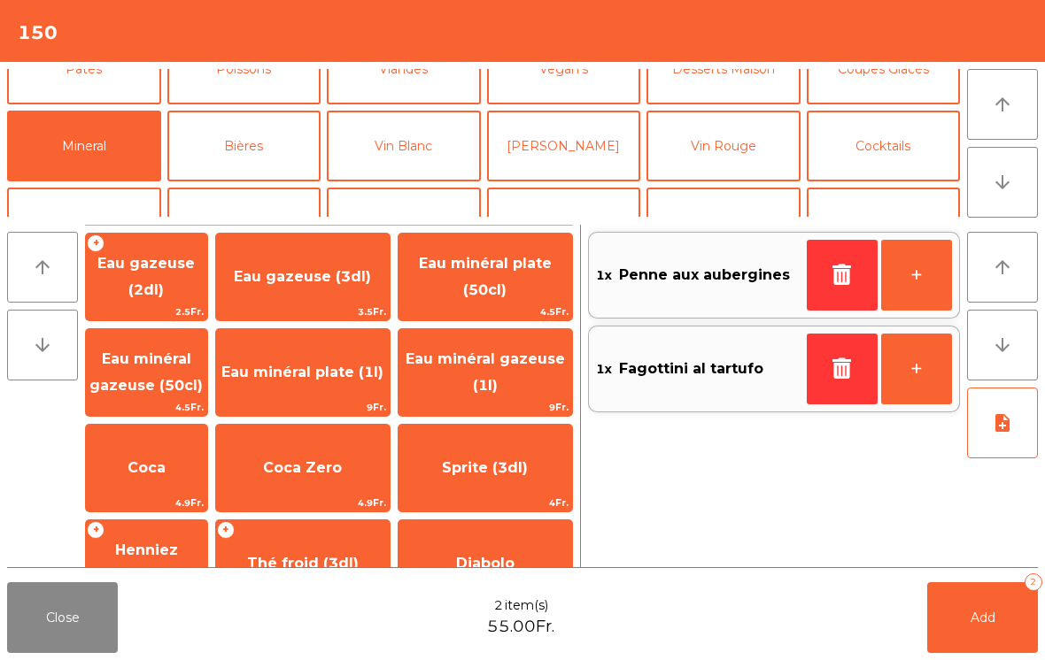
click at [343, 390] on span "Eau minéral plate (1l)" at bounding box center [303, 373] width 174 height 48
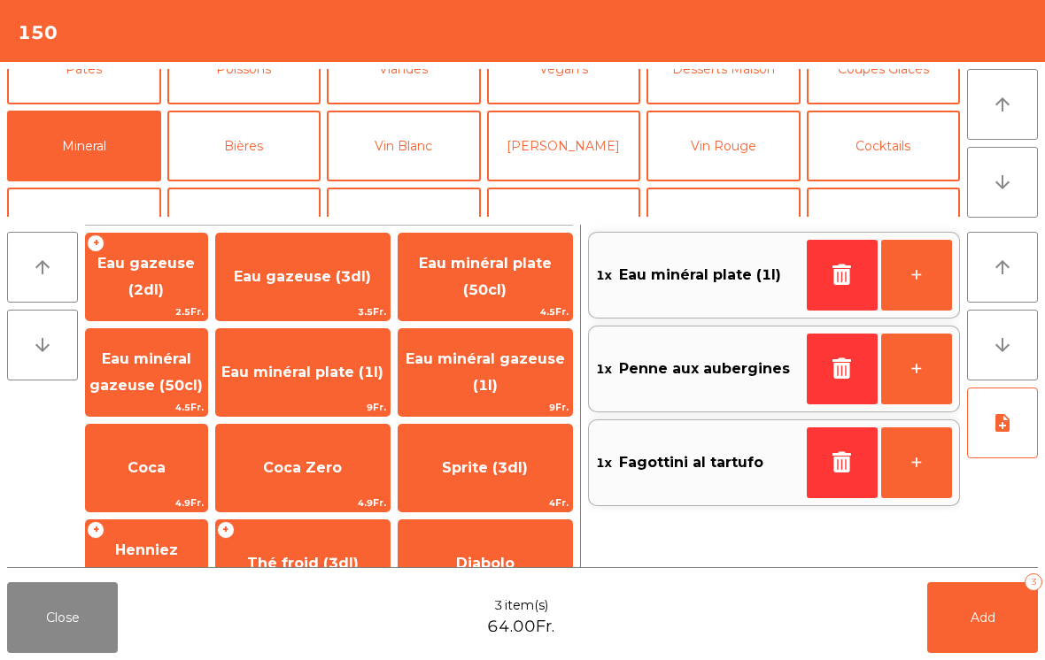
click at [992, 633] on button "Add 3" at bounding box center [982, 617] width 111 height 71
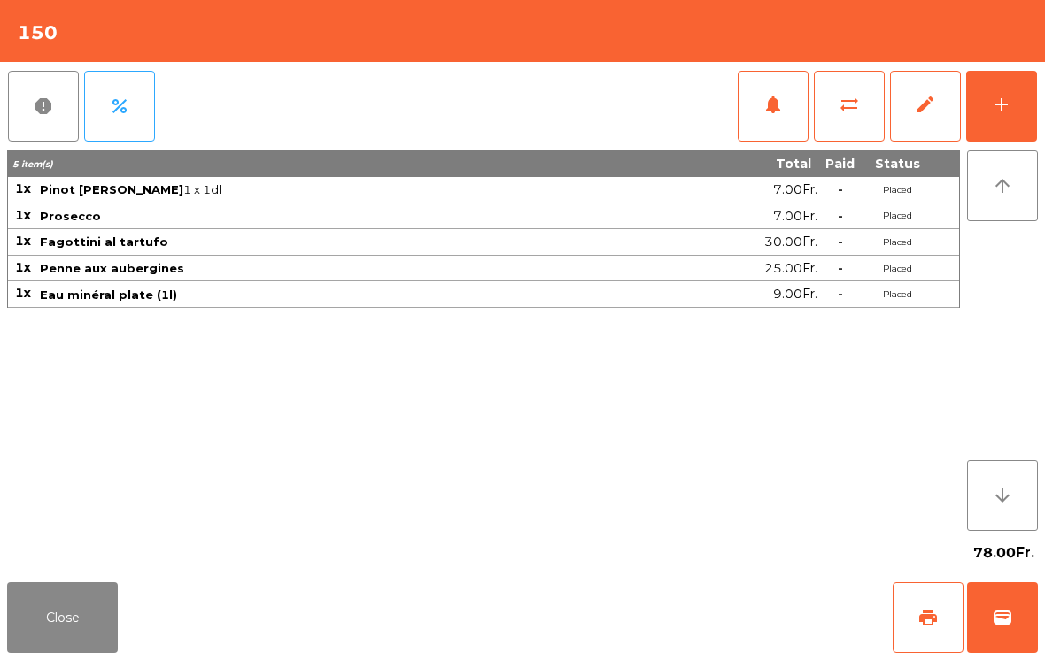
click at [1006, 126] on button "add" at bounding box center [1001, 106] width 71 height 71
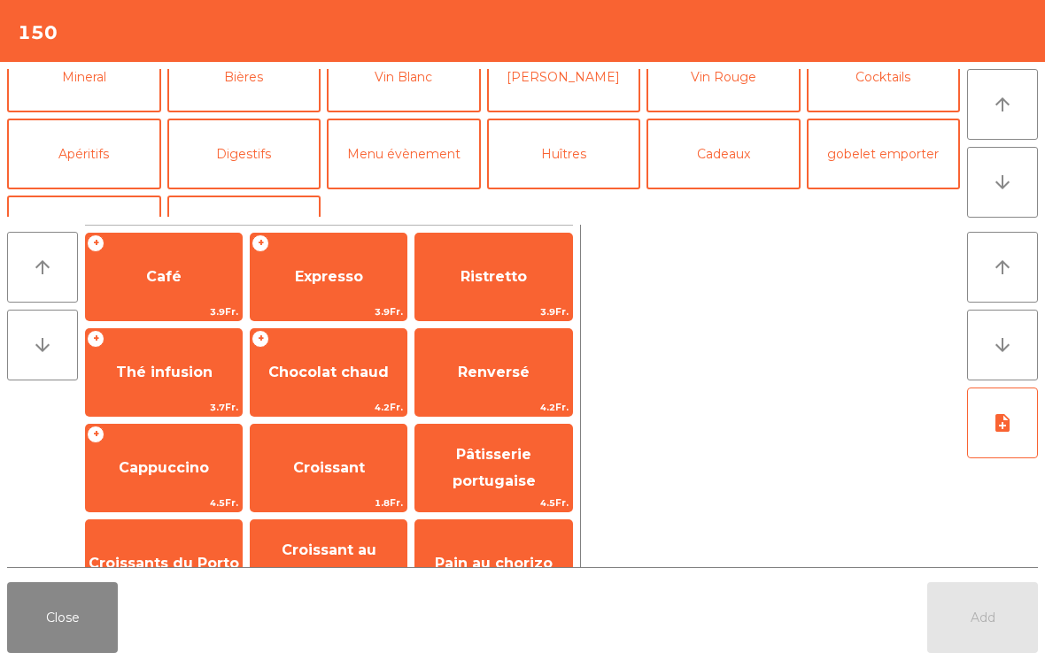
scroll to position [205, 0]
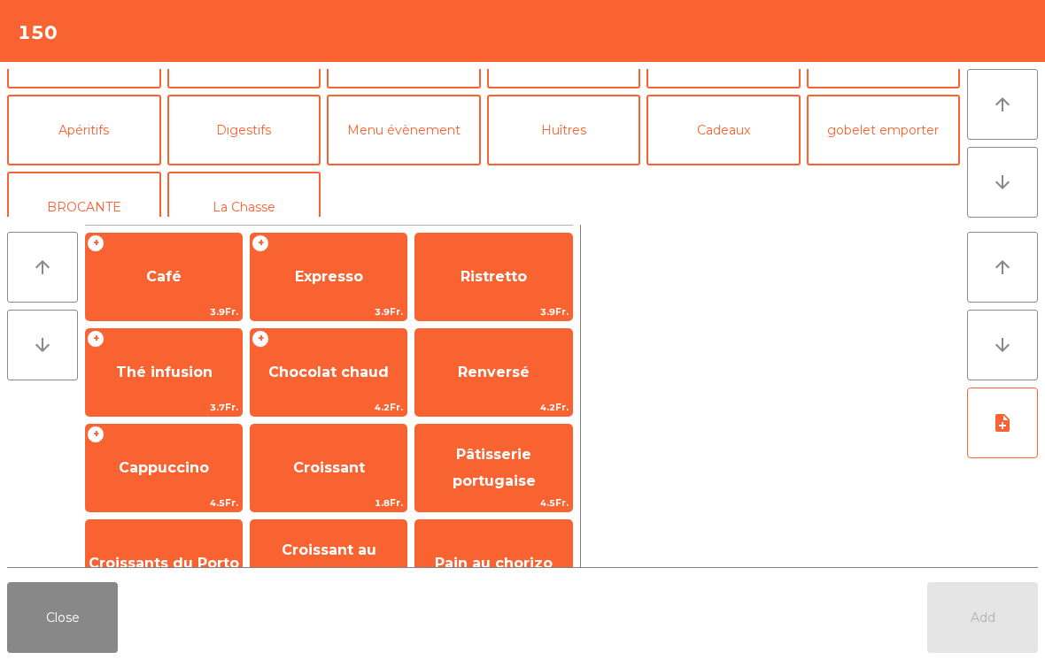
click at [413, 140] on button "Menu évènement" at bounding box center [404, 130] width 154 height 71
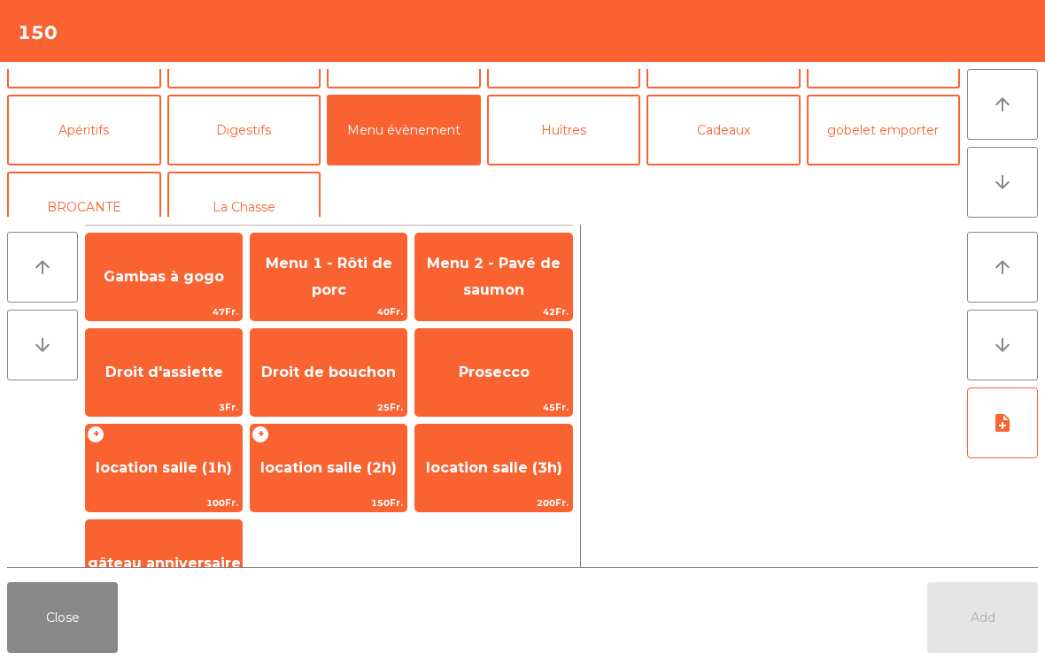
click at [494, 383] on span "Prosecco" at bounding box center [493, 373] width 156 height 48
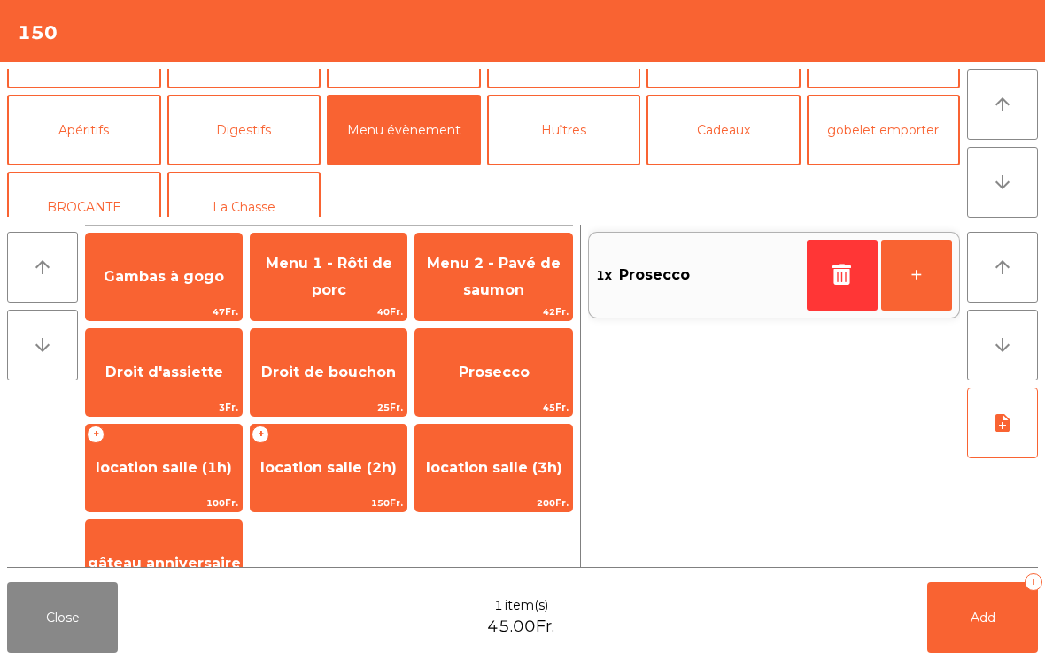
click at [953, 635] on button "Add 1" at bounding box center [982, 617] width 111 height 71
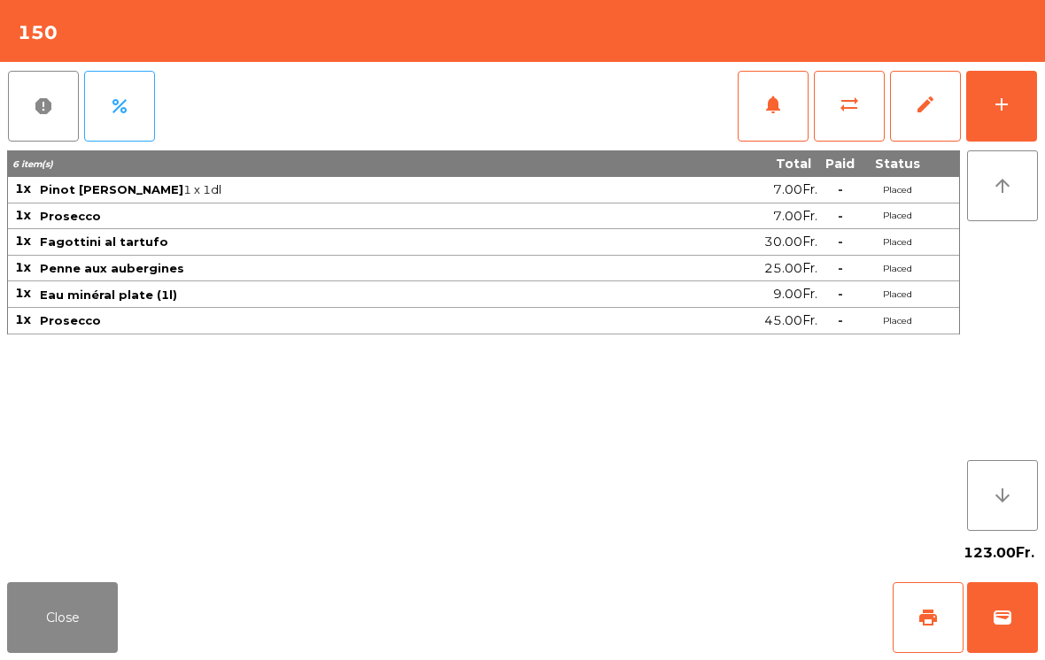
click at [37, 605] on button "Close" at bounding box center [62, 617] width 111 height 71
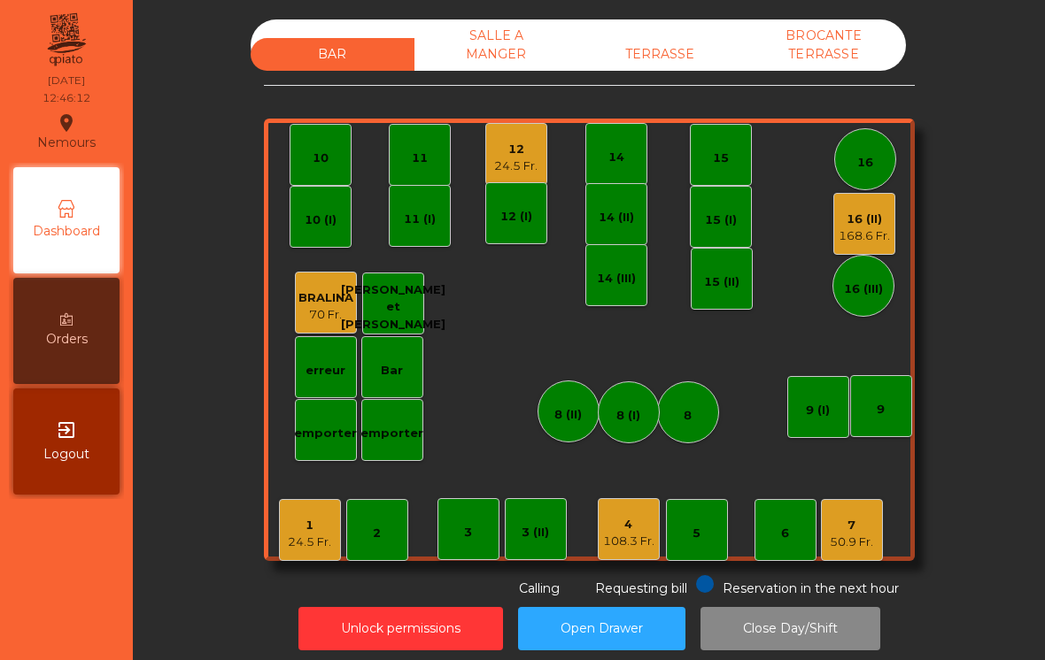
click at [512, 158] on div "24.5 Fr." at bounding box center [515, 167] width 43 height 18
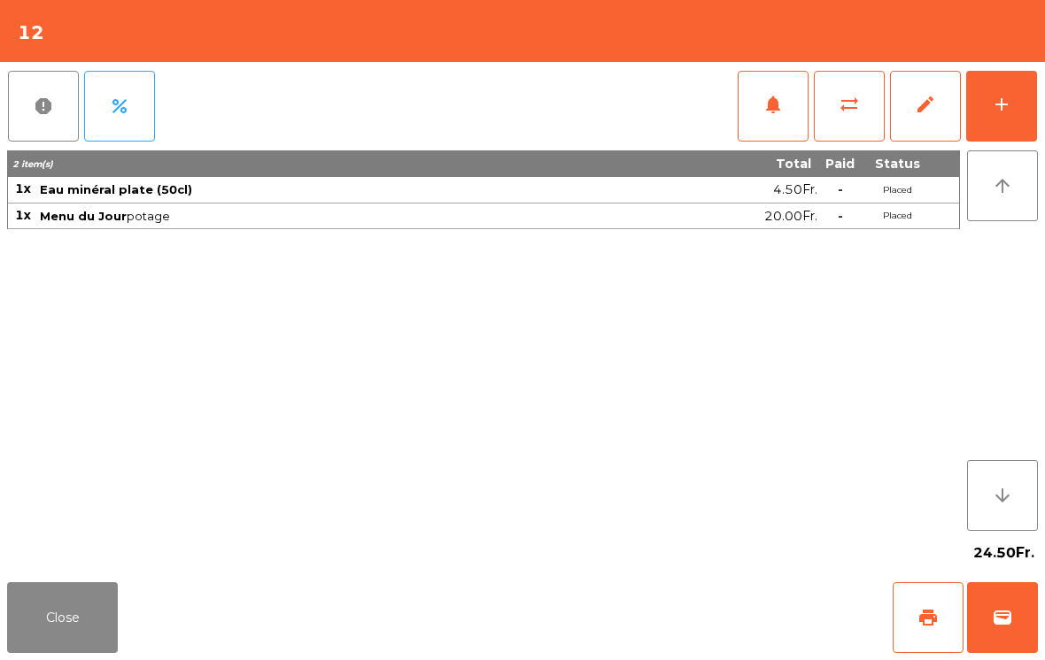
click at [782, 106] on span "notifications" at bounding box center [772, 104] width 21 height 21
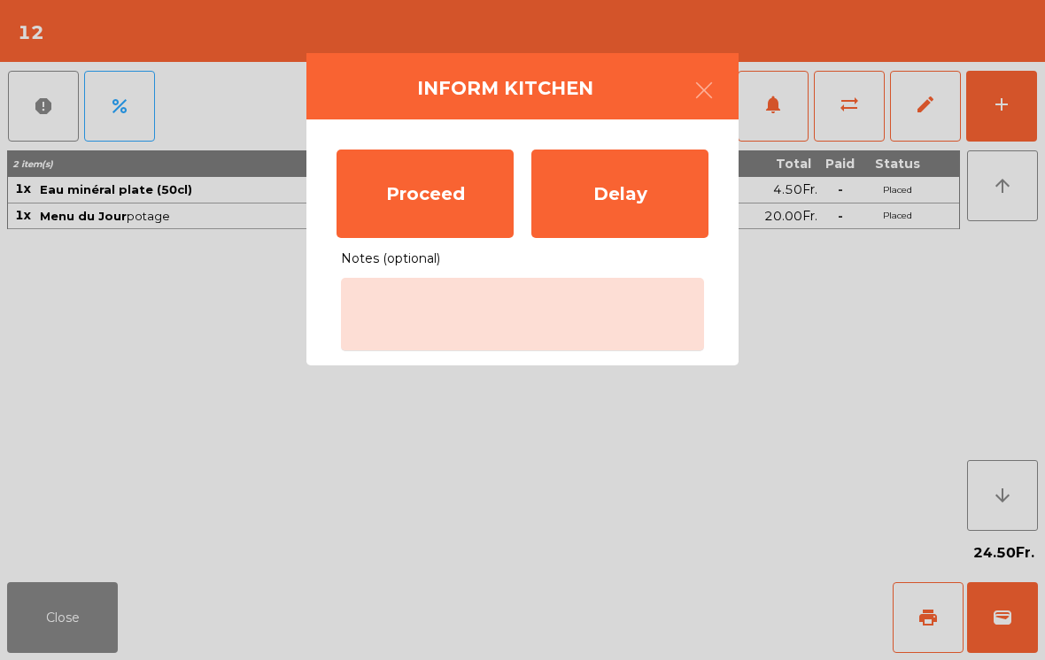
click at [401, 202] on div "Proceed" at bounding box center [424, 194] width 177 height 89
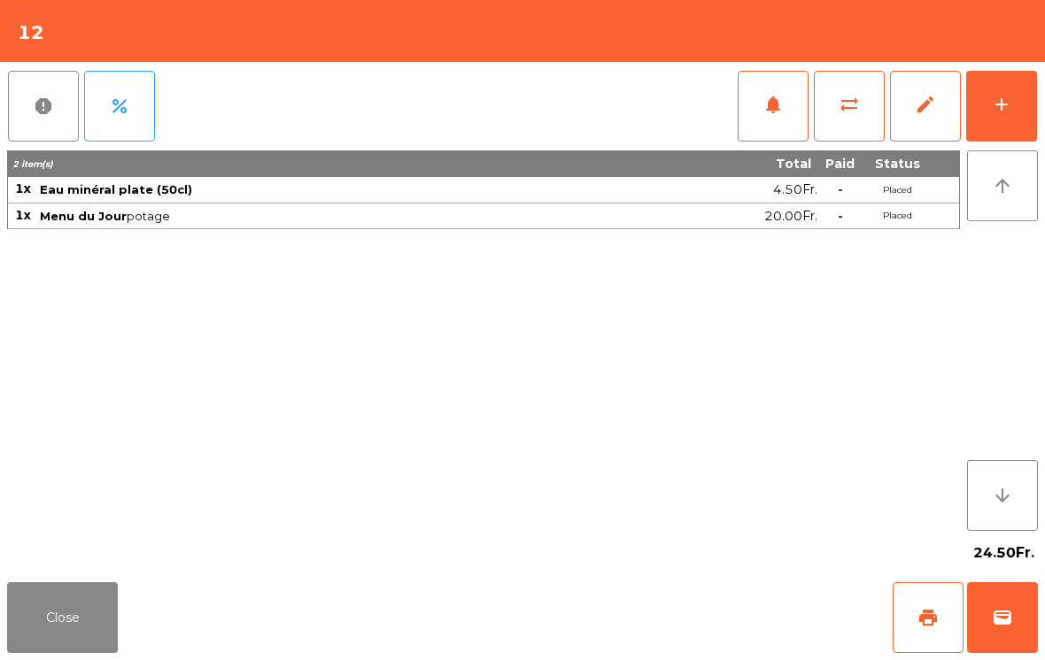
click at [41, 606] on button "Close" at bounding box center [62, 617] width 111 height 71
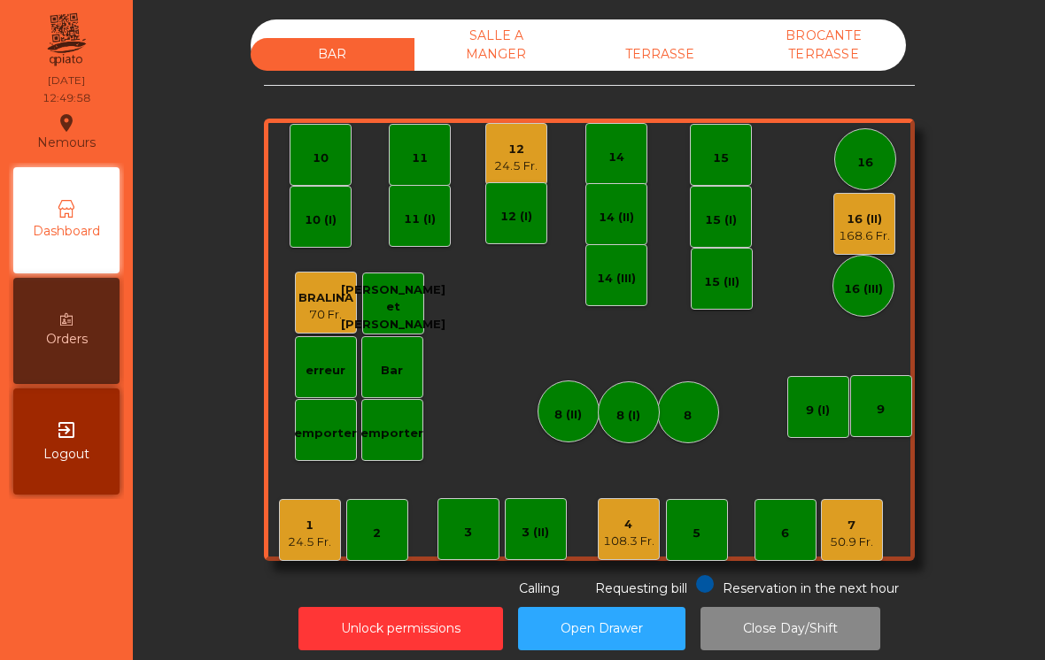
click at [330, 523] on div "1" at bounding box center [309, 526] width 43 height 18
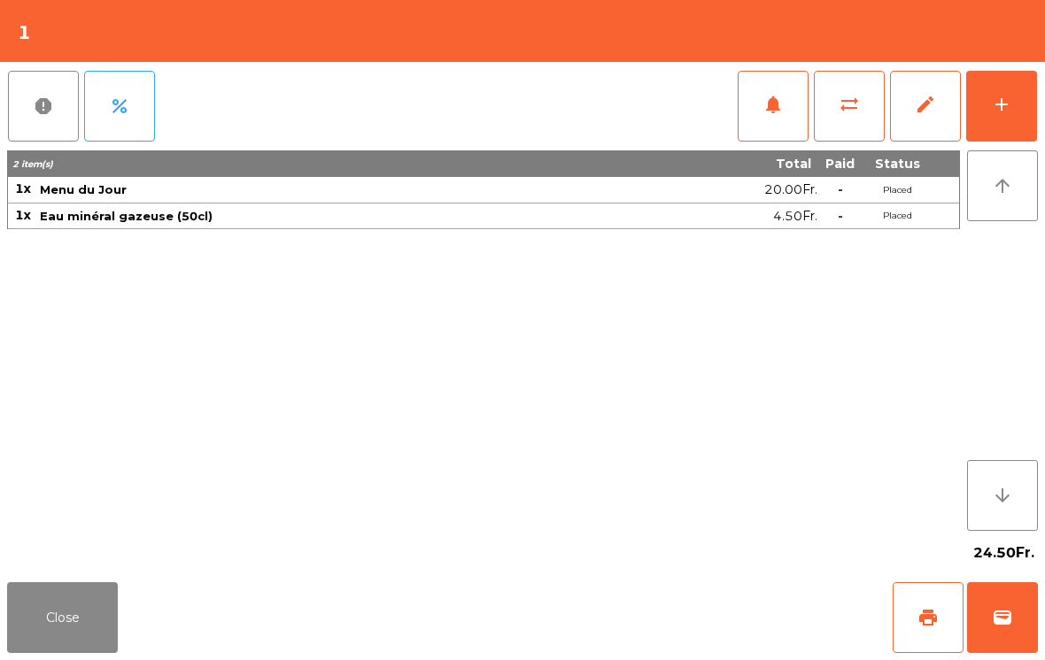
click at [1009, 99] on div "add" at bounding box center [1001, 104] width 21 height 21
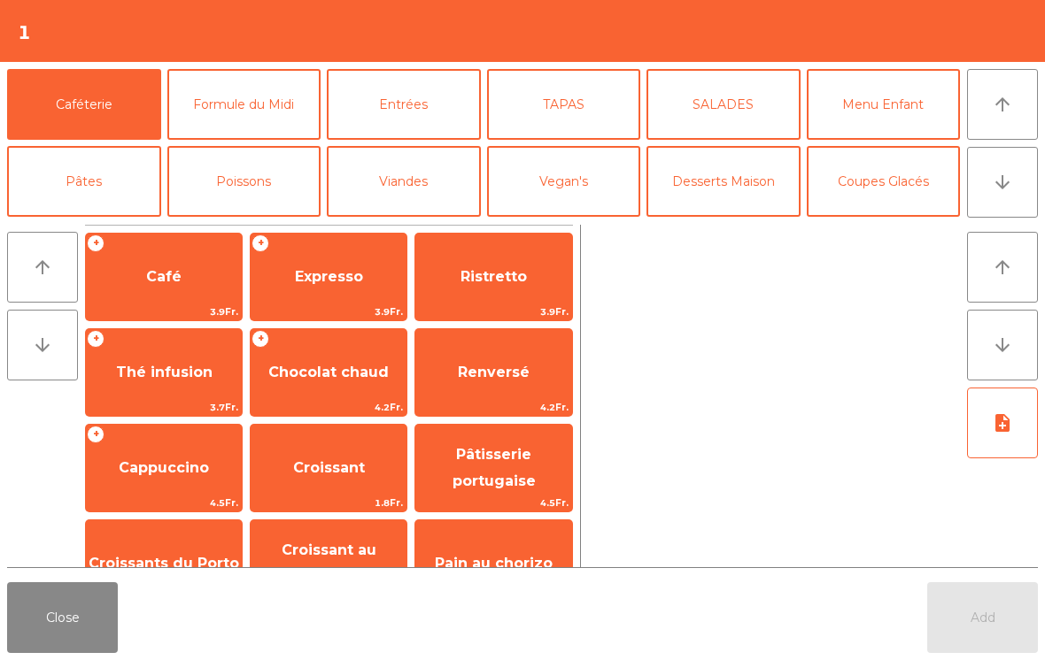
click at [322, 273] on span "Expresso" at bounding box center [329, 276] width 68 height 17
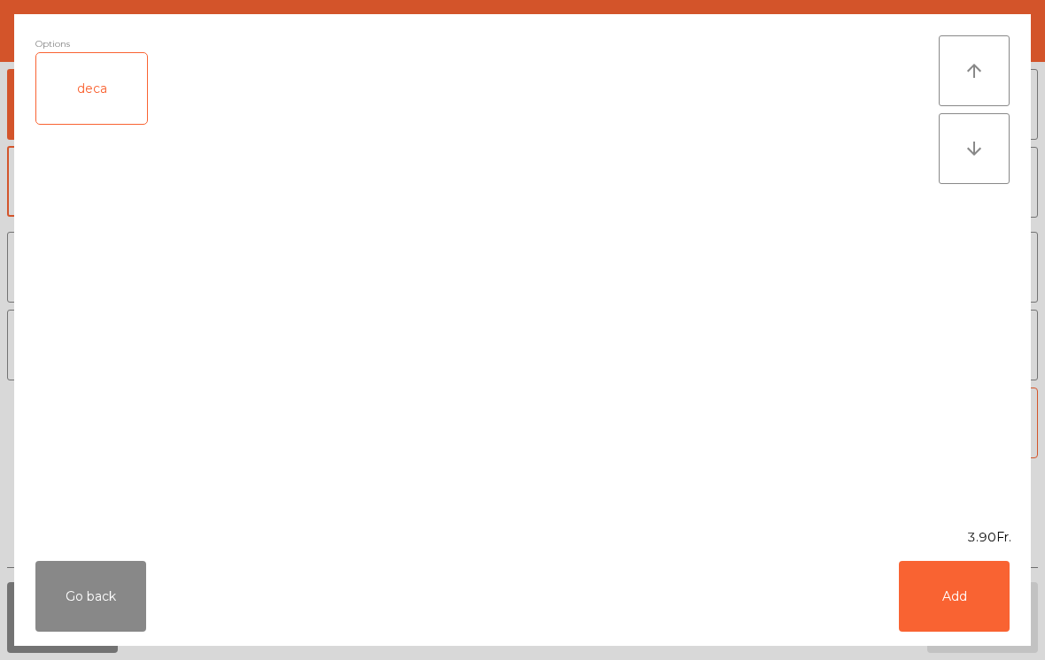
click at [950, 568] on button "Add" at bounding box center [953, 596] width 111 height 71
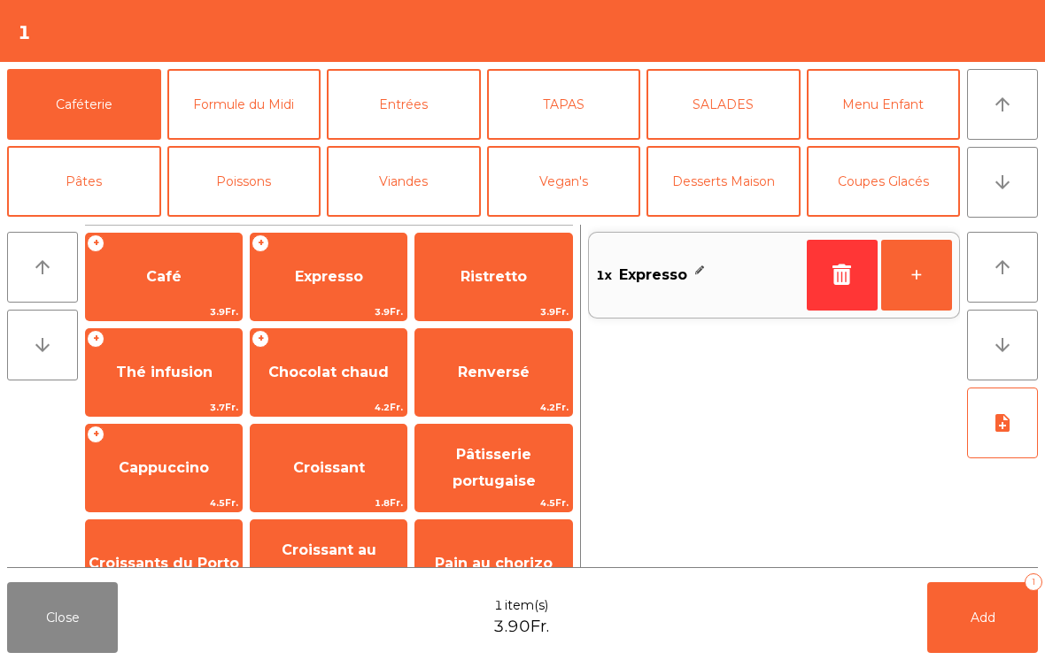
click at [983, 604] on button "Add 1" at bounding box center [982, 617] width 111 height 71
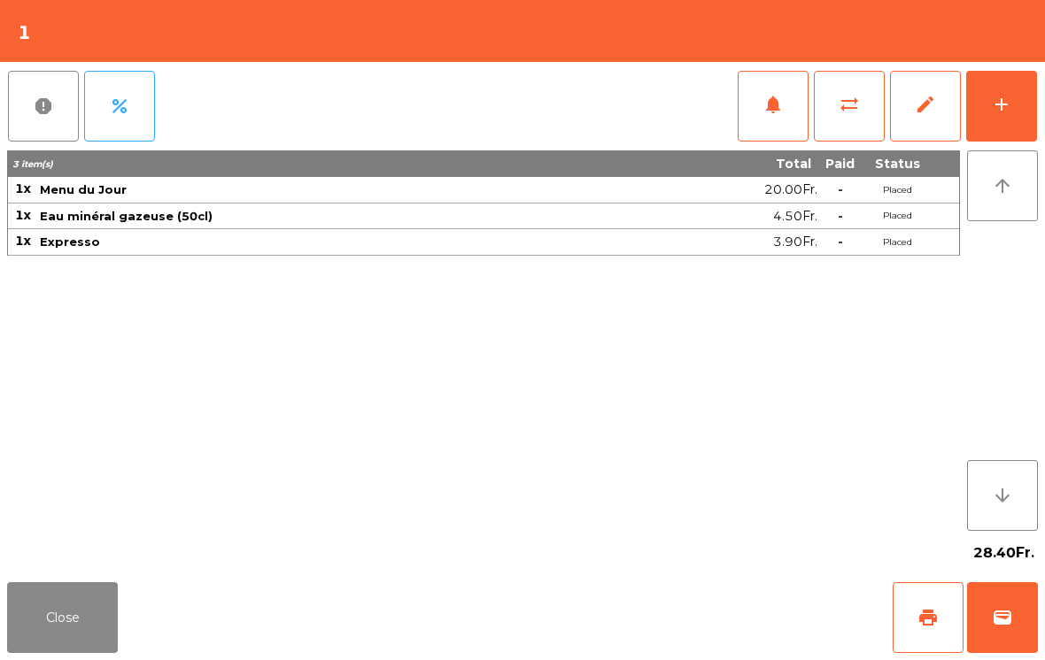
click at [110, 637] on button "Close" at bounding box center [62, 617] width 111 height 71
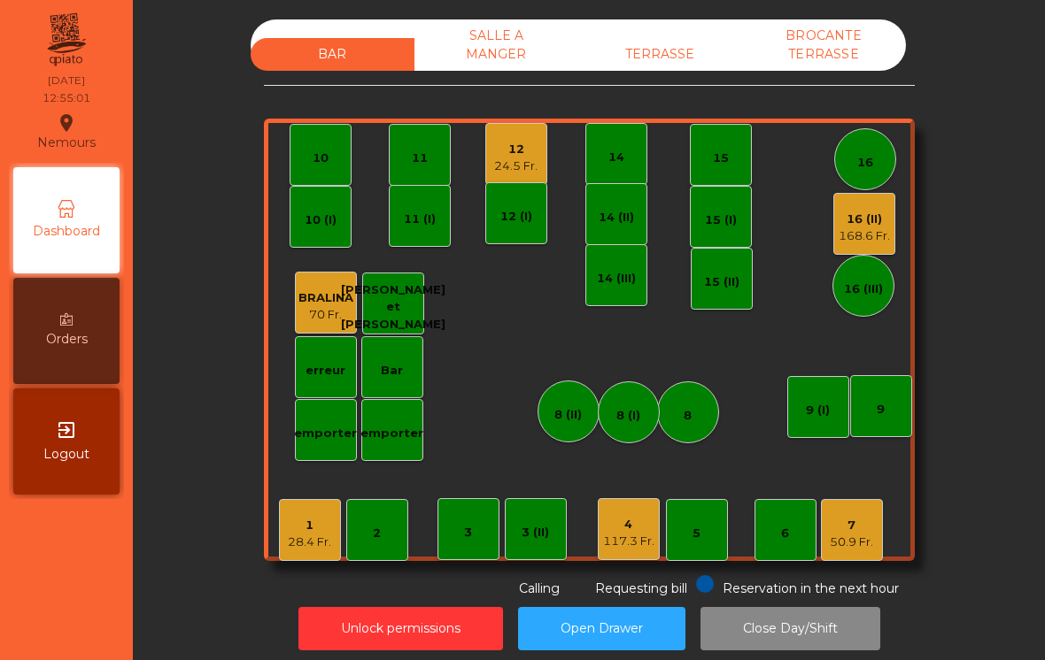
click at [857, 544] on div "50.9 Fr." at bounding box center [850, 543] width 43 height 18
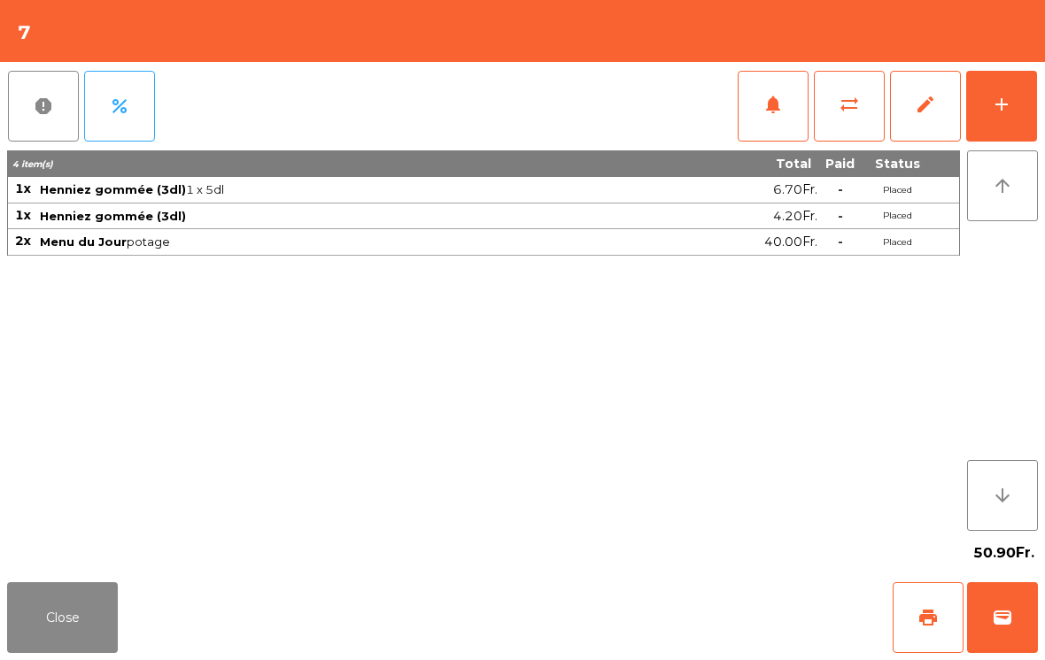
click at [934, 623] on span "print" at bounding box center [927, 617] width 21 height 21
click at [44, 636] on button "Close" at bounding box center [62, 617] width 111 height 71
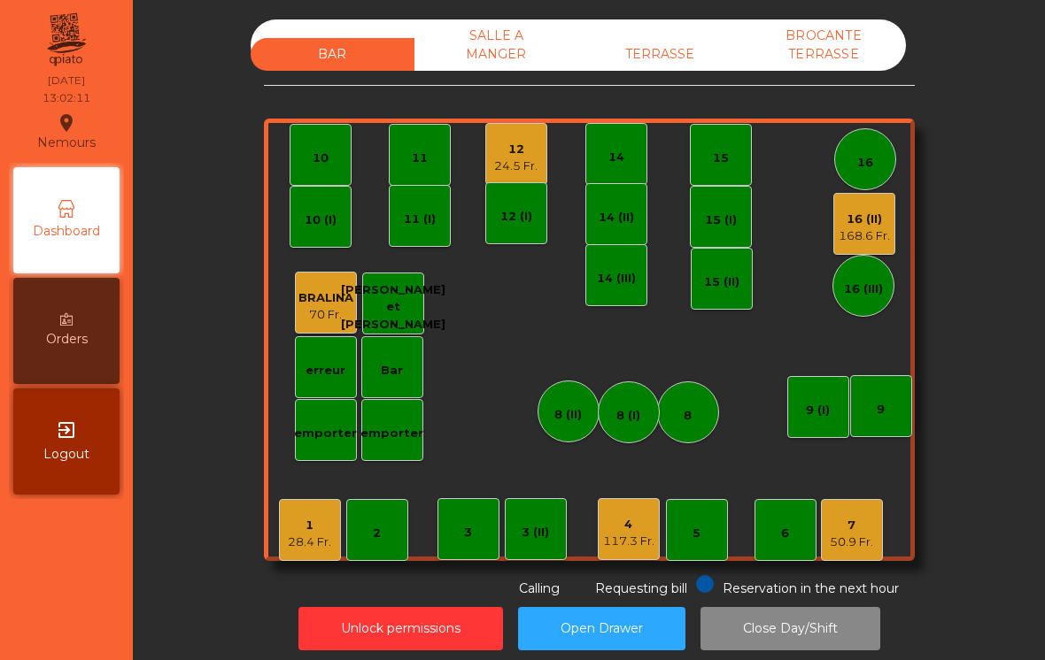
click at [503, 153] on div "12" at bounding box center [515, 150] width 43 height 18
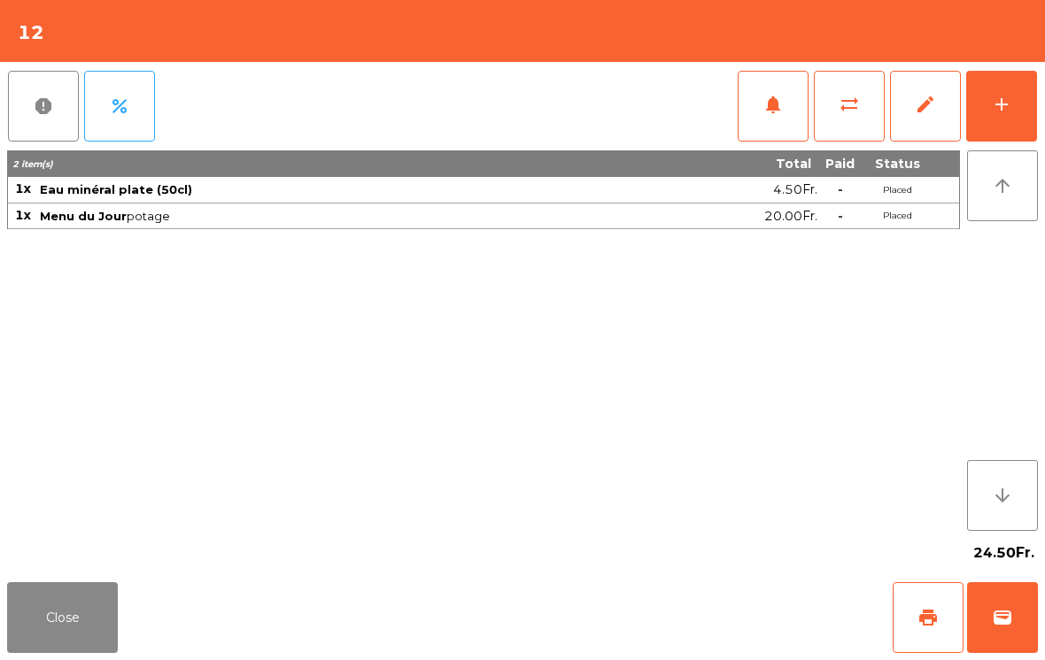
click at [1007, 89] on button "add" at bounding box center [1001, 106] width 71 height 71
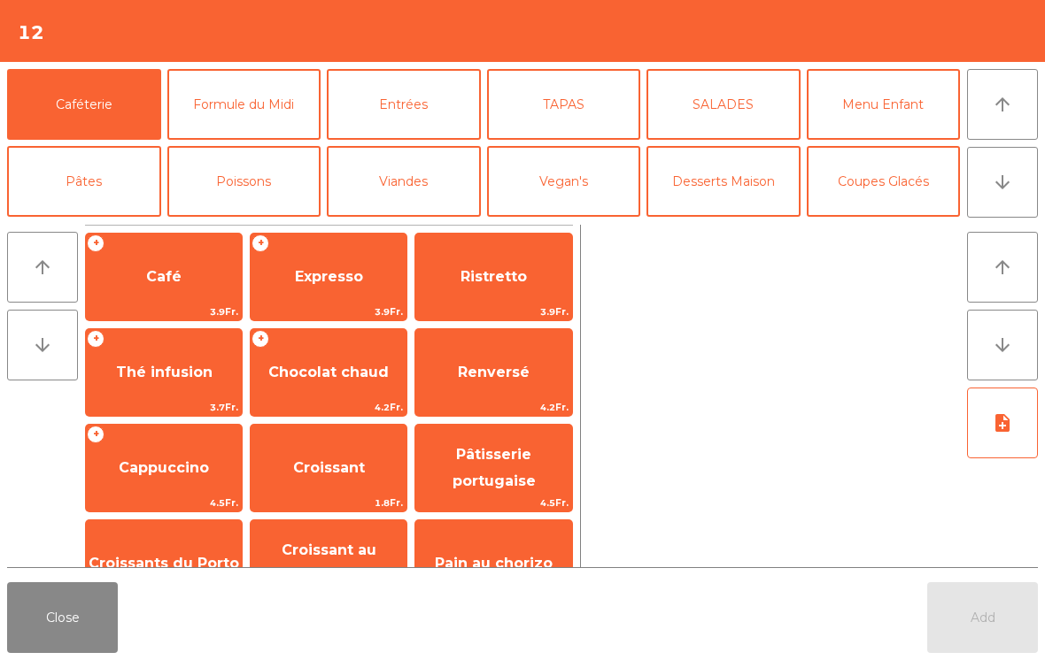
click at [167, 268] on span "Café" at bounding box center [163, 276] width 35 height 17
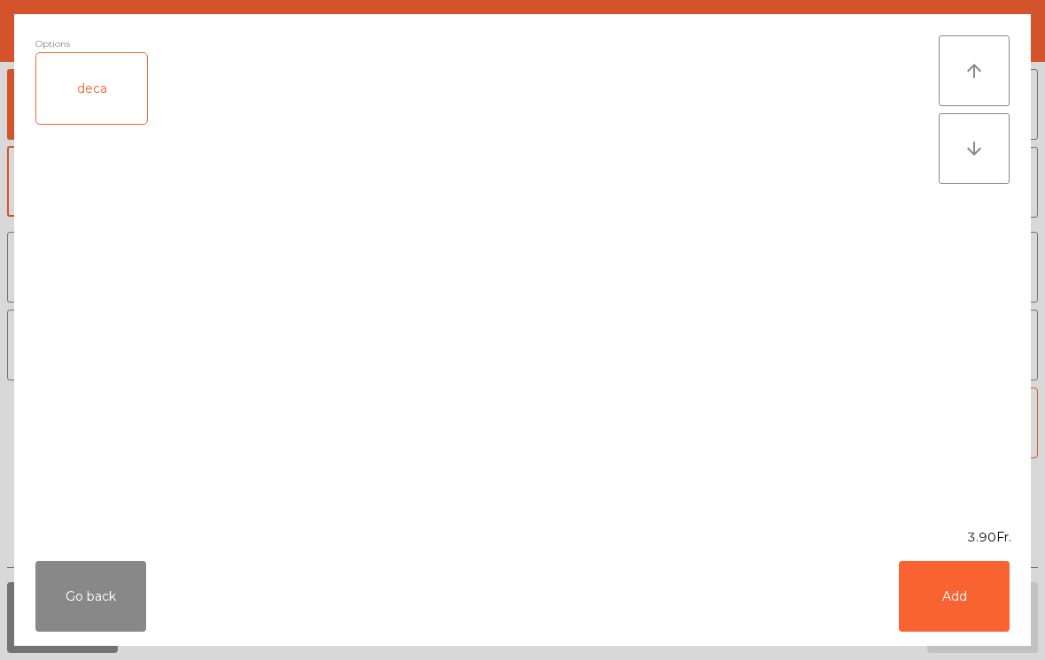
click at [970, 592] on button "Add" at bounding box center [953, 596] width 111 height 71
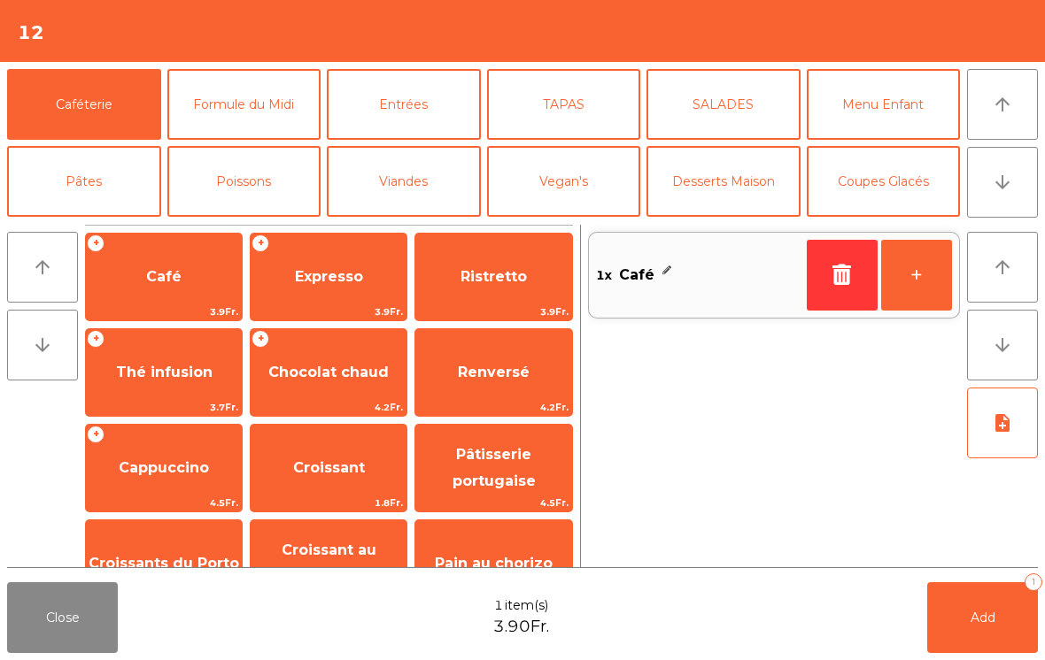
click at [972, 629] on button "Add 1" at bounding box center [982, 617] width 111 height 71
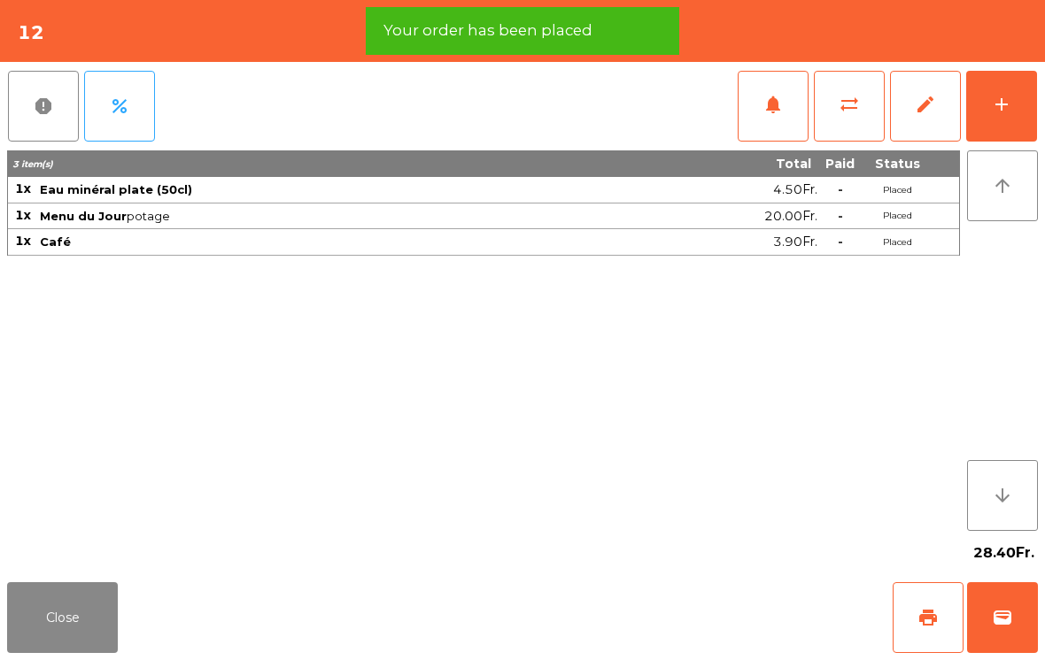
click at [36, 618] on button "Close" at bounding box center [62, 617] width 111 height 71
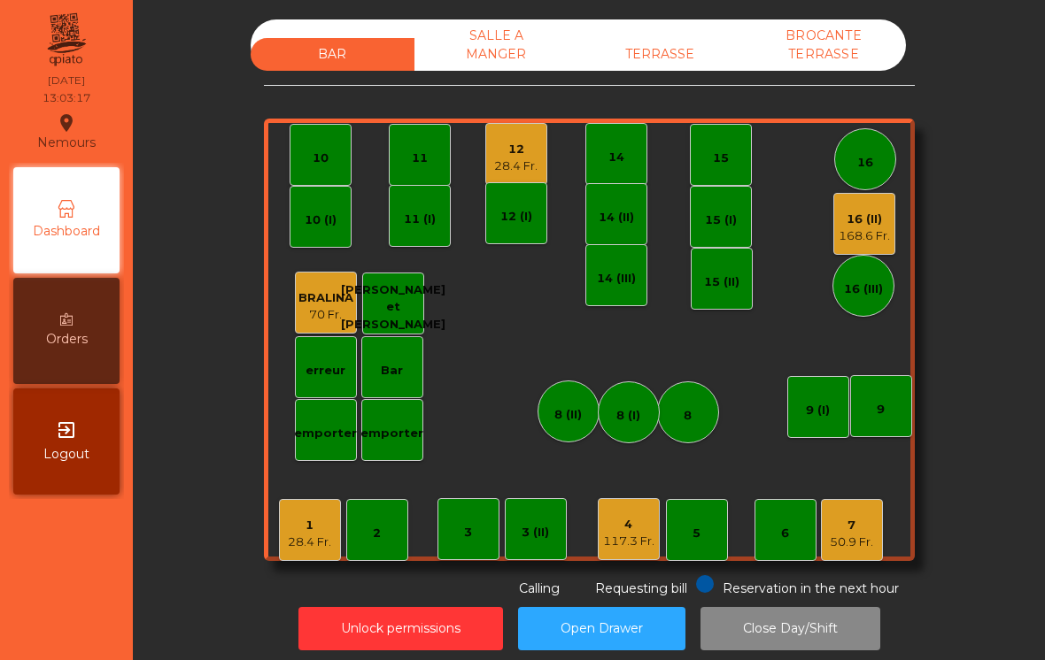
click at [644, 529] on div "4" at bounding box center [628, 525] width 51 height 18
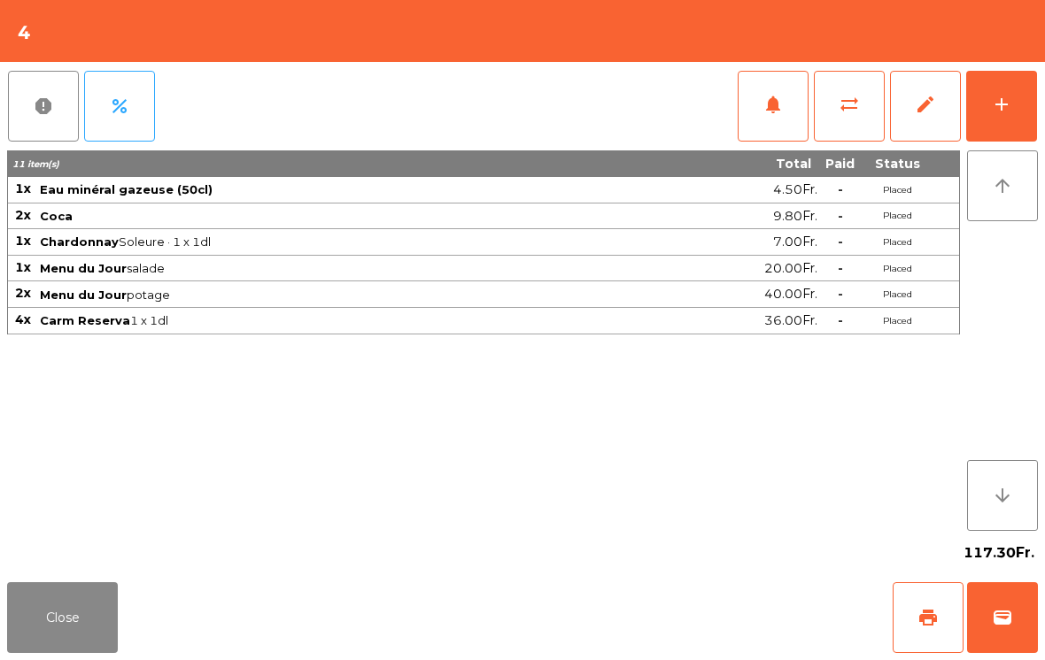
click at [991, 97] on div "add" at bounding box center [1001, 104] width 21 height 21
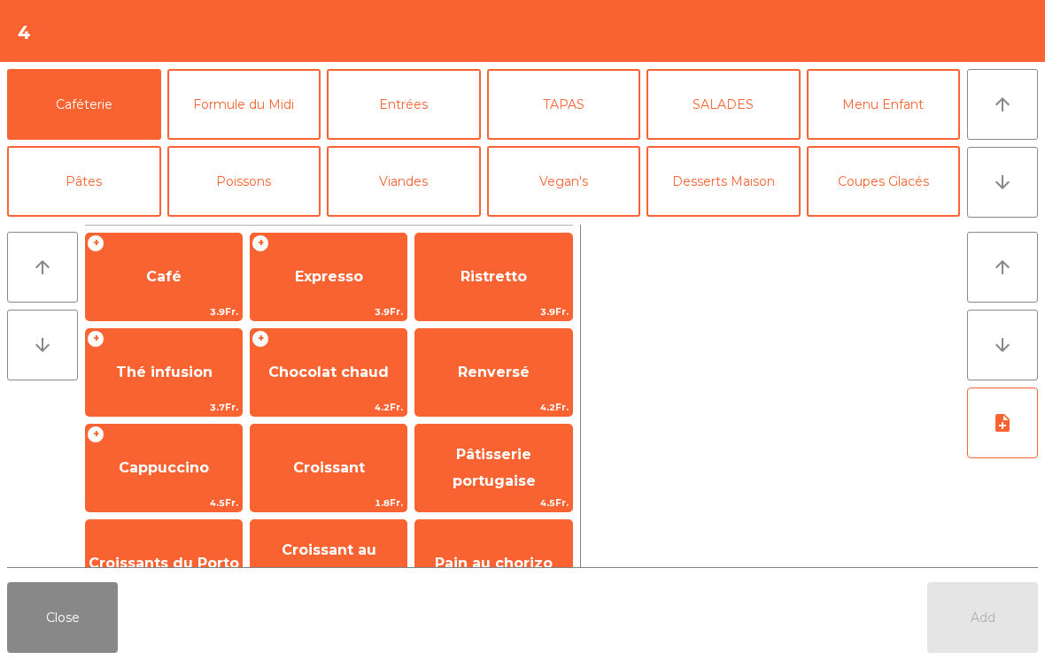
click at [347, 285] on span "Expresso" at bounding box center [329, 276] width 68 height 17
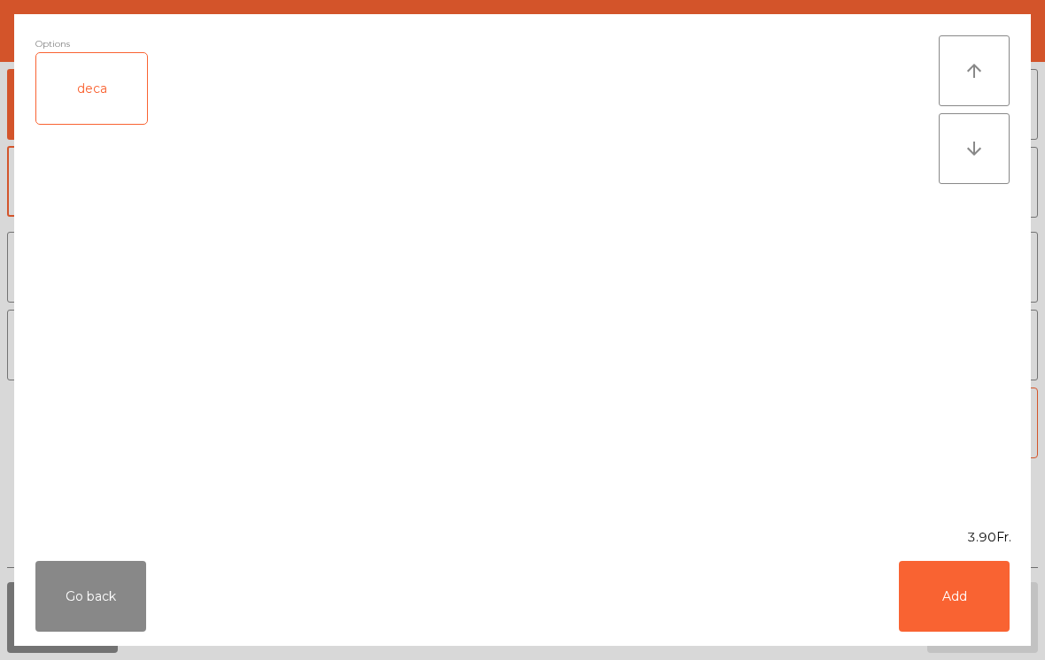
click at [984, 598] on button "Add" at bounding box center [953, 596] width 111 height 71
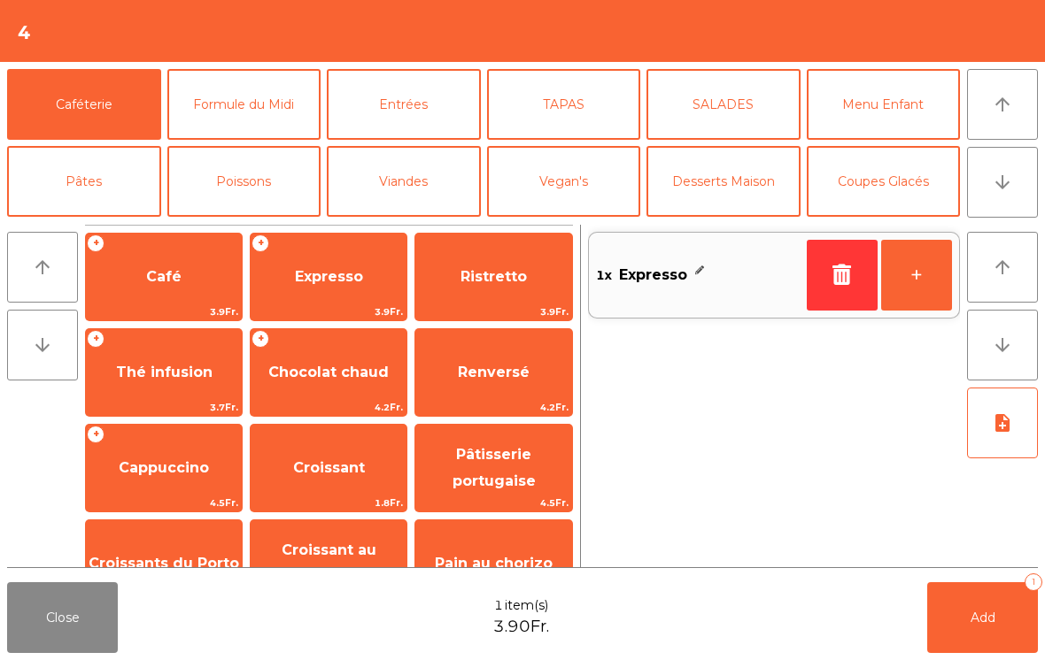
click at [906, 291] on button "+" at bounding box center [916, 275] width 71 height 71
click at [991, 620] on span "Add" at bounding box center [982, 618] width 25 height 16
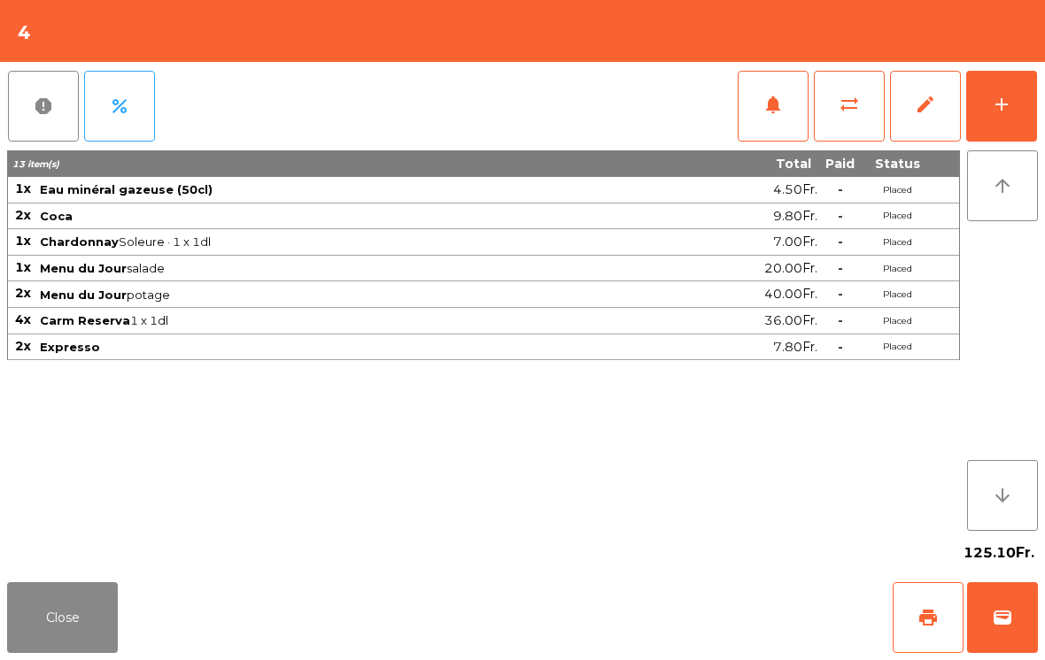
click at [25, 645] on button "Close" at bounding box center [62, 617] width 111 height 71
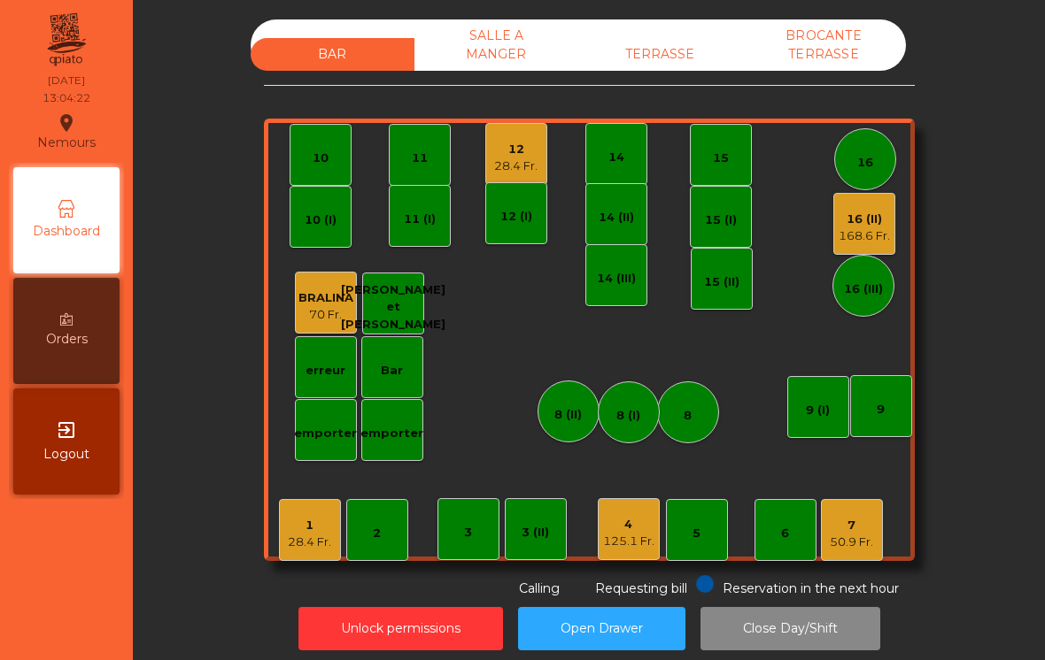
click at [663, 60] on div "TERRASSE" at bounding box center [660, 54] width 164 height 33
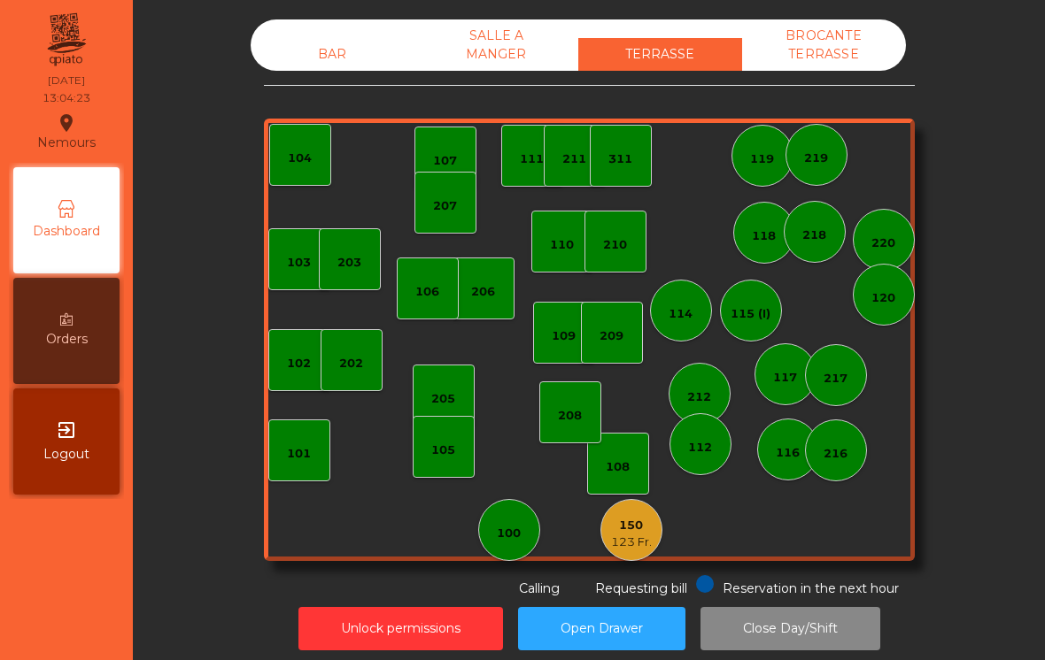
click at [295, 159] on div "104" at bounding box center [300, 159] width 24 height 18
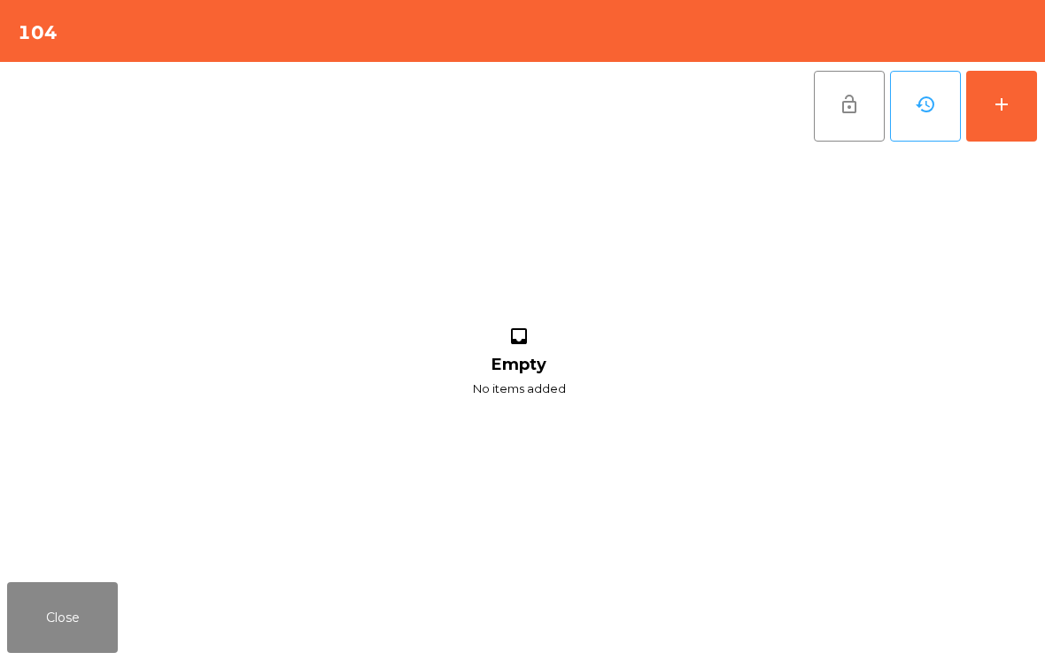
click at [1005, 111] on div "add" at bounding box center [1001, 104] width 21 height 21
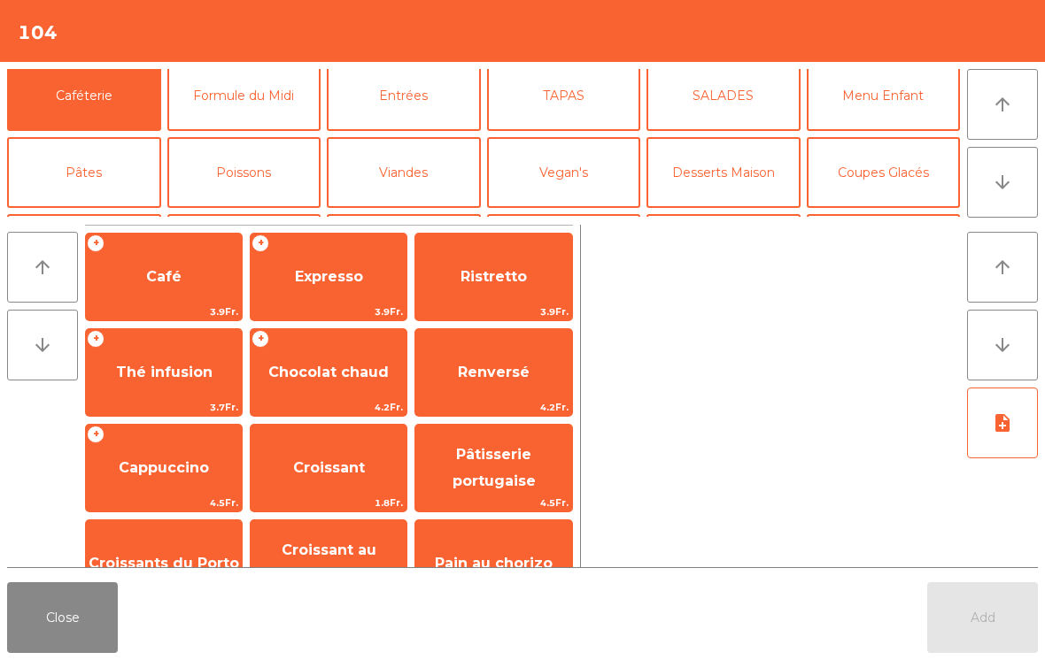
click at [104, 214] on button "Mineral" at bounding box center [84, 249] width 154 height 71
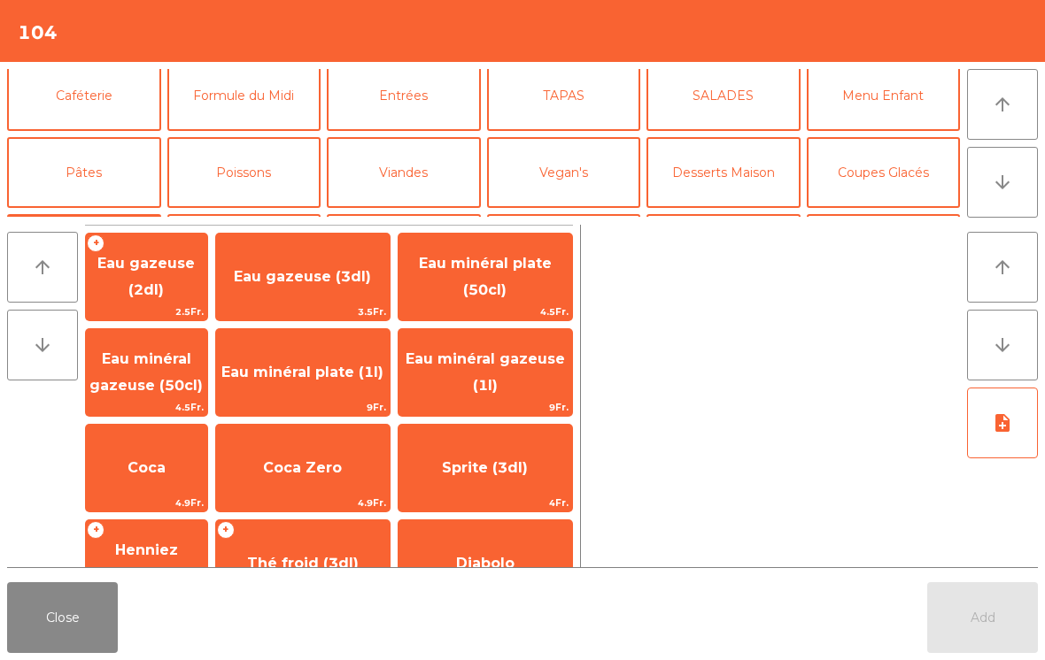
scroll to position [46, 0]
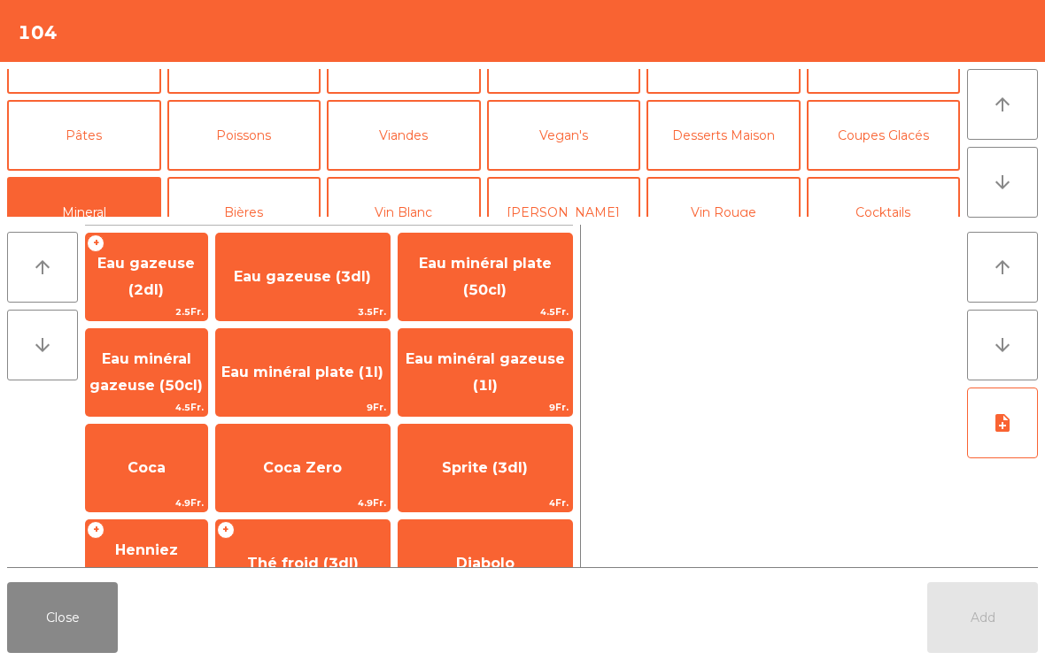
click at [152, 389] on span "Eau minéral gazeuse (50cl)" at bounding box center [145, 372] width 113 height 43
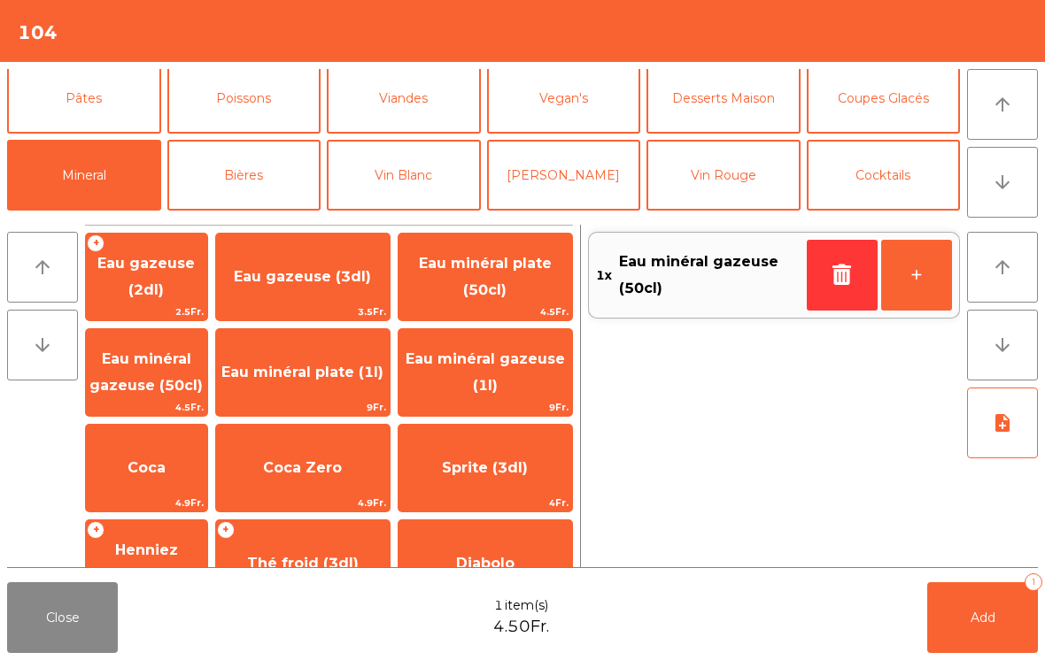
click at [258, 161] on button "Bières" at bounding box center [244, 175] width 154 height 71
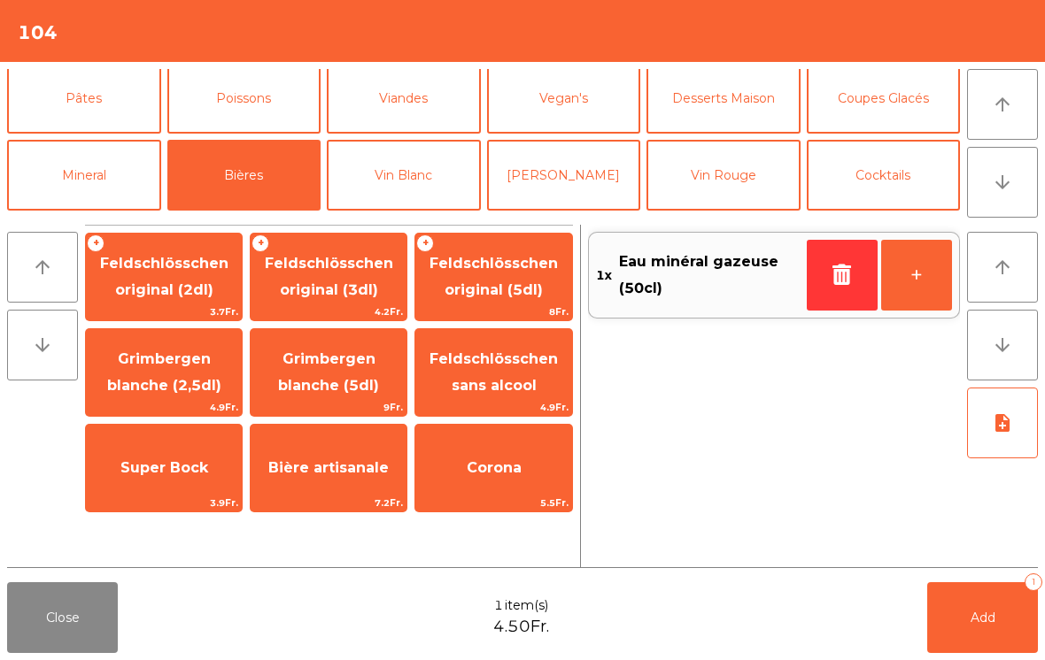
scroll to position [81, 0]
click at [328, 287] on span "Feldschlösschen original (3dl)" at bounding box center [329, 276] width 128 height 43
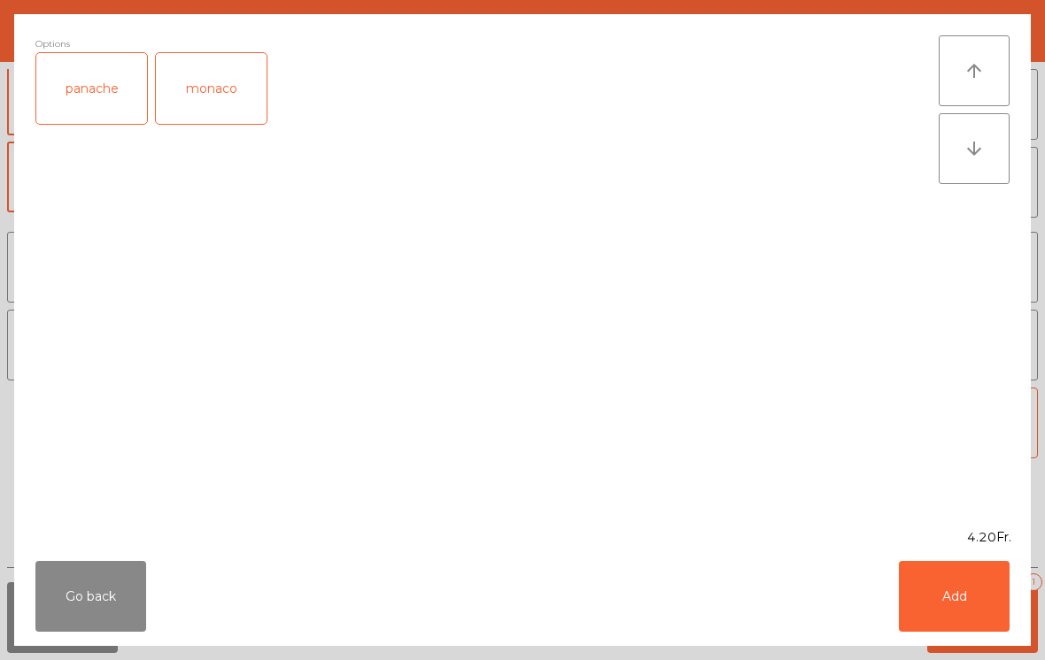
click at [122, 94] on div "panache" at bounding box center [91, 88] width 111 height 71
click at [980, 598] on button "Add" at bounding box center [953, 596] width 111 height 71
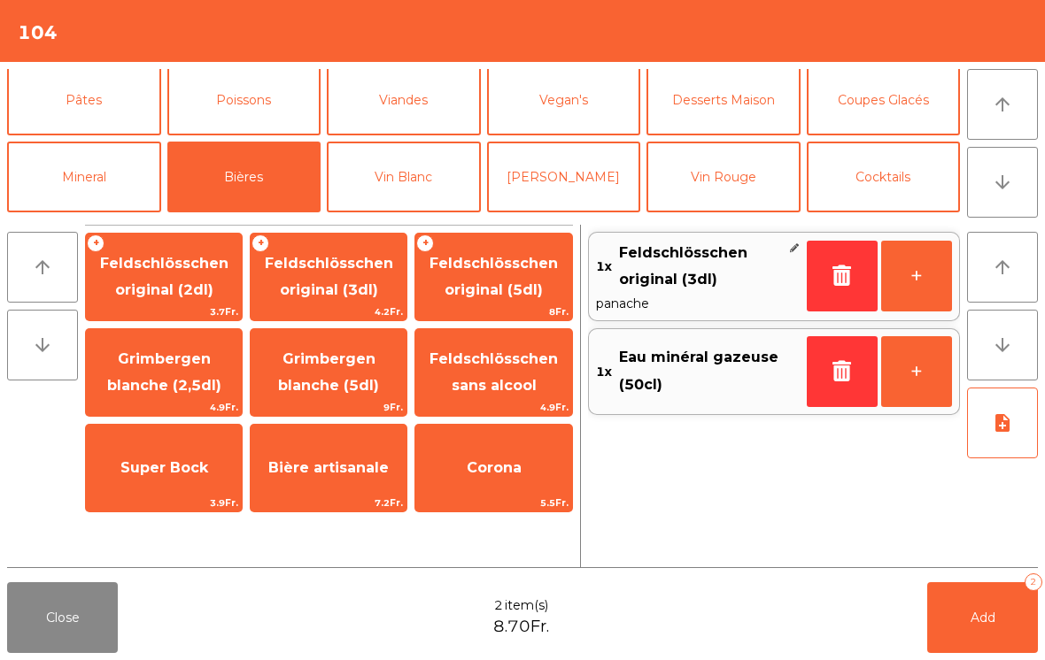
scroll to position [0, 0]
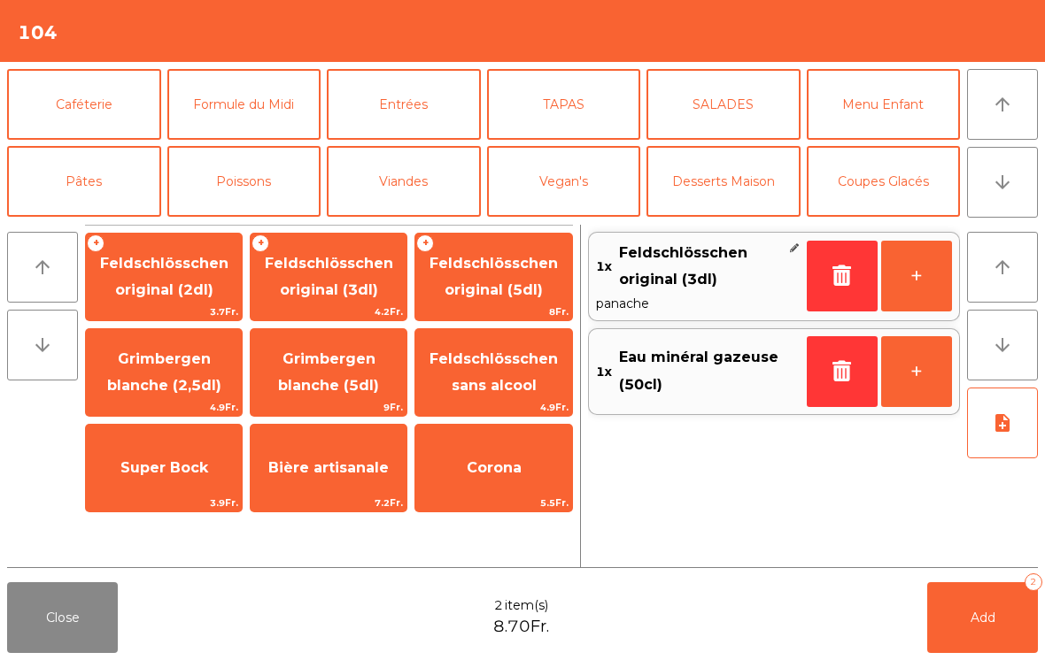
click at [244, 119] on button "Formule du Midi" at bounding box center [244, 104] width 154 height 71
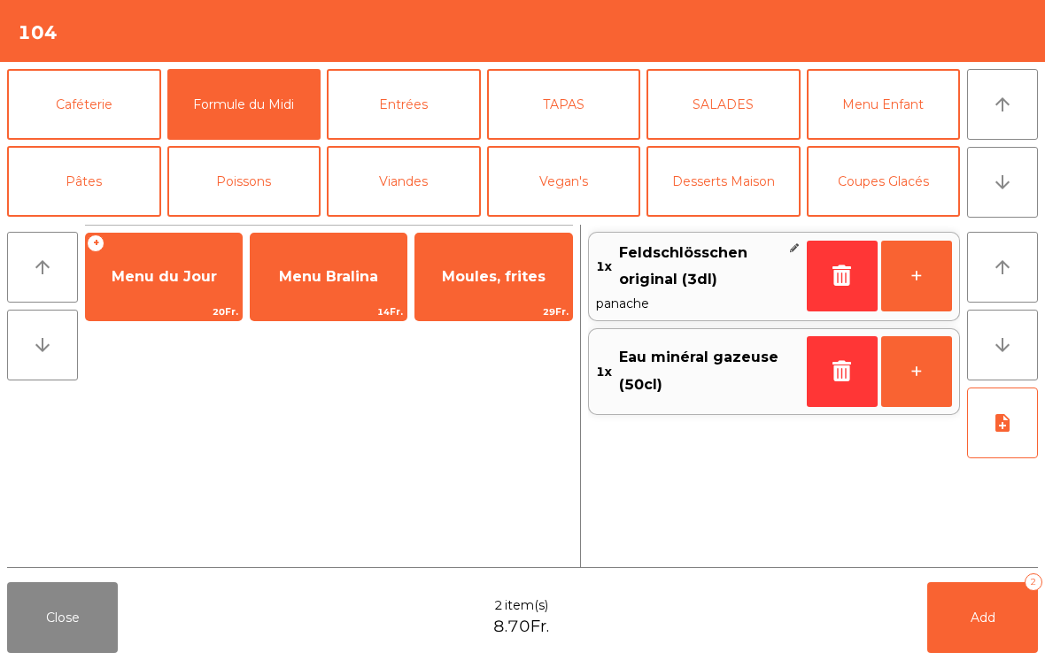
click at [165, 287] on span "Menu du Jour" at bounding box center [164, 277] width 156 height 48
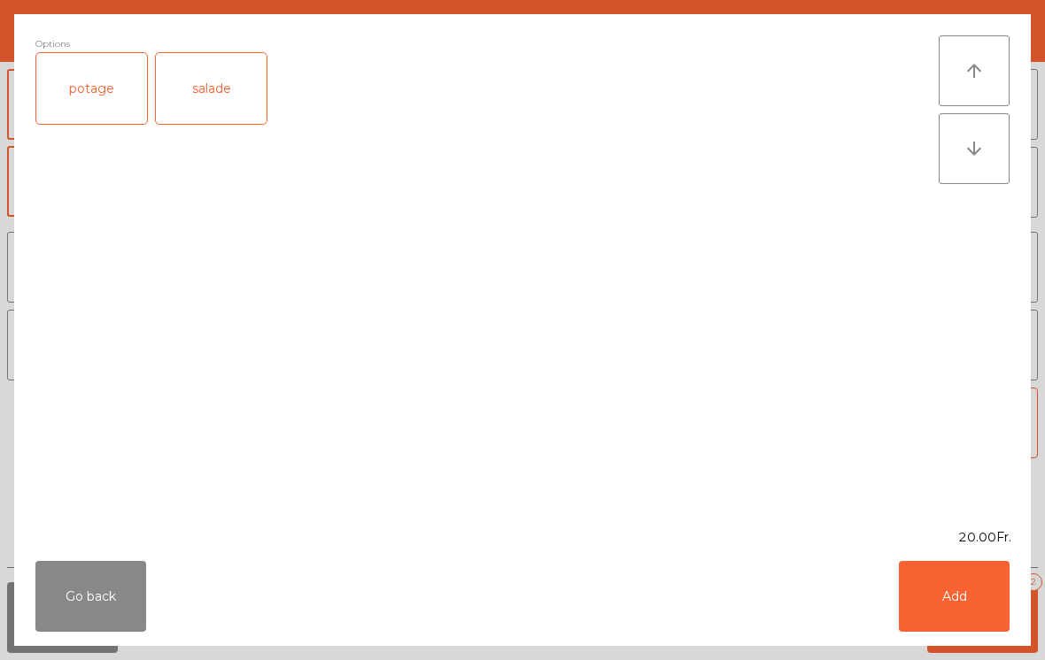
click at [224, 100] on div "salade" at bounding box center [211, 88] width 111 height 71
click at [982, 595] on button "Add" at bounding box center [953, 596] width 111 height 71
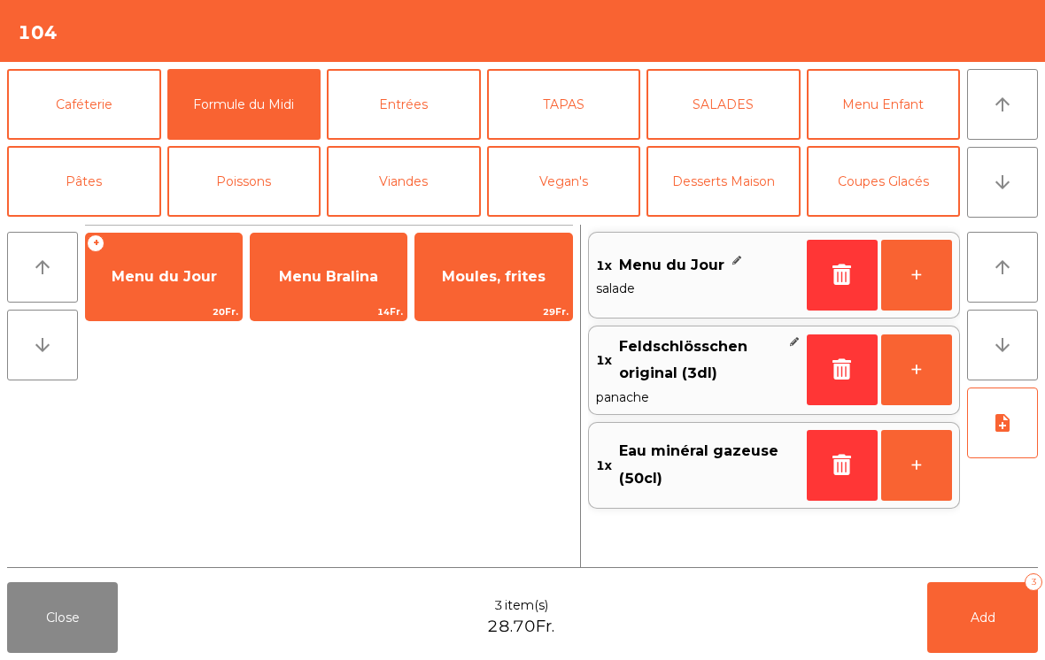
click at [921, 285] on button "+" at bounding box center [916, 275] width 71 height 71
click at [975, 644] on button "Add 4" at bounding box center [982, 617] width 111 height 71
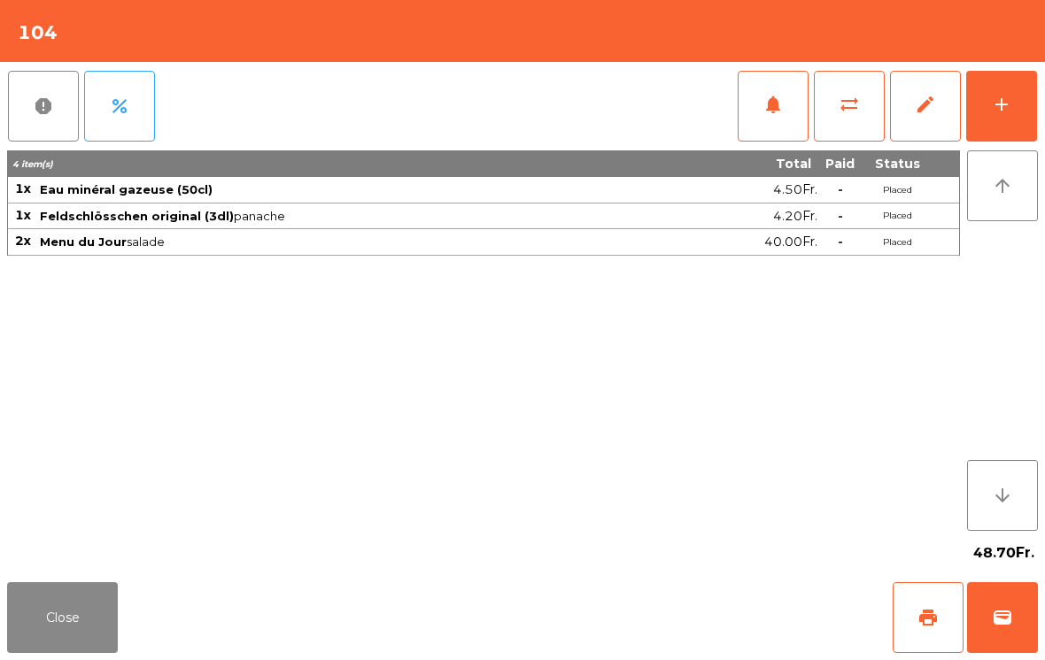
click at [84, 594] on button "Close" at bounding box center [62, 617] width 111 height 71
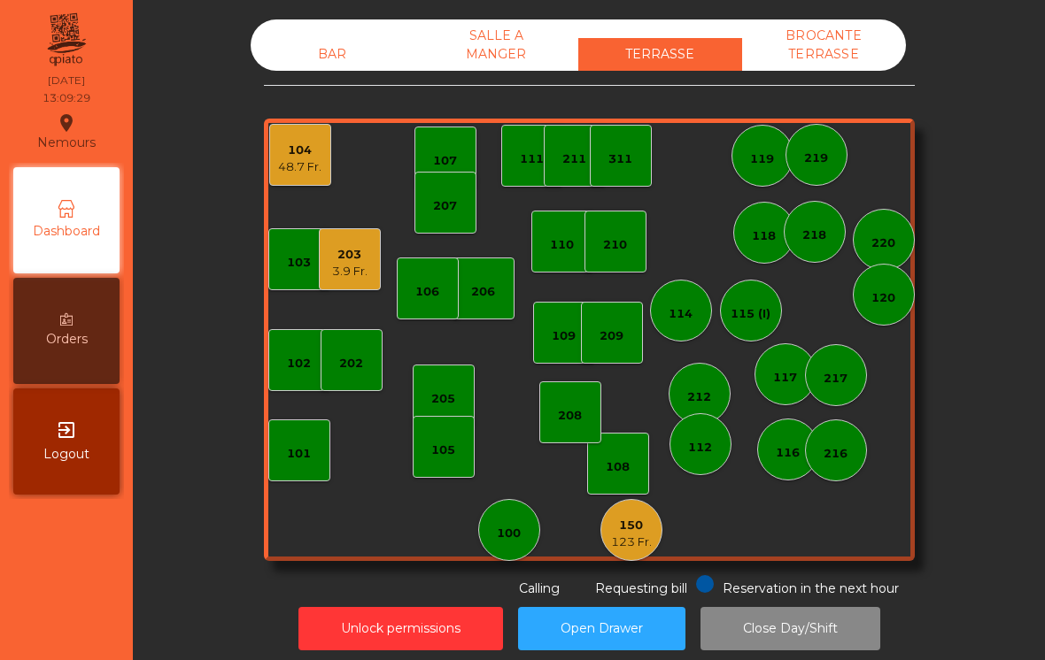
click at [319, 25] on div "BAR SALLE A MANGER TERRASSE BROCANTE TERRASSE" at bounding box center [578, 44] width 655 height 51
click at [312, 38] on div "BAR" at bounding box center [333, 54] width 164 height 33
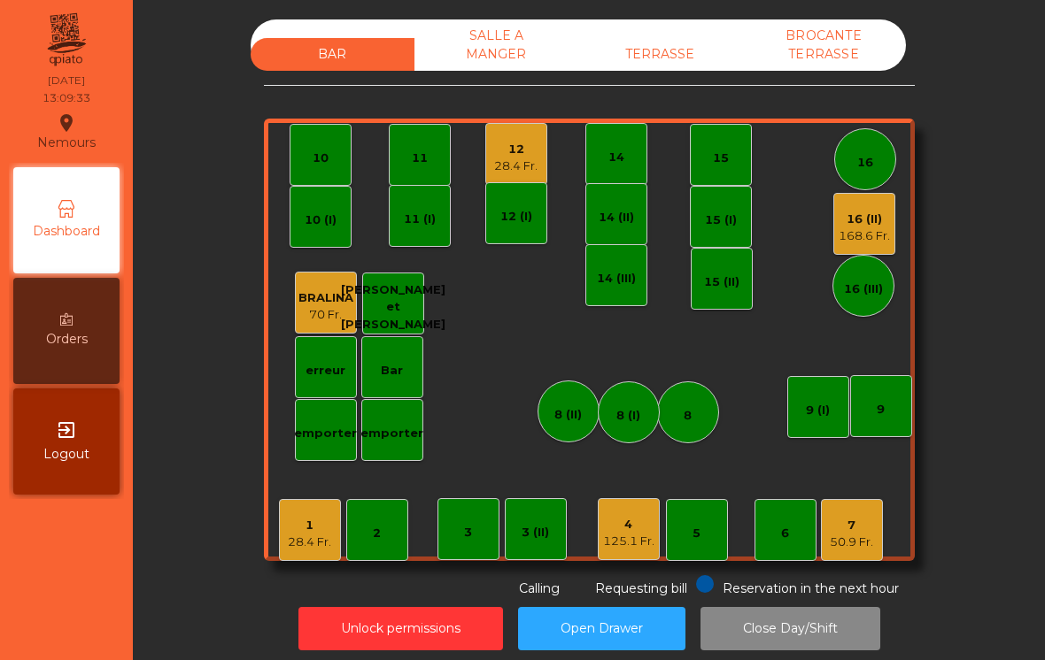
click at [876, 223] on div "16 (II)" at bounding box center [863, 220] width 51 height 18
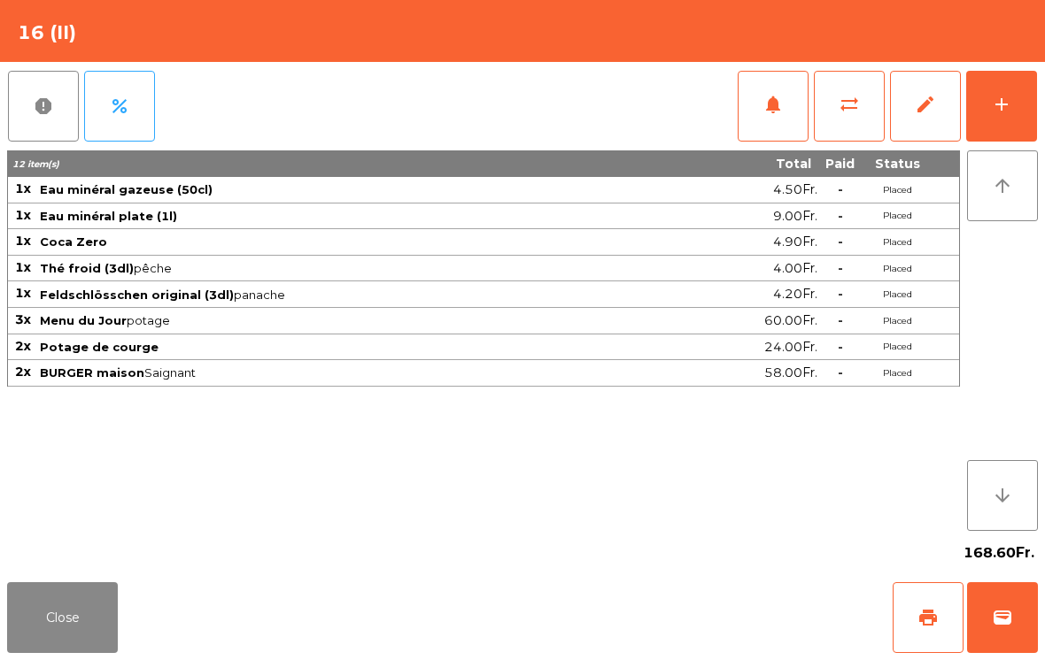
click at [996, 106] on div "add" at bounding box center [1001, 104] width 21 height 21
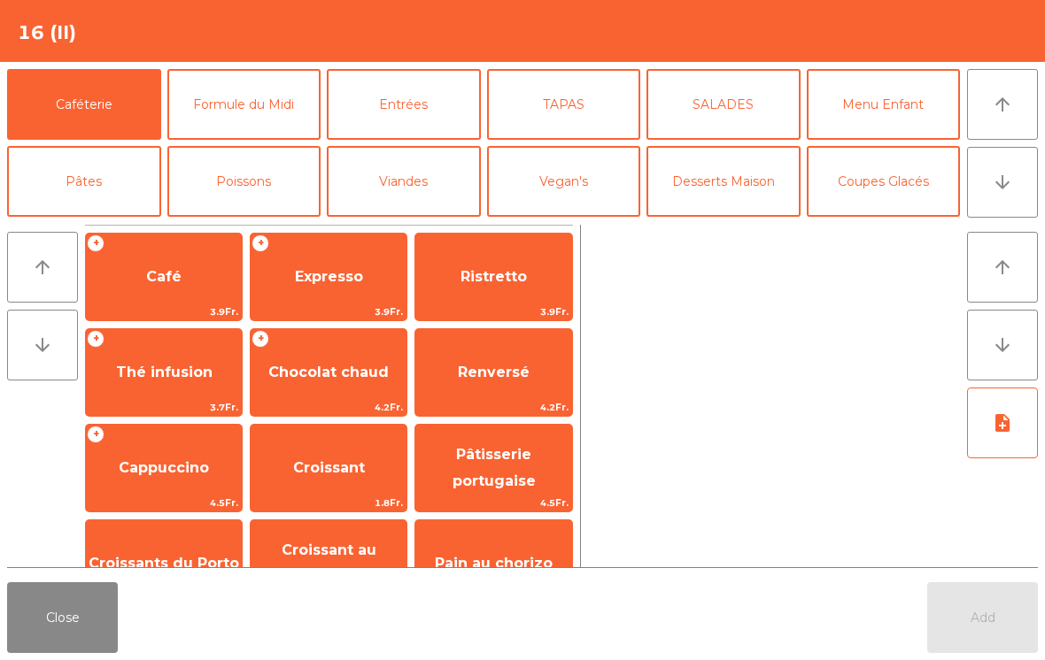
click at [323, 286] on span "Expresso" at bounding box center [329, 277] width 156 height 48
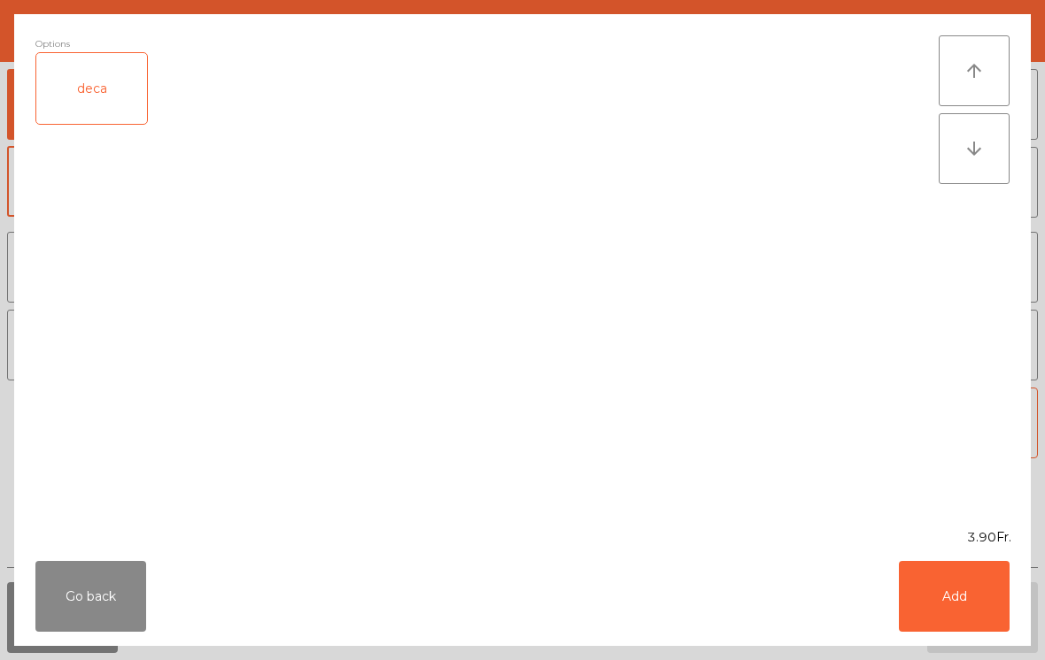
click at [976, 594] on button "Add" at bounding box center [953, 596] width 111 height 71
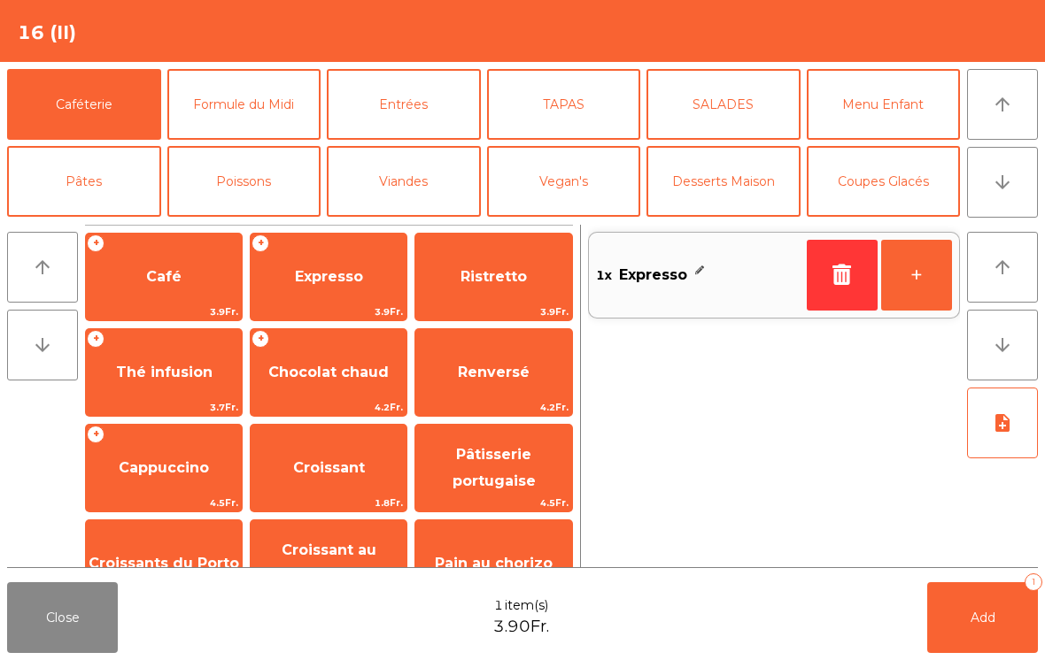
click at [921, 281] on button "+" at bounding box center [916, 275] width 71 height 71
click at [917, 280] on button "+" at bounding box center [916, 275] width 71 height 71
click at [995, 607] on button "Add 4" at bounding box center [982, 617] width 111 height 71
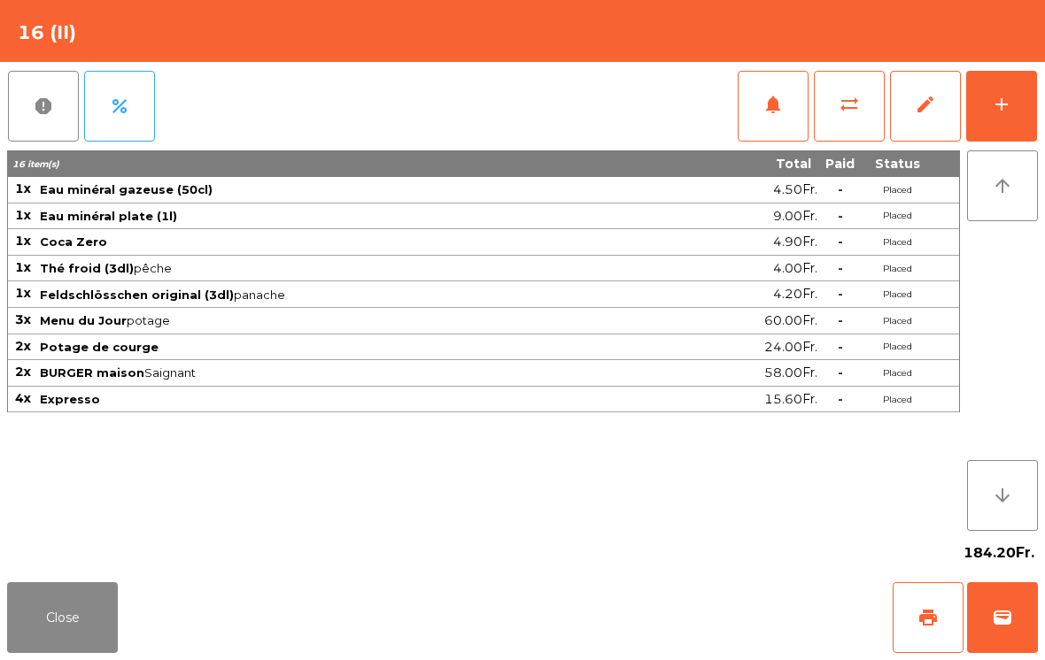
click at [48, 620] on button "Close" at bounding box center [62, 617] width 111 height 71
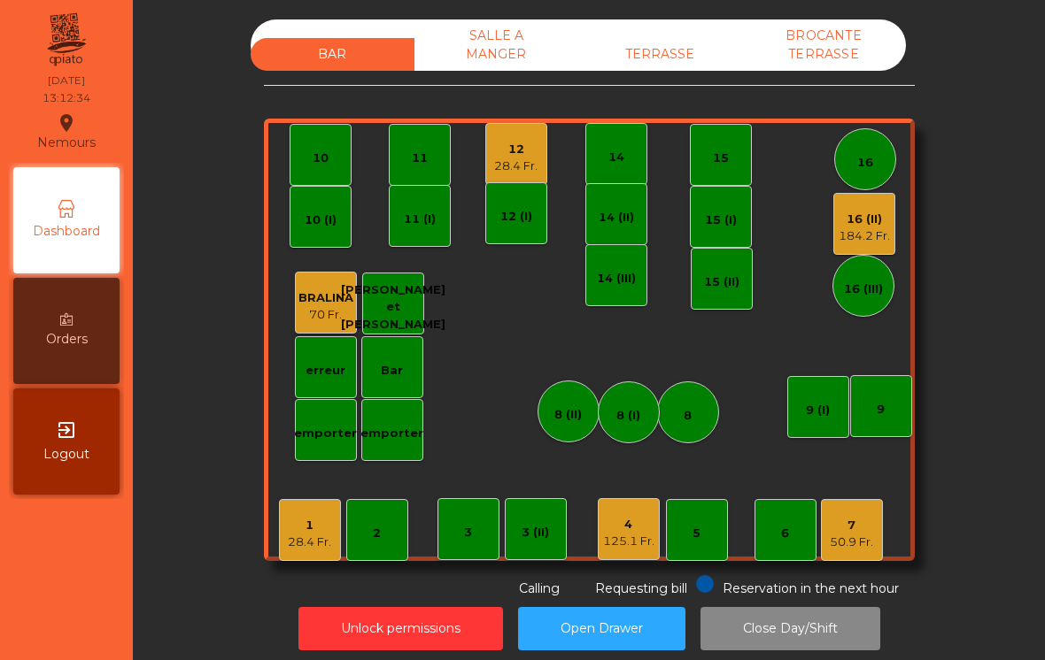
click at [517, 143] on div "12" at bounding box center [515, 150] width 43 height 18
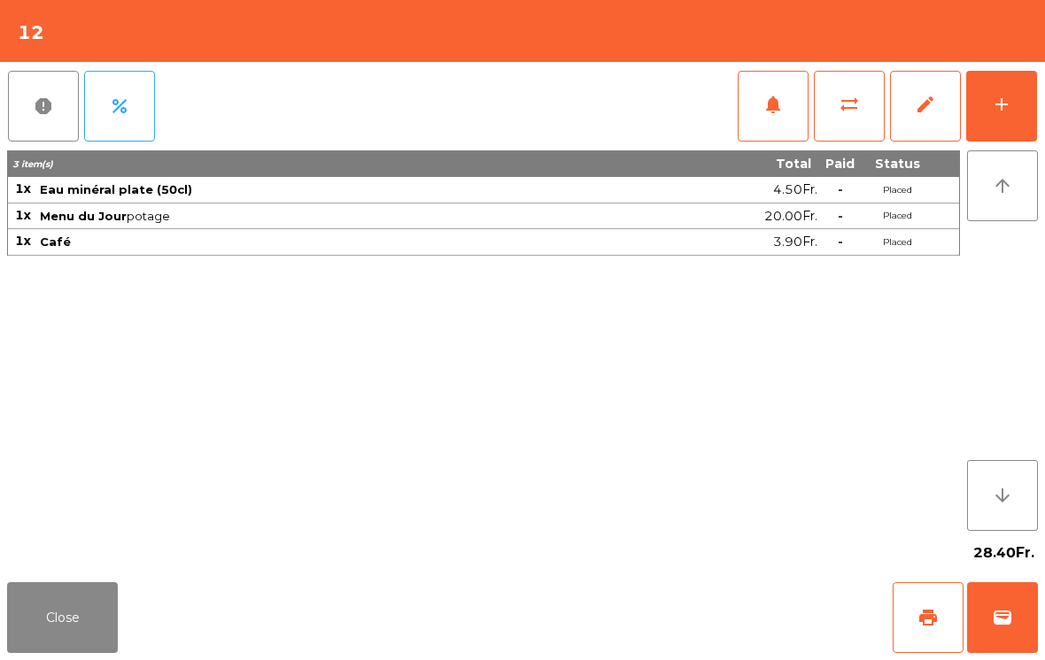
click at [929, 616] on span "print" at bounding box center [927, 617] width 21 height 21
click at [76, 633] on button "Close" at bounding box center [62, 617] width 111 height 71
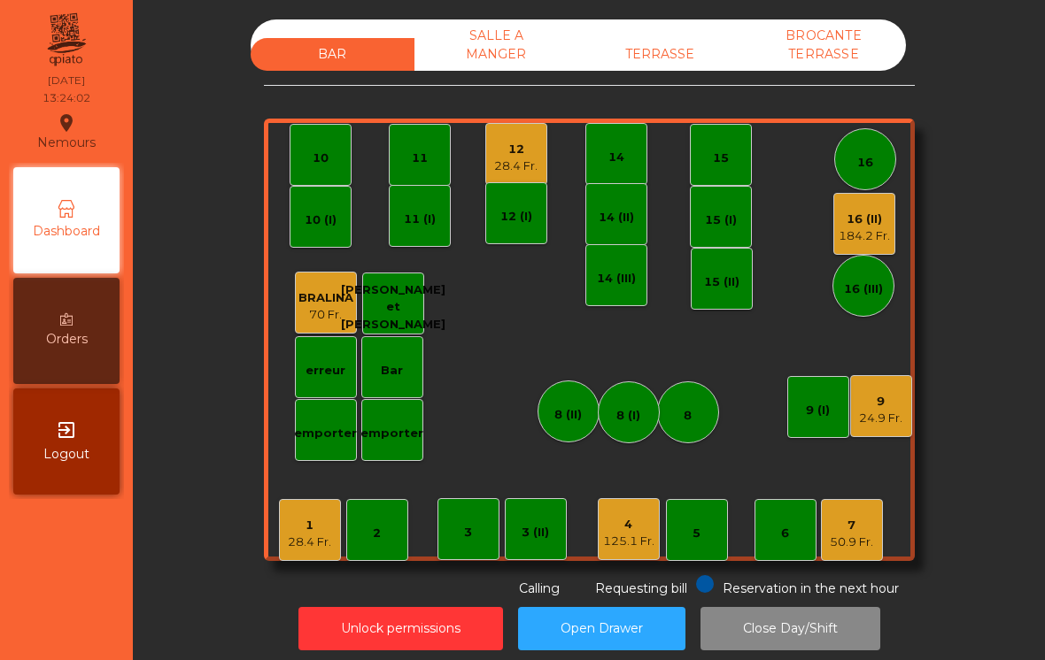
click at [517, 162] on div "28.4 Fr." at bounding box center [515, 167] width 43 height 18
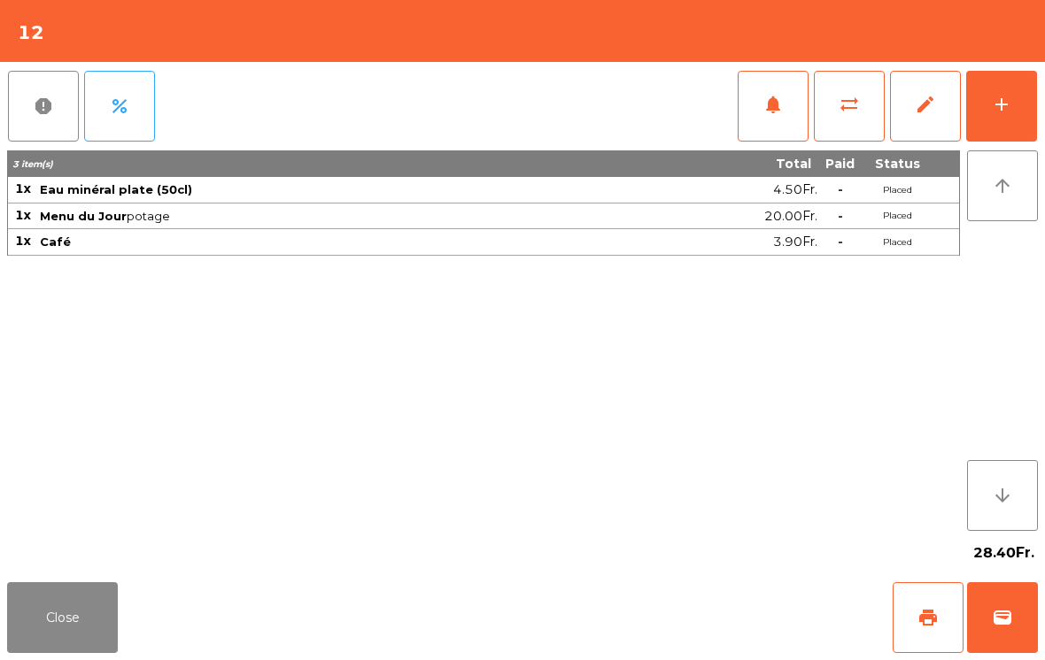
click at [1023, 633] on button "wallet" at bounding box center [1002, 617] width 71 height 71
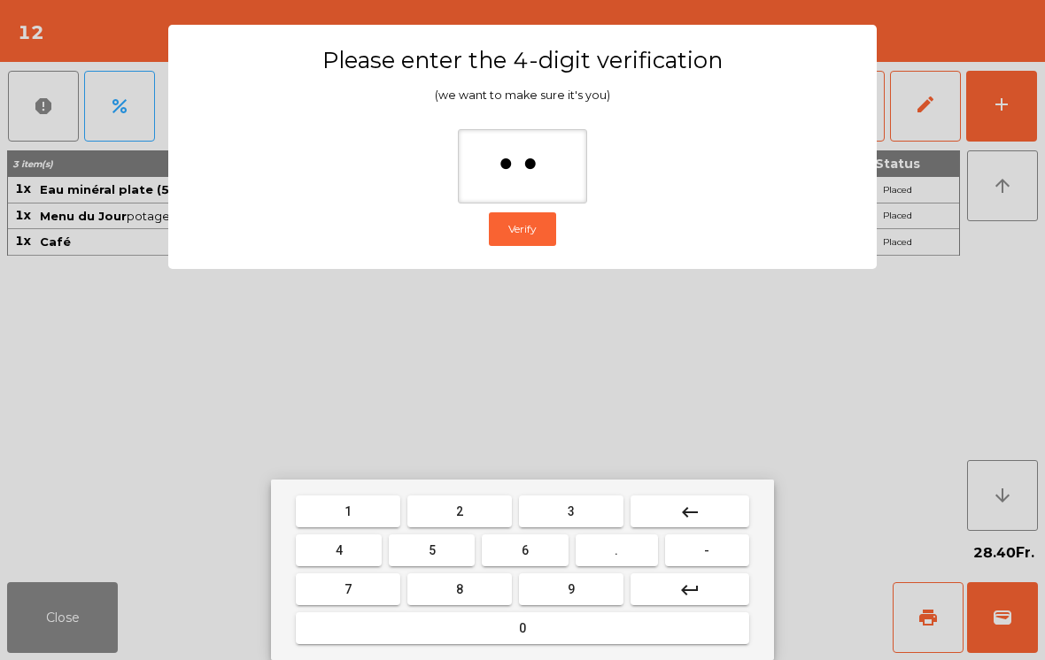
type input "***"
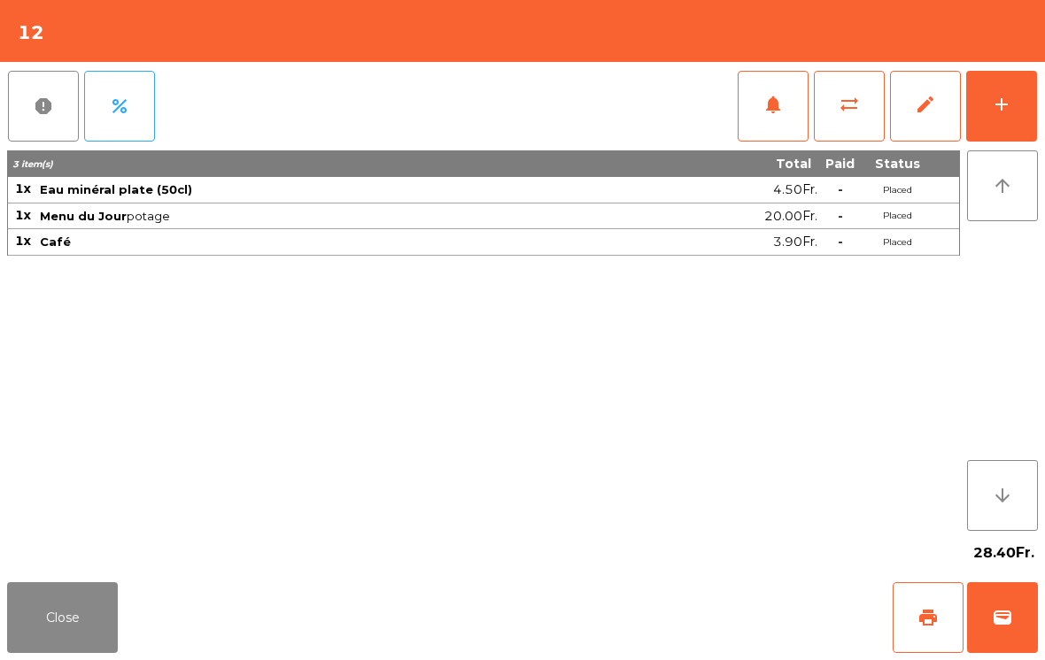
click at [673, 613] on div "Close print wallet" at bounding box center [522, 617] width 1045 height 85
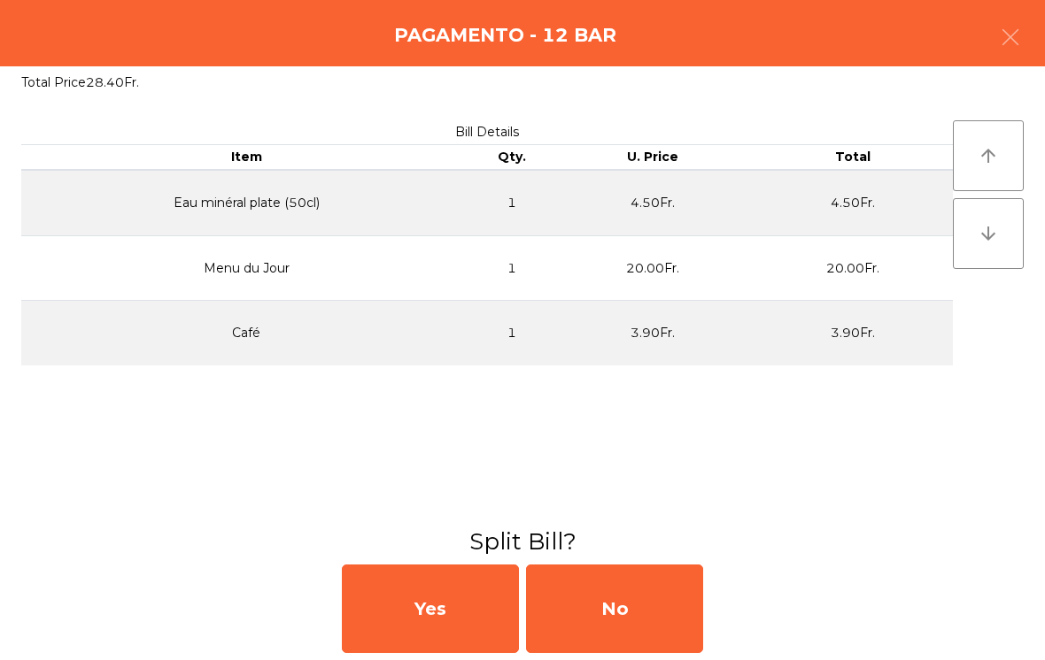
click at [651, 605] on div "No" at bounding box center [614, 609] width 177 height 89
click at [666, 608] on div "No" at bounding box center [614, 609] width 177 height 89
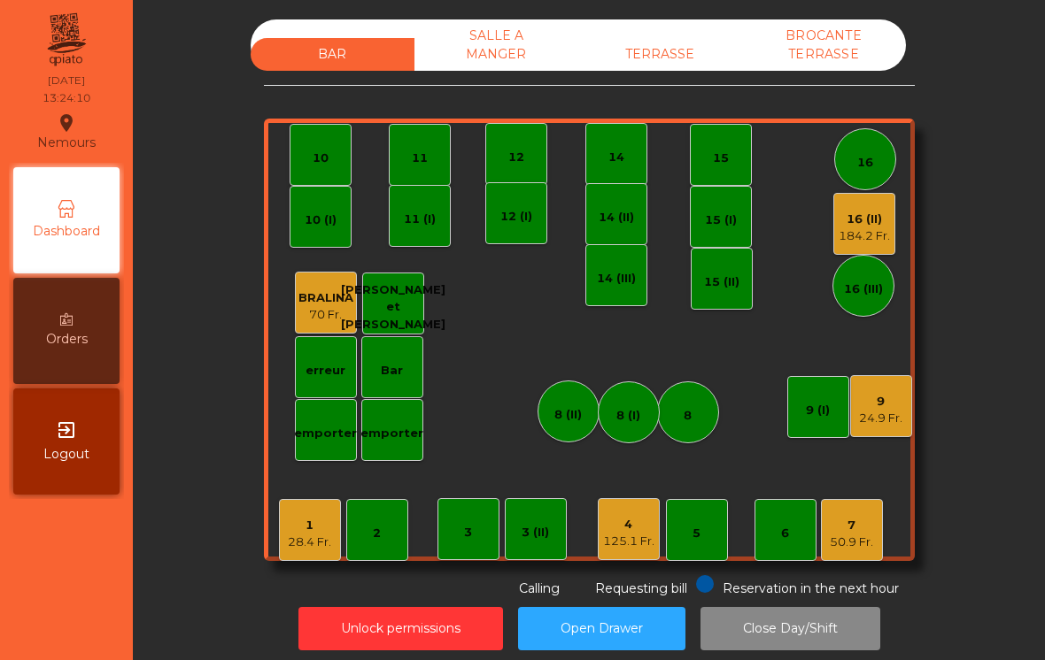
click at [860, 531] on div "7" at bounding box center [850, 526] width 43 height 18
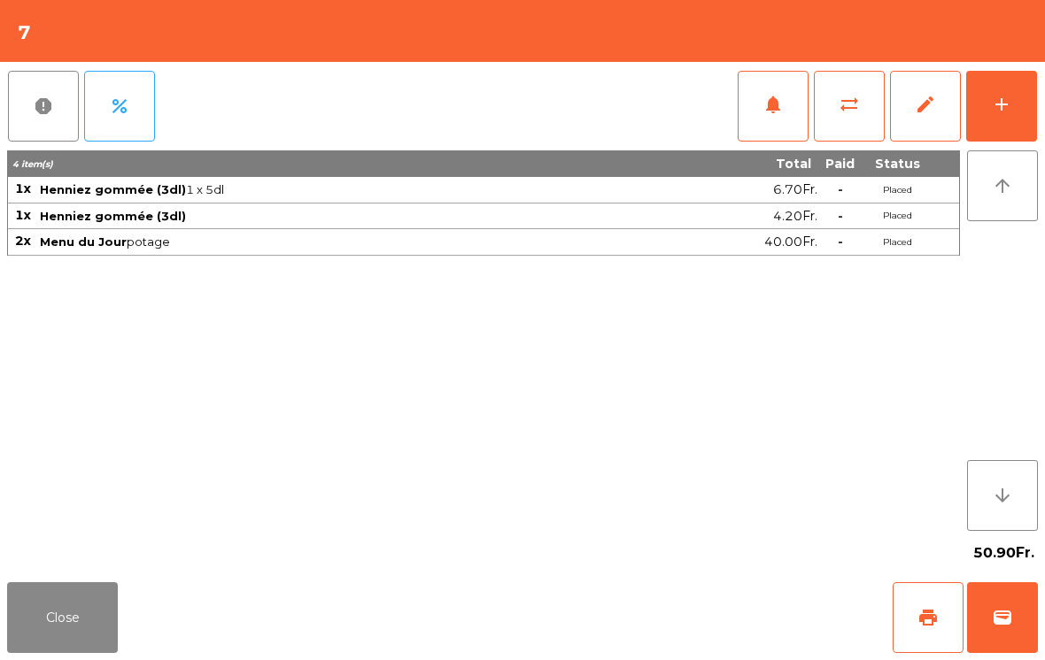
click at [1021, 650] on button "wallet" at bounding box center [1002, 617] width 71 height 71
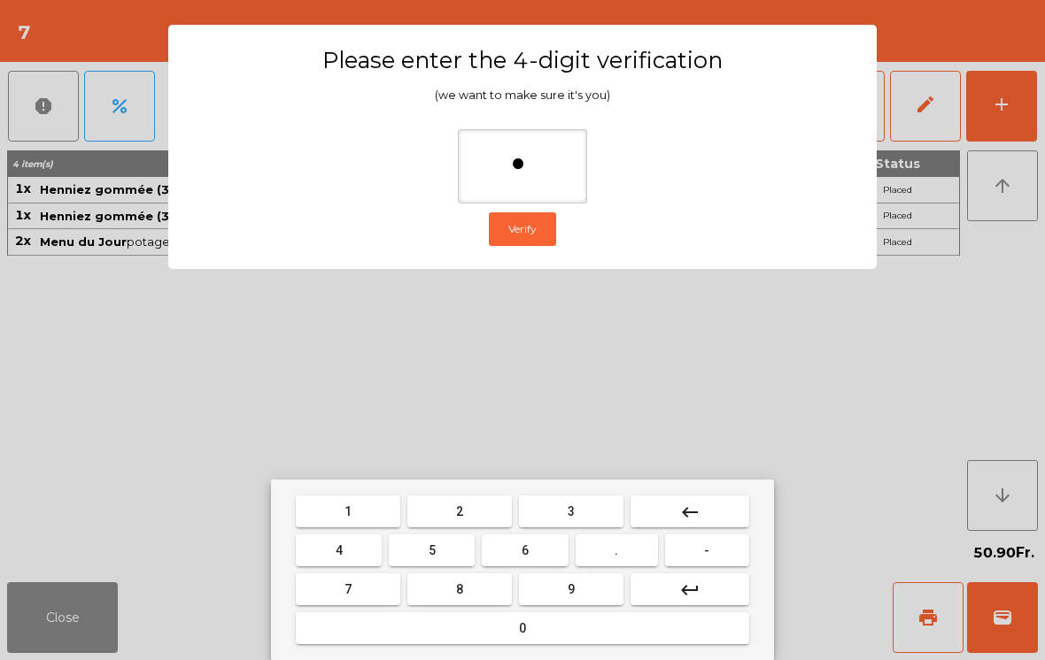
type input "**"
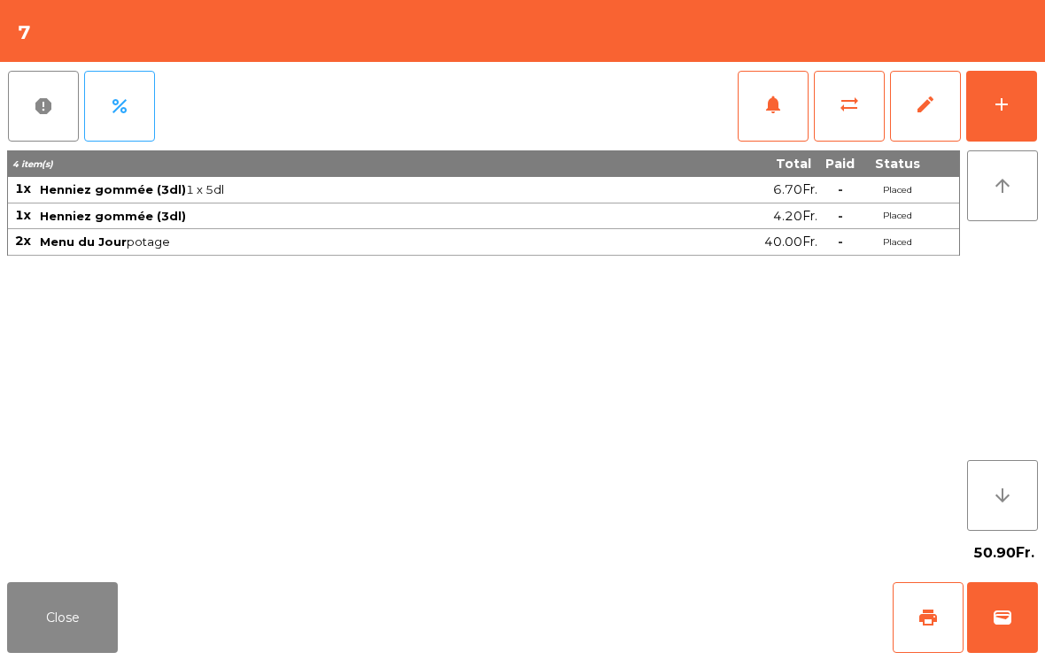
click at [695, 576] on div "Close print wallet" at bounding box center [522, 617] width 1045 height 85
click at [695, 575] on div "Close print wallet" at bounding box center [522, 617] width 1045 height 85
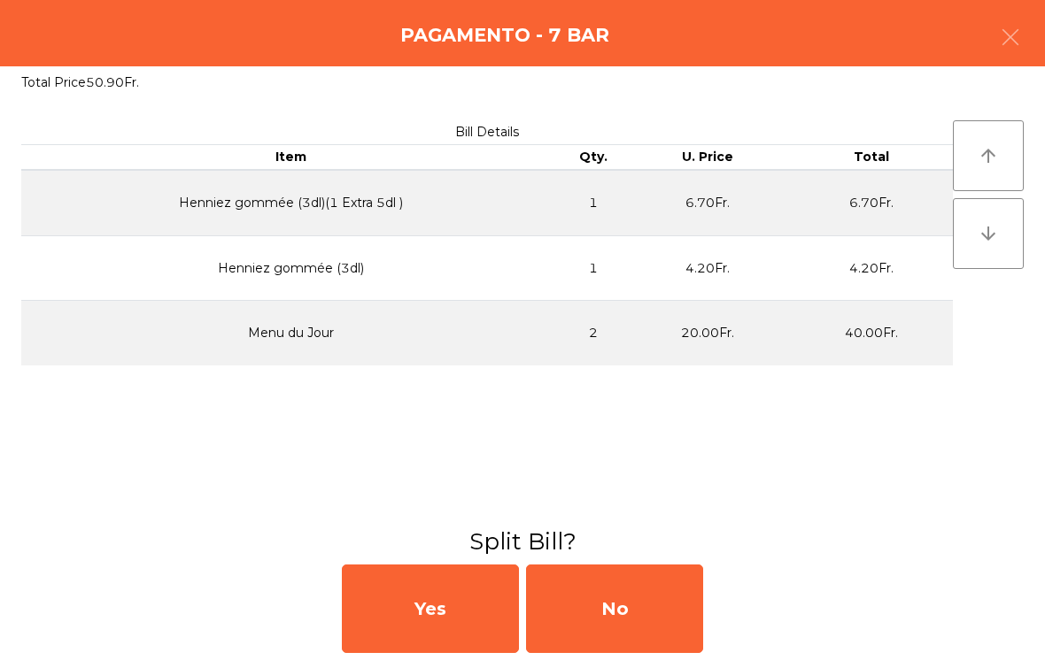
click at [673, 598] on div "No" at bounding box center [614, 609] width 177 height 89
click at [675, 605] on div "MB" at bounding box center [614, 609] width 177 height 89
click at [666, 629] on div "No" at bounding box center [614, 609] width 177 height 89
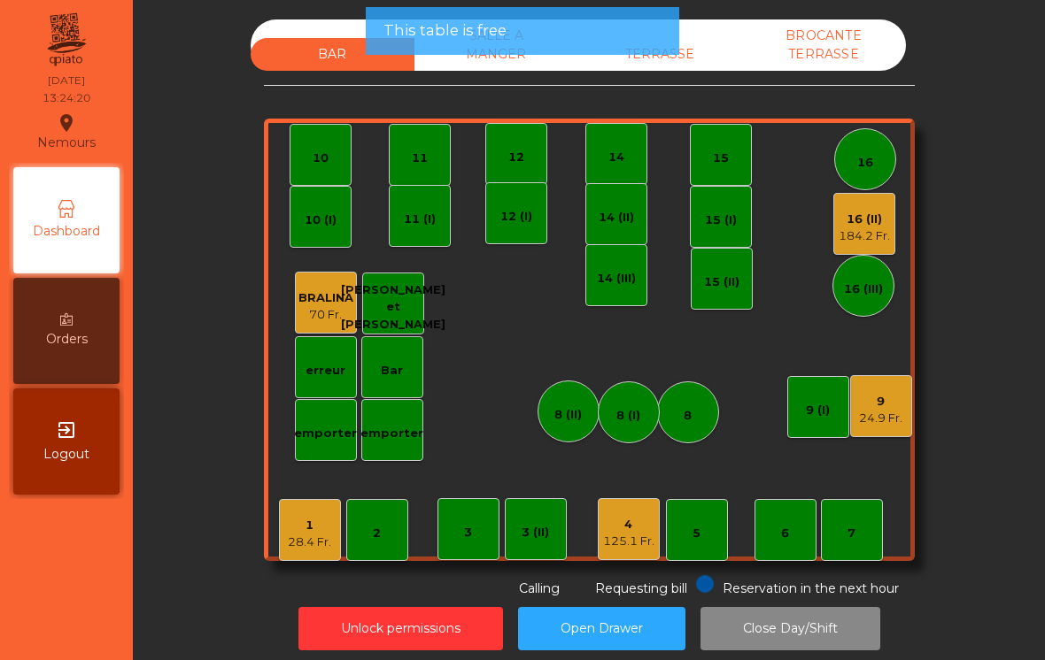
click at [690, 57] on div "TERRASSE" at bounding box center [660, 54] width 164 height 33
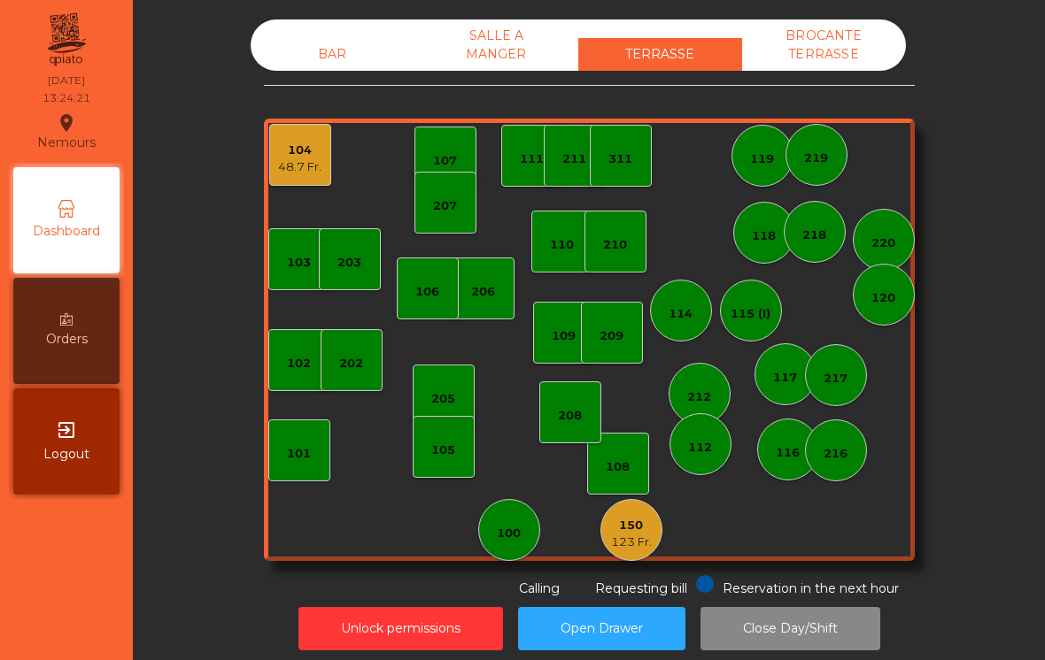
click at [341, 251] on div "203" at bounding box center [349, 259] width 24 height 25
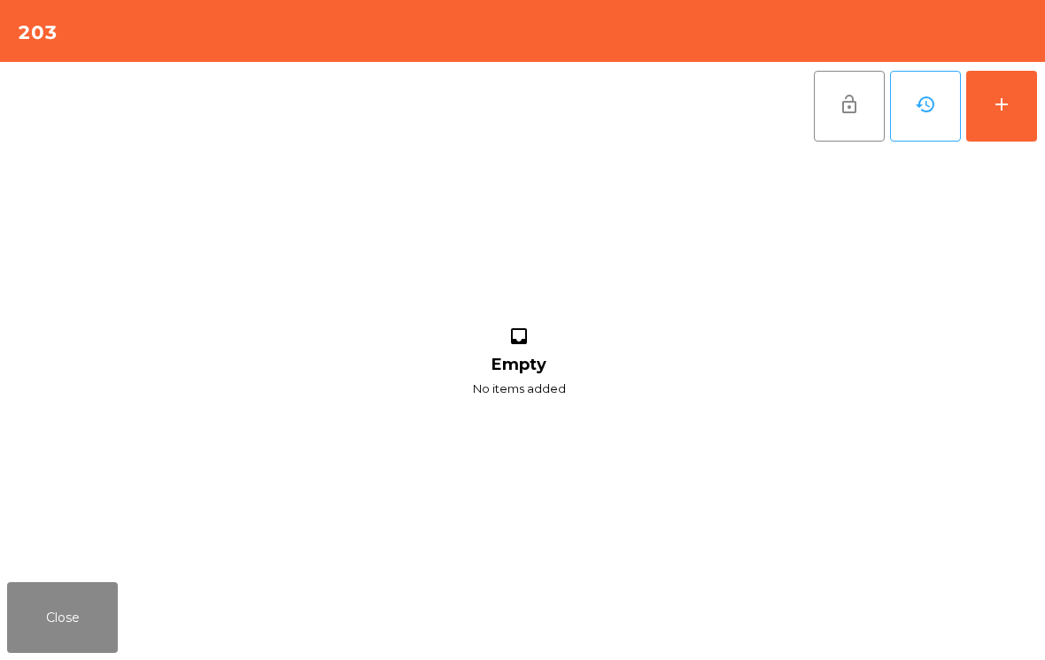
click at [982, 124] on button "add" at bounding box center [1001, 106] width 71 height 71
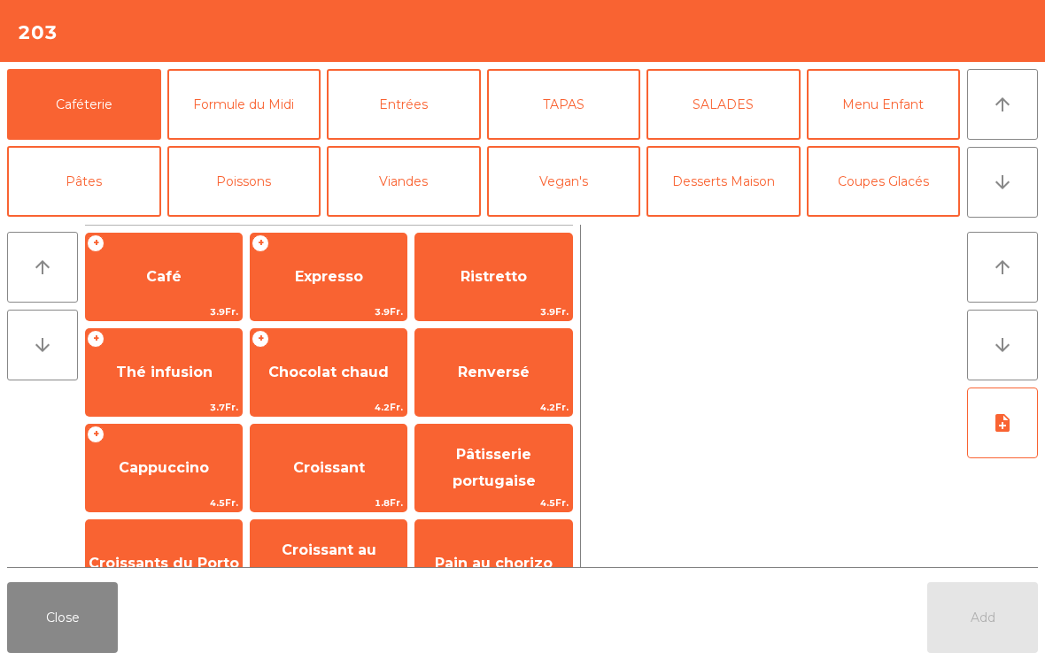
click at [338, 290] on span "Expresso" at bounding box center [329, 277] width 156 height 48
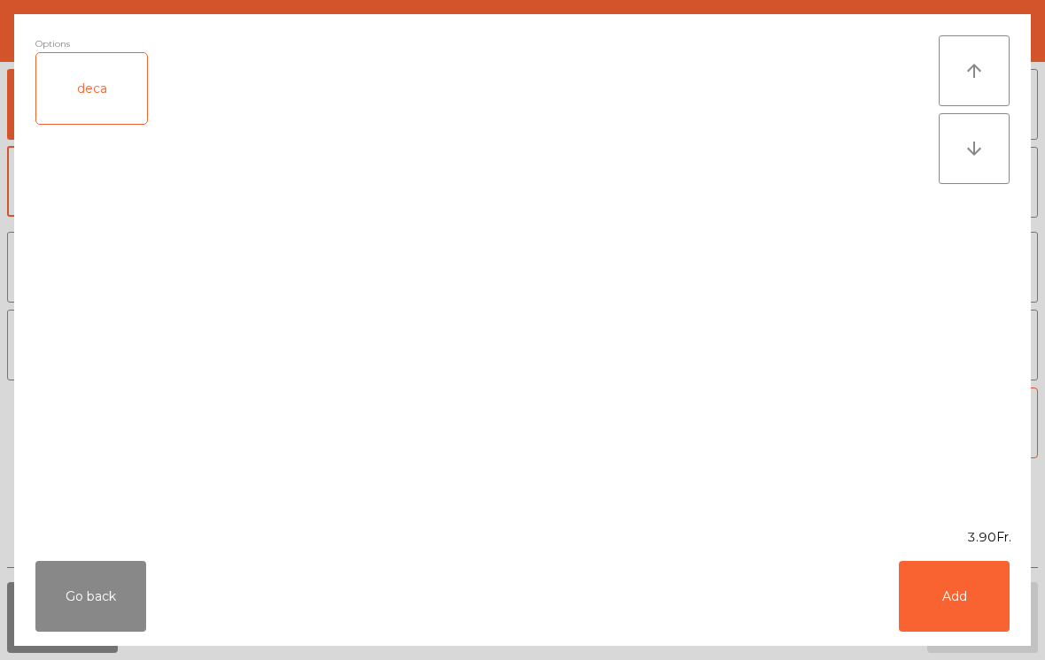
click at [958, 609] on button "Add" at bounding box center [953, 596] width 111 height 71
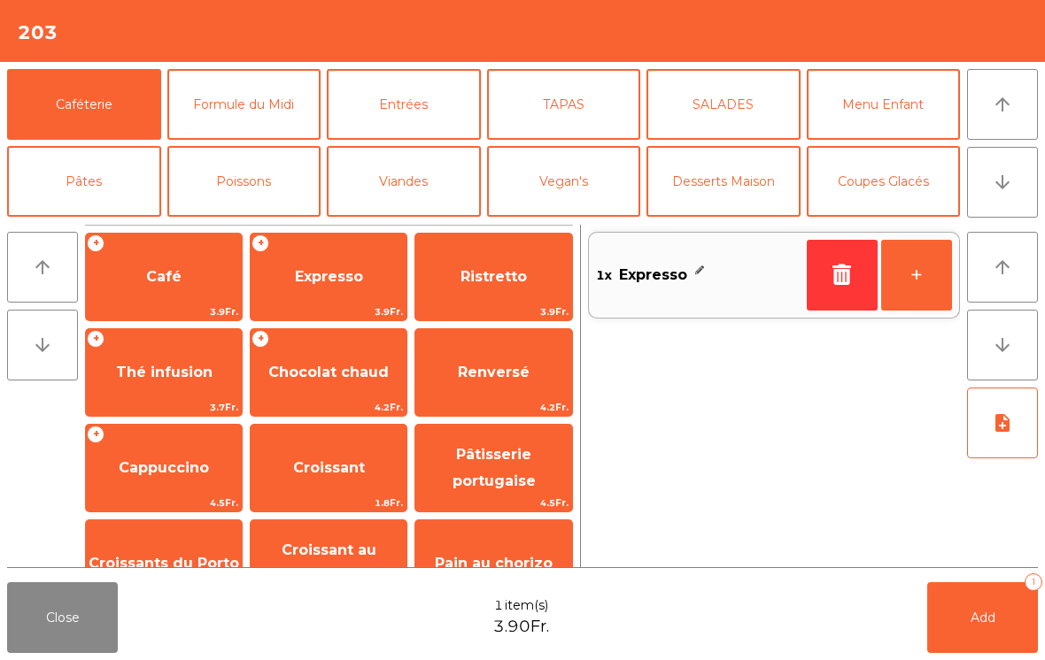
click at [914, 266] on button "+" at bounding box center [916, 275] width 71 height 71
click at [1000, 622] on button "Add 3" at bounding box center [982, 617] width 111 height 71
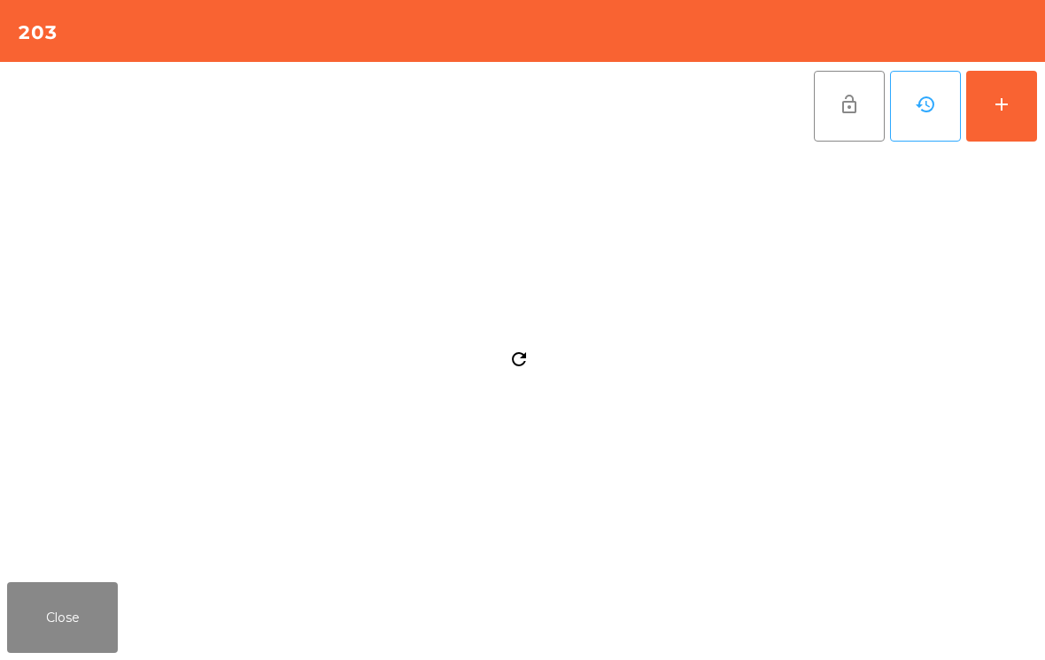
click at [63, 614] on button "Close" at bounding box center [62, 617] width 111 height 71
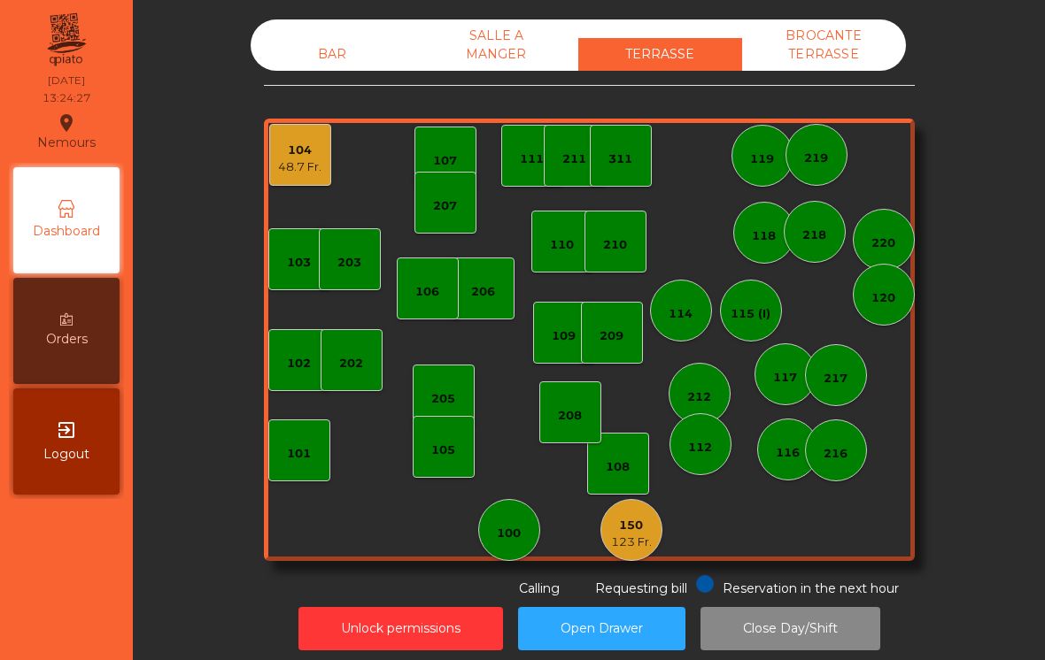
click at [621, 539] on div "123 Fr." at bounding box center [631, 543] width 41 height 18
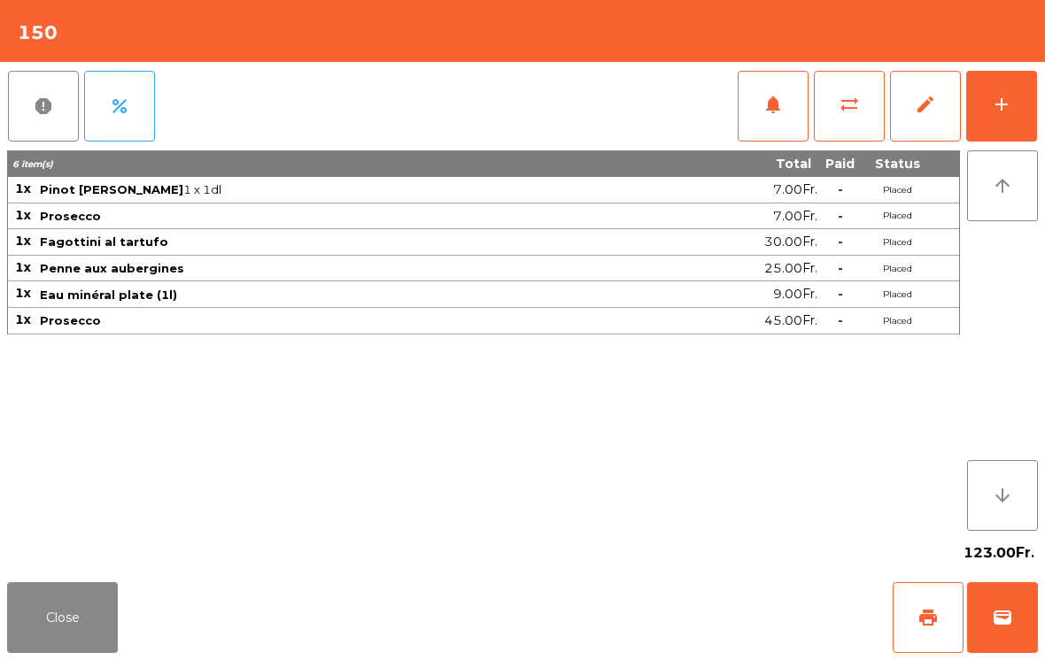
click at [846, 117] on button "sync_alt" at bounding box center [849, 106] width 71 height 71
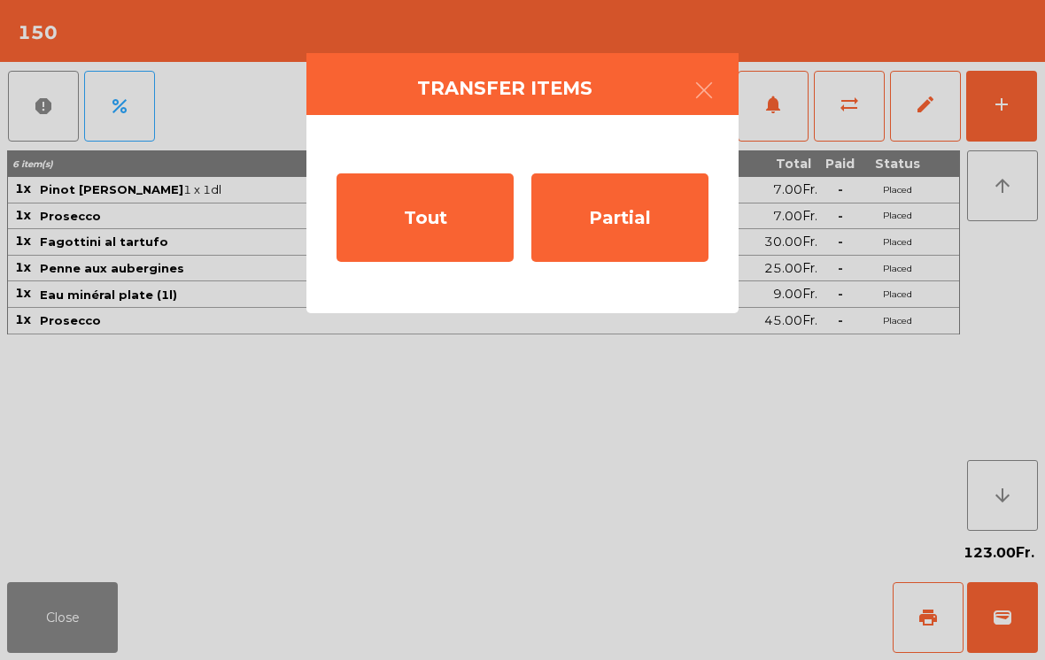
click at [412, 216] on div "Tout" at bounding box center [424, 218] width 177 height 89
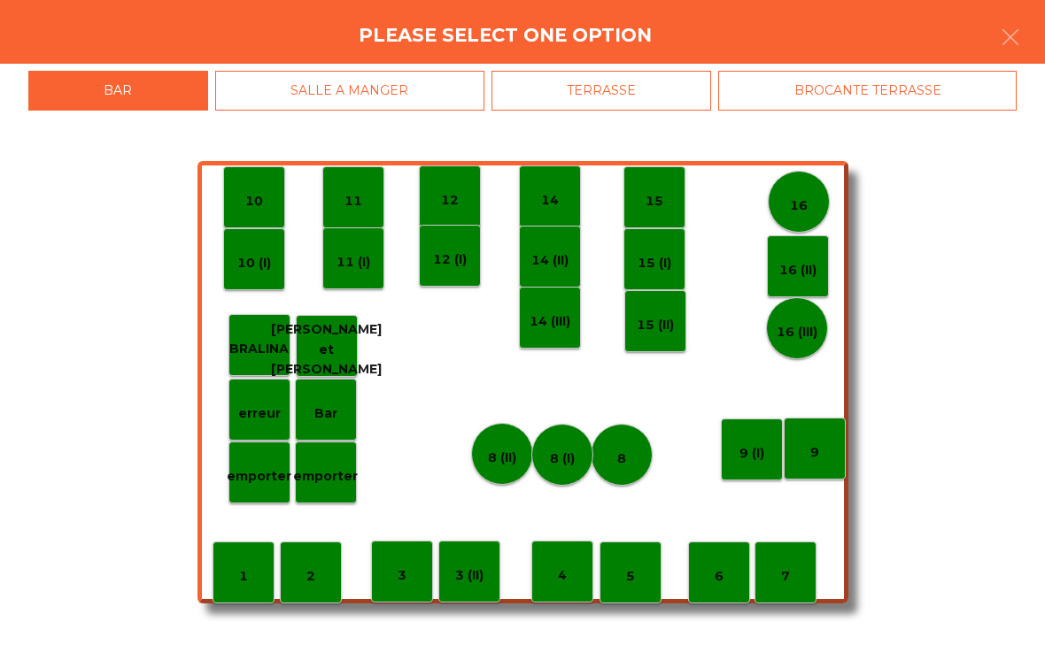
click at [839, 84] on div "BROCANTE TERRASSE" at bounding box center [867, 91] width 298 height 40
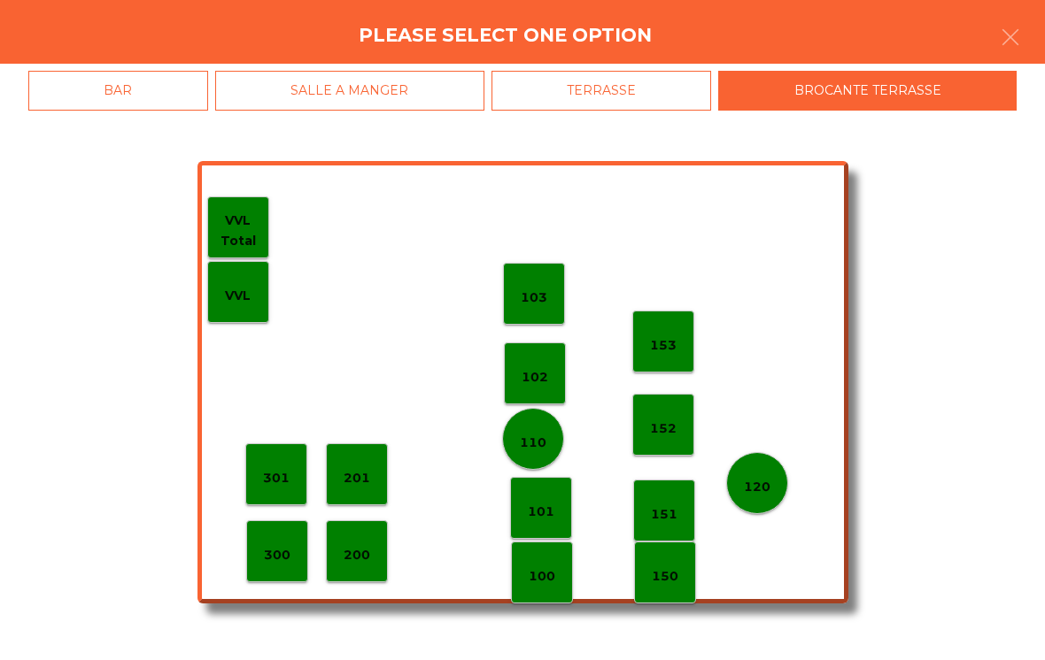
click at [631, 88] on div "TERRASSE" at bounding box center [601, 91] width 220 height 40
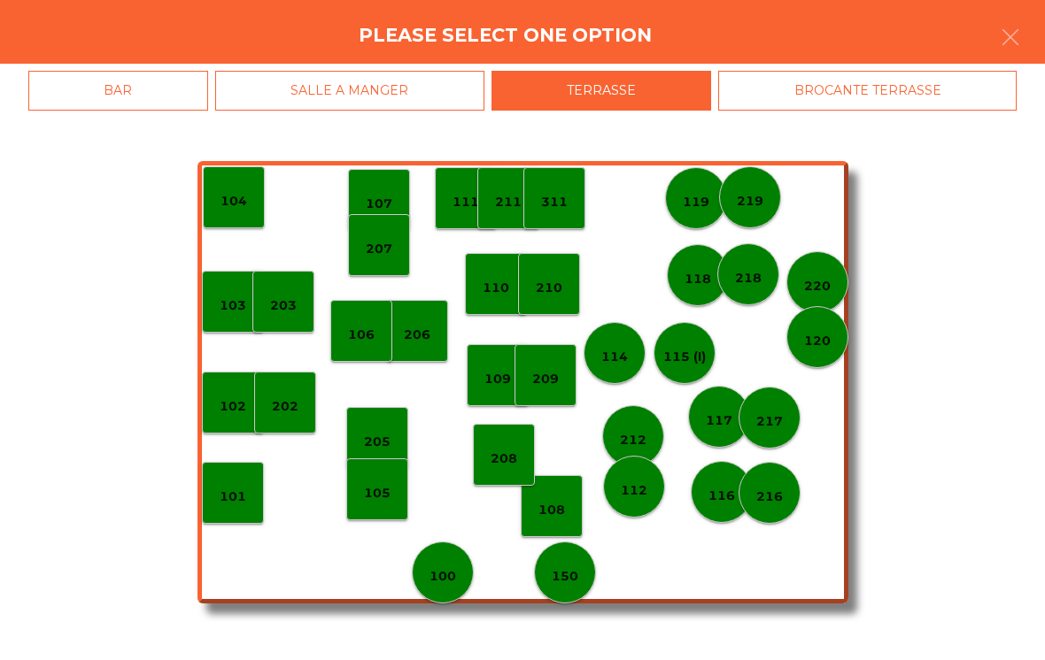
click at [236, 478] on div "101" at bounding box center [233, 493] width 62 height 62
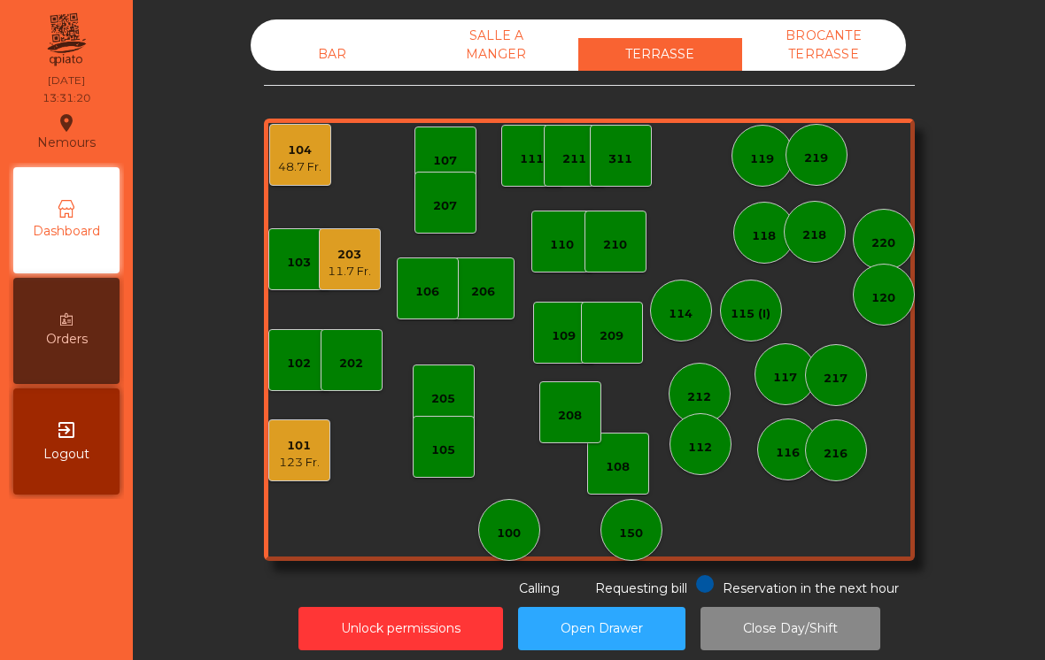
click at [340, 67] on div "BAR" at bounding box center [333, 54] width 164 height 33
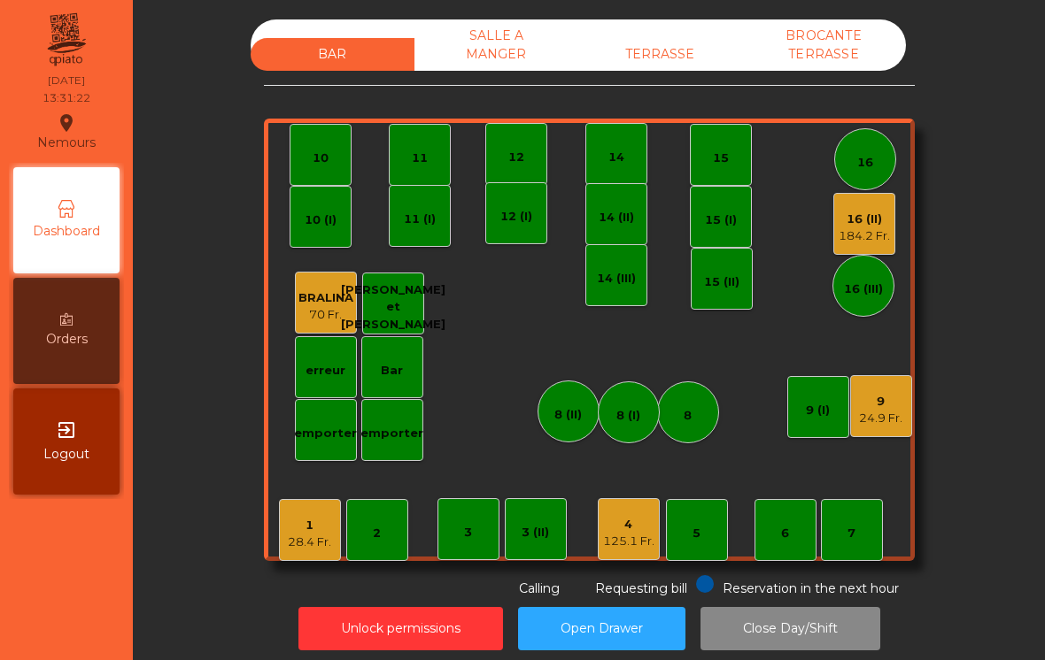
click at [637, 519] on div "4" at bounding box center [628, 525] width 51 height 18
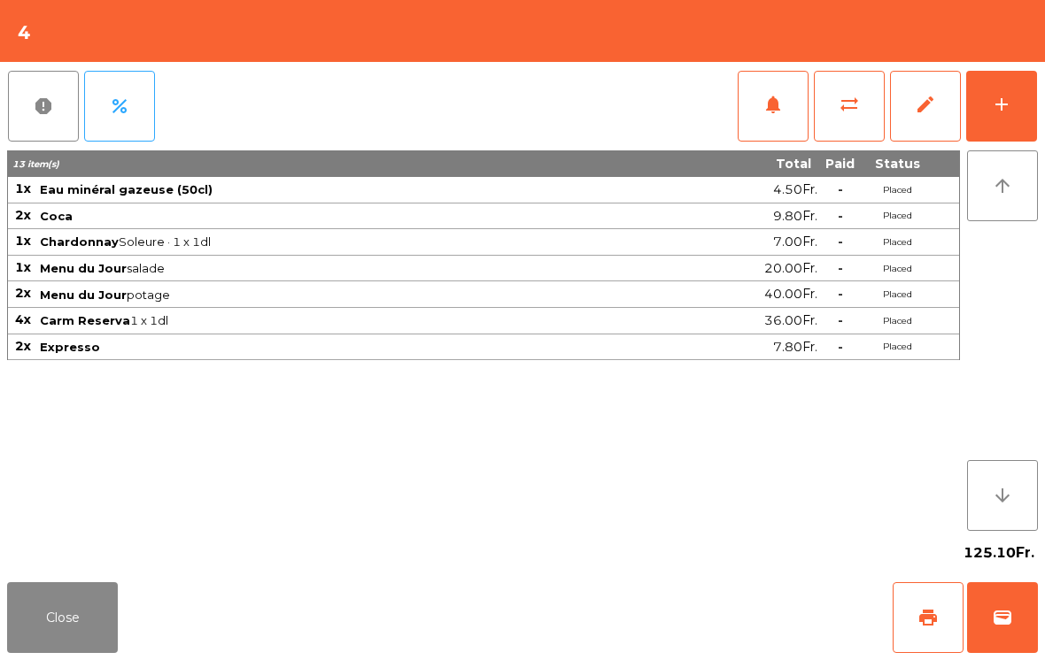
click at [922, 635] on button "print" at bounding box center [927, 617] width 71 height 71
click at [143, 648] on div "Close print wallet" at bounding box center [522, 617] width 1045 height 85
click at [68, 640] on button "Close" at bounding box center [62, 617] width 111 height 71
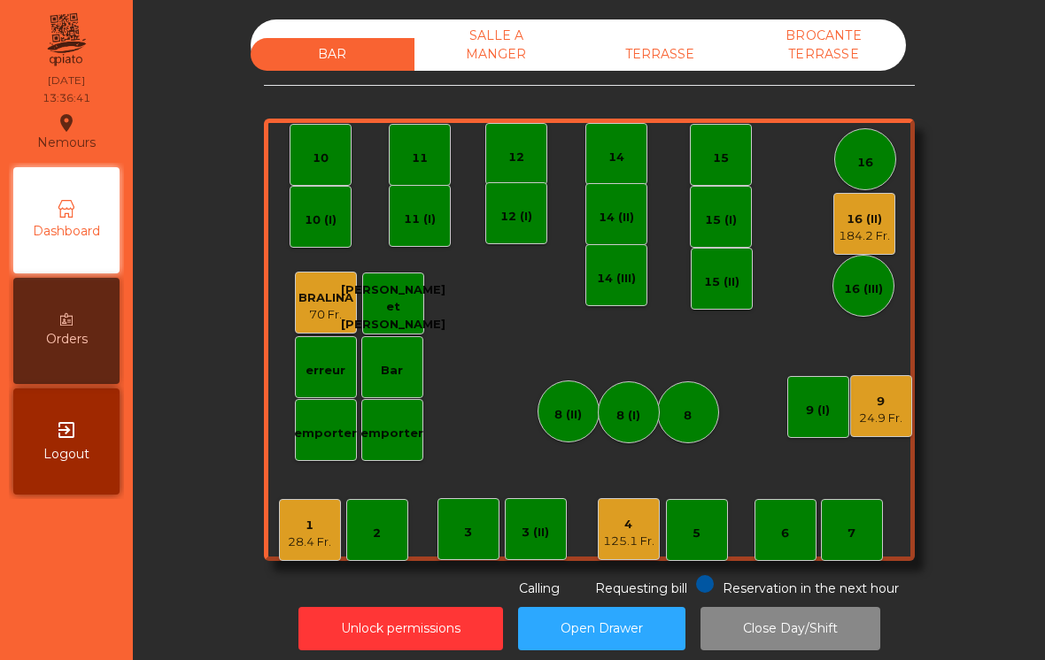
click at [866, 413] on div "24.9 Fr." at bounding box center [880, 419] width 43 height 18
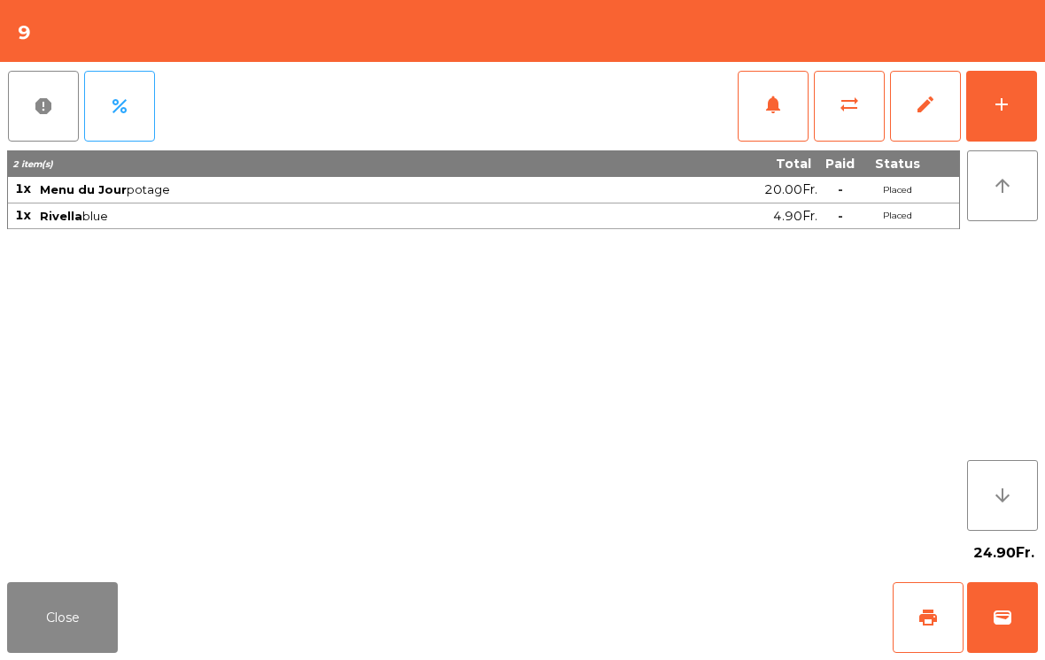
click at [756, 112] on button "notifications" at bounding box center [772, 106] width 71 height 71
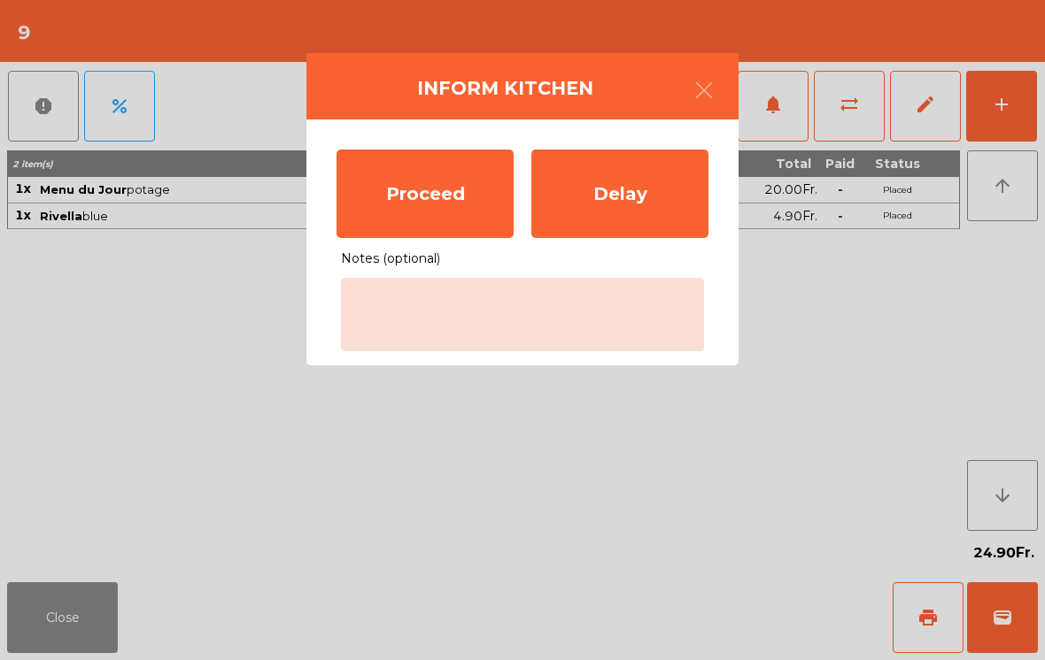
click at [467, 204] on div "Proceed" at bounding box center [424, 194] width 177 height 89
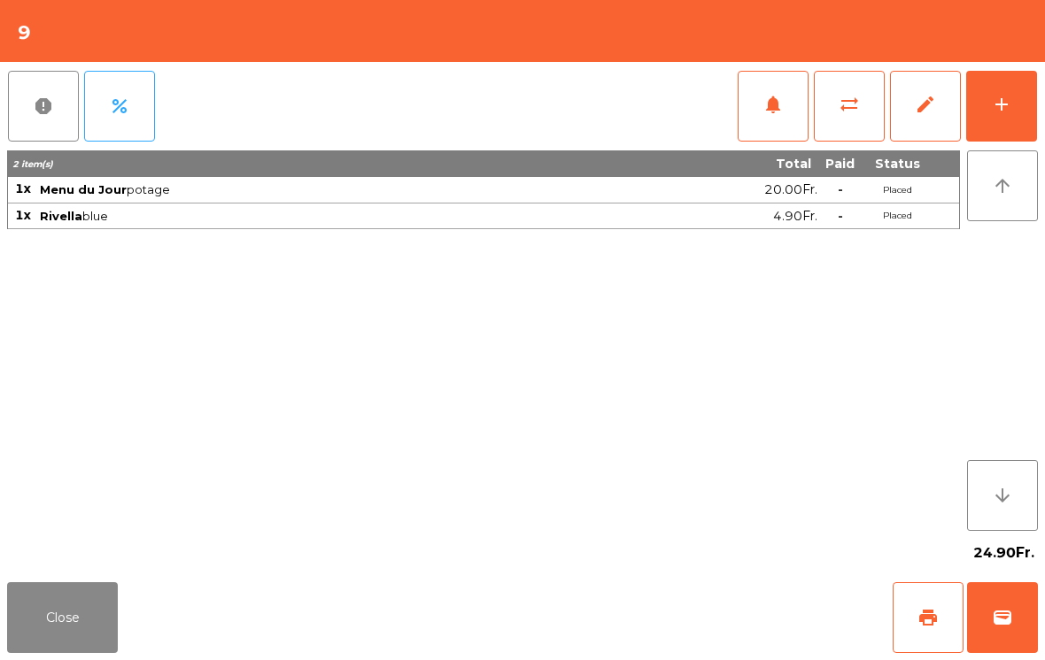
click at [83, 585] on button "Close" at bounding box center [62, 617] width 111 height 71
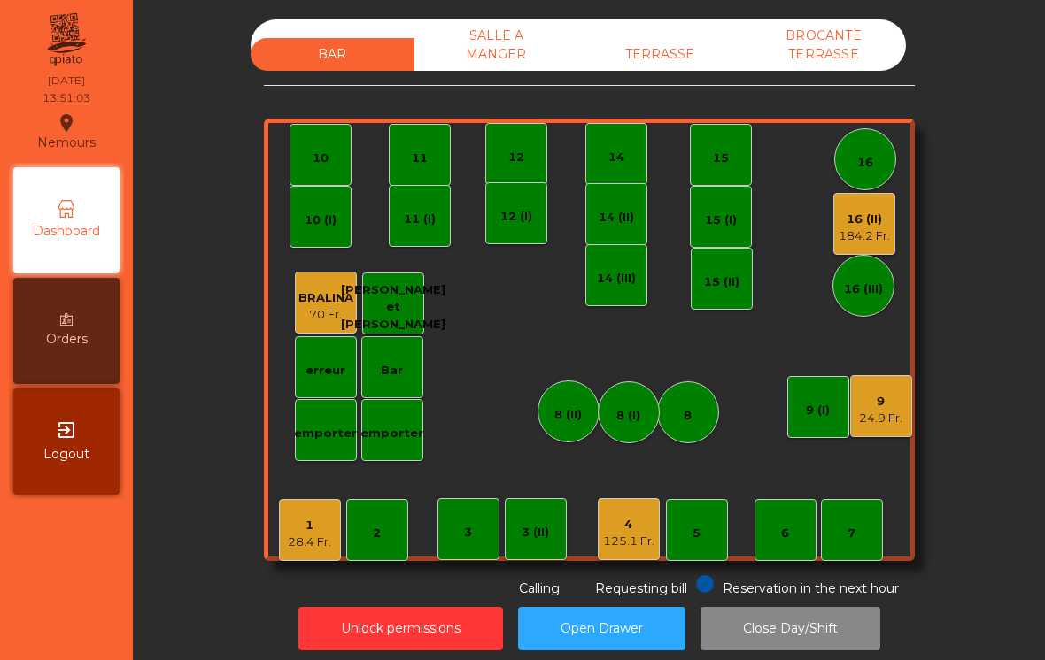
click at [686, 61] on div "TERRASSE" at bounding box center [660, 54] width 164 height 33
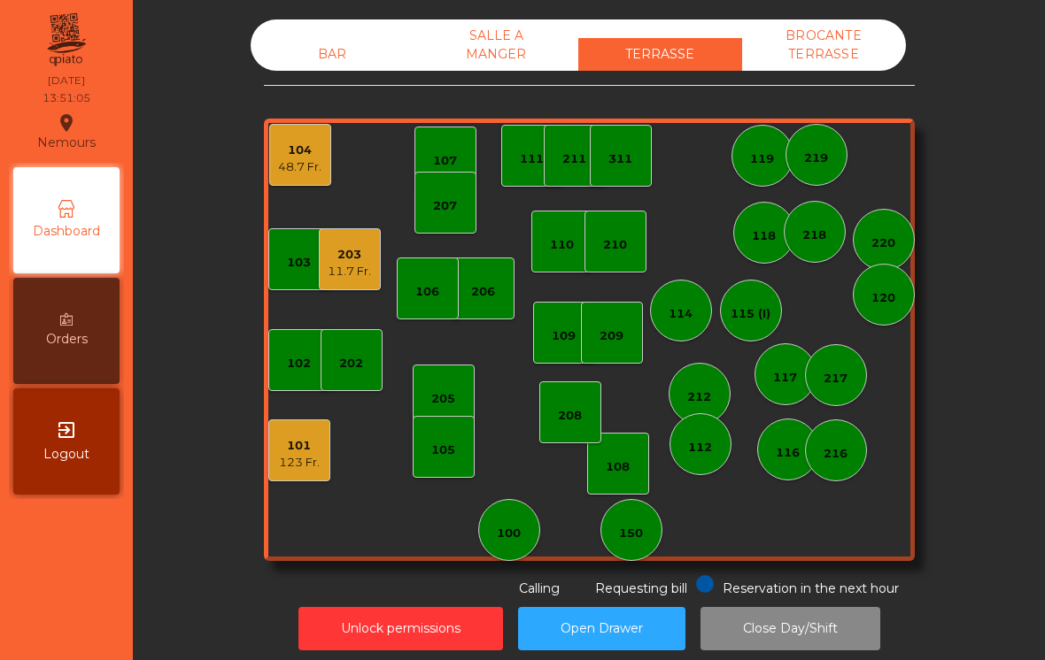
click at [288, 151] on div "104" at bounding box center [299, 151] width 43 height 18
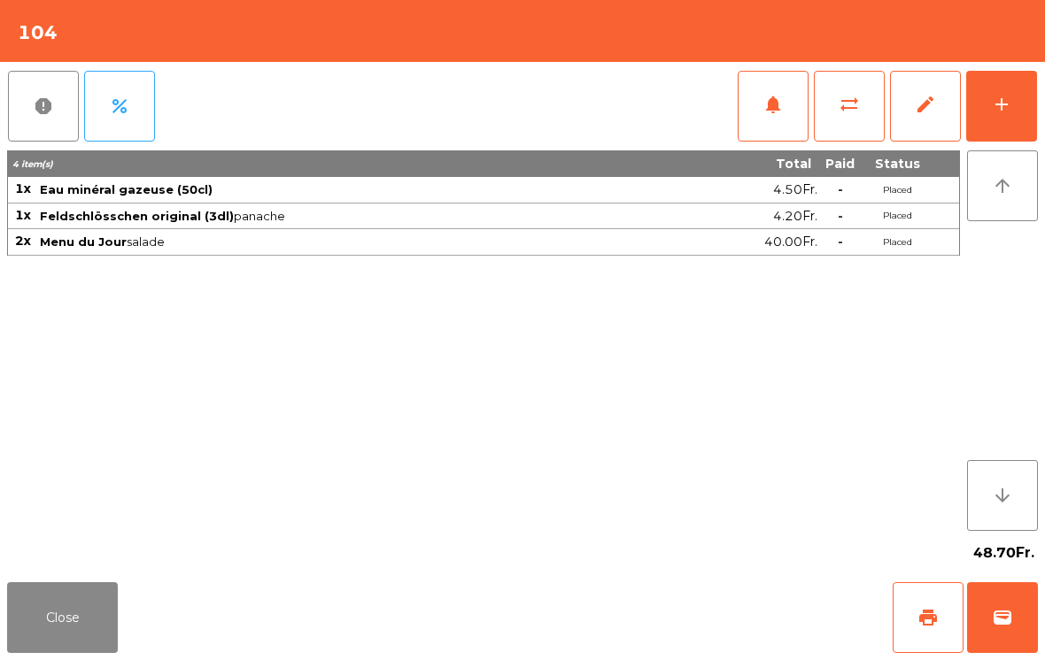
click at [821, 104] on button "sync_alt" at bounding box center [849, 106] width 71 height 71
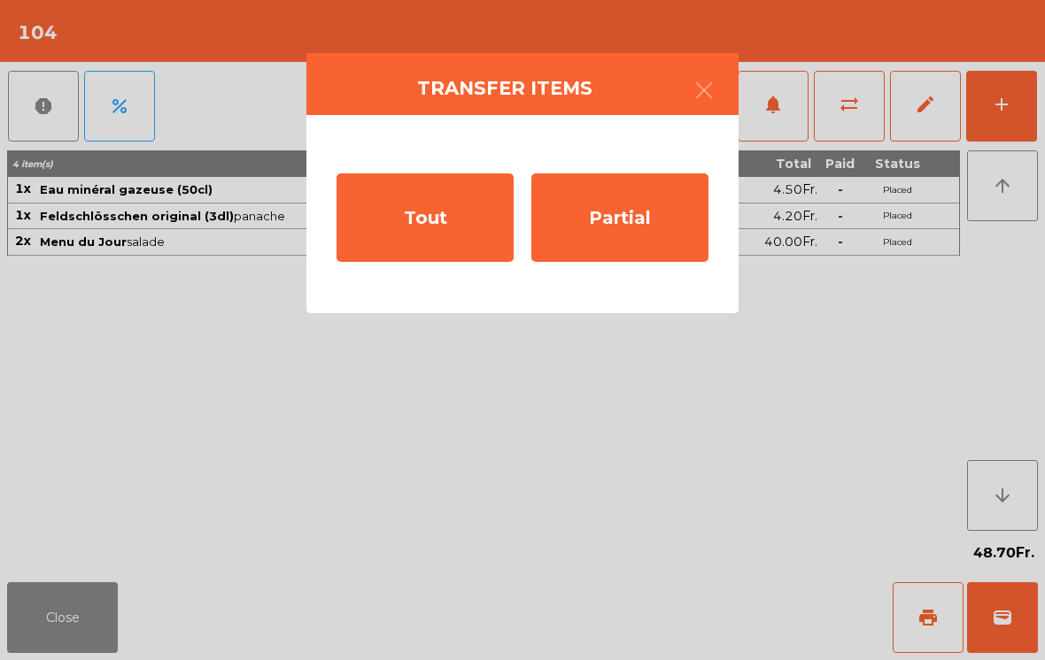
click at [710, 96] on icon "button" at bounding box center [703, 90] width 21 height 21
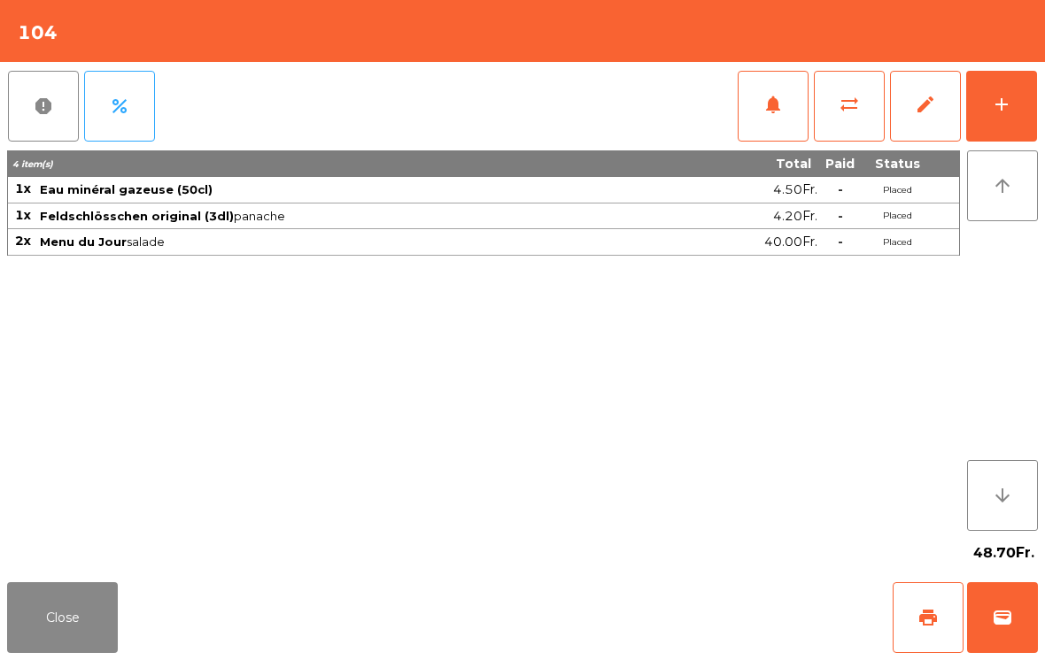
click at [842, 104] on span "sync_alt" at bounding box center [848, 104] width 21 height 21
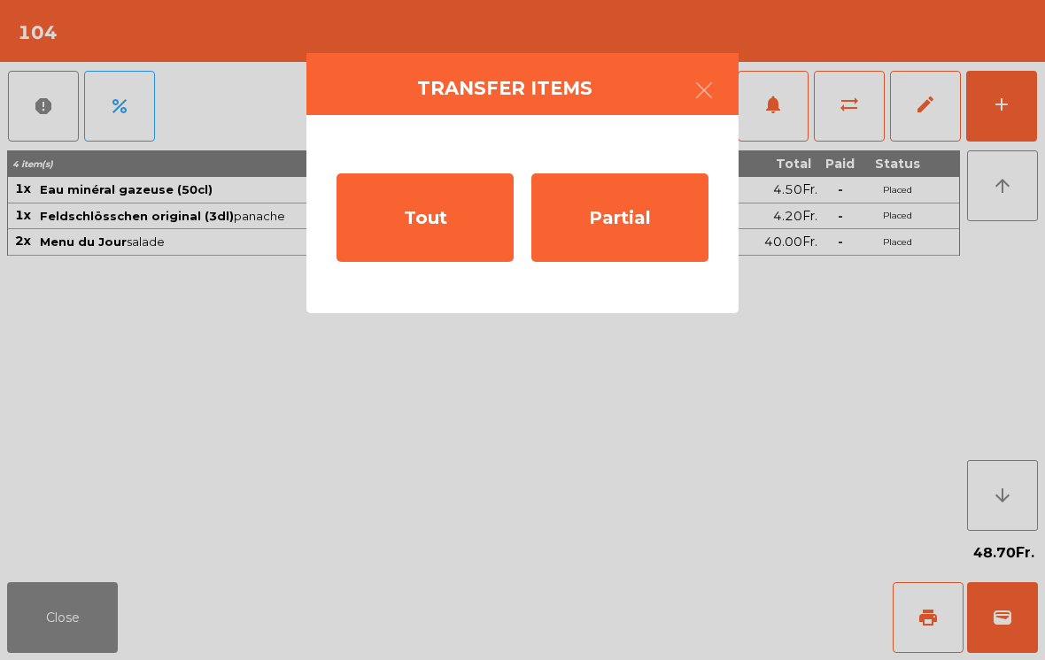
click at [623, 221] on div "Partial" at bounding box center [619, 218] width 177 height 89
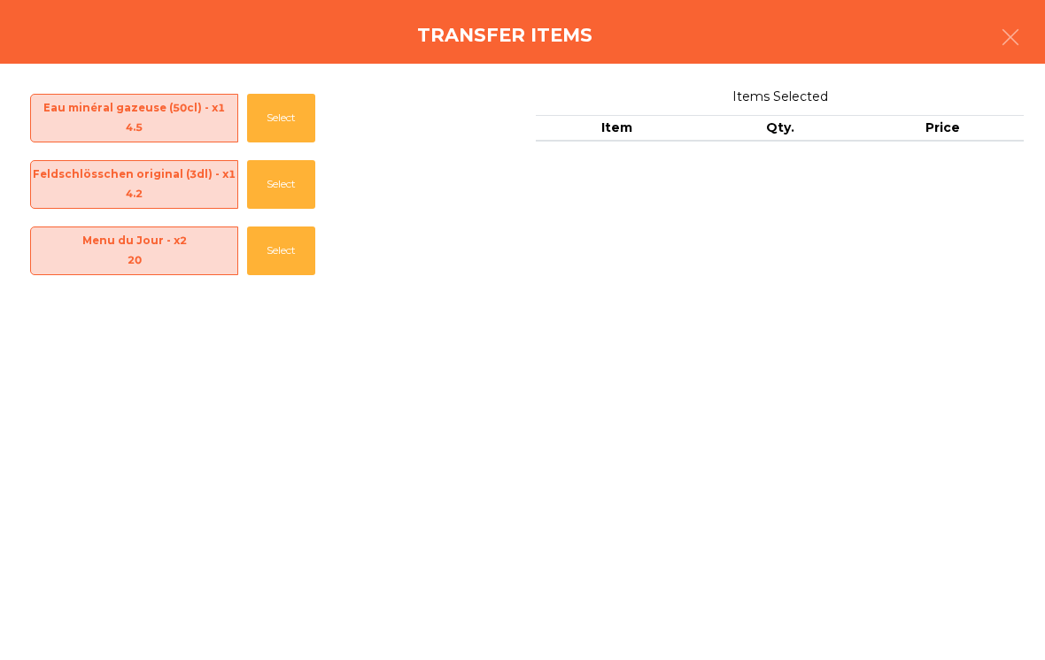
click at [298, 189] on button "Select" at bounding box center [281, 184] width 68 height 49
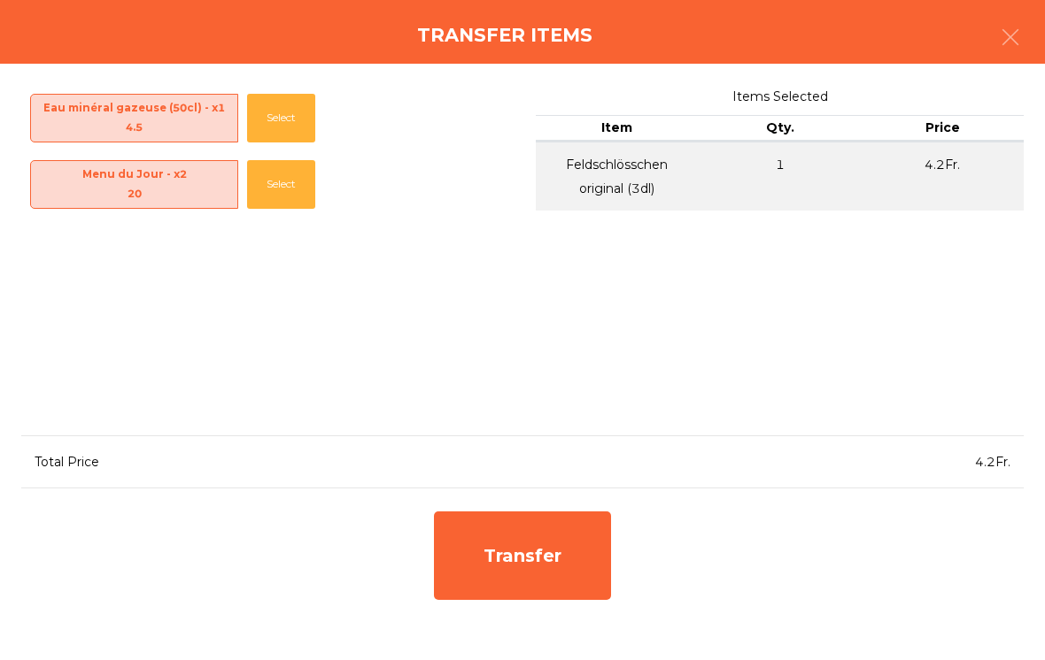
click at [291, 195] on button "Select" at bounding box center [281, 184] width 68 height 49
click at [537, 540] on div "Transfer" at bounding box center [522, 556] width 177 height 89
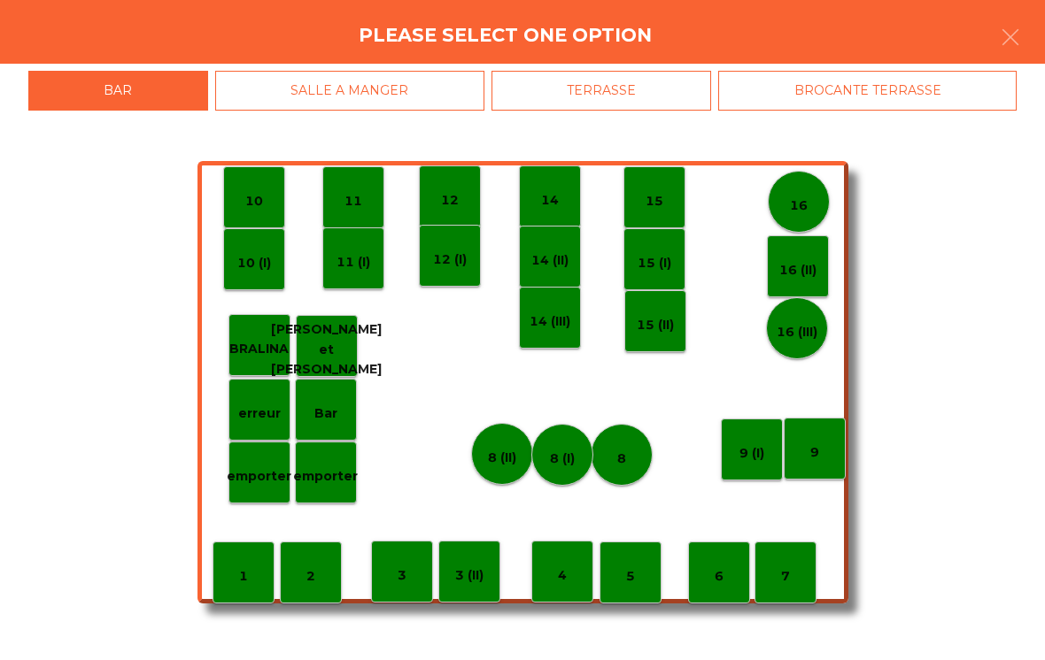
click at [655, 90] on div "TERRASSE" at bounding box center [601, 91] width 220 height 40
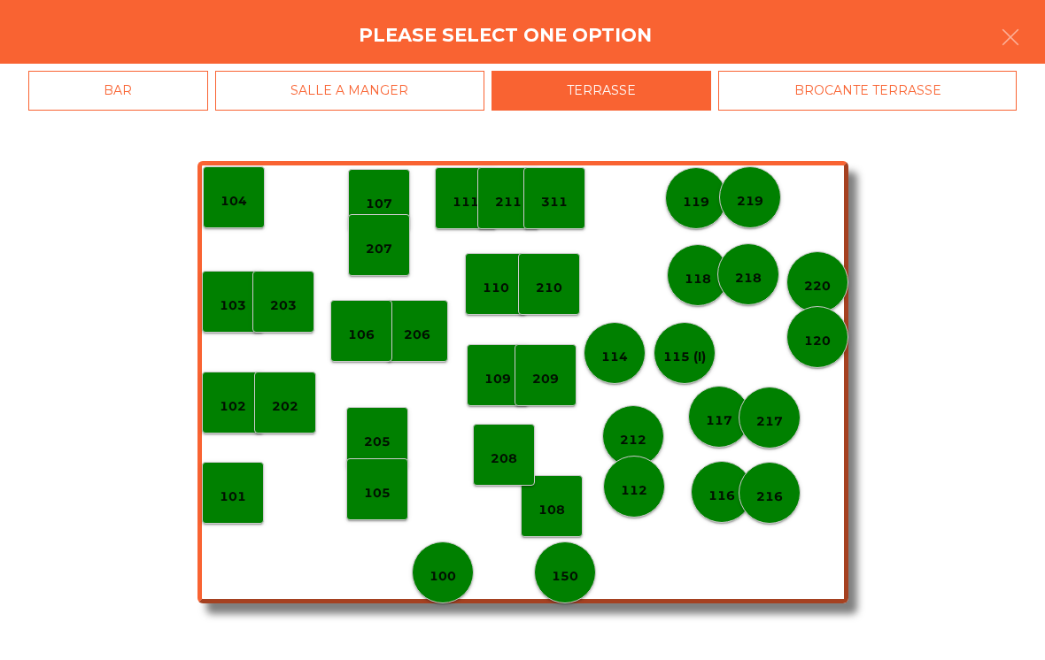
click at [447, 198] on div "111" at bounding box center [466, 198] width 62 height 62
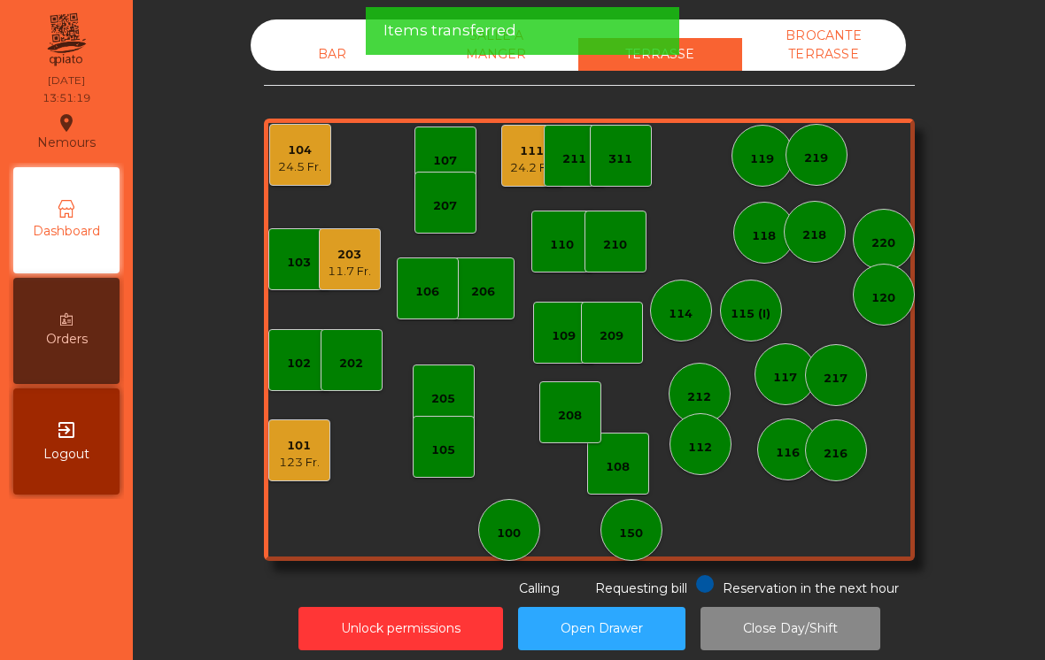
click at [330, 158] on div "104 24.5 Fr." at bounding box center [300, 155] width 62 height 62
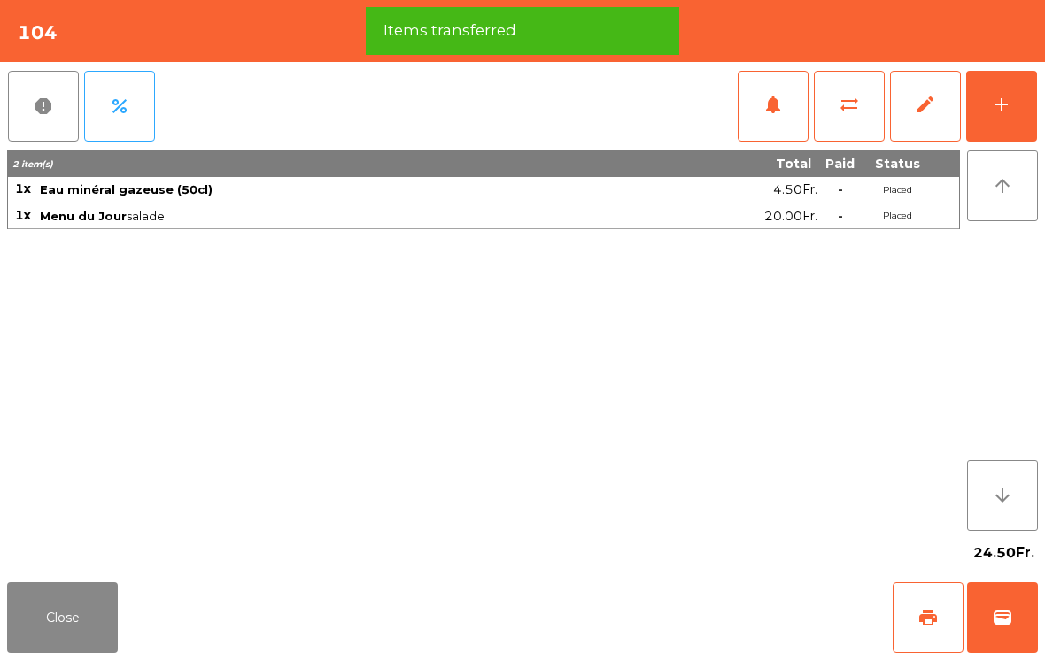
click at [930, 604] on button "print" at bounding box center [927, 617] width 71 height 71
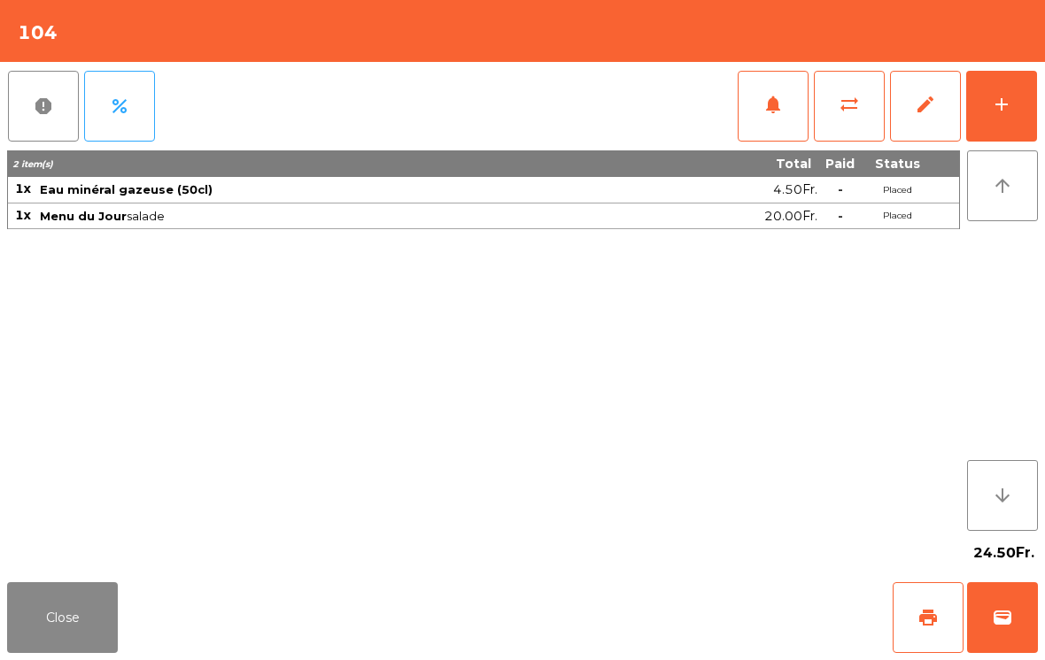
click at [117, 586] on button "Close" at bounding box center [62, 617] width 111 height 71
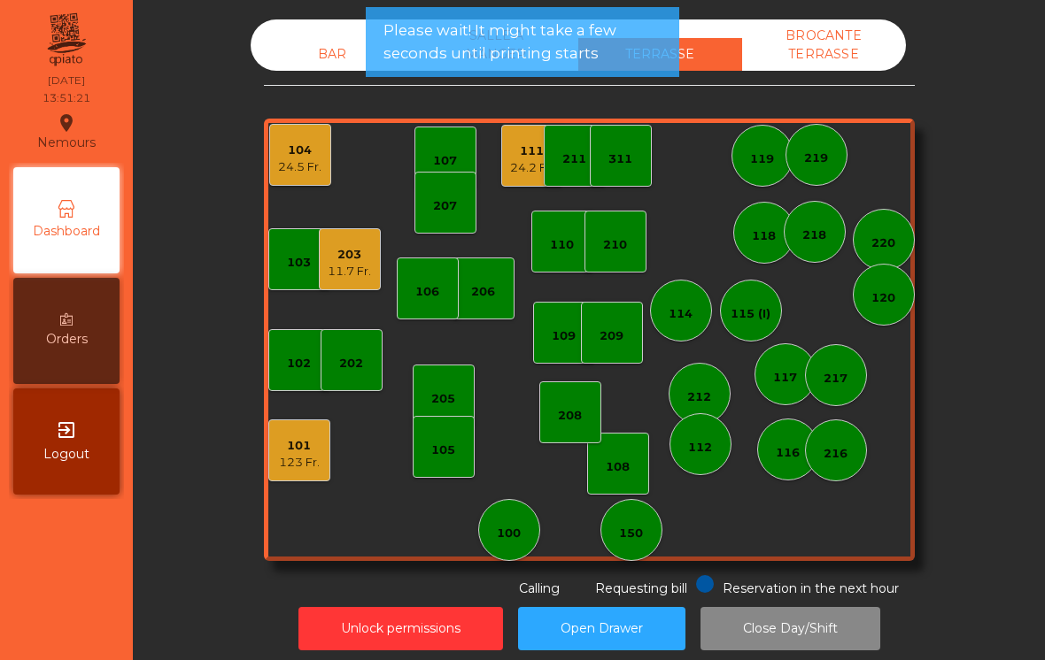
click at [505, 174] on div "111 24.2 Fr." at bounding box center [532, 156] width 62 height 62
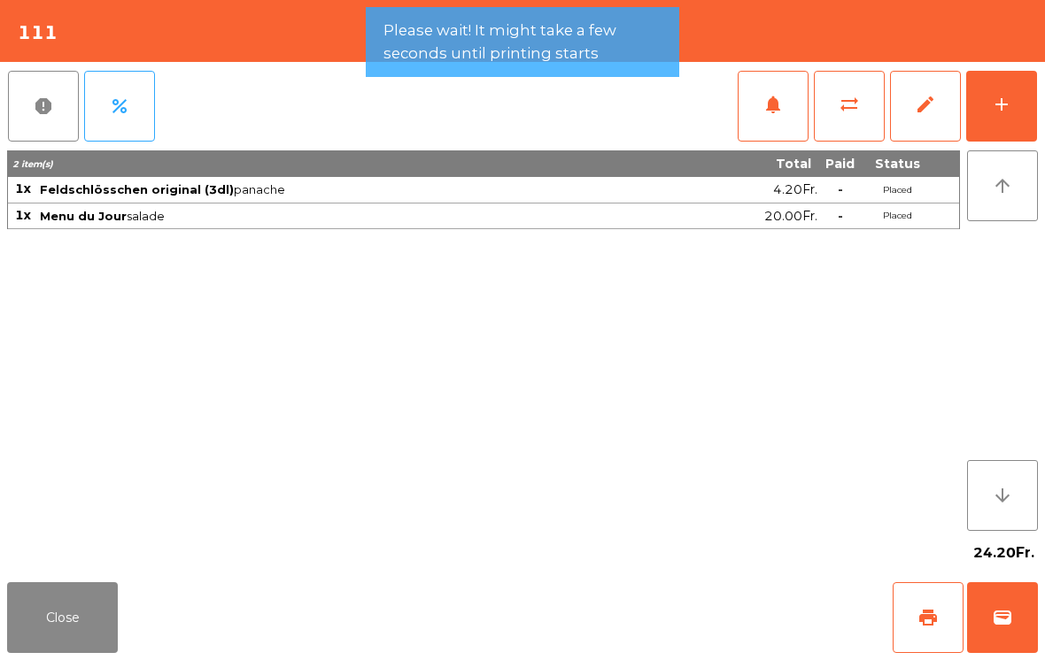
click at [934, 634] on button "print" at bounding box center [927, 617] width 71 height 71
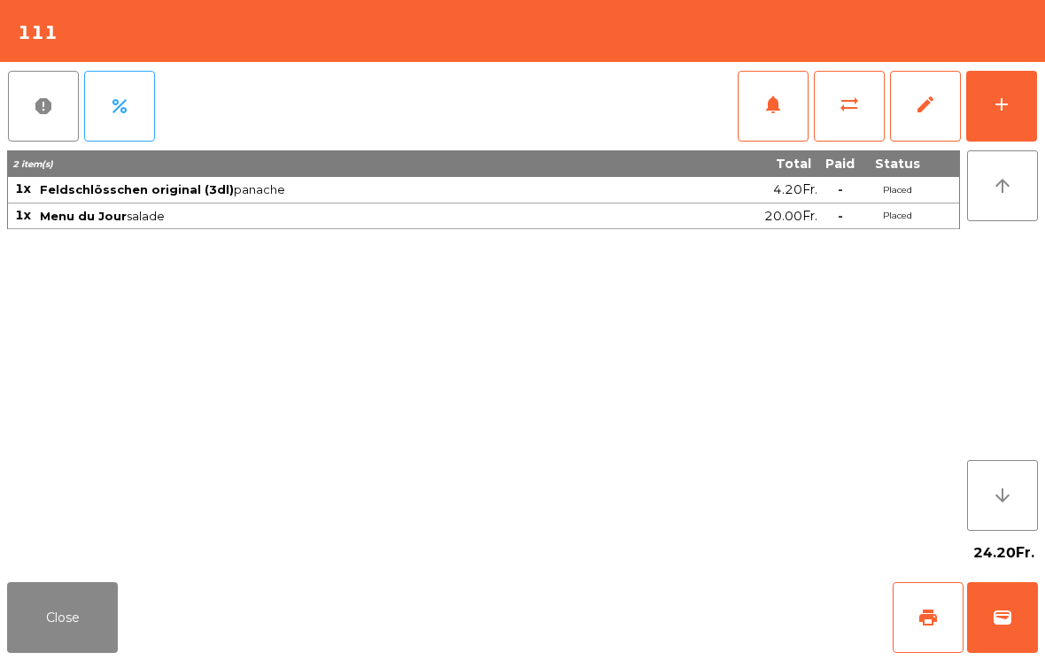
click at [89, 605] on button "Close" at bounding box center [62, 617] width 111 height 71
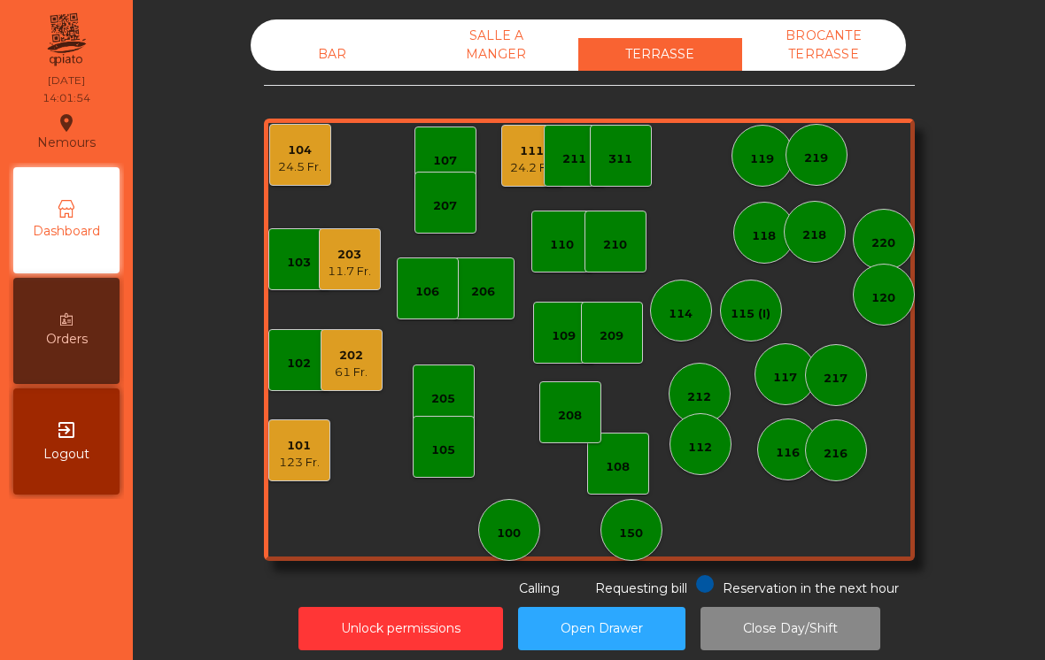
click at [325, 52] on div "BAR" at bounding box center [333, 54] width 164 height 33
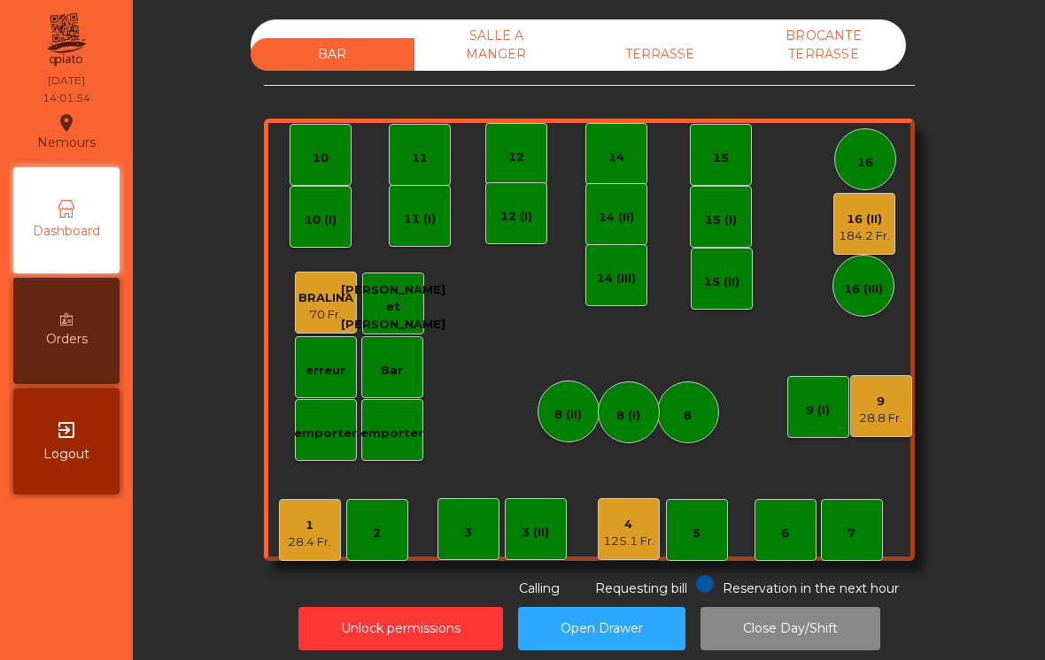
click at [883, 415] on div "28.8 Fr." at bounding box center [880, 419] width 43 height 18
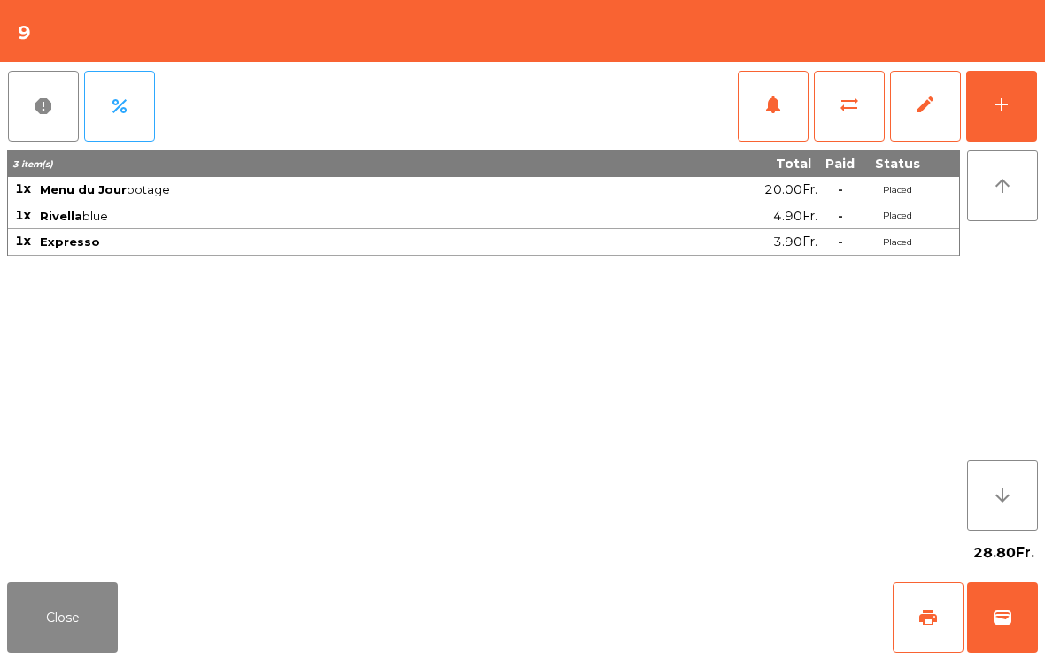
click at [937, 621] on span "print" at bounding box center [927, 617] width 21 height 21
click at [73, 632] on button "Close" at bounding box center [62, 617] width 111 height 71
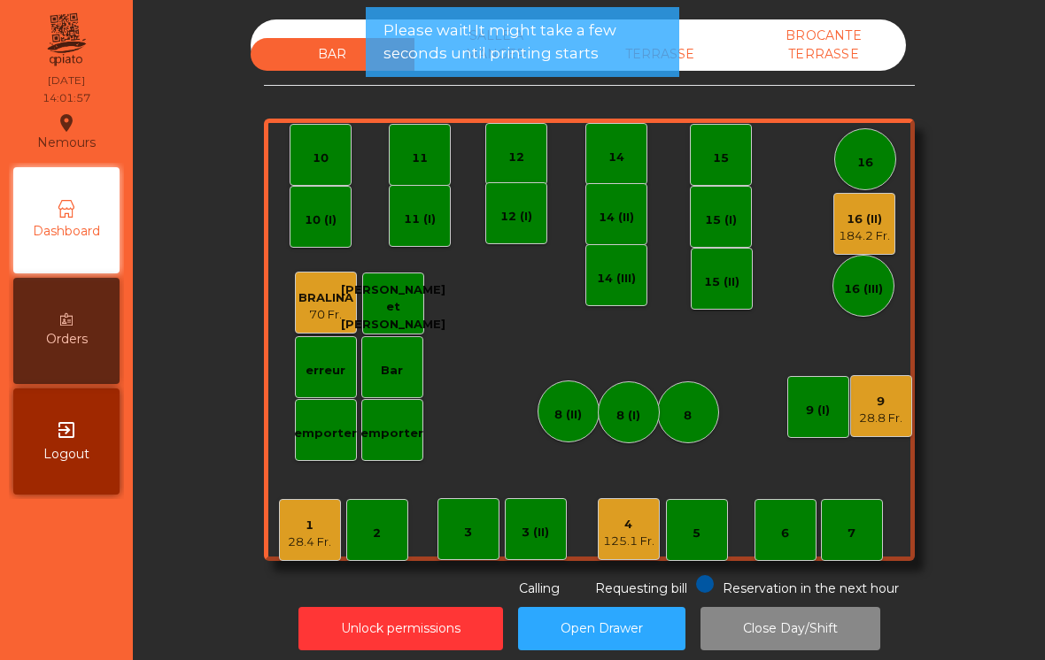
click at [297, 530] on div "1" at bounding box center [309, 526] width 43 height 18
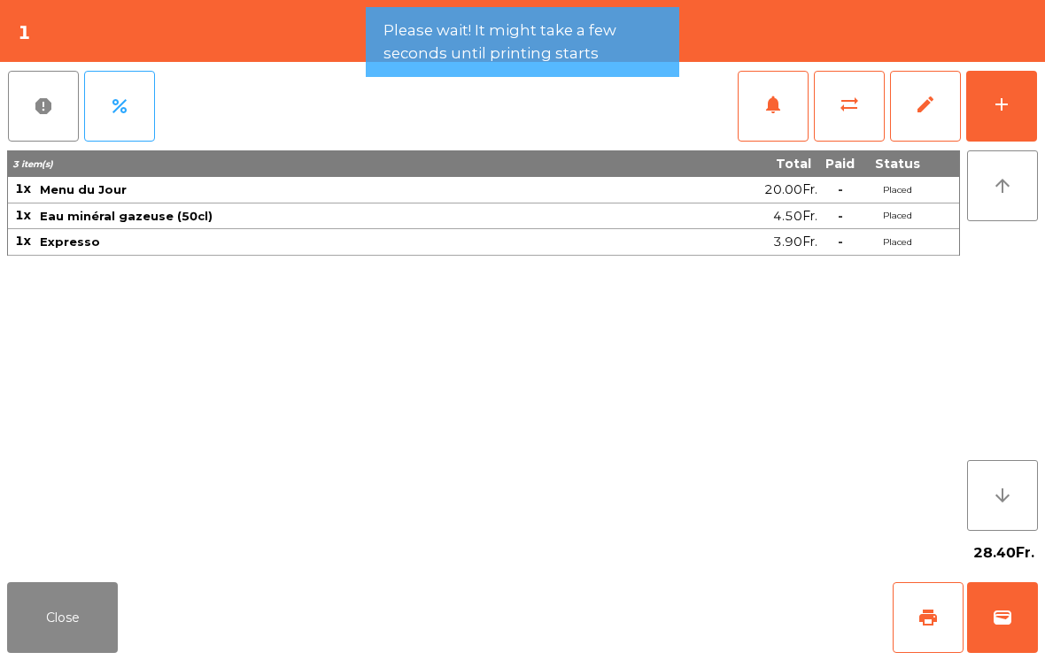
click at [1000, 613] on span "wallet" at bounding box center [1001, 617] width 21 height 21
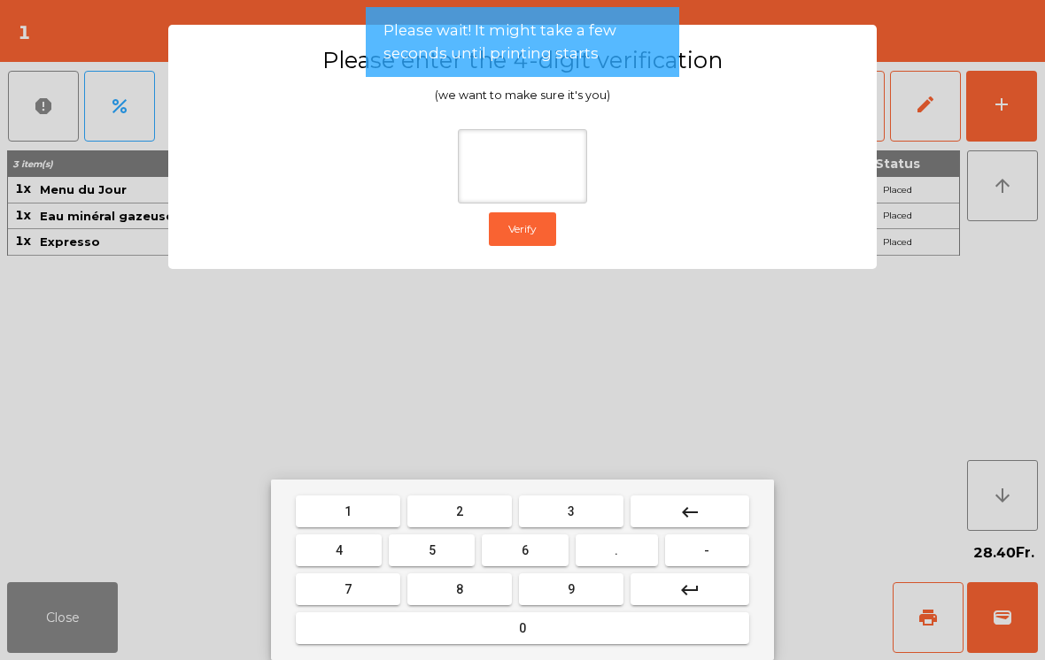
type input "*"
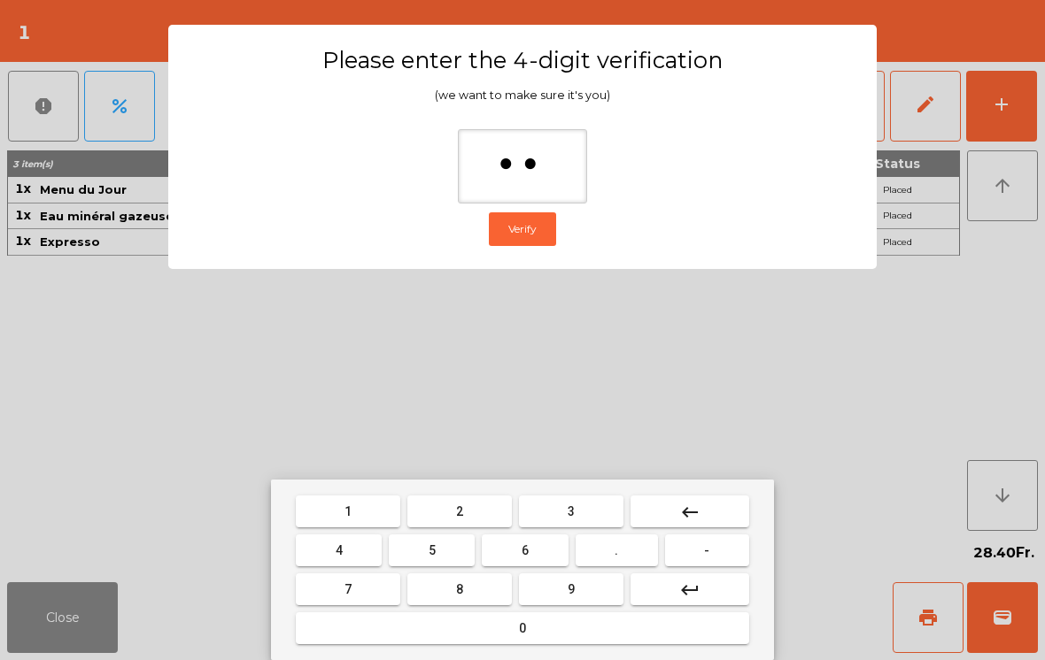
type input "*"
type input "***"
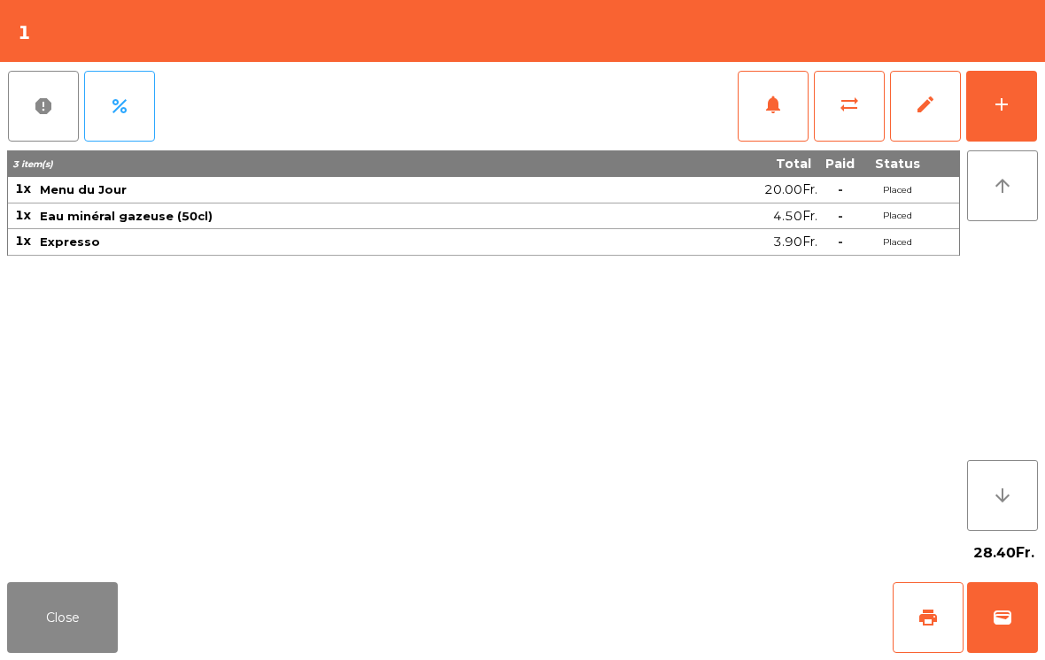
click at [651, 606] on div "Close print wallet" at bounding box center [522, 617] width 1045 height 85
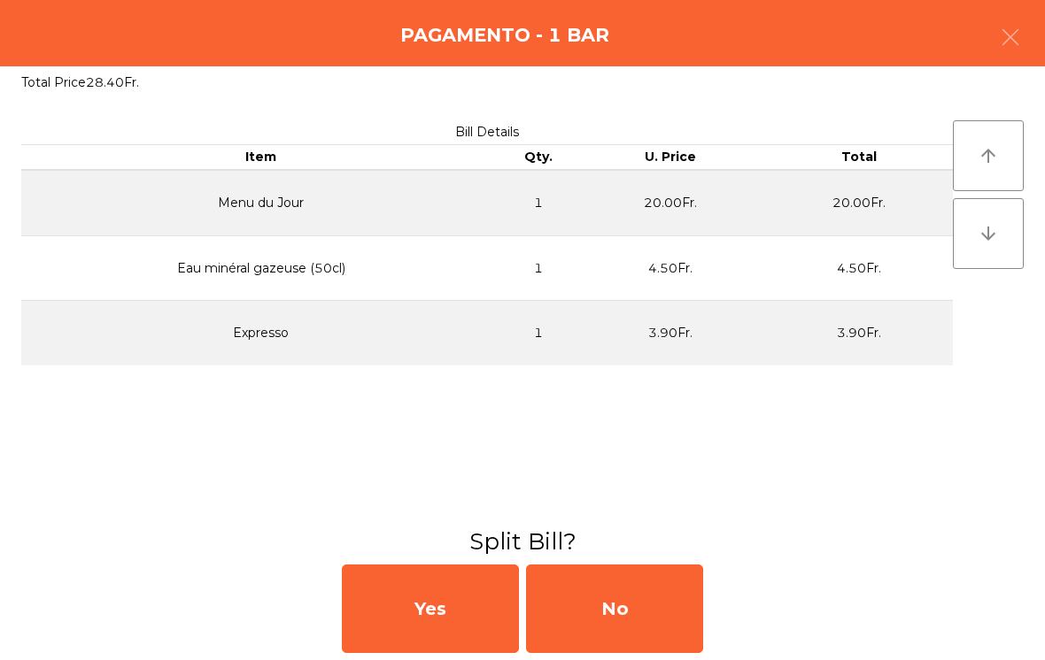
click at [646, 600] on div "No" at bounding box center [614, 609] width 177 height 89
click at [569, 634] on div "MB" at bounding box center [614, 609] width 177 height 89
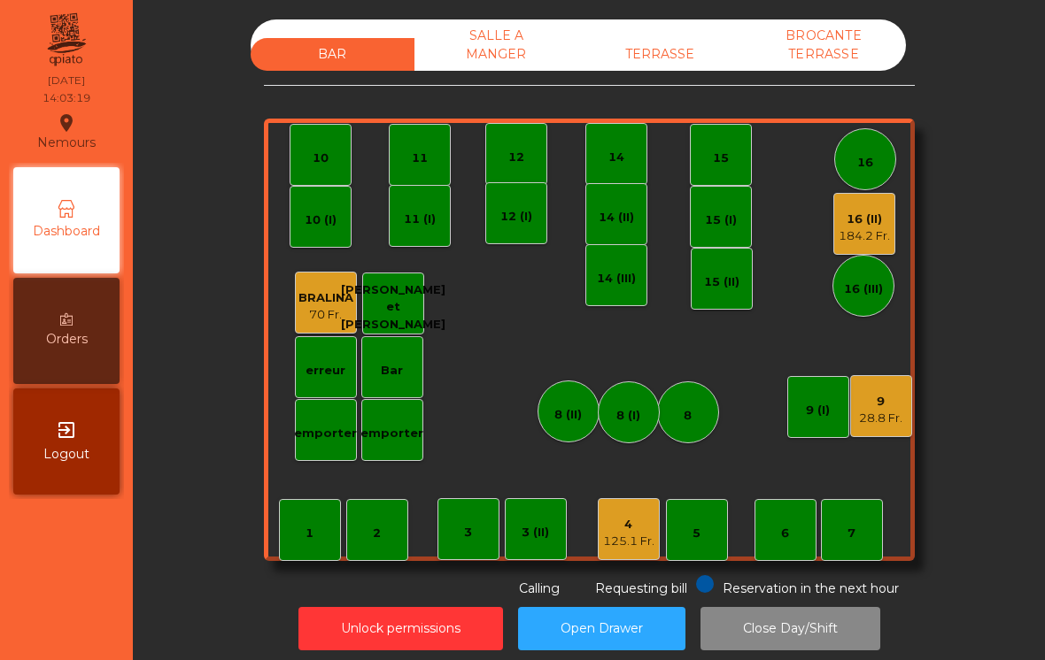
click at [900, 400] on div "9" at bounding box center [880, 402] width 43 height 18
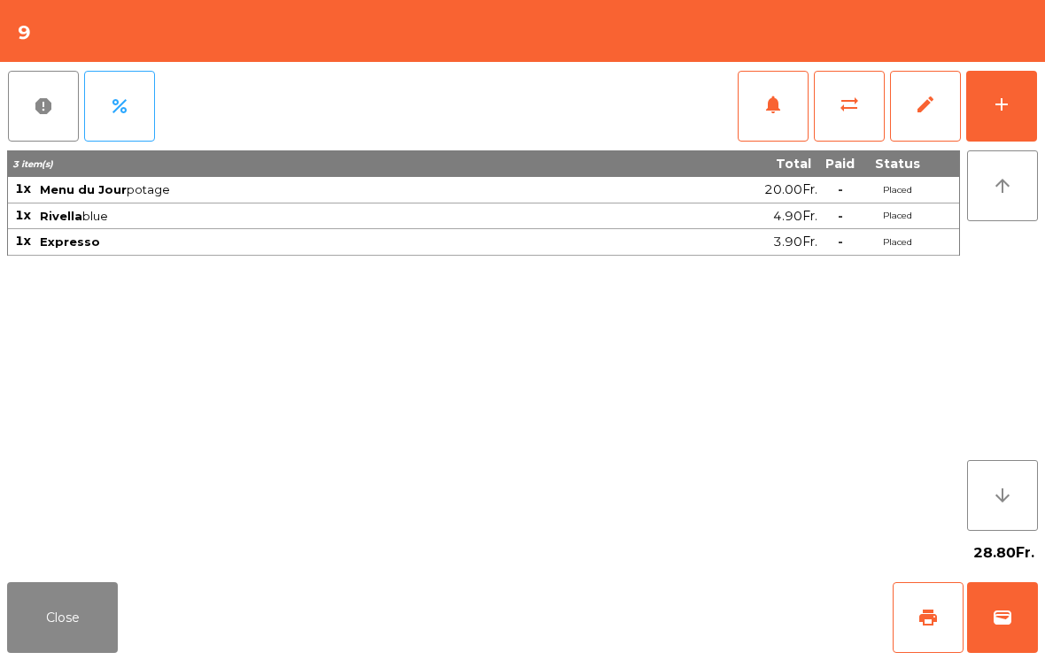
click at [994, 627] on span "wallet" at bounding box center [1001, 617] width 21 height 21
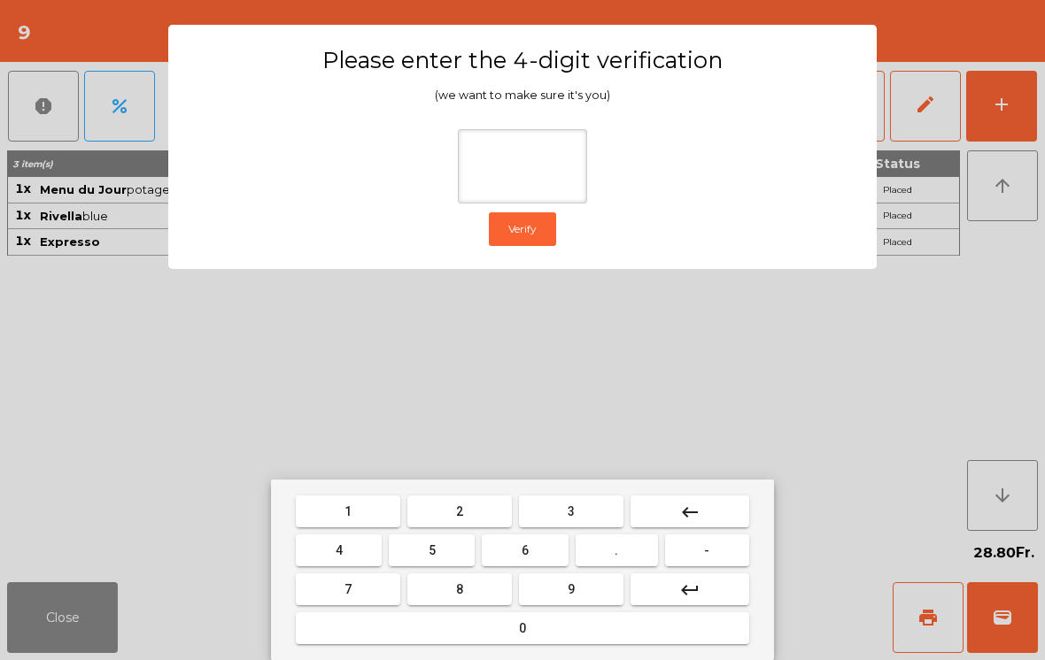
type input "*"
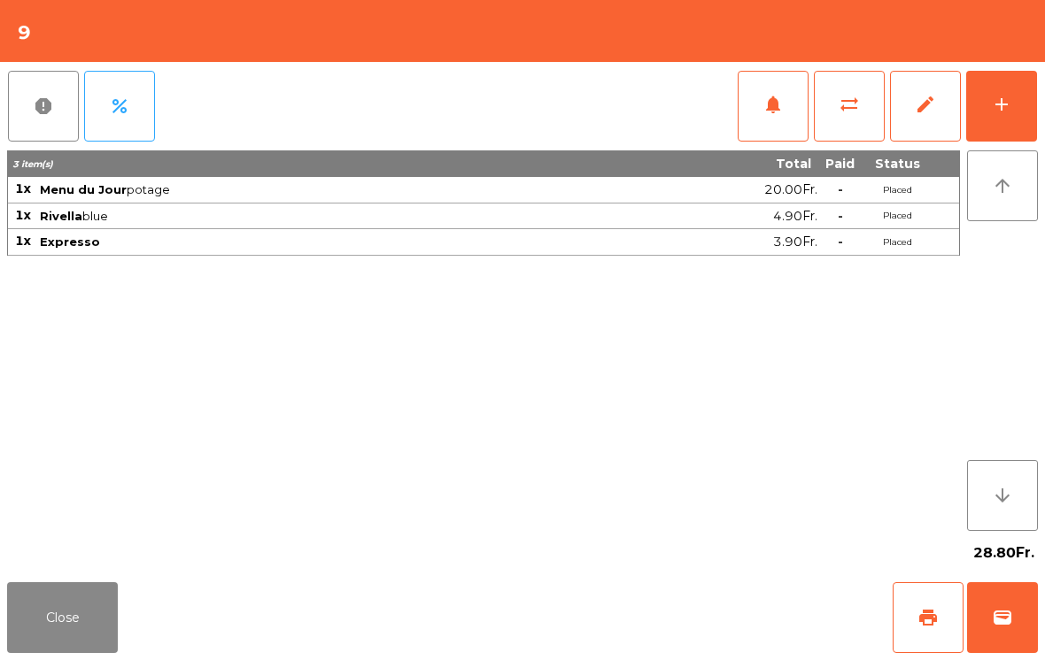
click at [625, 613] on div "Close print wallet" at bounding box center [522, 617] width 1045 height 85
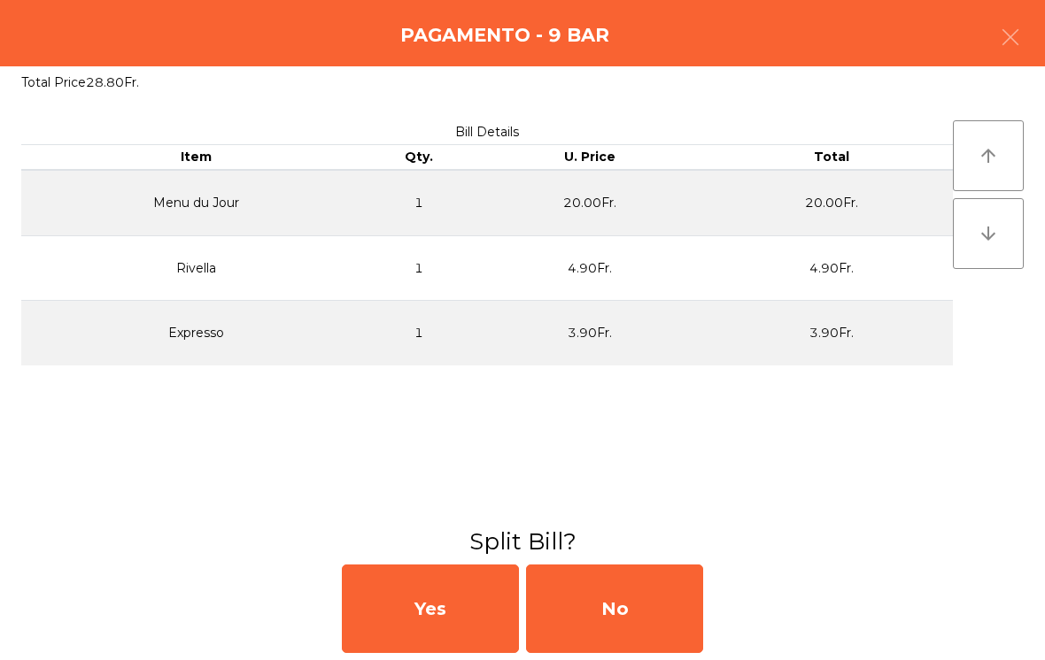
click at [644, 611] on div "No" at bounding box center [614, 609] width 177 height 89
click at [650, 608] on div "No" at bounding box center [614, 609] width 177 height 89
click at [622, 605] on div "No" at bounding box center [614, 609] width 177 height 89
click at [612, 614] on div "No" at bounding box center [614, 609] width 177 height 89
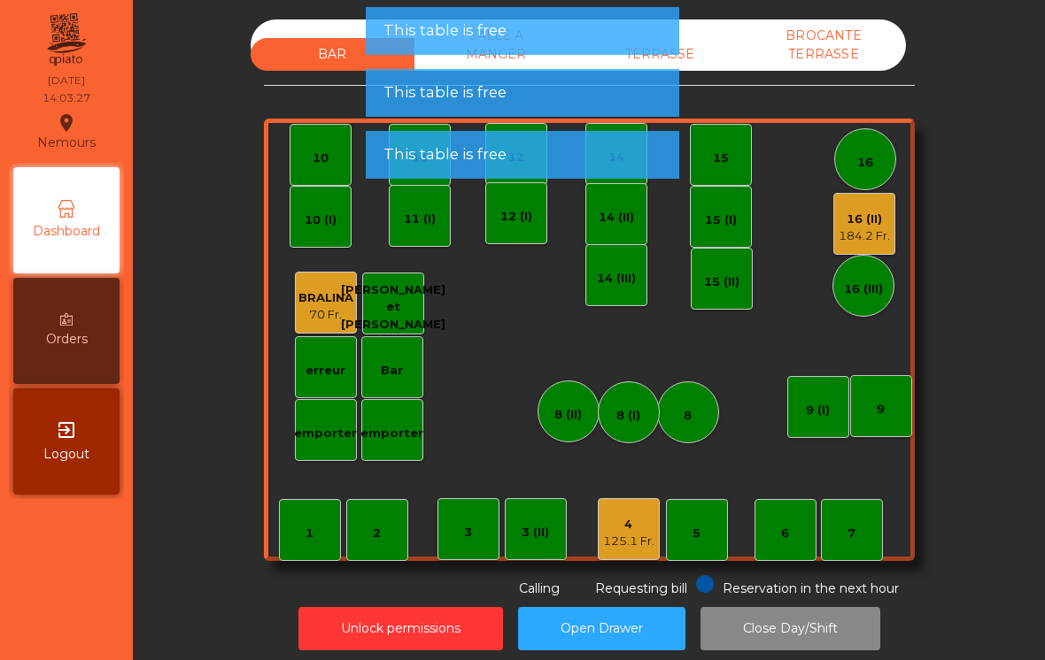
click at [691, 43] on div "TERRASSE" at bounding box center [660, 54] width 164 height 33
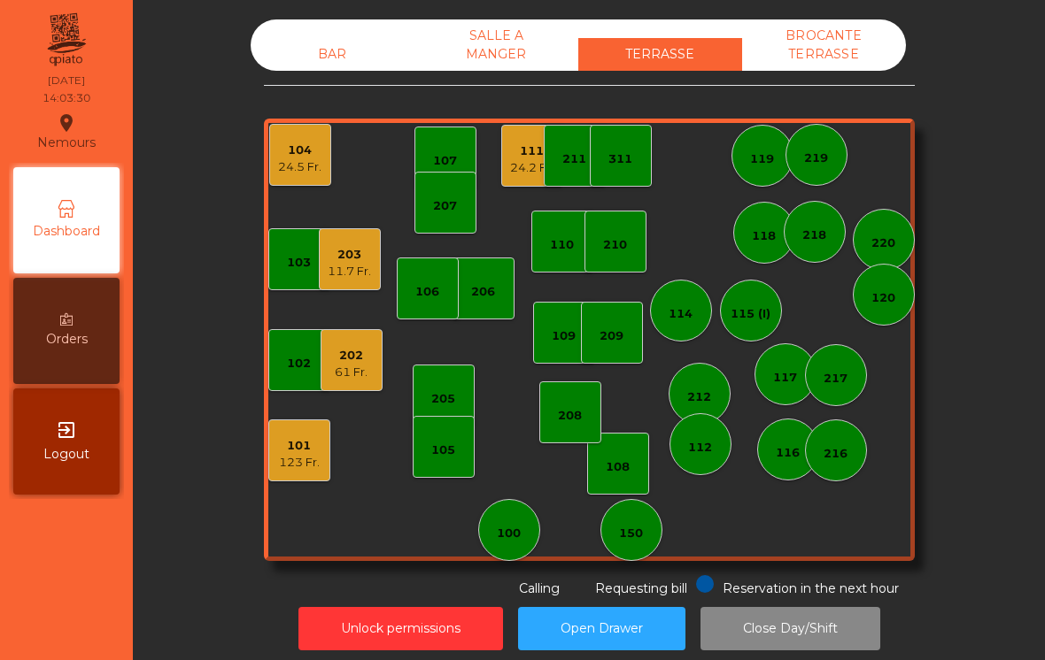
click at [353, 258] on div "203" at bounding box center [349, 255] width 43 height 18
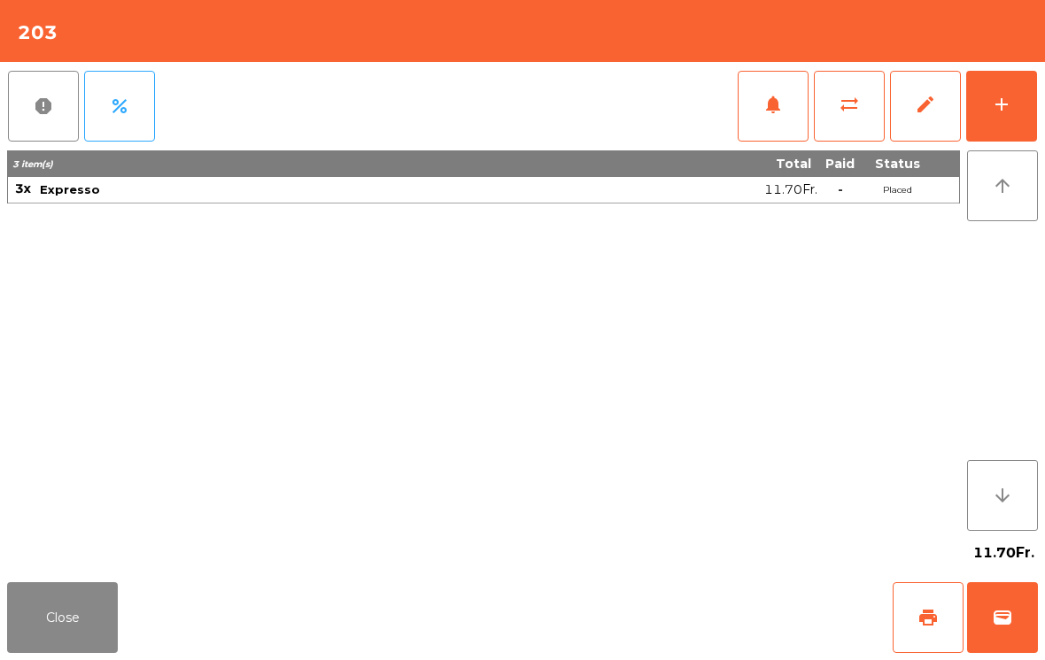
click at [1013, 624] on button "wallet" at bounding box center [1002, 617] width 71 height 71
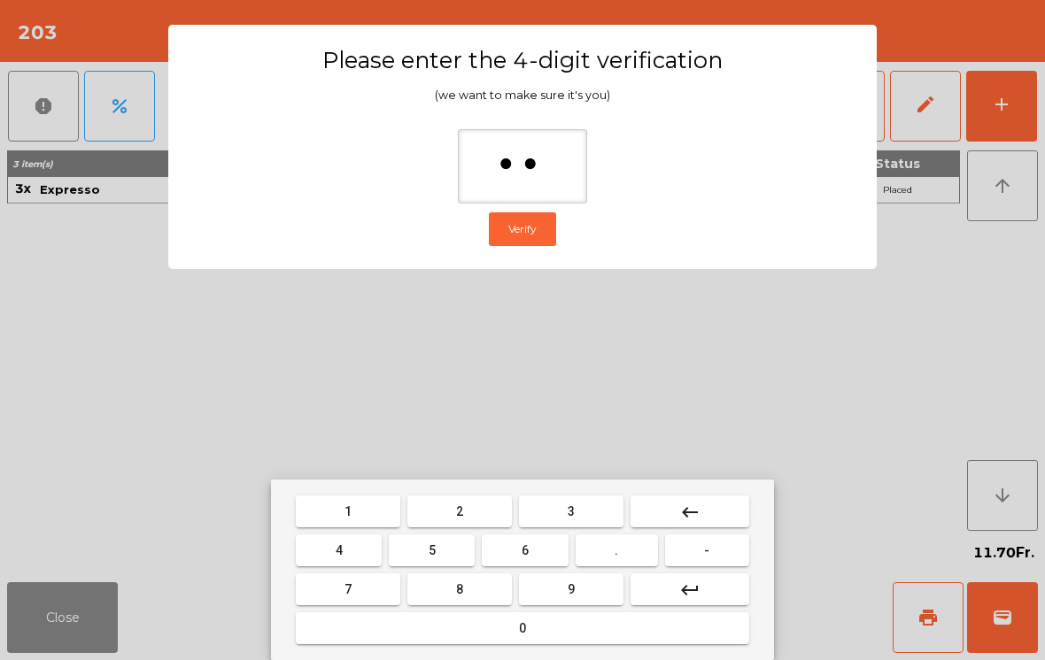
type input "***"
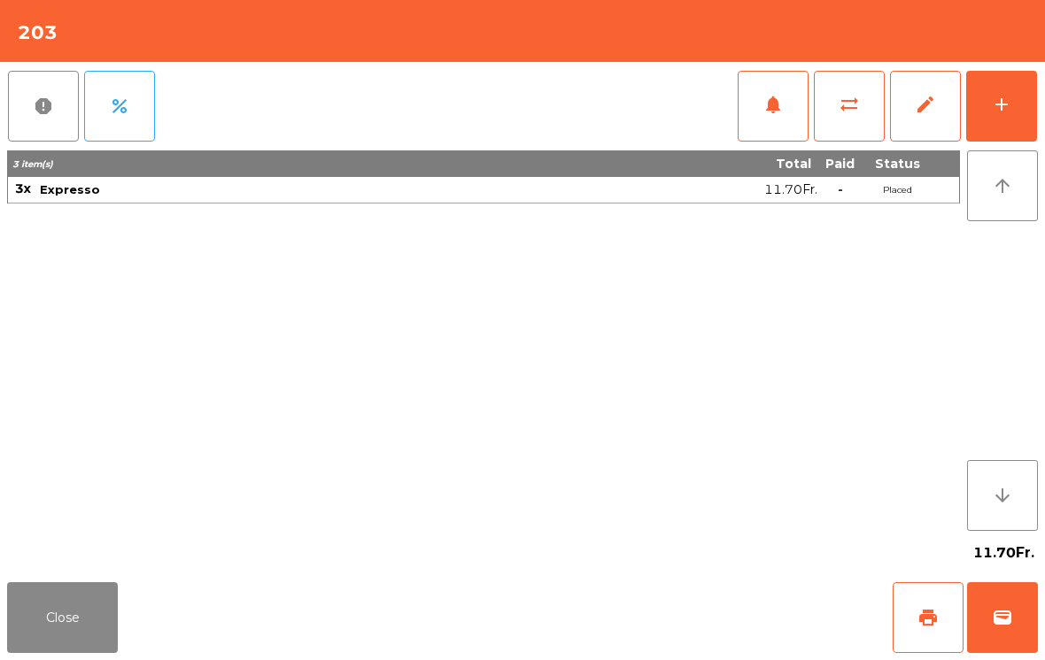
click at [617, 614] on div "Close print wallet" at bounding box center [522, 617] width 1045 height 85
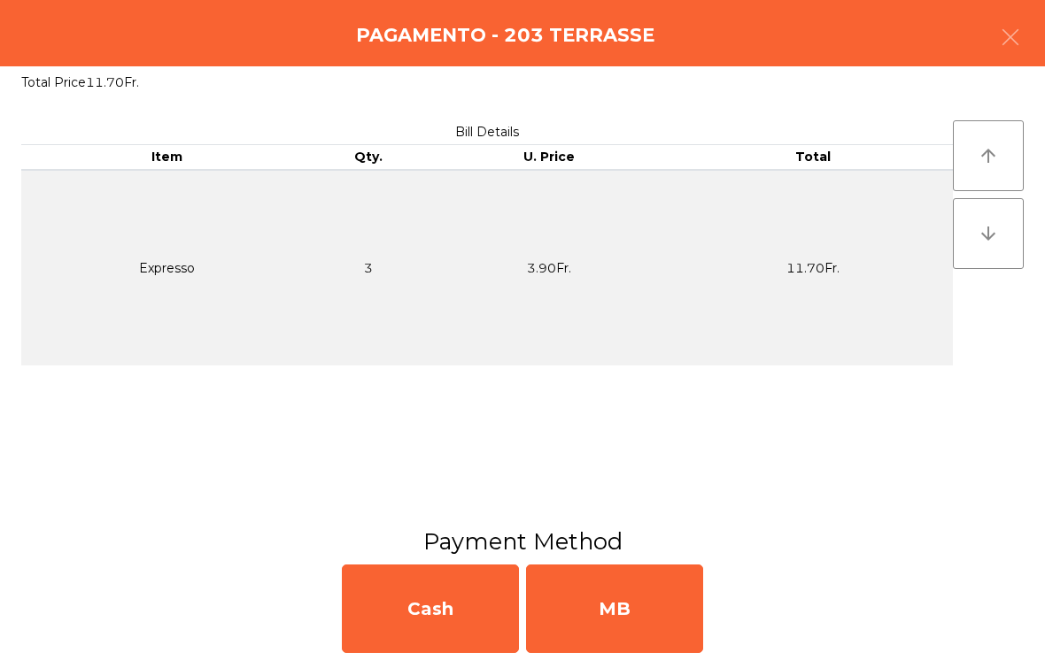
click at [644, 613] on div "MB" at bounding box center [614, 609] width 177 height 89
click at [638, 567] on div "No" at bounding box center [614, 609] width 177 height 89
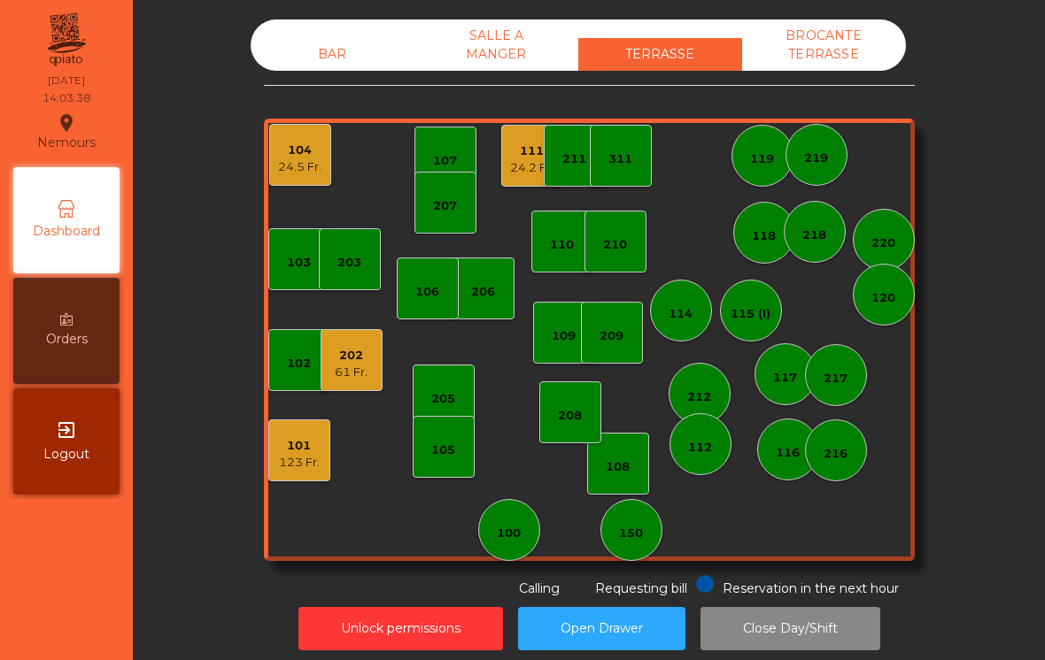
click at [513, 157] on div "111" at bounding box center [531, 152] width 43 height 18
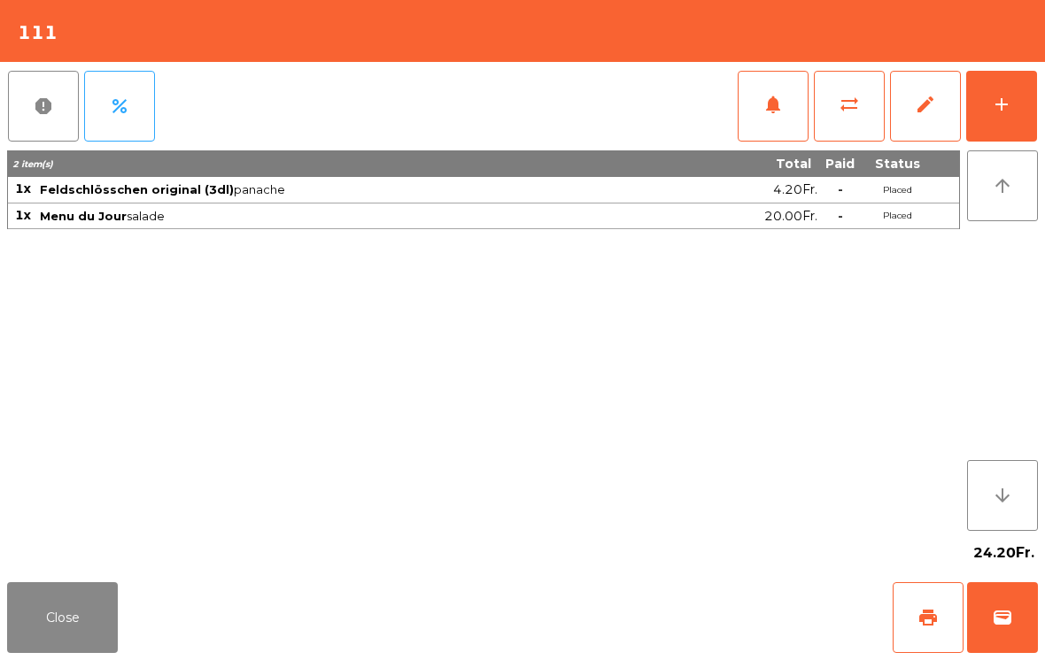
click at [992, 633] on button "wallet" at bounding box center [1002, 617] width 71 height 71
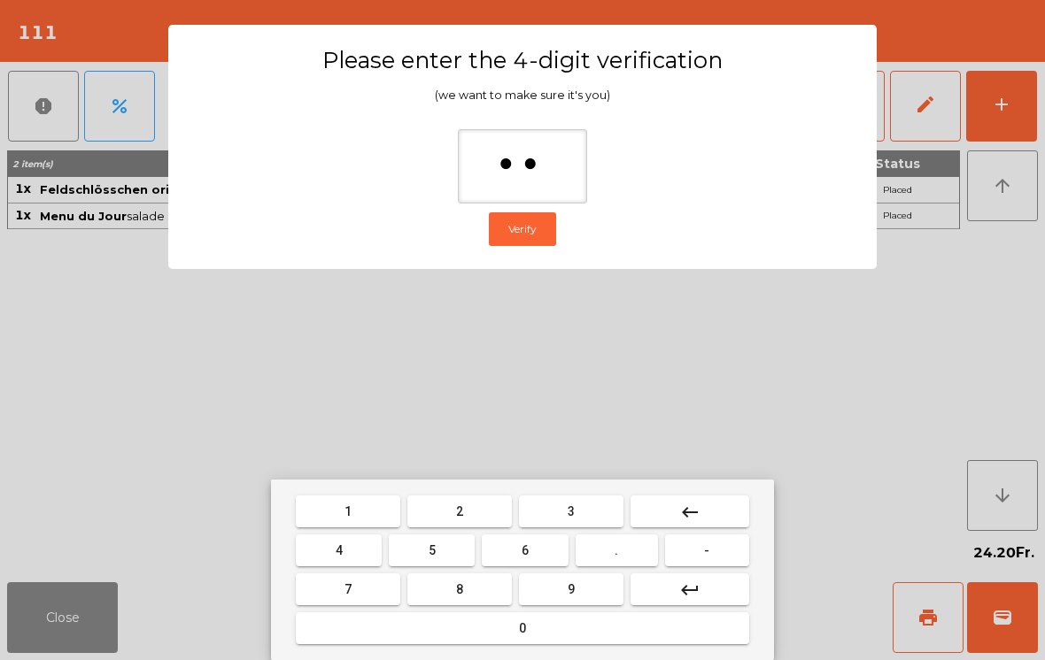
type input "***"
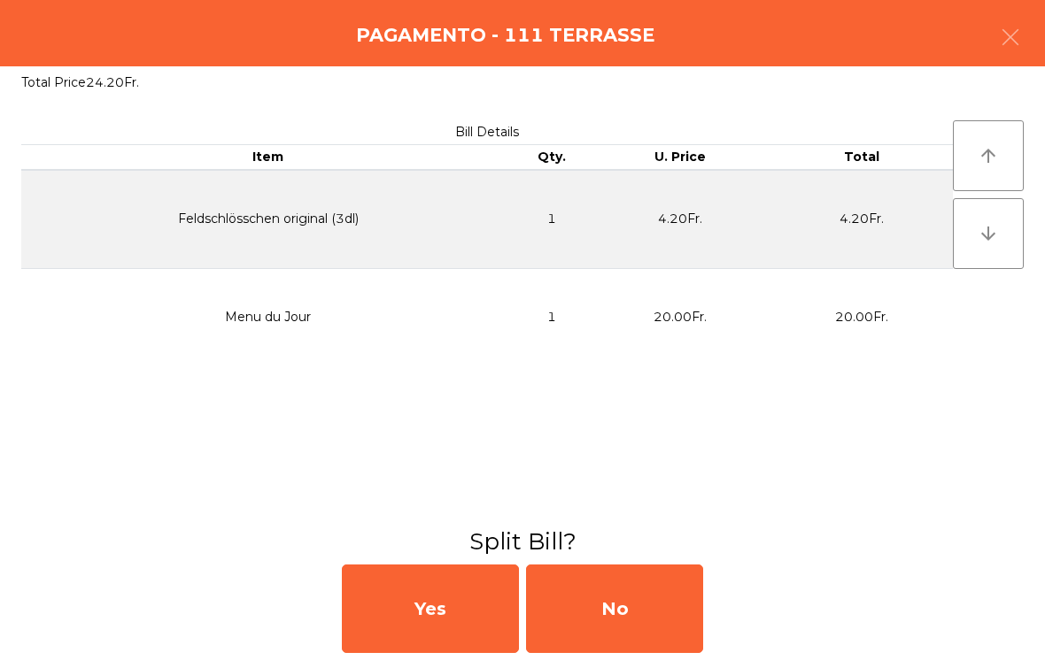
click at [632, 579] on div "No" at bounding box center [614, 609] width 177 height 89
click at [612, 590] on div "No" at bounding box center [614, 609] width 177 height 89
click at [625, 613] on div "No" at bounding box center [614, 609] width 177 height 89
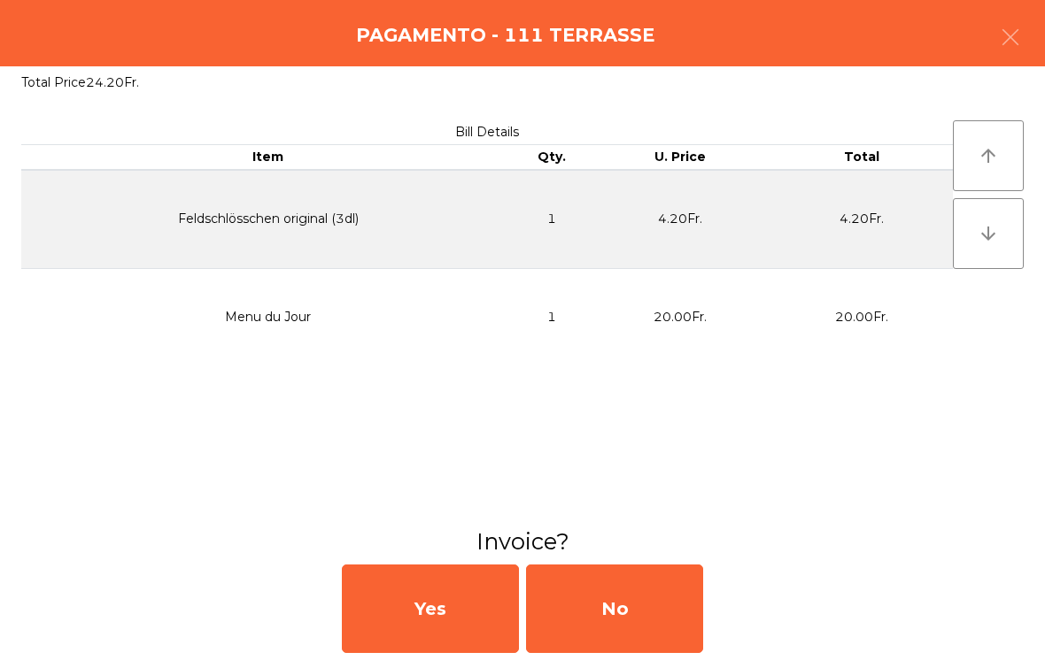
click at [613, 590] on div "No" at bounding box center [614, 609] width 177 height 89
click at [612, 590] on div "No" at bounding box center [614, 609] width 177 height 89
click at [615, 601] on div "No" at bounding box center [614, 609] width 177 height 89
click at [615, 600] on div "No" at bounding box center [614, 609] width 177 height 89
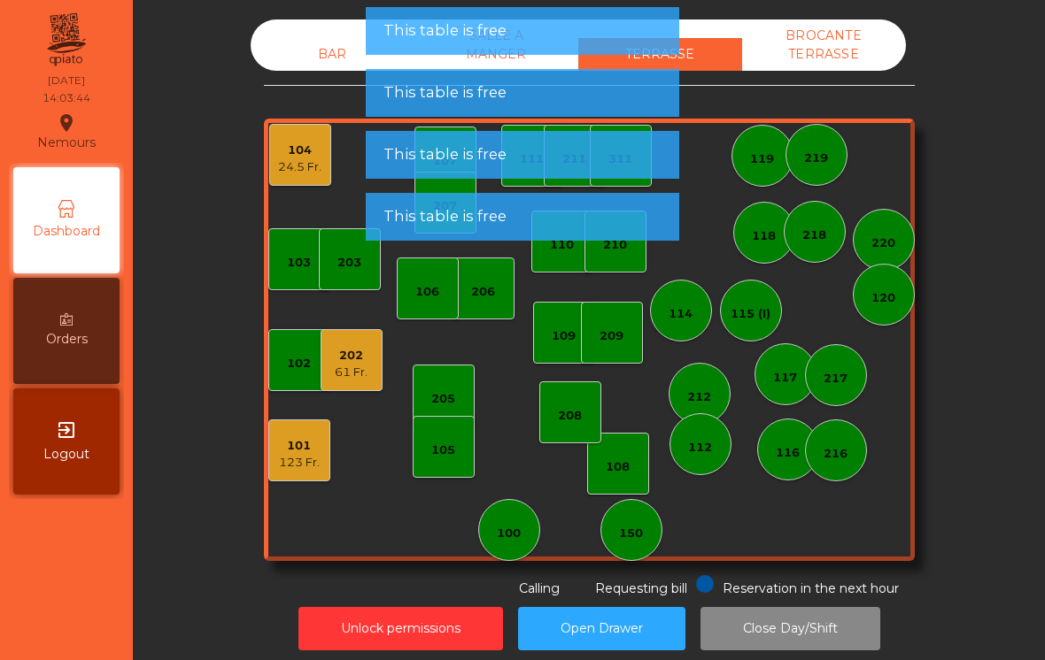
click at [613, 614] on button "Open Drawer" at bounding box center [601, 628] width 167 height 43
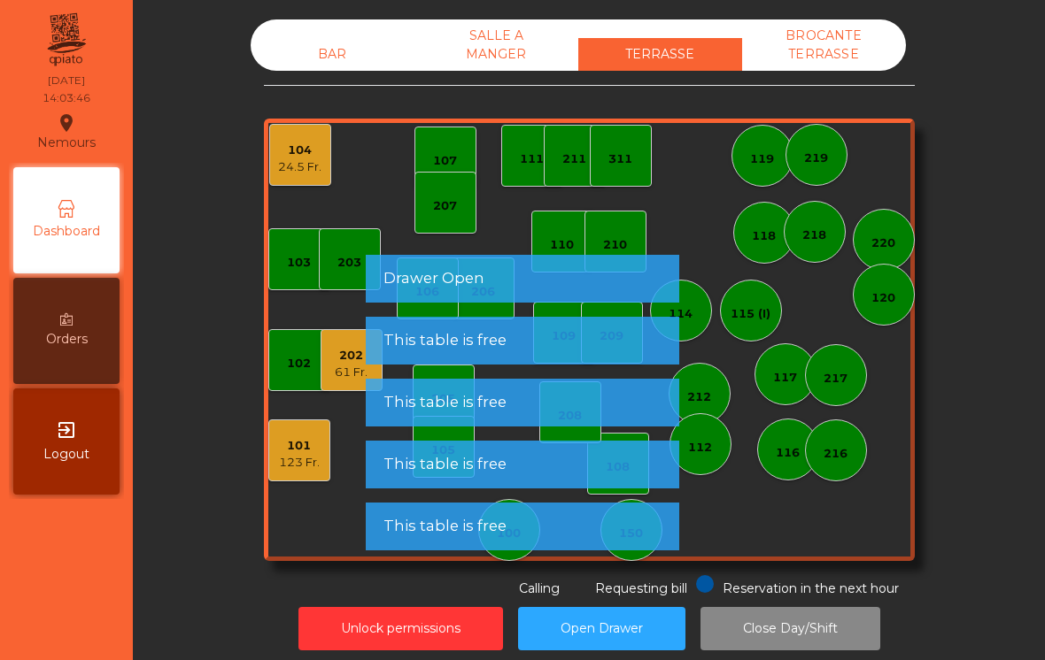
click at [299, 169] on div "24.5 Fr." at bounding box center [299, 167] width 43 height 18
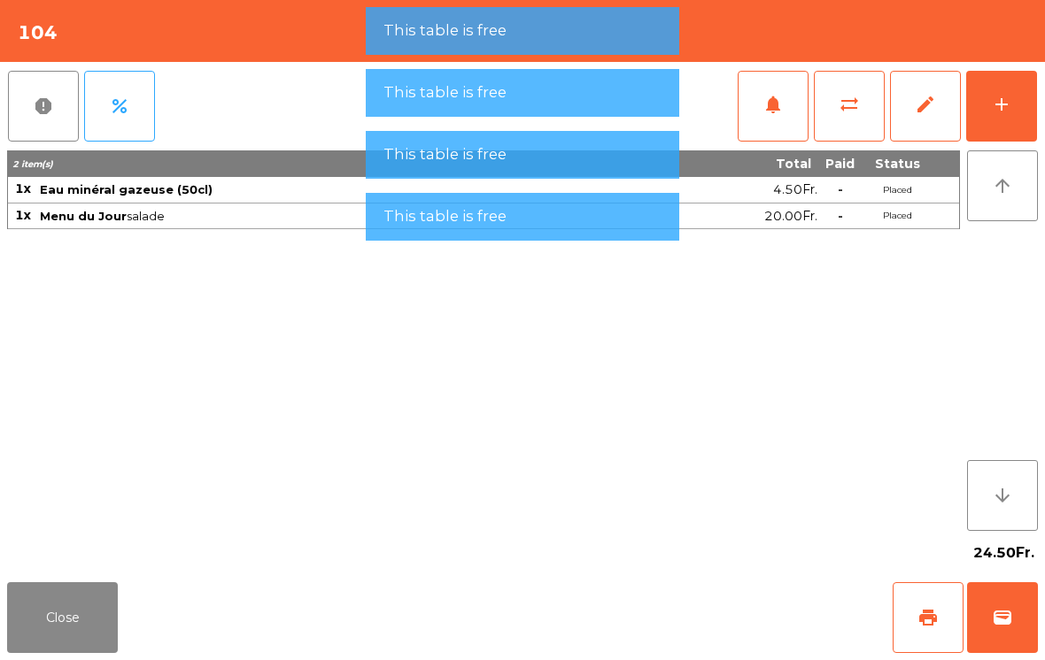
click at [991, 620] on button "wallet" at bounding box center [1002, 617] width 71 height 71
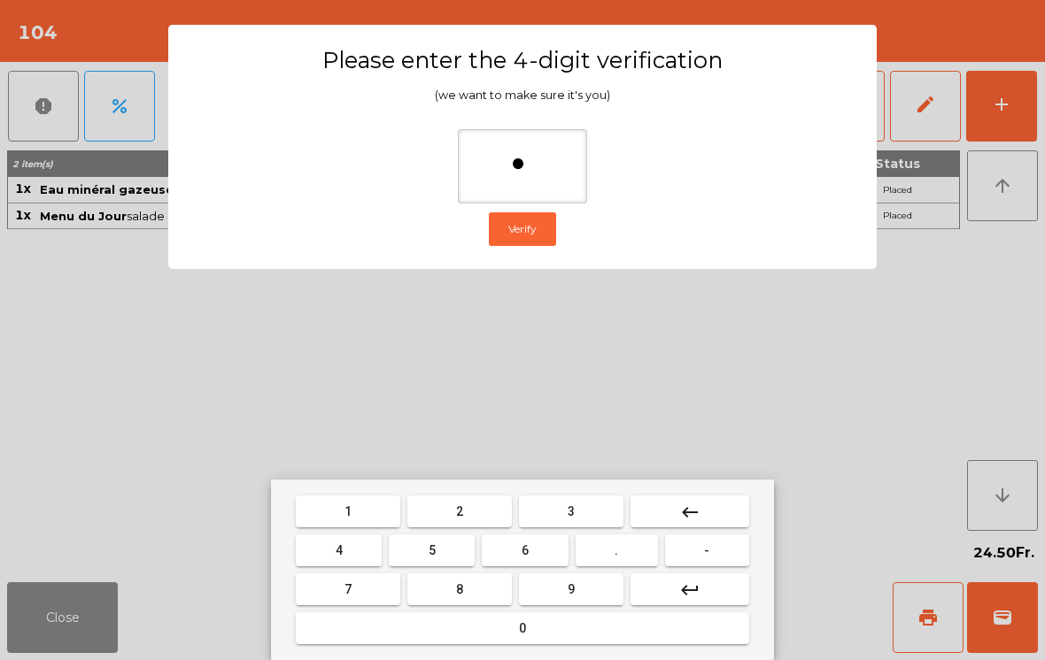
type input "**"
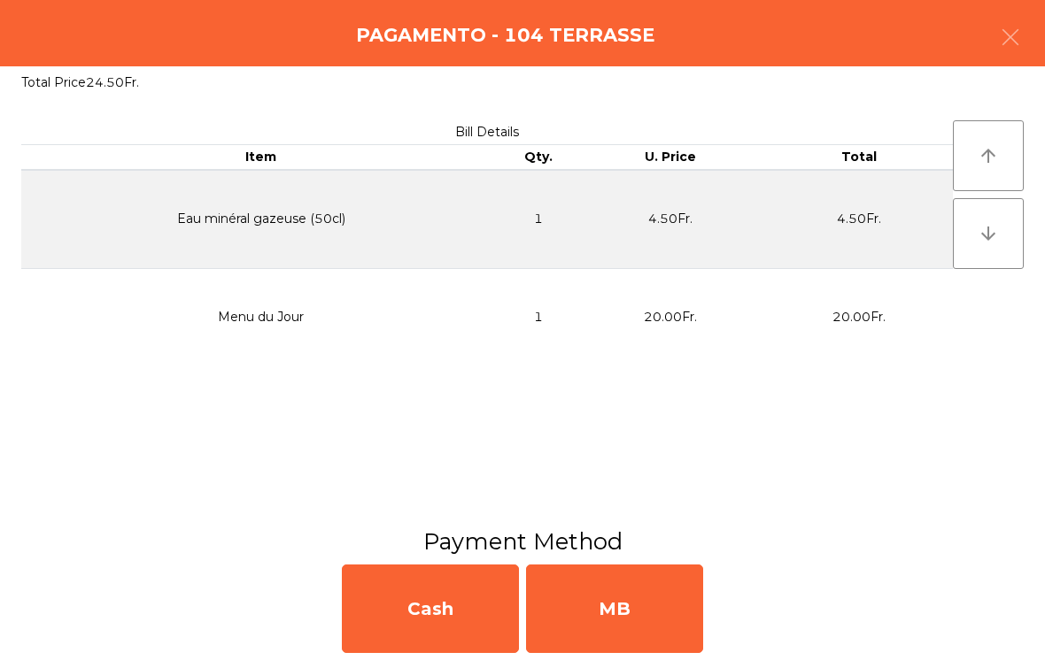
click at [666, 622] on div "MB" at bounding box center [614, 609] width 177 height 89
click at [643, 603] on div "No" at bounding box center [614, 609] width 177 height 89
click at [643, 602] on div "No" at bounding box center [614, 609] width 177 height 89
click at [653, 618] on div "No" at bounding box center [614, 609] width 177 height 89
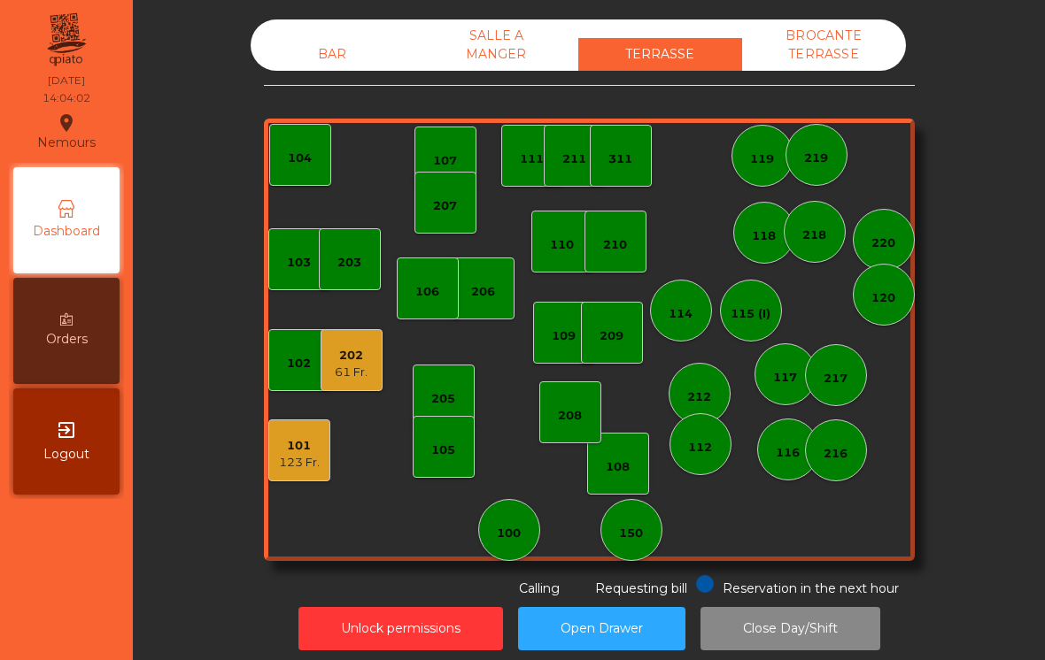
click at [313, 81] on div "BAR SALLE A MANGER TERRASSE BROCANTE TERRASSE 103 102 101 123 Fr. 202 61 Fr. 20…" at bounding box center [589, 308] width 651 height 579
click at [299, 51] on div "BAR" at bounding box center [333, 54] width 164 height 33
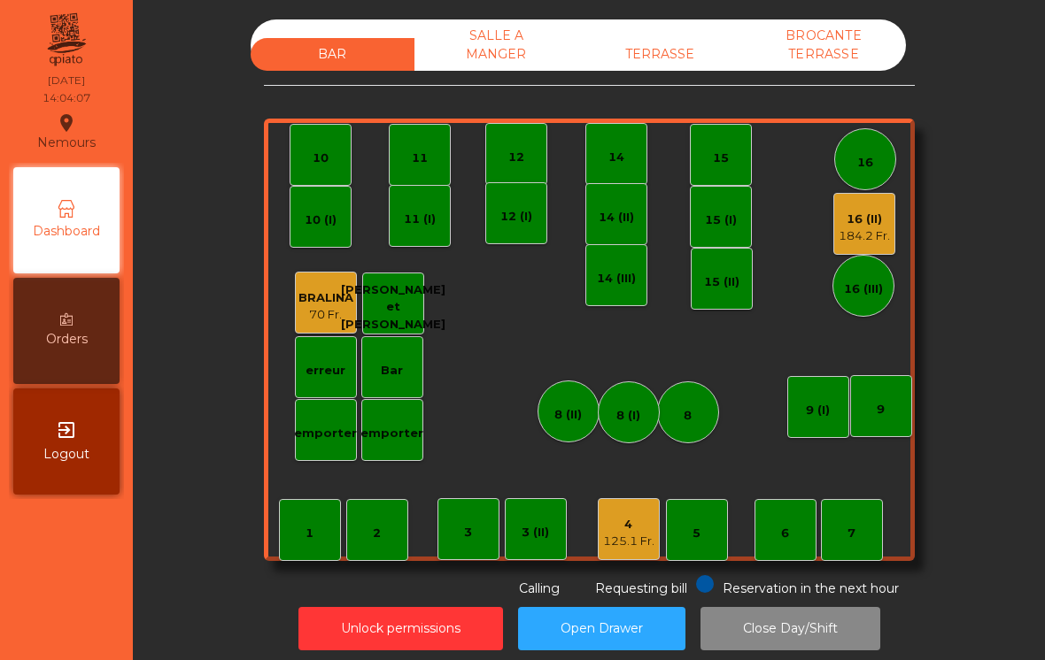
click at [605, 519] on div "4" at bounding box center [628, 525] width 51 height 18
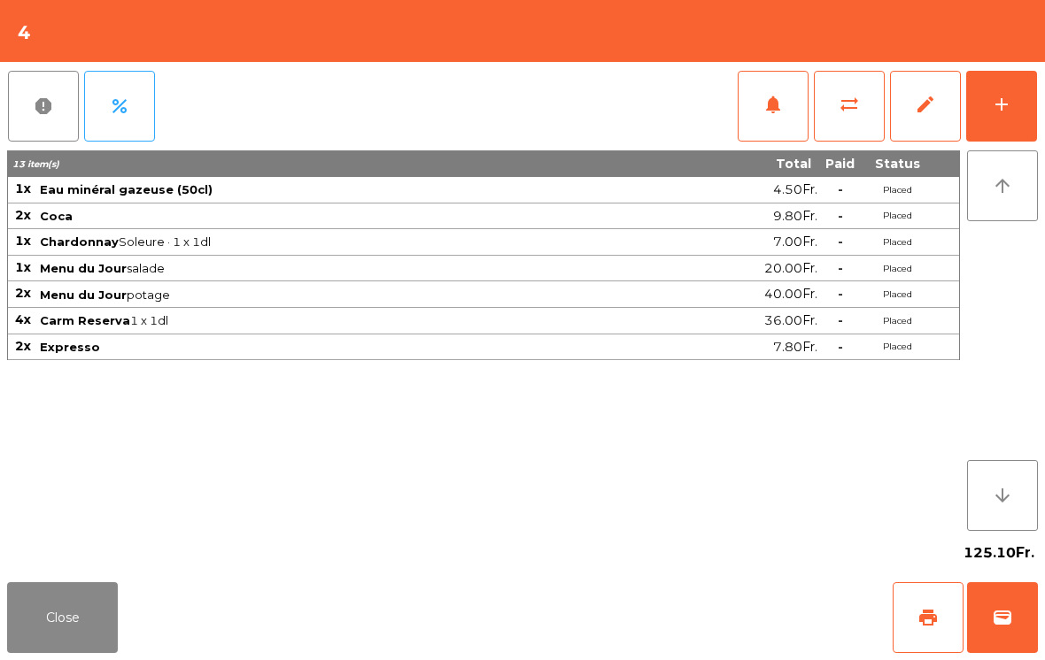
click at [937, 613] on span "print" at bounding box center [927, 617] width 21 height 21
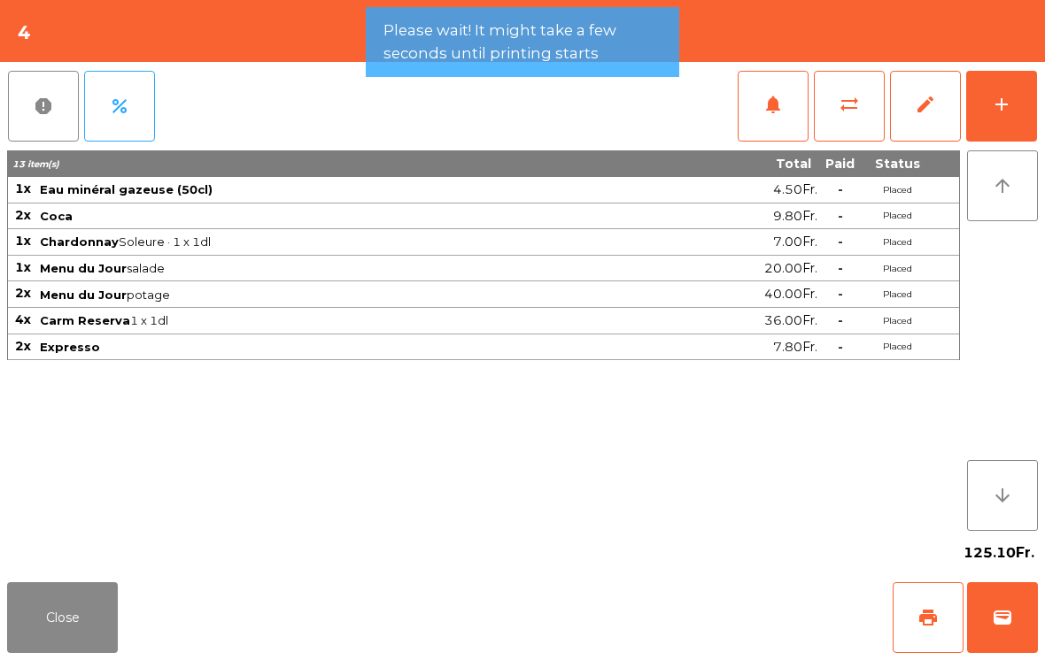
click at [996, 624] on span "wallet" at bounding box center [1001, 617] width 21 height 21
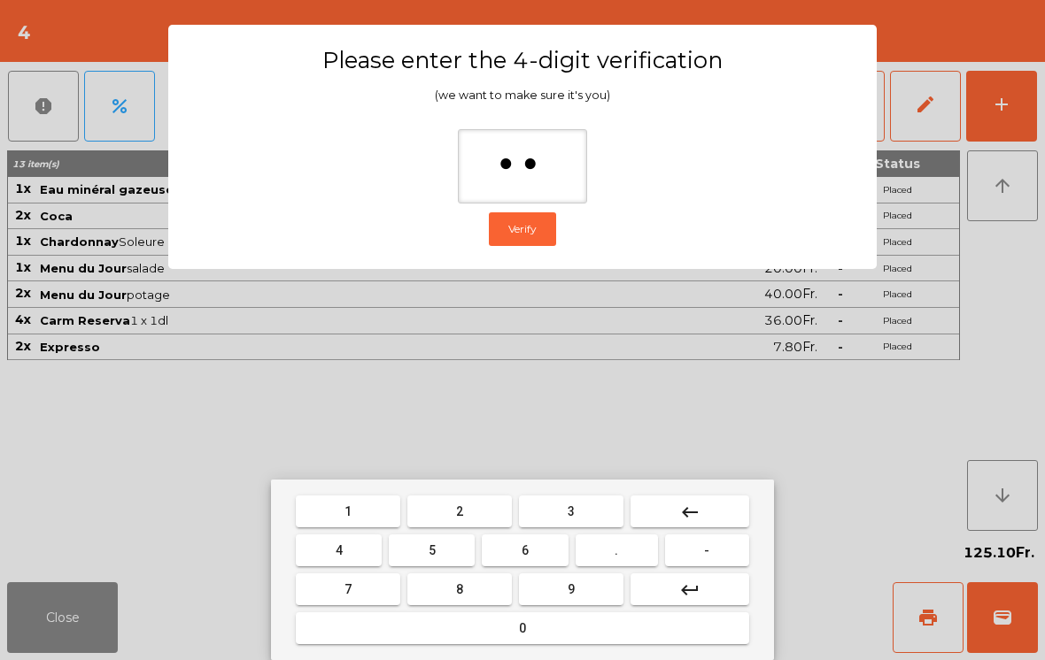
type input "***"
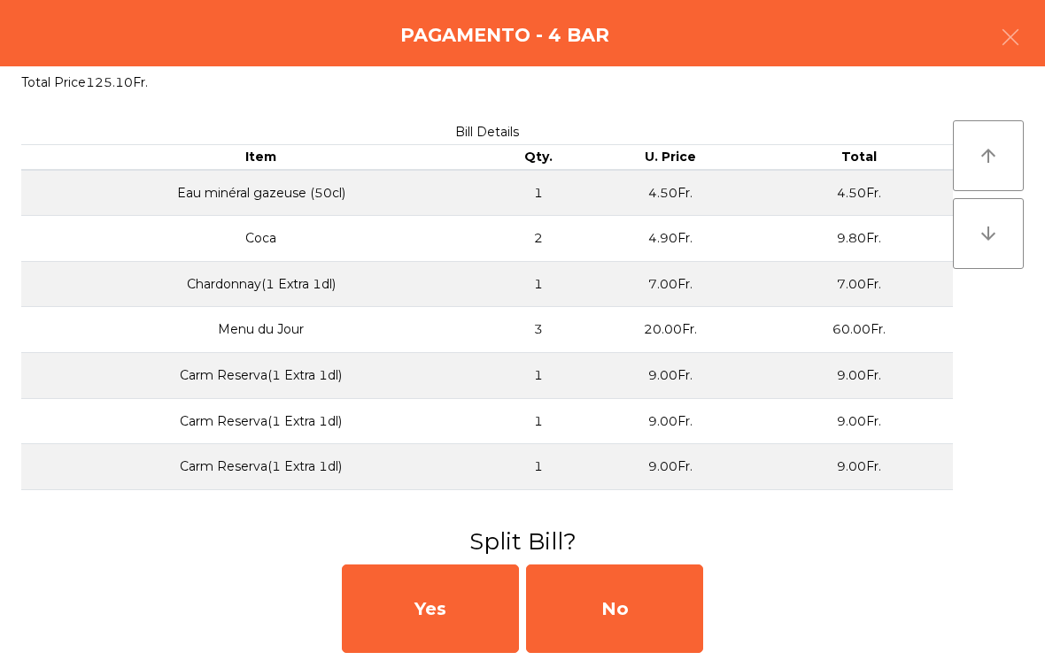
click at [616, 611] on div "No" at bounding box center [614, 609] width 177 height 89
click at [633, 596] on div "No" at bounding box center [614, 609] width 177 height 89
click at [661, 604] on div "No" at bounding box center [614, 609] width 177 height 89
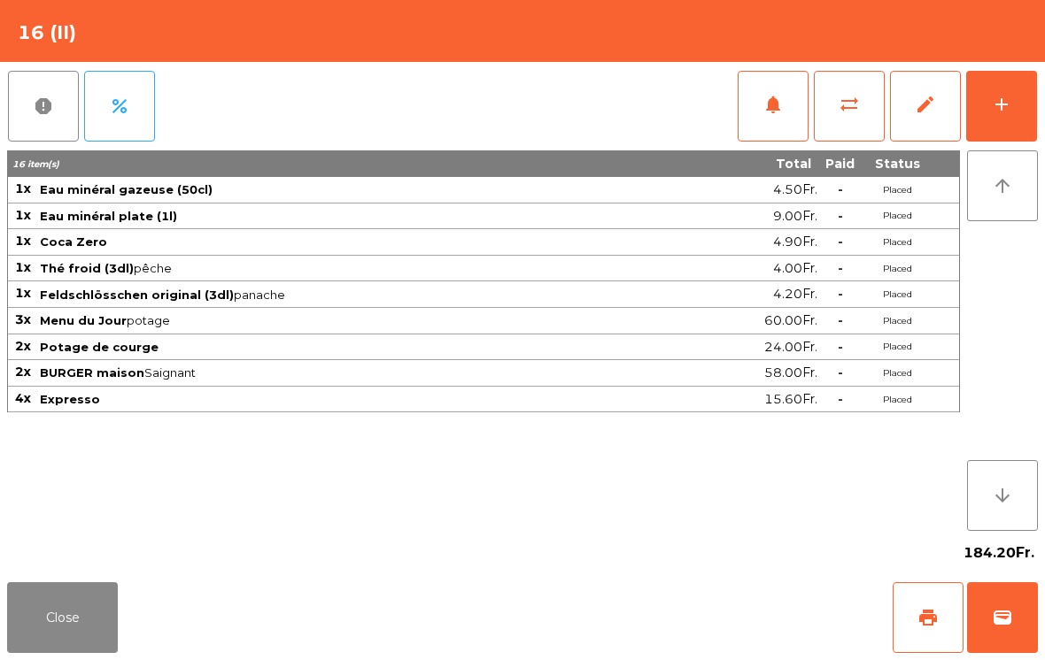
click at [1001, 616] on span "wallet" at bounding box center [1001, 617] width 21 height 21
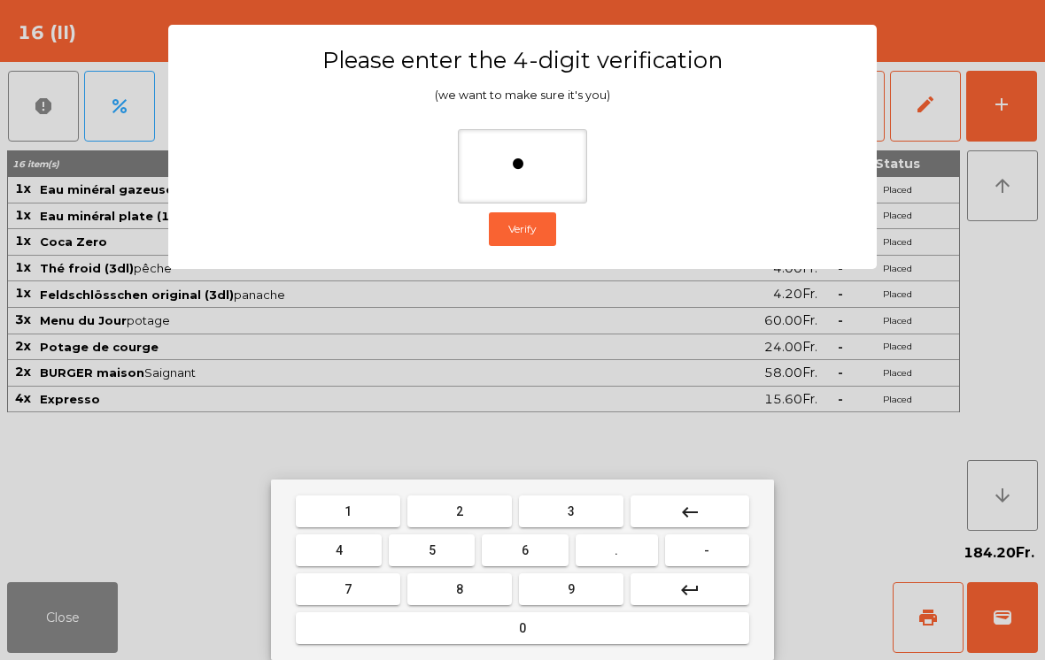
type input "**"
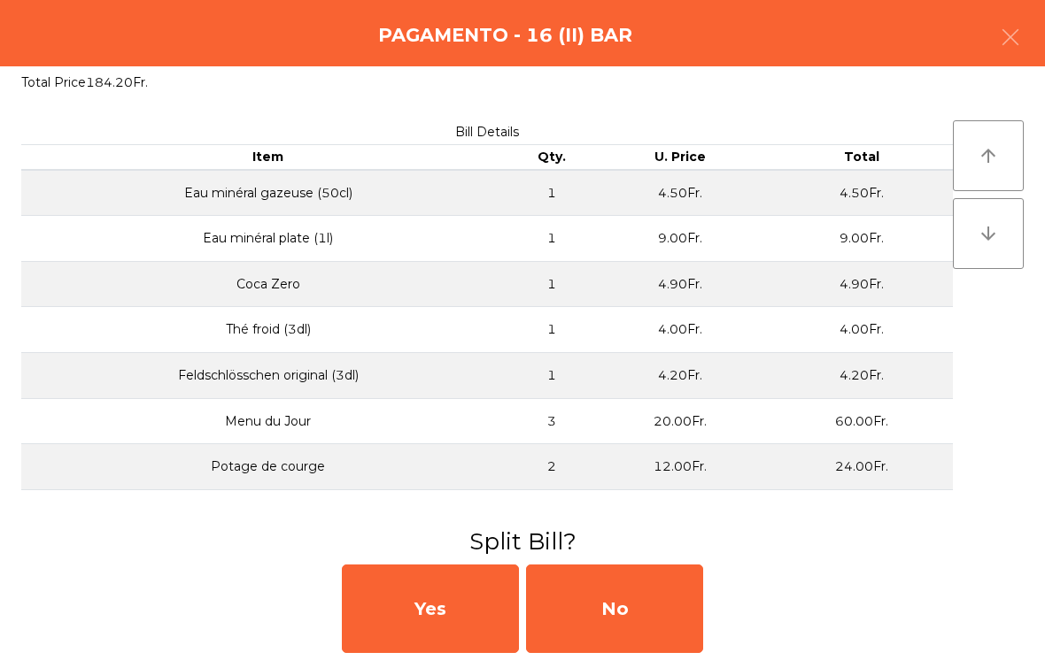
click at [605, 604] on div "No" at bounding box center [614, 609] width 177 height 89
click at [621, 613] on div "MB" at bounding box center [614, 609] width 177 height 89
click at [636, 627] on div "No" at bounding box center [614, 609] width 177 height 89
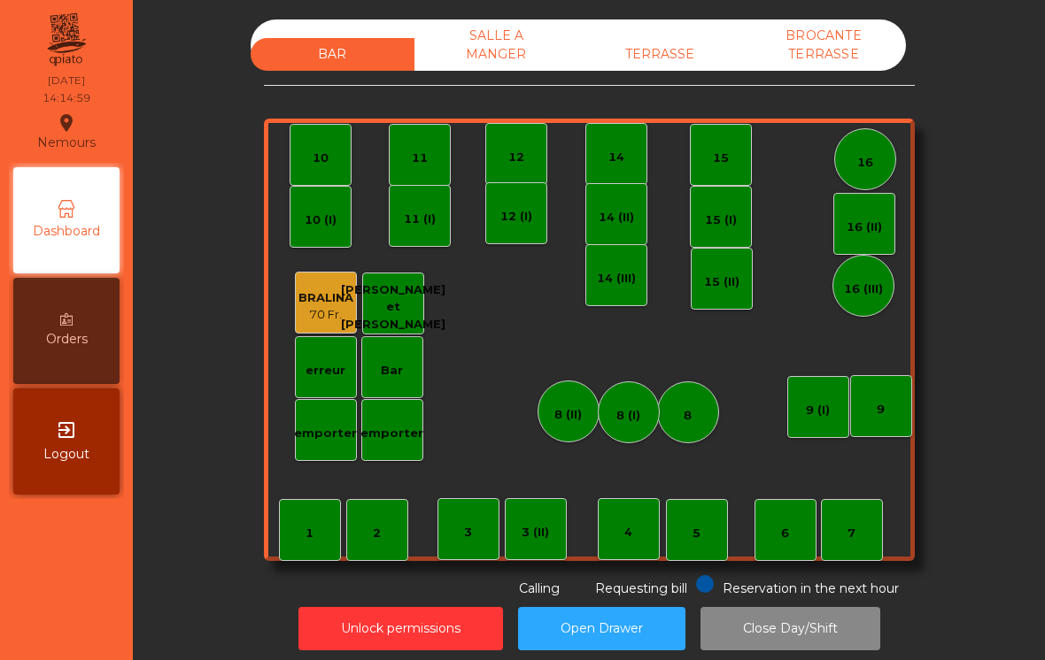
click at [666, 39] on div "TERRASSE" at bounding box center [660, 54] width 164 height 33
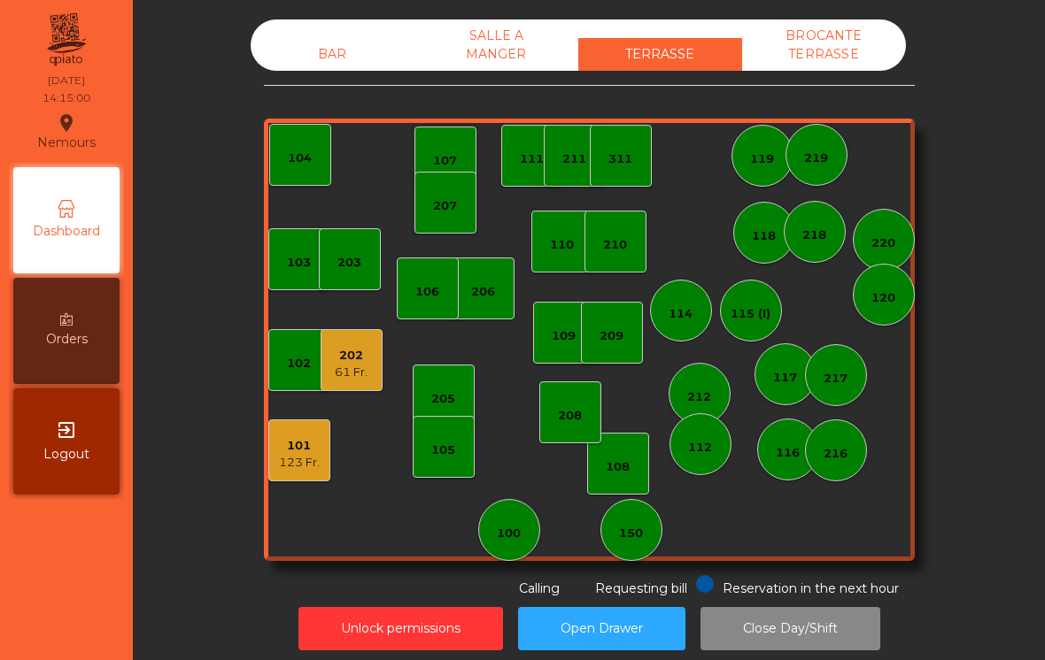
click at [316, 460] on div "123 Fr." at bounding box center [299, 463] width 41 height 18
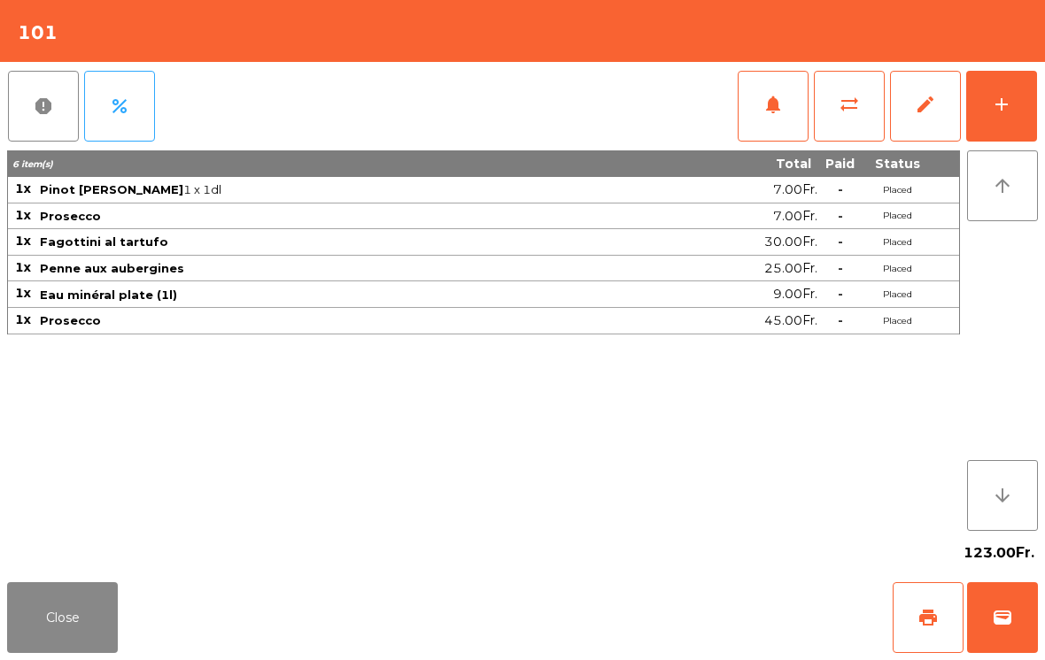
click at [1006, 108] on div "add" at bounding box center [1001, 104] width 21 height 21
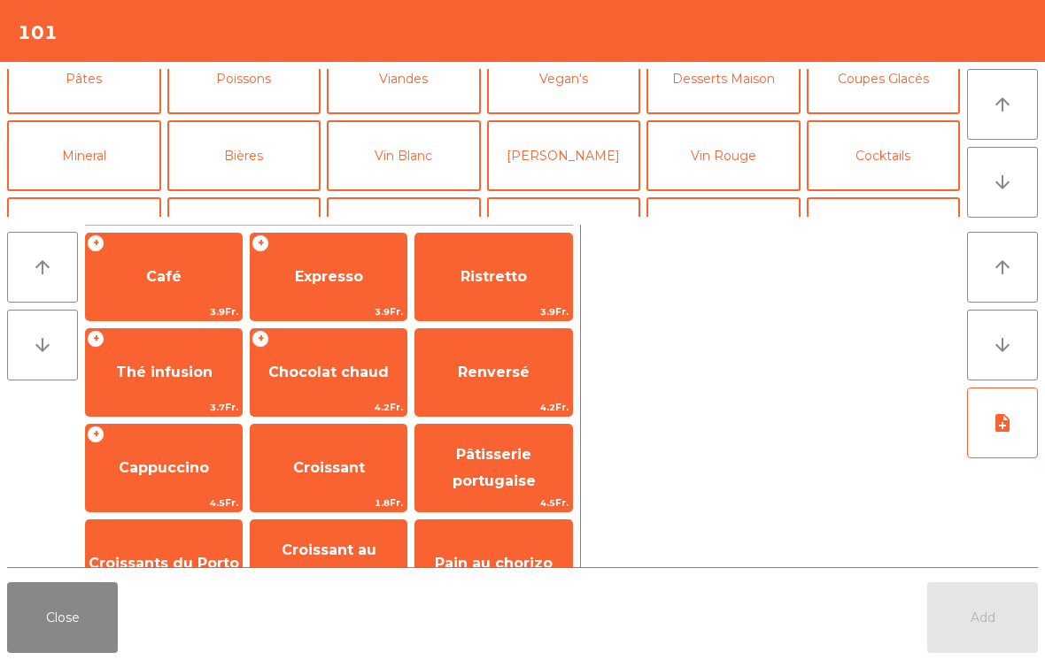
scroll to position [231, 0]
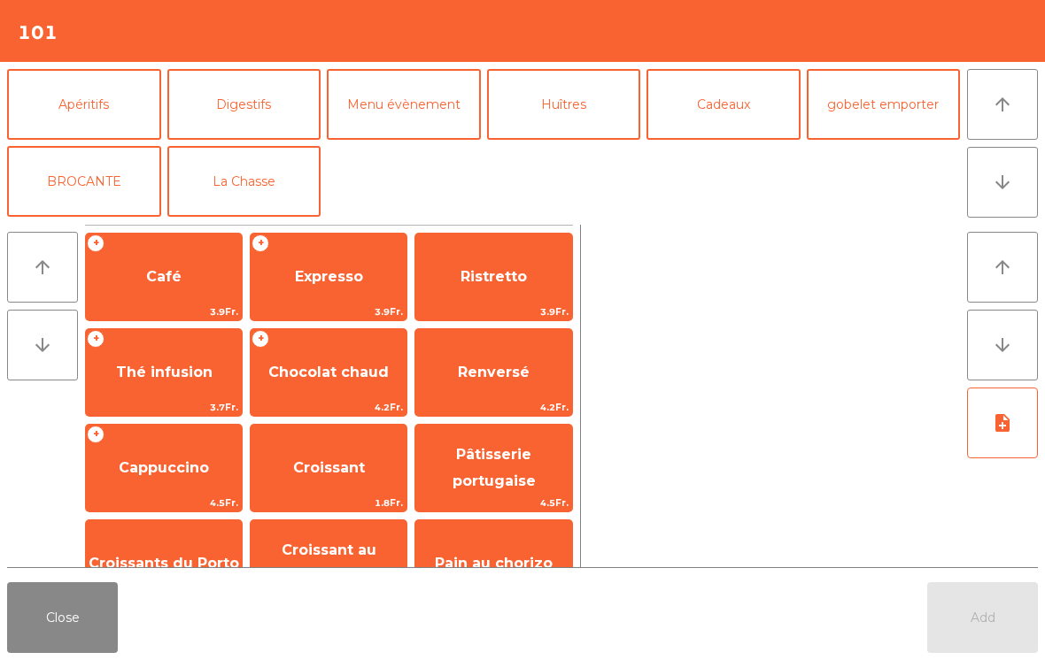
click at [244, 98] on button "Digestifs" at bounding box center [244, 104] width 154 height 71
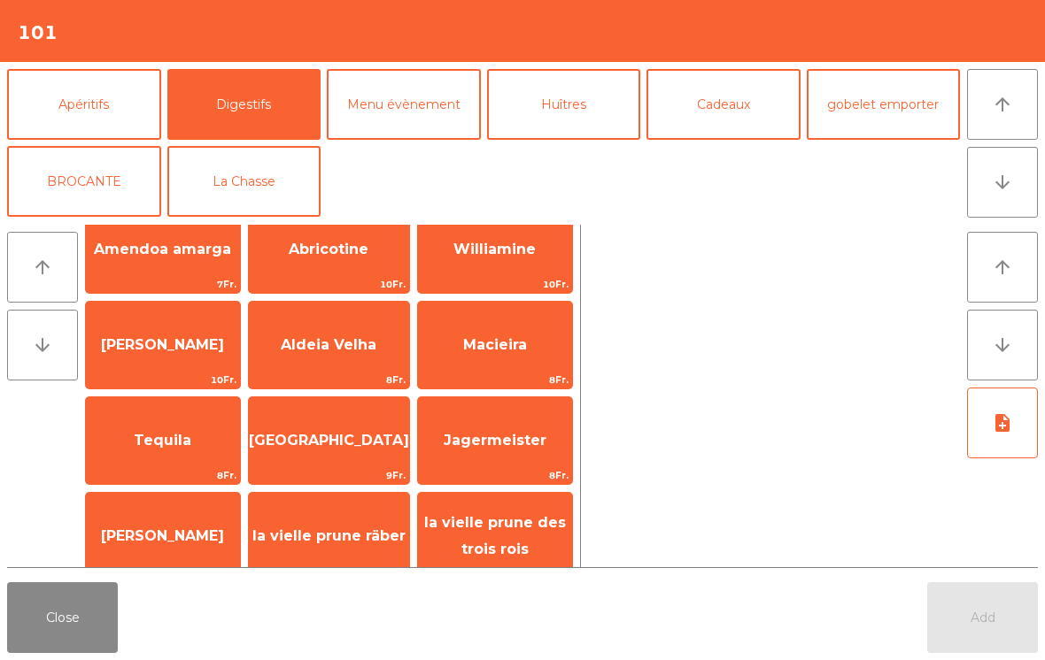
scroll to position [-1, 0]
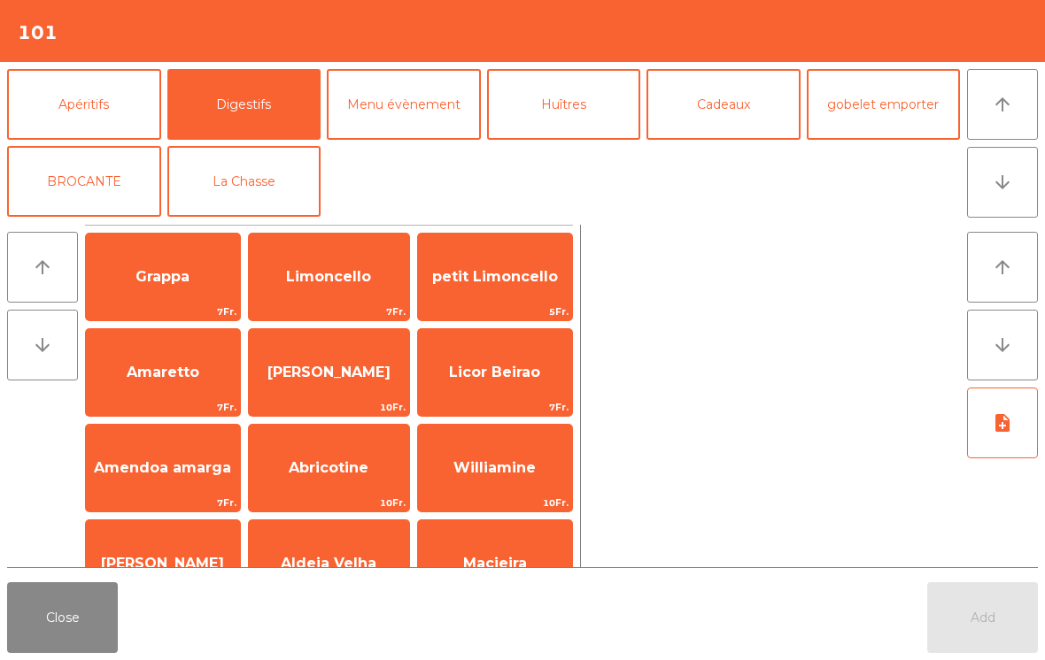
click at [323, 276] on span "Limoncello" at bounding box center [328, 276] width 85 height 17
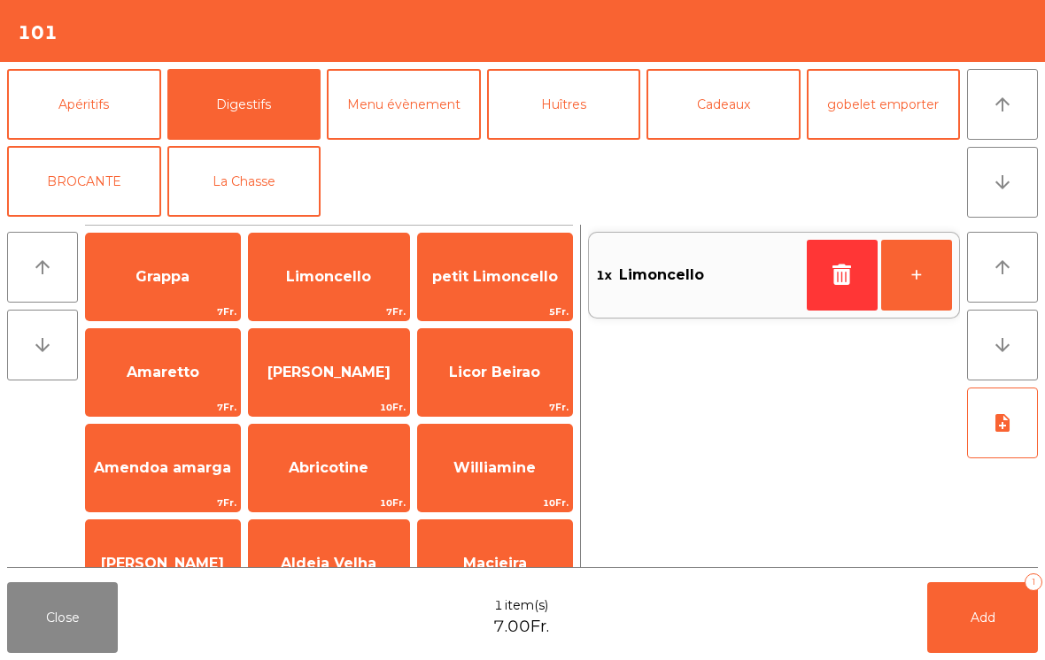
scroll to position [0, 0]
click at [910, 264] on button "+" at bounding box center [916, 275] width 71 height 71
click at [987, 626] on button "Add 2" at bounding box center [982, 617] width 111 height 71
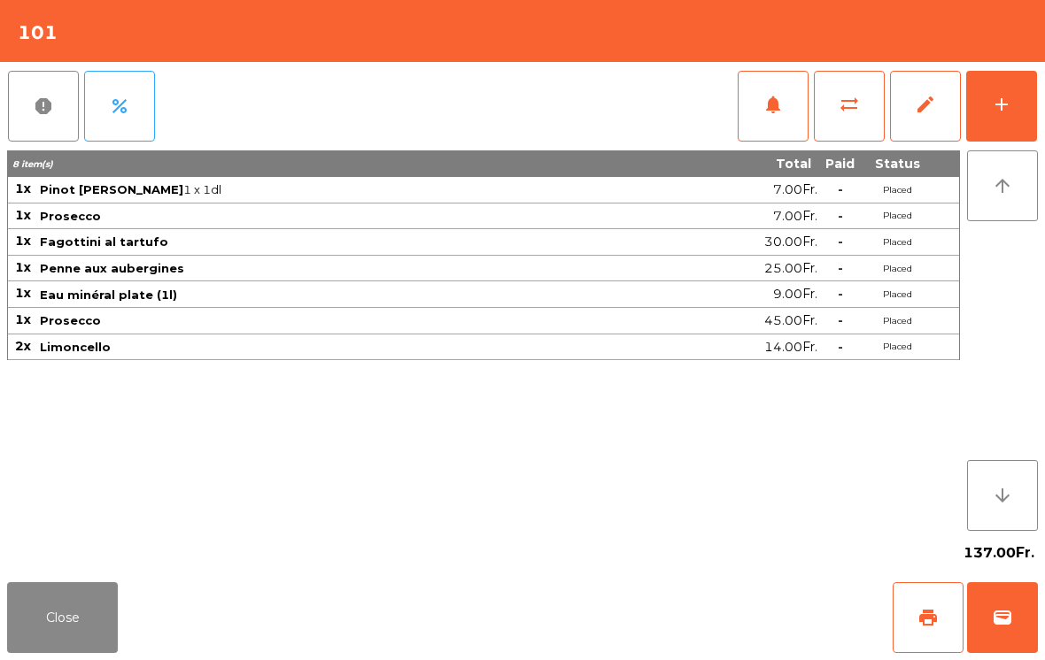
click at [857, 109] on span "sync_alt" at bounding box center [848, 104] width 21 height 21
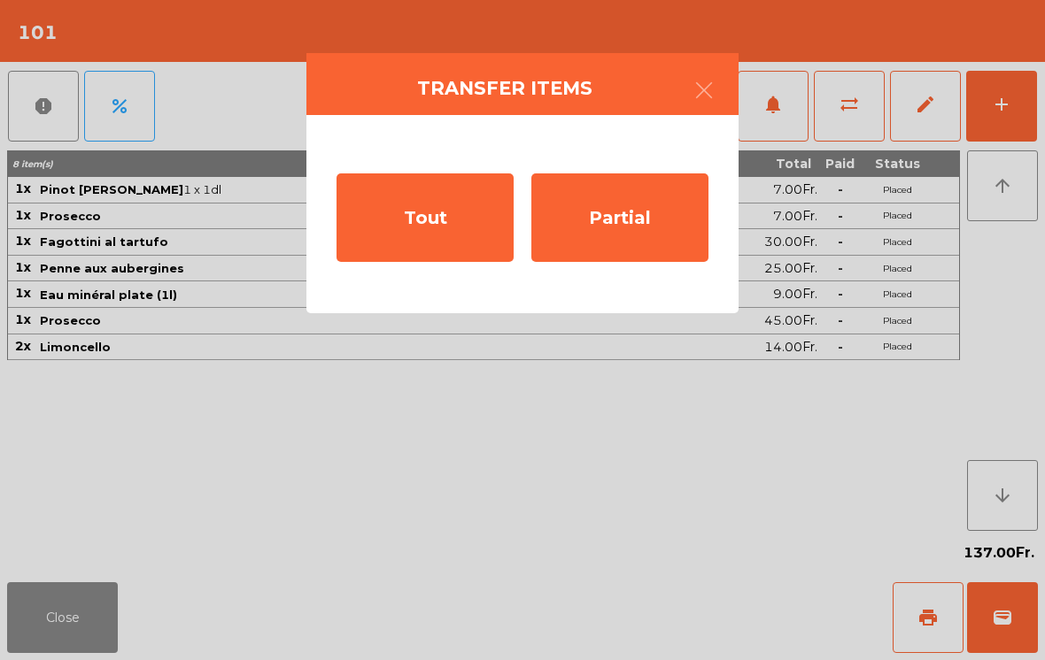
click at [644, 204] on div "Partial" at bounding box center [619, 218] width 177 height 89
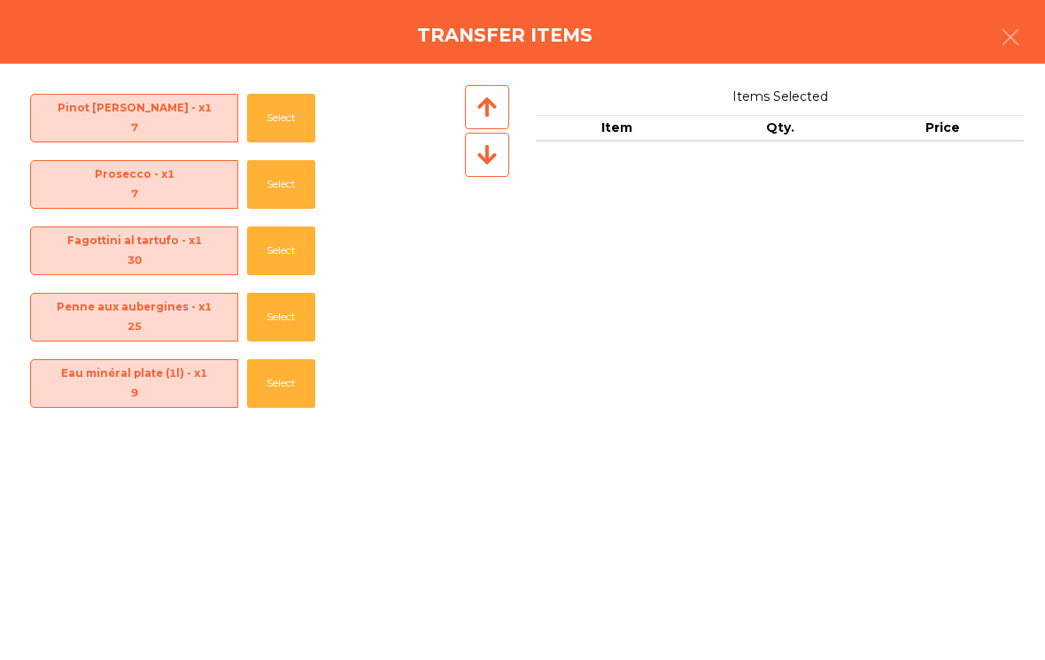
scroll to position [131, 0]
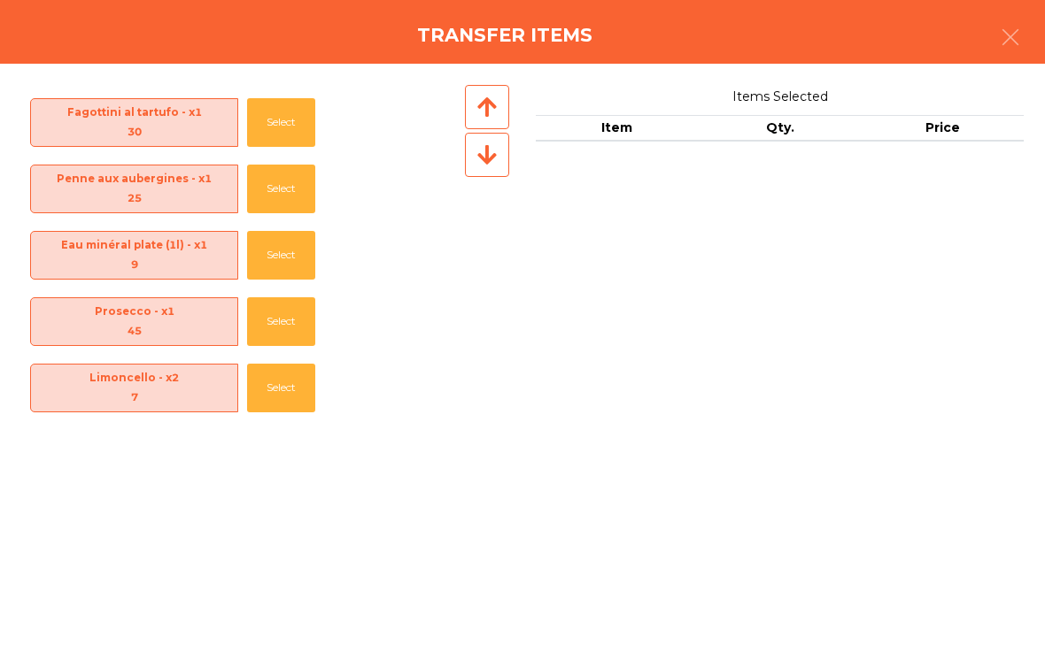
click at [283, 394] on button "Select" at bounding box center [281, 388] width 68 height 49
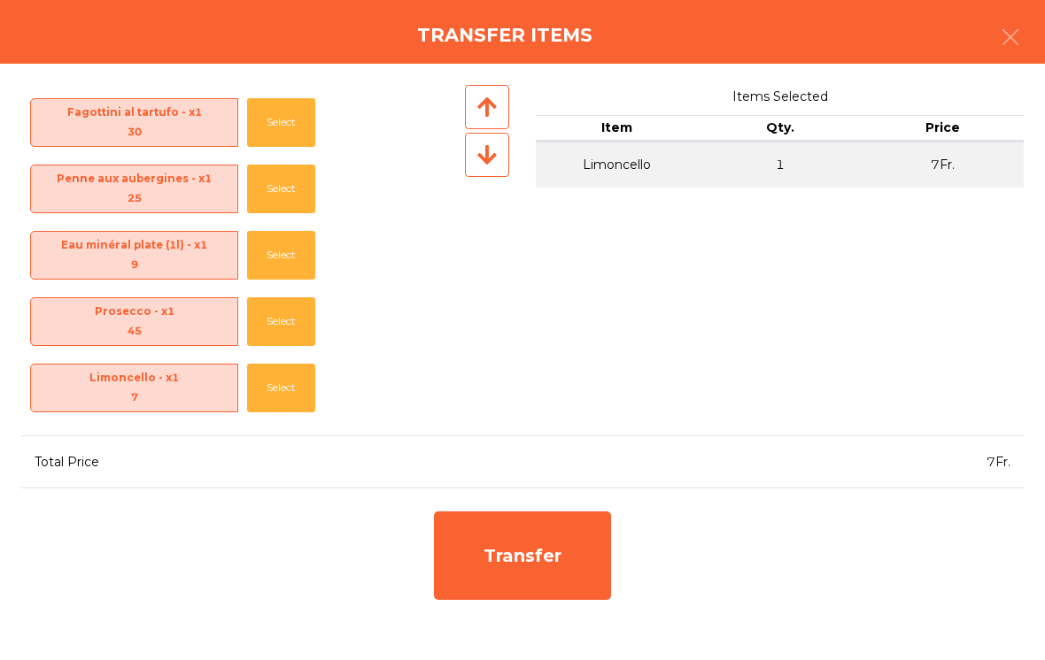
click at [260, 396] on button "Select" at bounding box center [281, 388] width 68 height 49
click at [531, 556] on div "Transfer" at bounding box center [522, 556] width 177 height 89
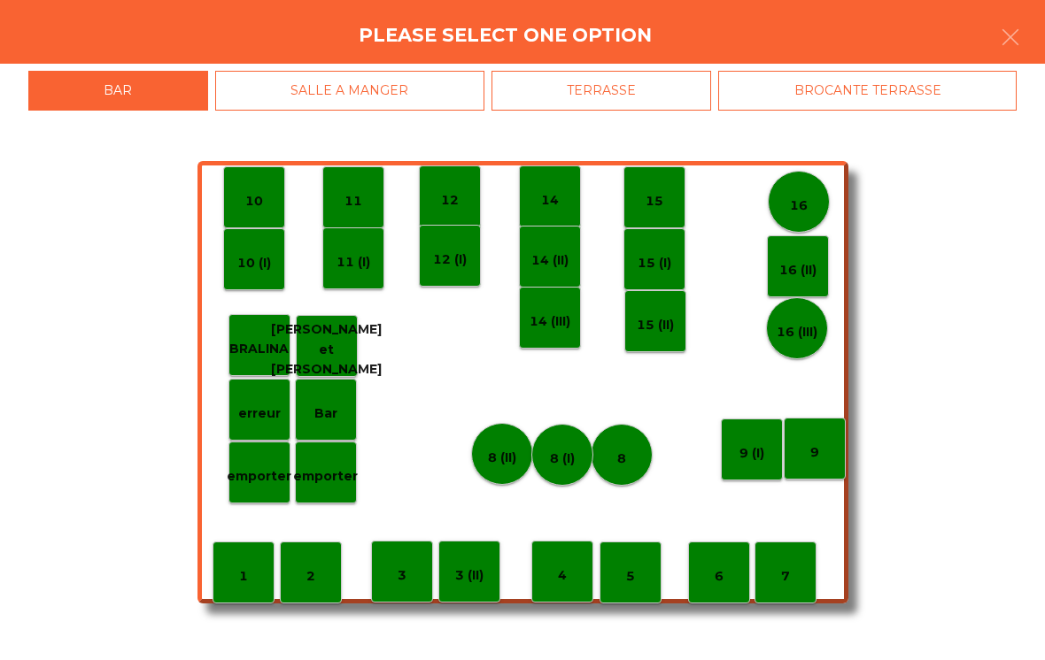
click at [818, 459] on p "9" at bounding box center [814, 453] width 9 height 20
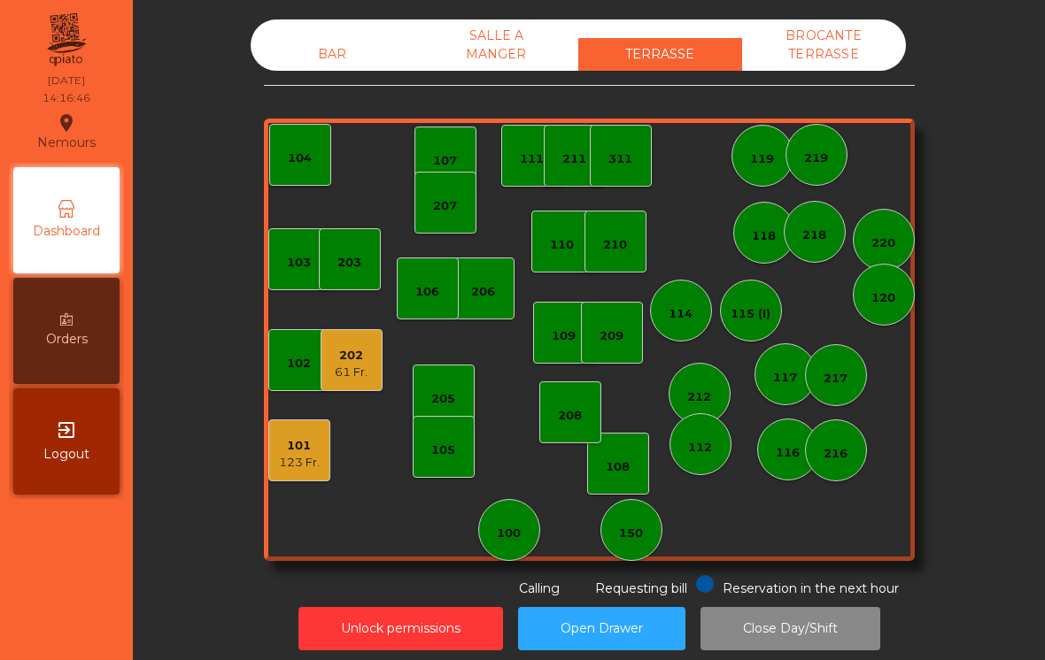
click at [293, 459] on div "123 Fr." at bounding box center [299, 463] width 41 height 18
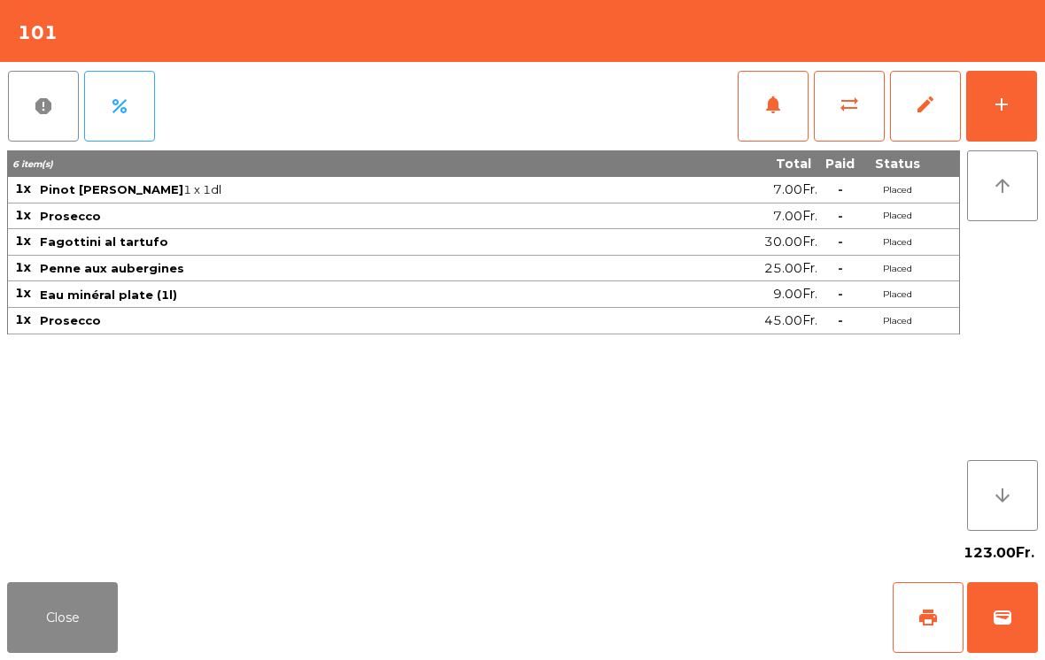
click at [999, 618] on span "wallet" at bounding box center [1001, 617] width 21 height 21
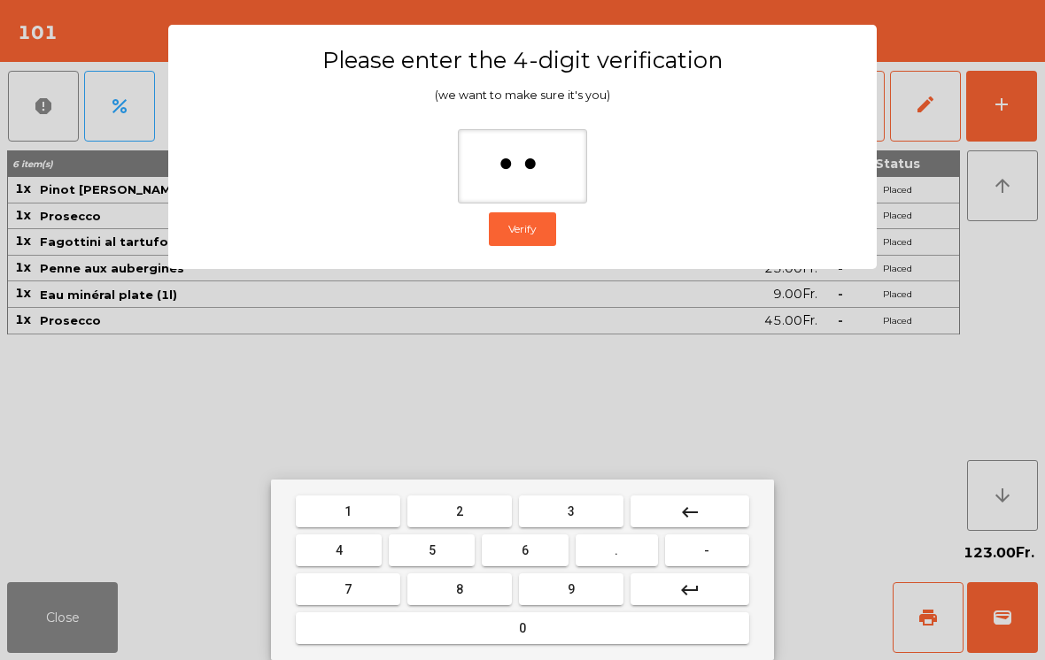
type input "***"
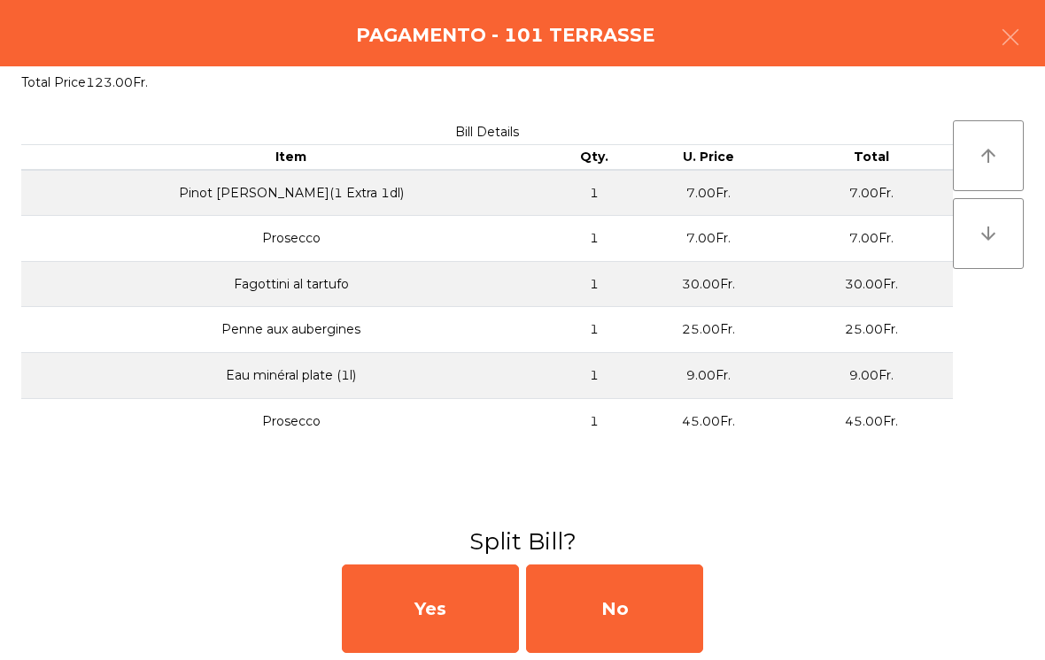
click at [644, 606] on div "No" at bounding box center [614, 609] width 177 height 89
click at [625, 619] on div "MB" at bounding box center [614, 609] width 177 height 89
click at [622, 617] on div "No" at bounding box center [614, 609] width 177 height 89
click at [607, 615] on div "No" at bounding box center [614, 609] width 177 height 89
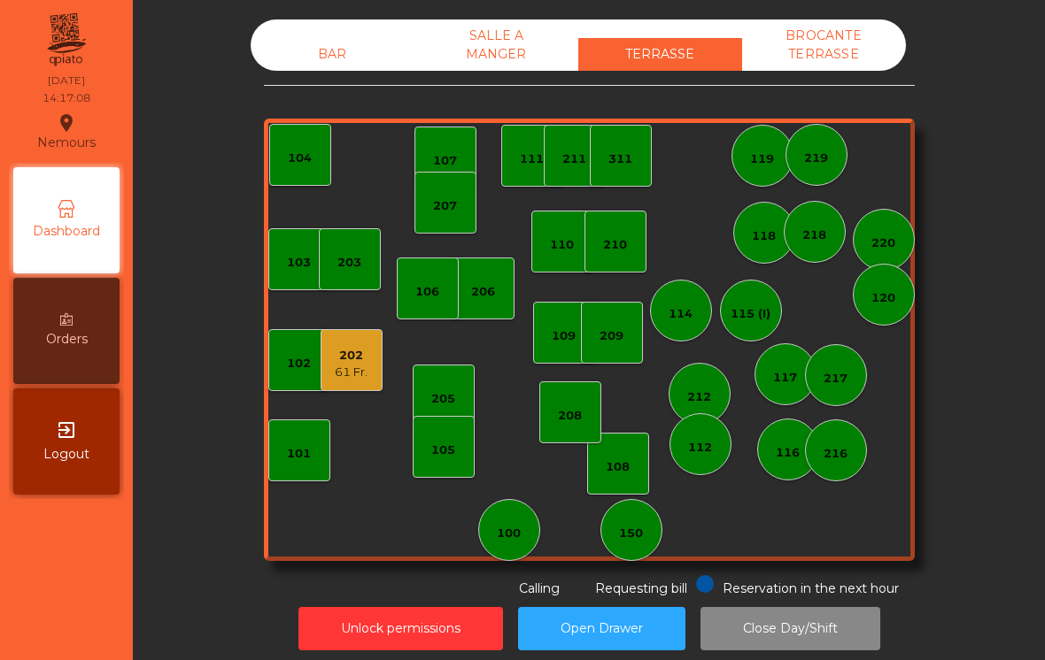
click at [323, 32] on div "BAR SALLE A MANGER TERRASSE BROCANTE TERRASSE" at bounding box center [578, 44] width 655 height 51
click at [339, 38] on div "BAR" at bounding box center [333, 54] width 164 height 33
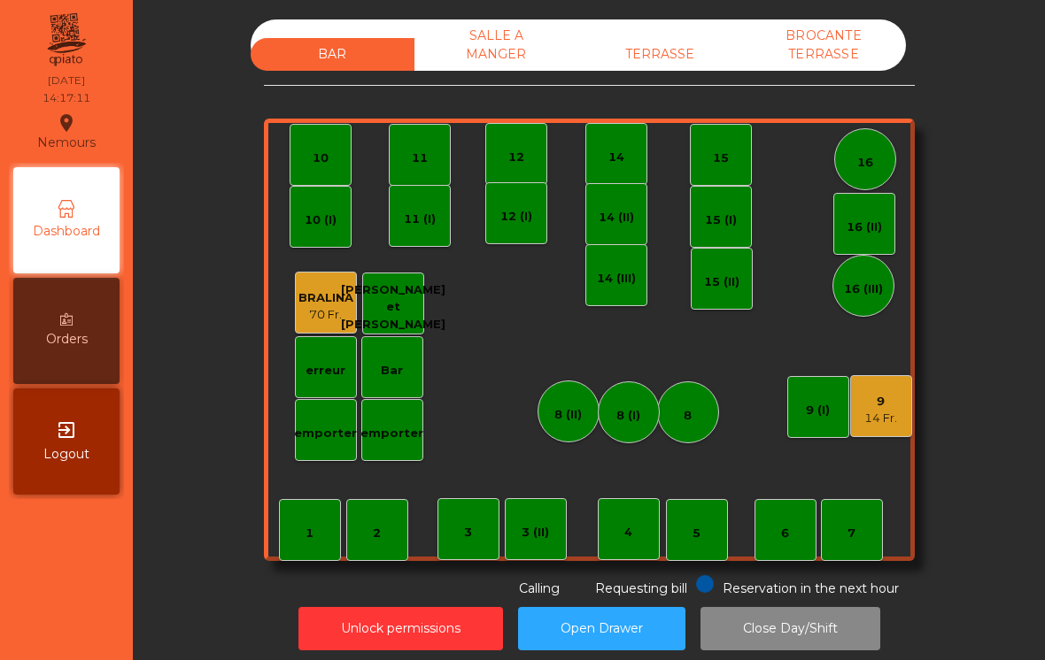
click at [890, 408] on div "9" at bounding box center [880, 402] width 33 height 18
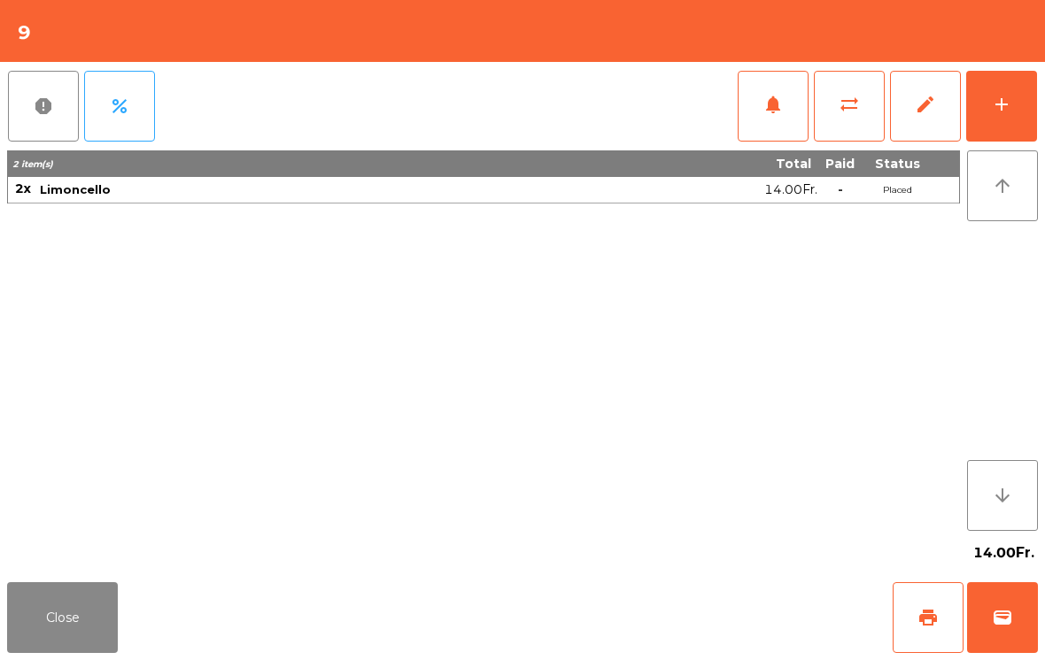
click at [922, 611] on span "print" at bounding box center [927, 617] width 21 height 21
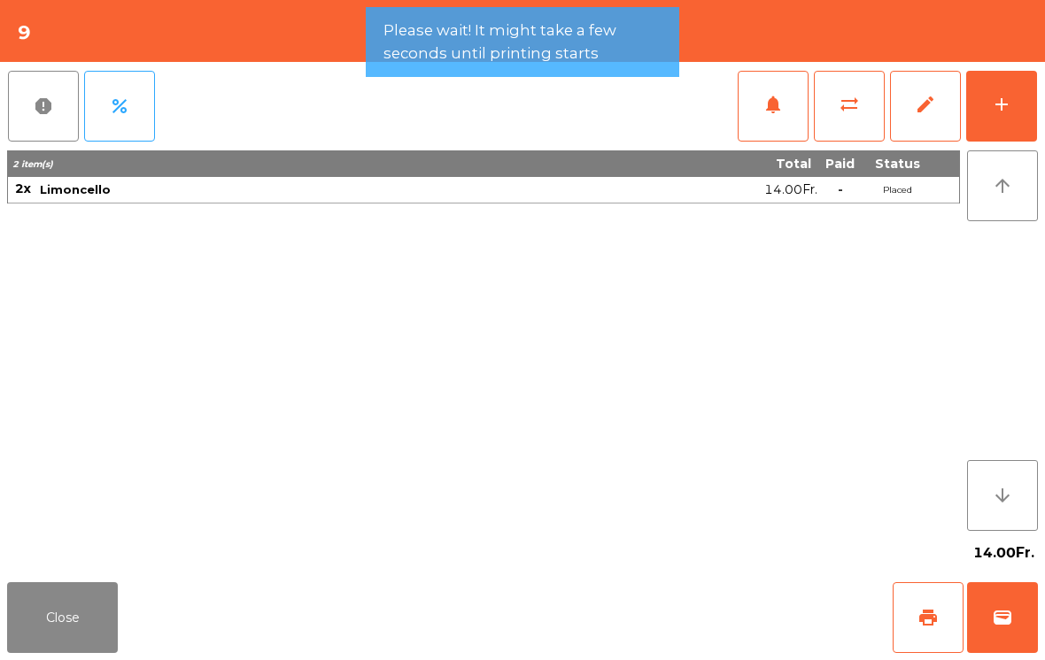
click at [1006, 611] on span "wallet" at bounding box center [1001, 617] width 21 height 21
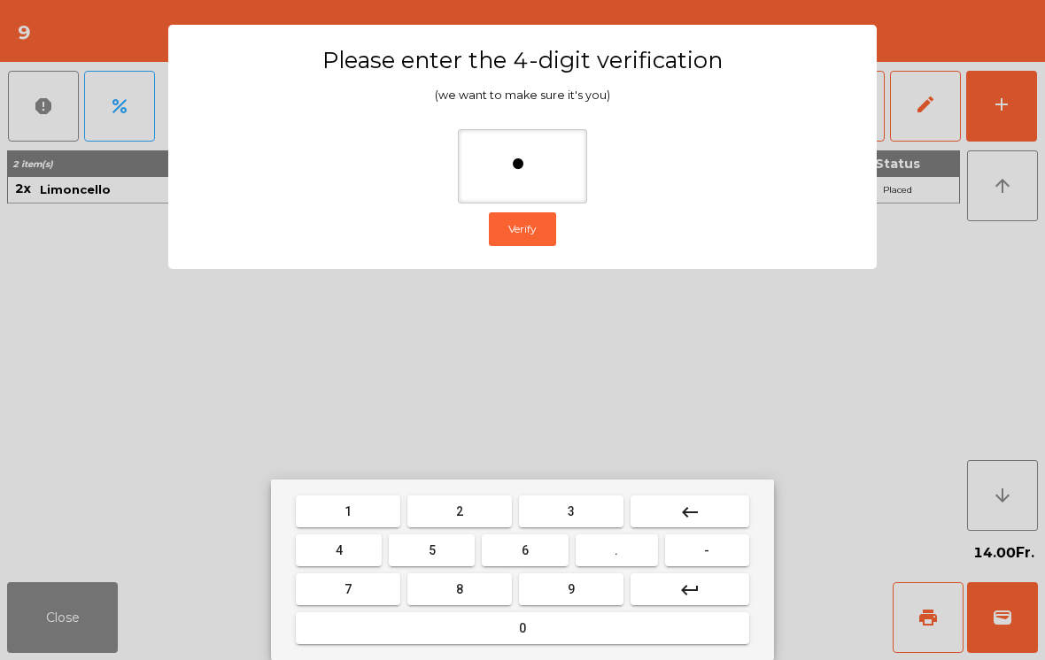
type input "**"
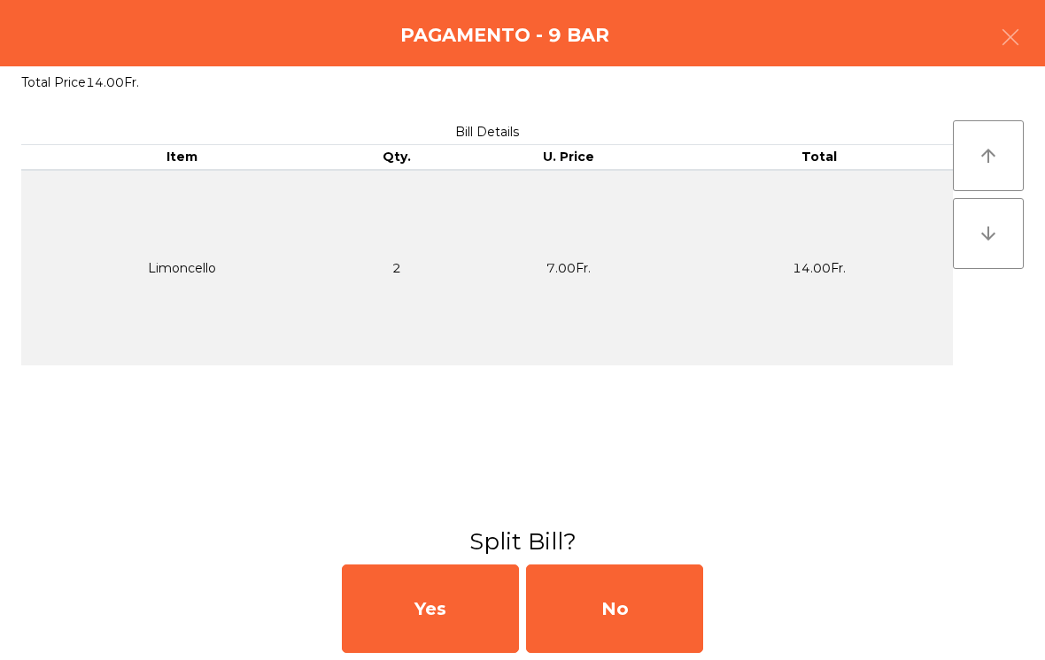
click at [616, 618] on div "No" at bounding box center [614, 609] width 177 height 89
click at [613, 614] on div "No" at bounding box center [614, 609] width 177 height 89
click at [612, 614] on div "No" at bounding box center [614, 609] width 177 height 89
